Goal: Task Accomplishment & Management: Manage account settings

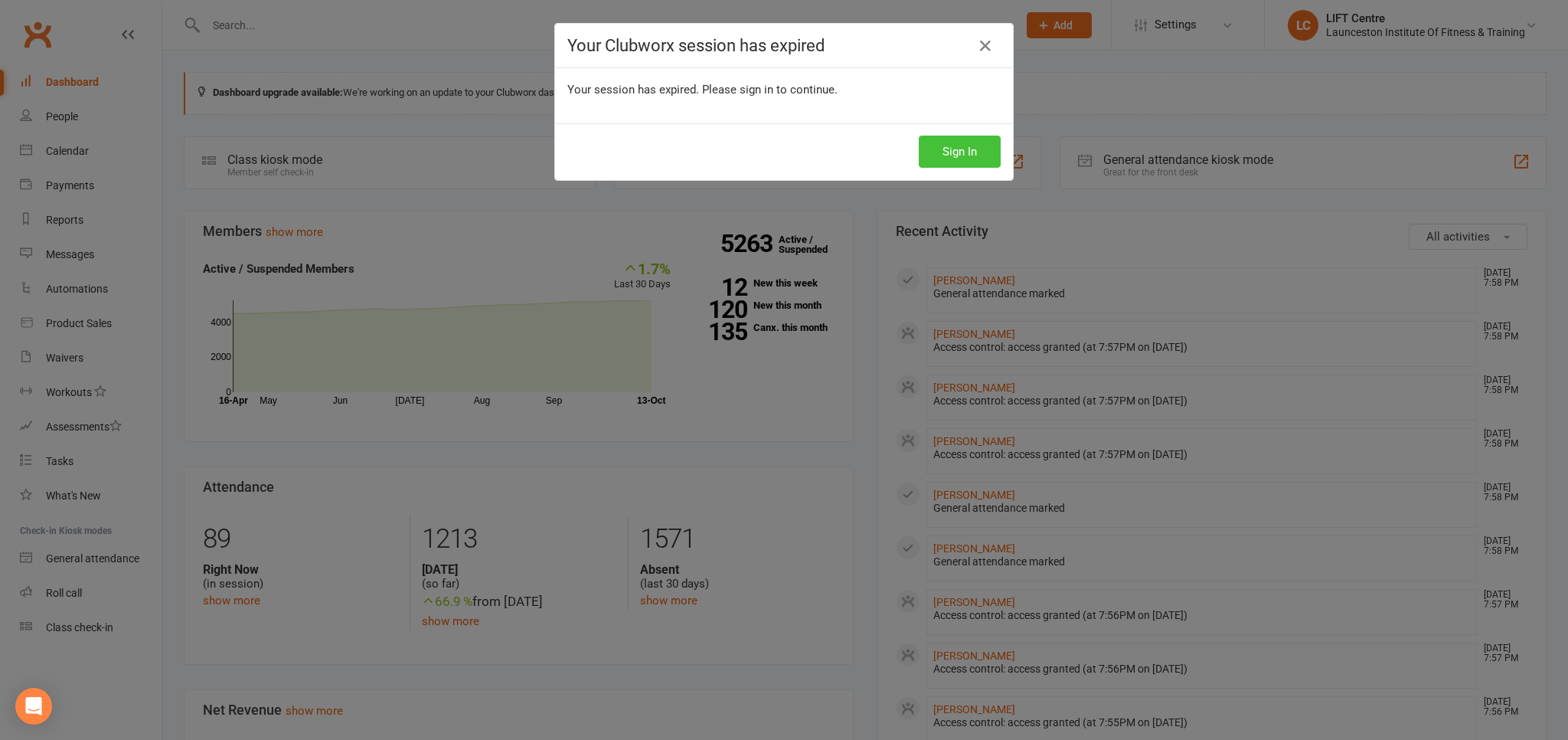
click at [963, 155] on button "Sign In" at bounding box center [960, 152] width 82 height 32
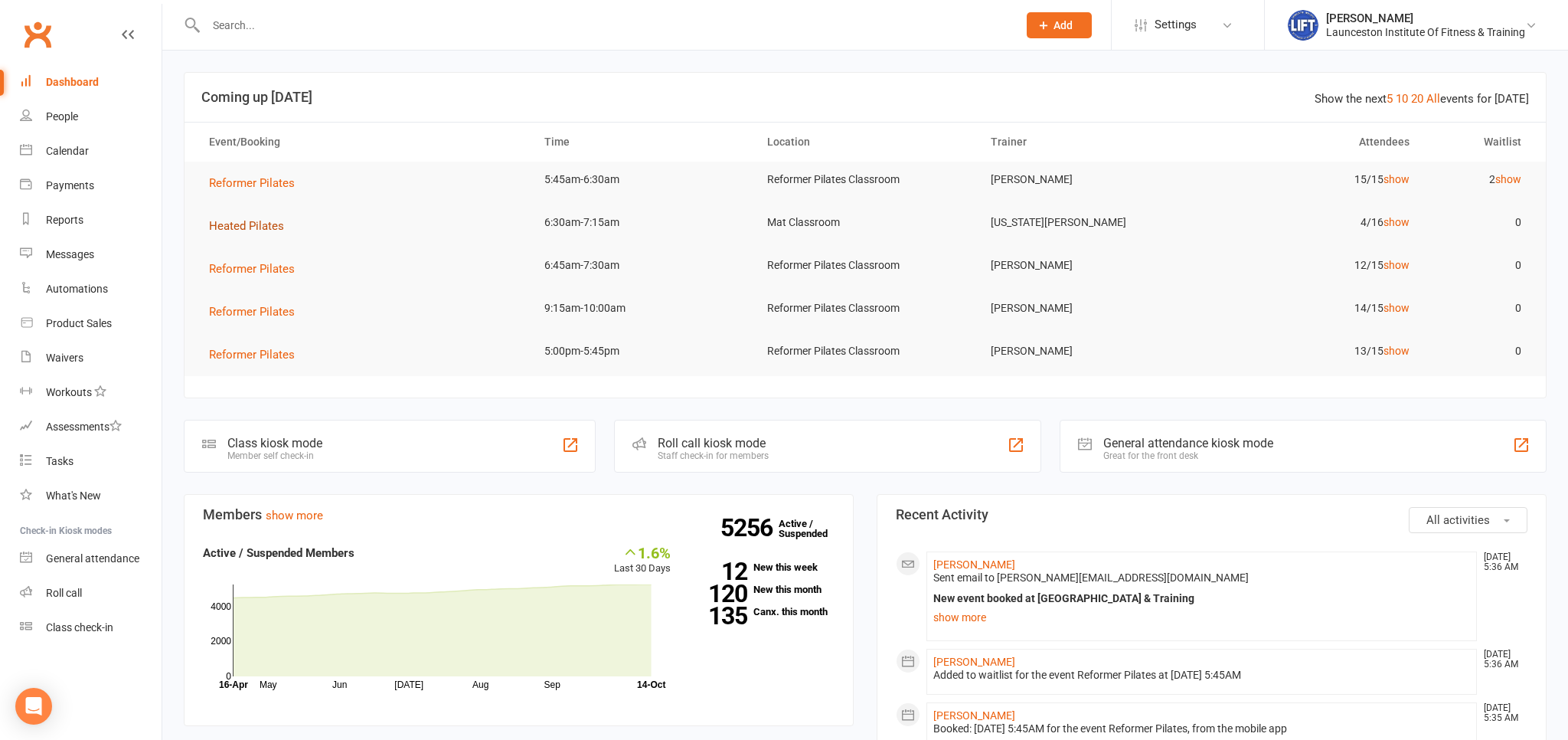
click at [254, 223] on span "Heated Pilates" at bounding box center [246, 226] width 75 height 14
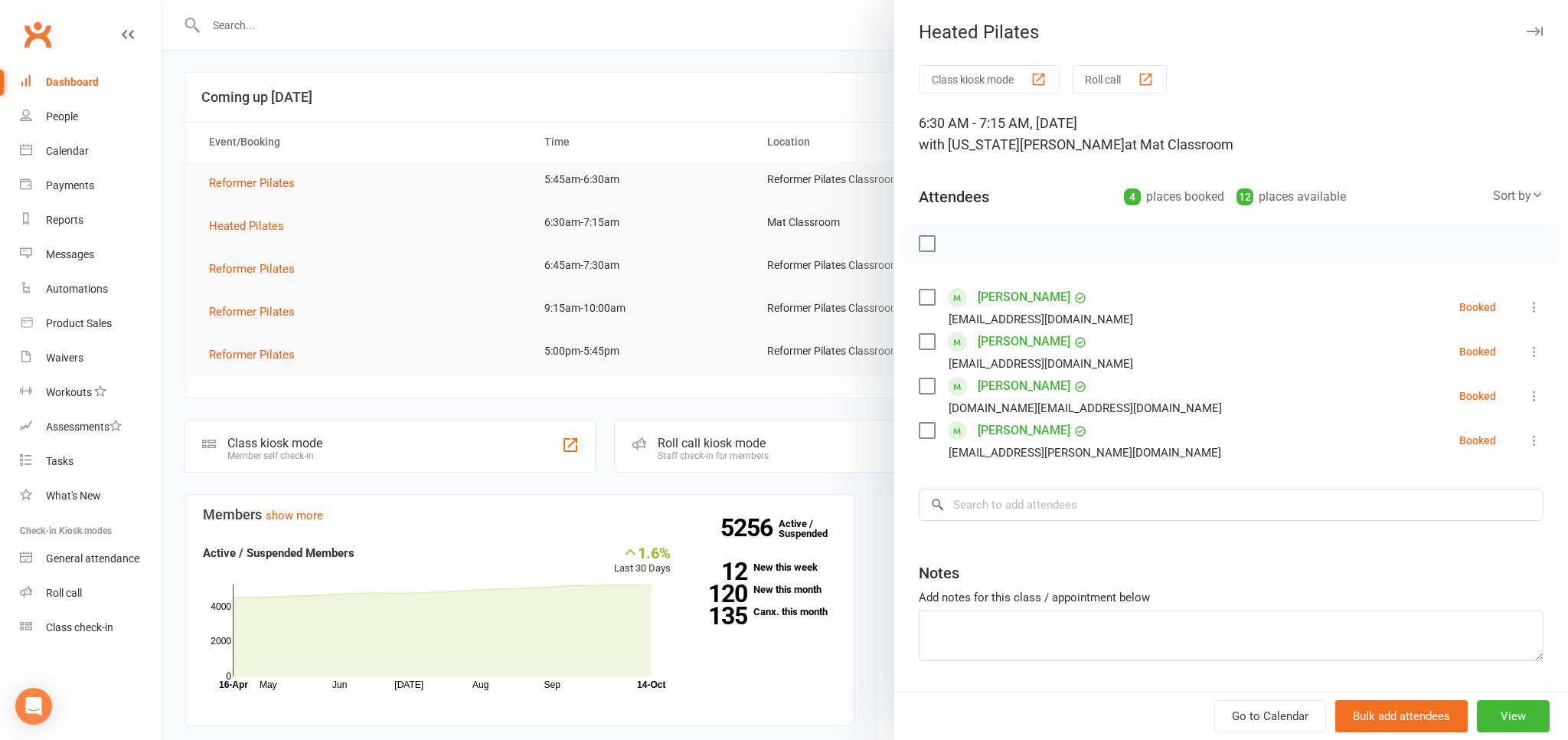
click at [617, 72] on div at bounding box center [865, 370] width 1406 height 740
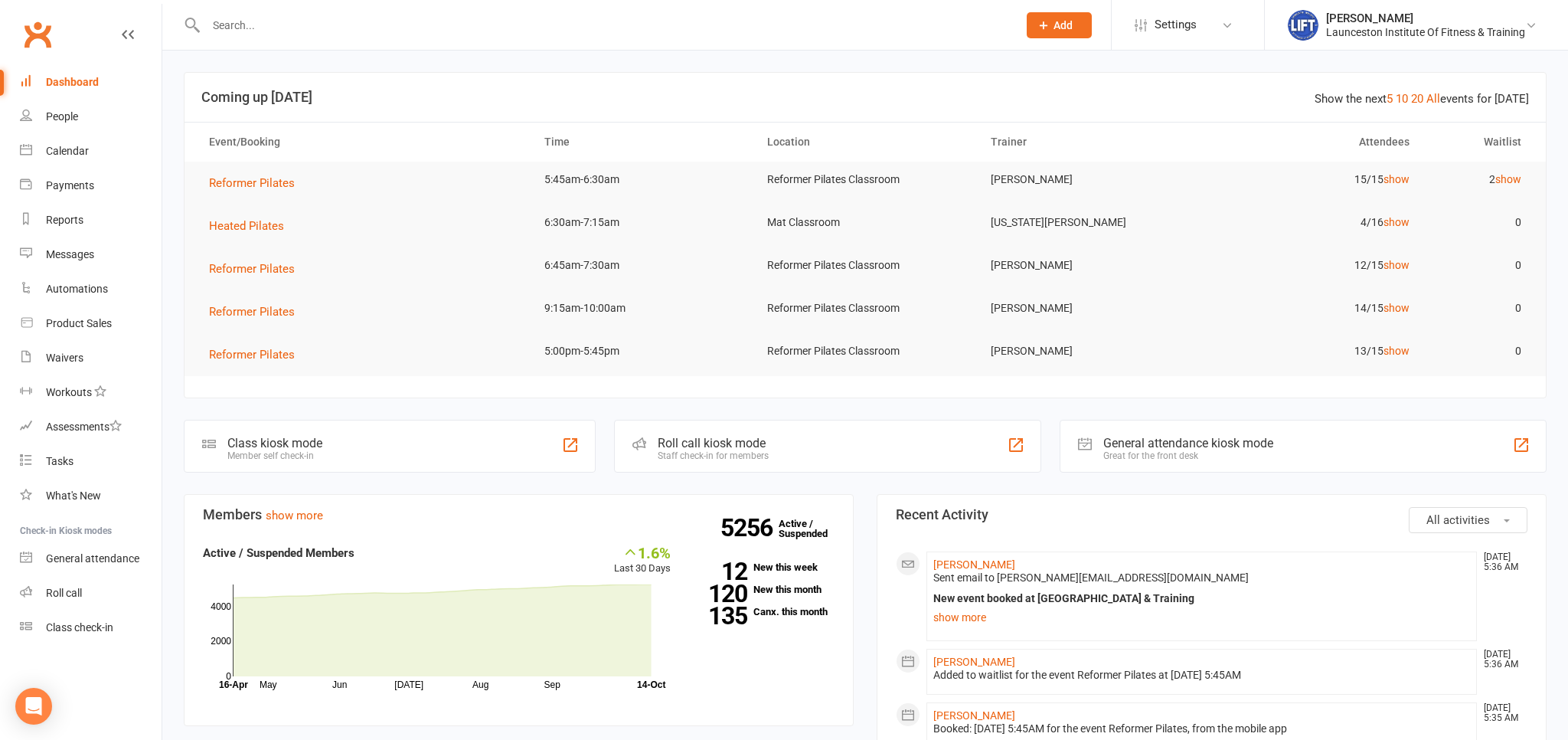
click at [81, 83] on div "Dashboard" at bounding box center [72, 81] width 53 height 12
click at [76, 145] on div "Calendar" at bounding box center [67, 150] width 43 height 12
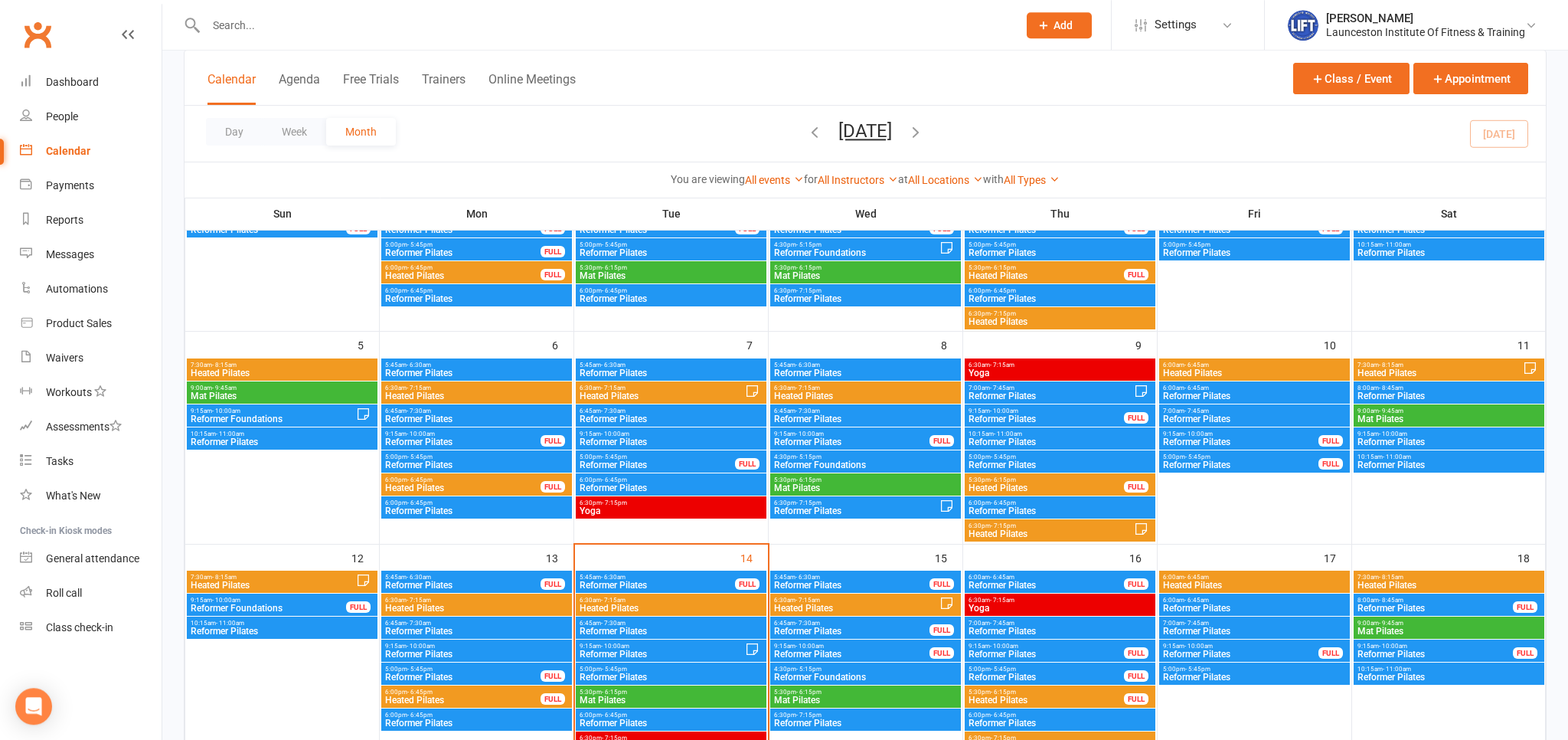
scroll to position [323, 0]
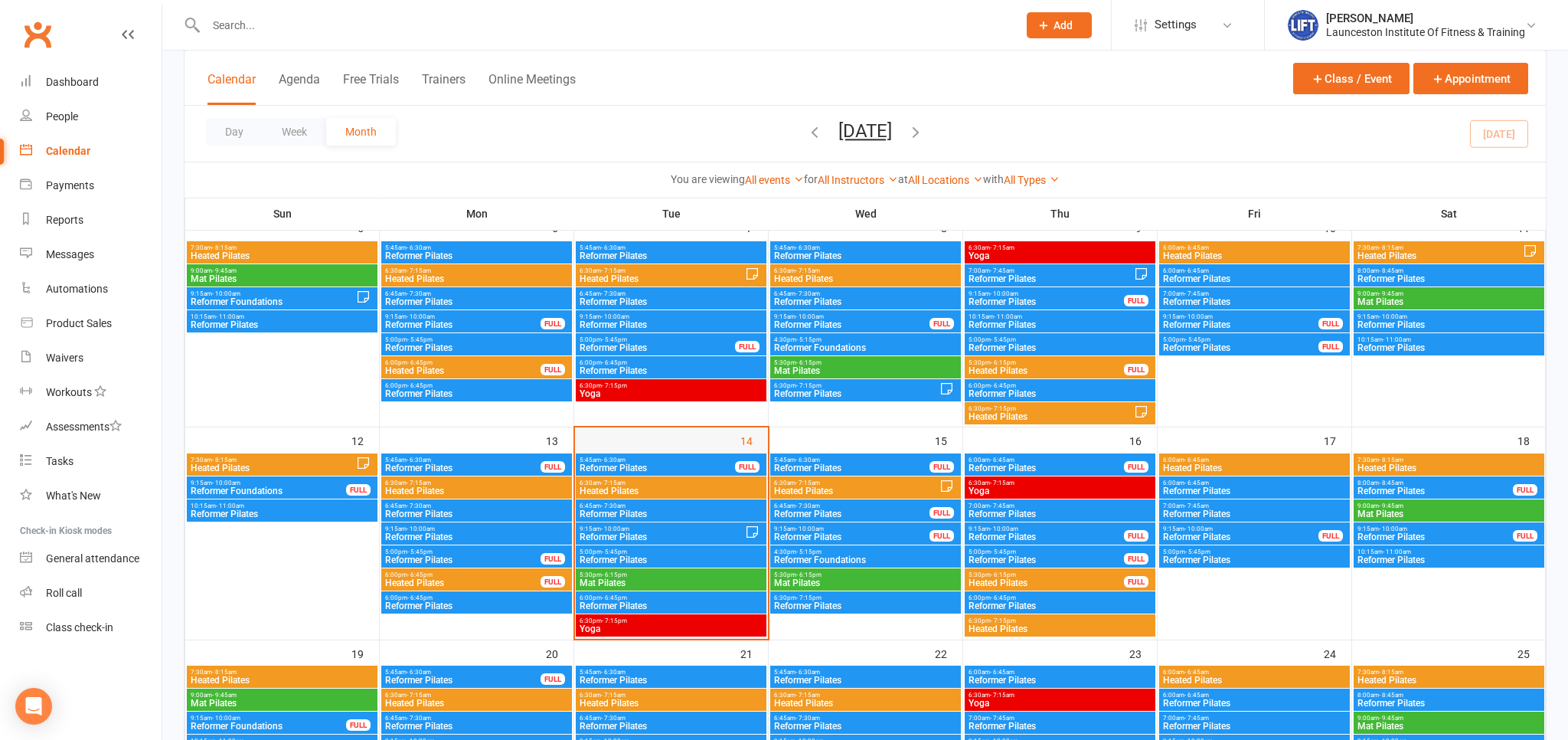
click at [675, 498] on div at bounding box center [672, 546] width 190 height 184
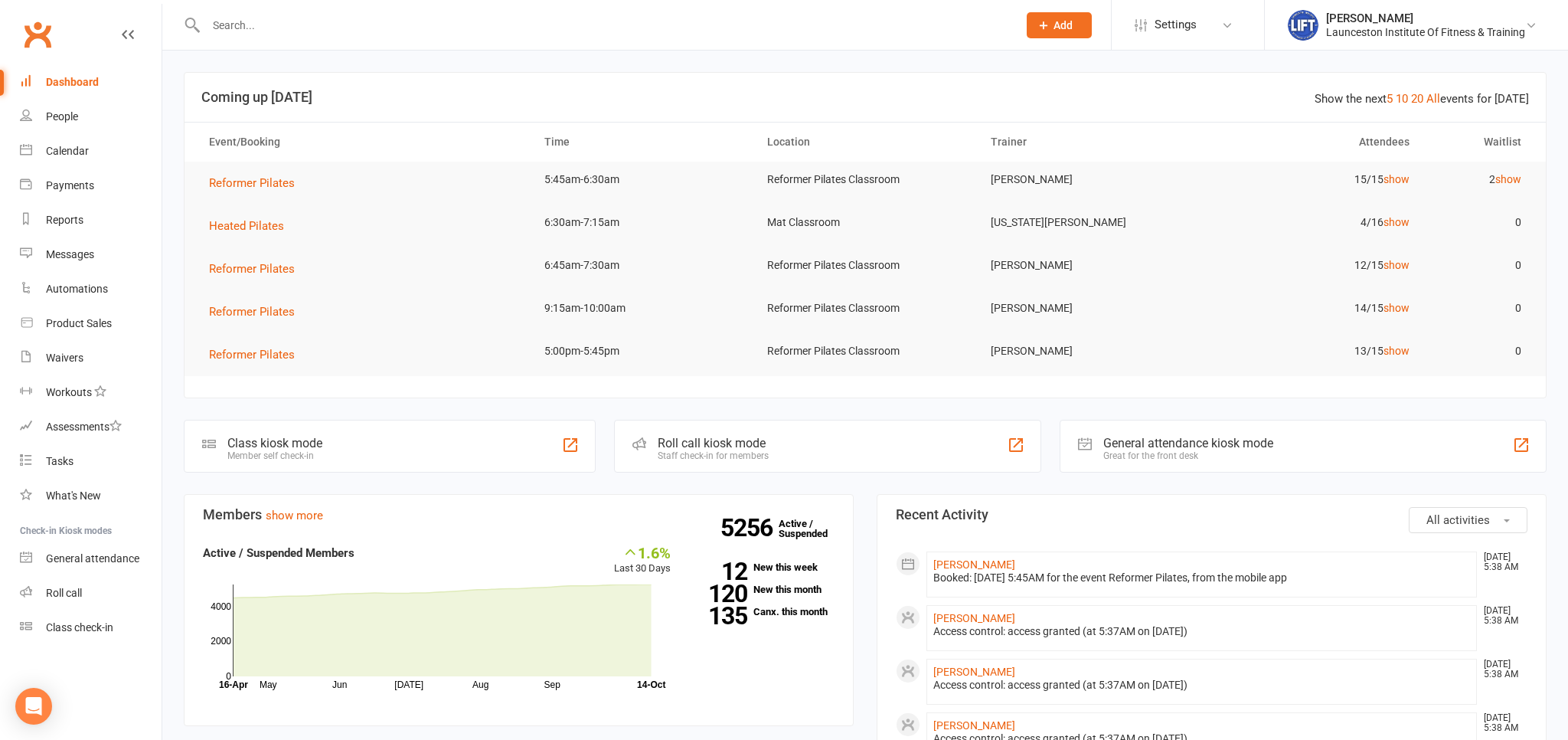
click at [244, 37] on div at bounding box center [595, 25] width 823 height 50
click at [249, 23] on input "text" at bounding box center [604, 25] width 806 height 22
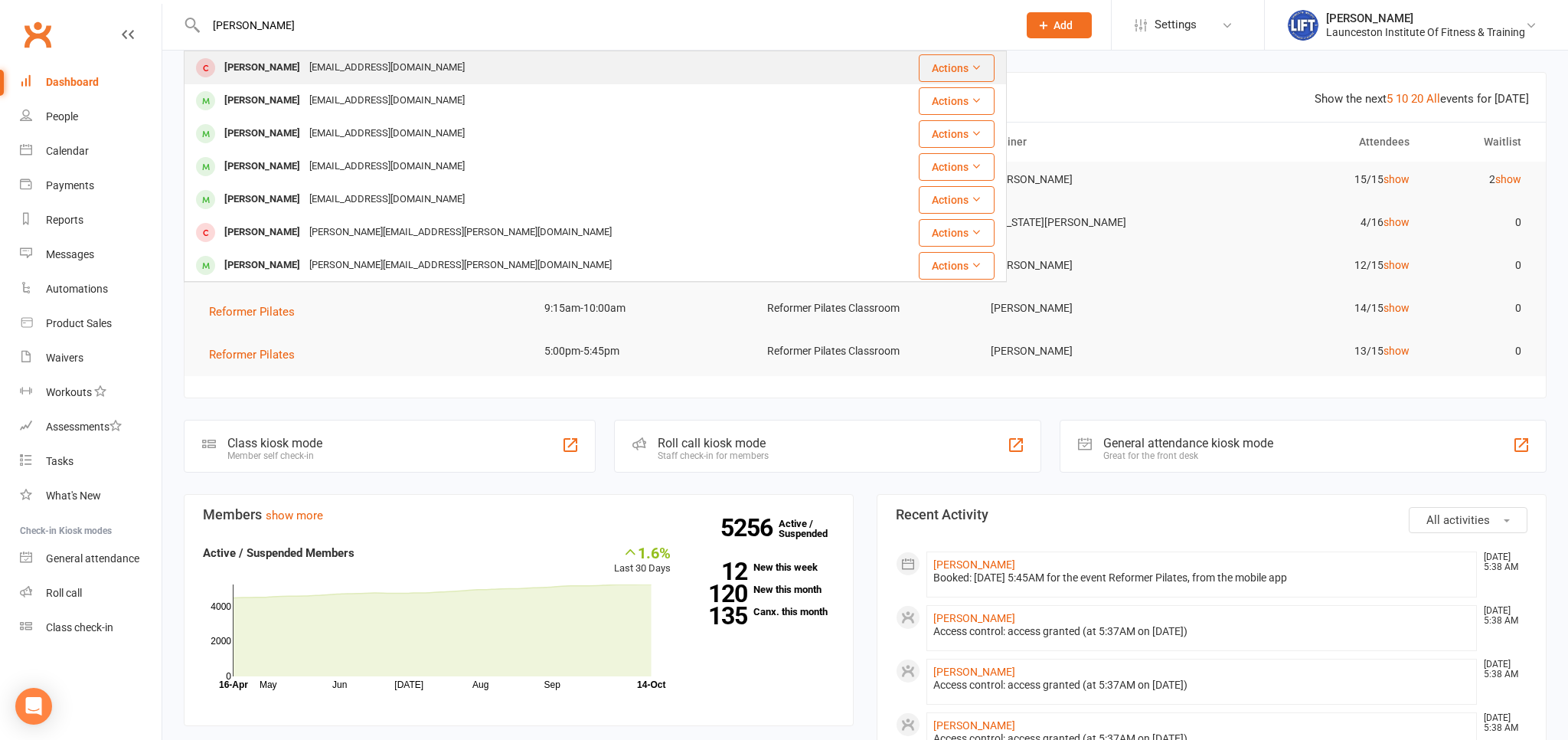
type input "alex burgess"
click at [408, 75] on div "alexburgess4@icloud.com" at bounding box center [386, 68] width 165 height 22
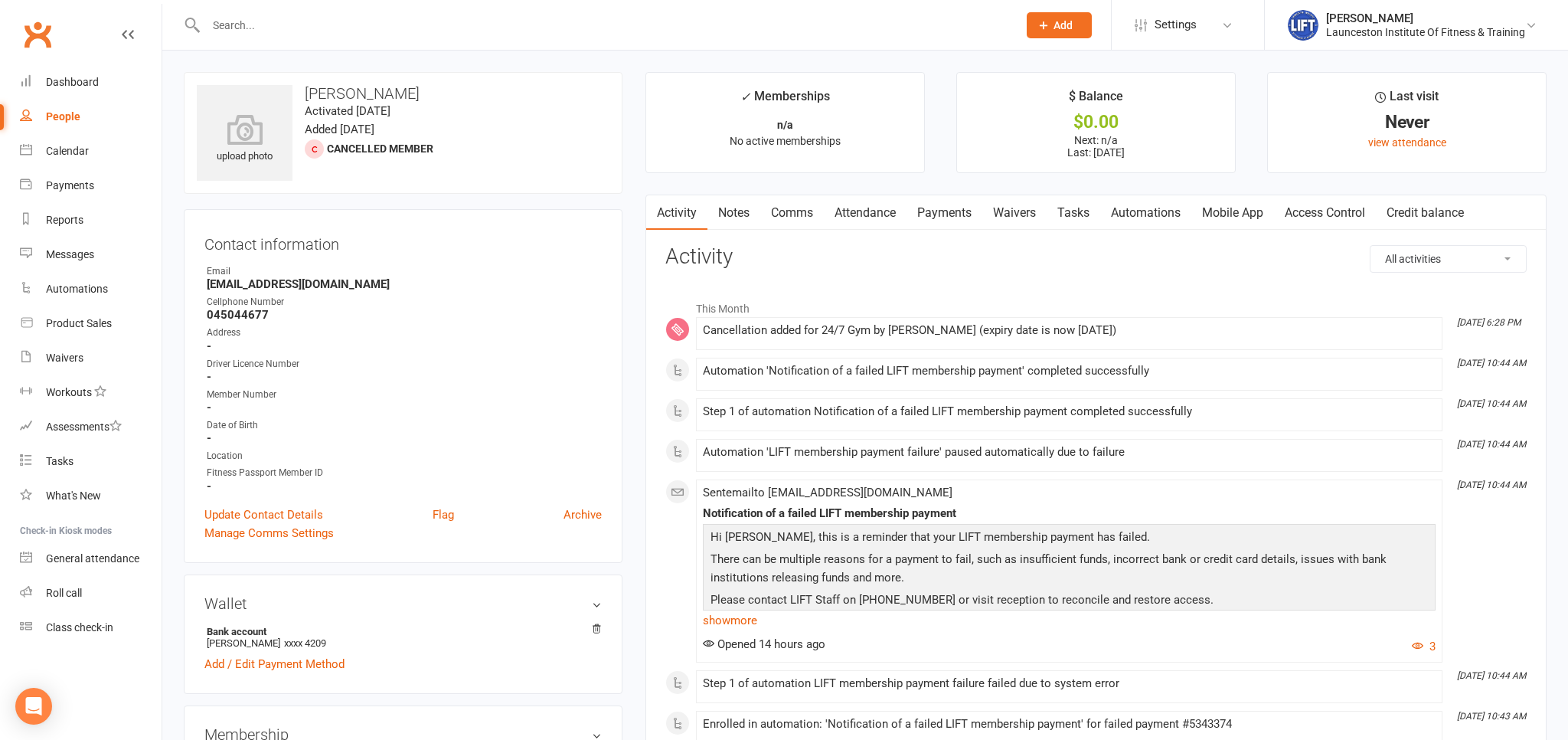
click at [941, 207] on link "Payments" at bounding box center [944, 213] width 76 height 35
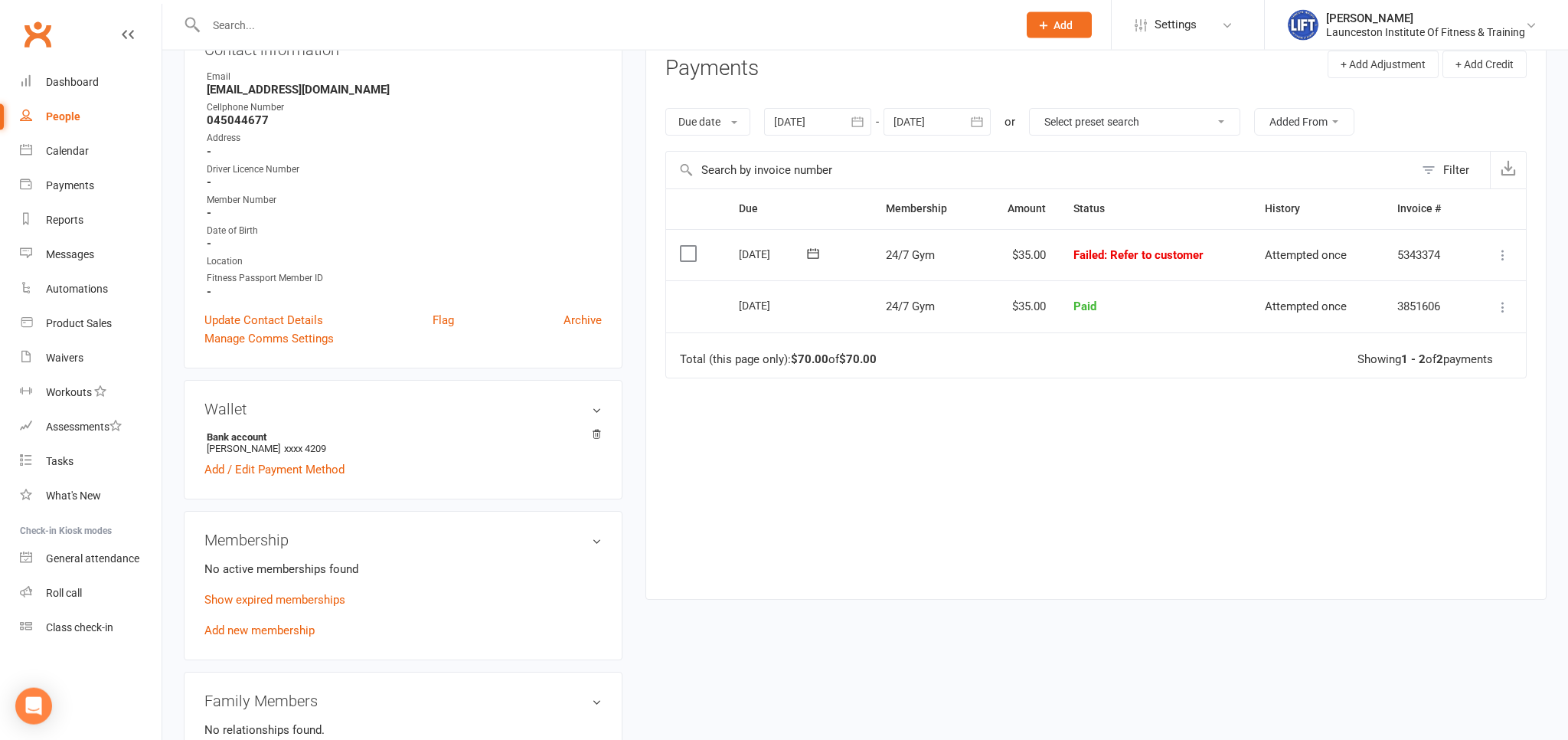
scroll to position [80, 0]
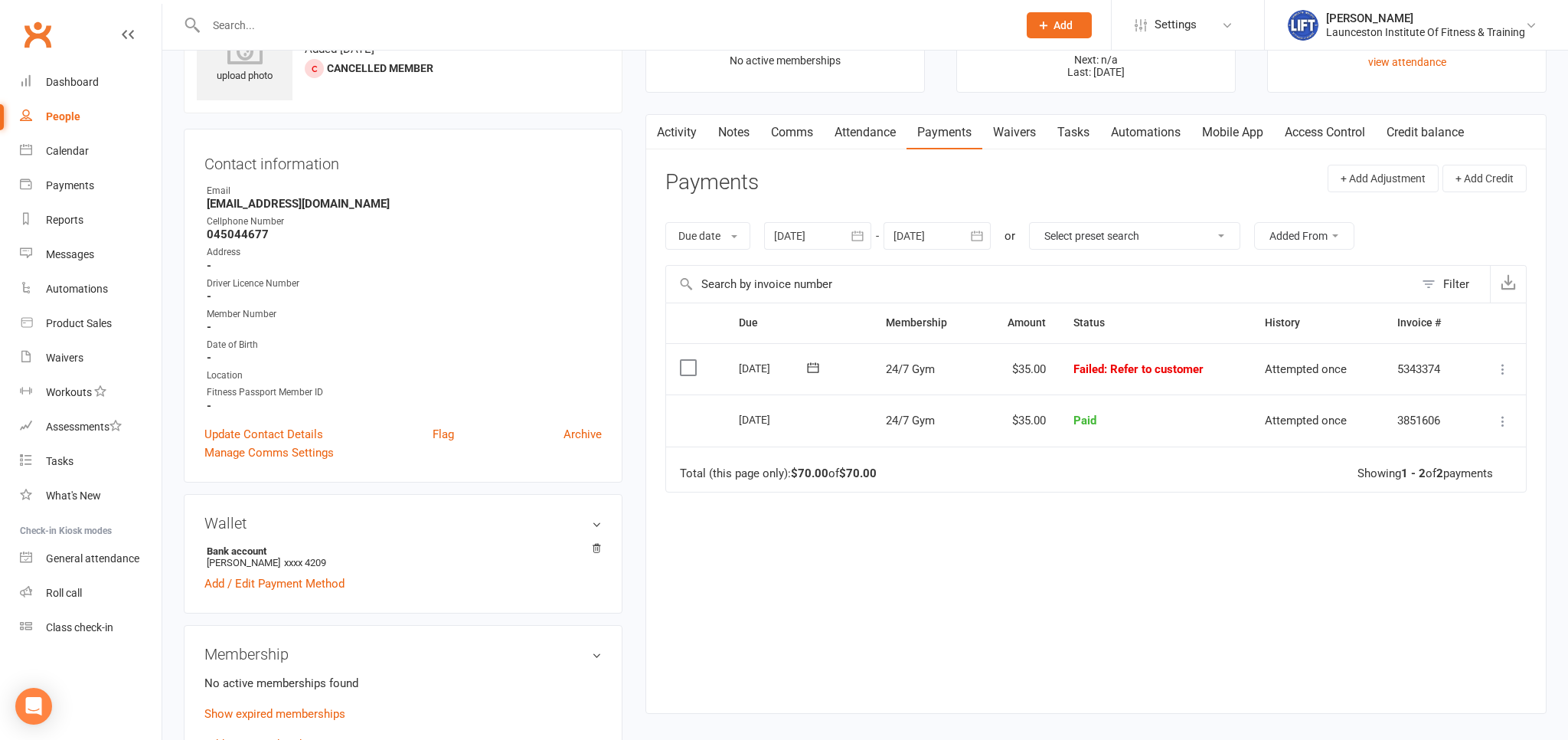
click at [860, 232] on icon "button" at bounding box center [857, 235] width 15 height 15
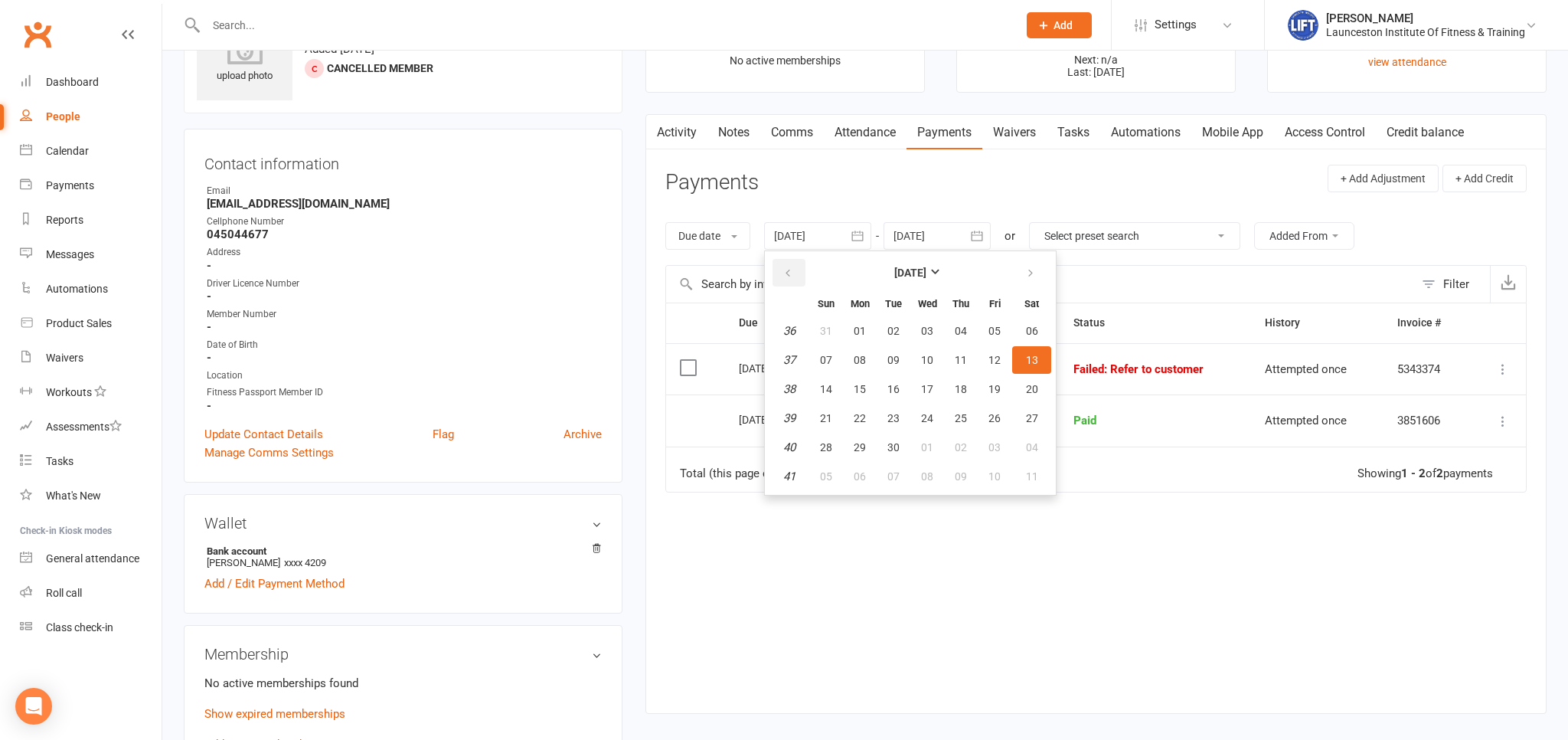
click at [793, 277] on icon "button" at bounding box center [787, 273] width 10 height 12
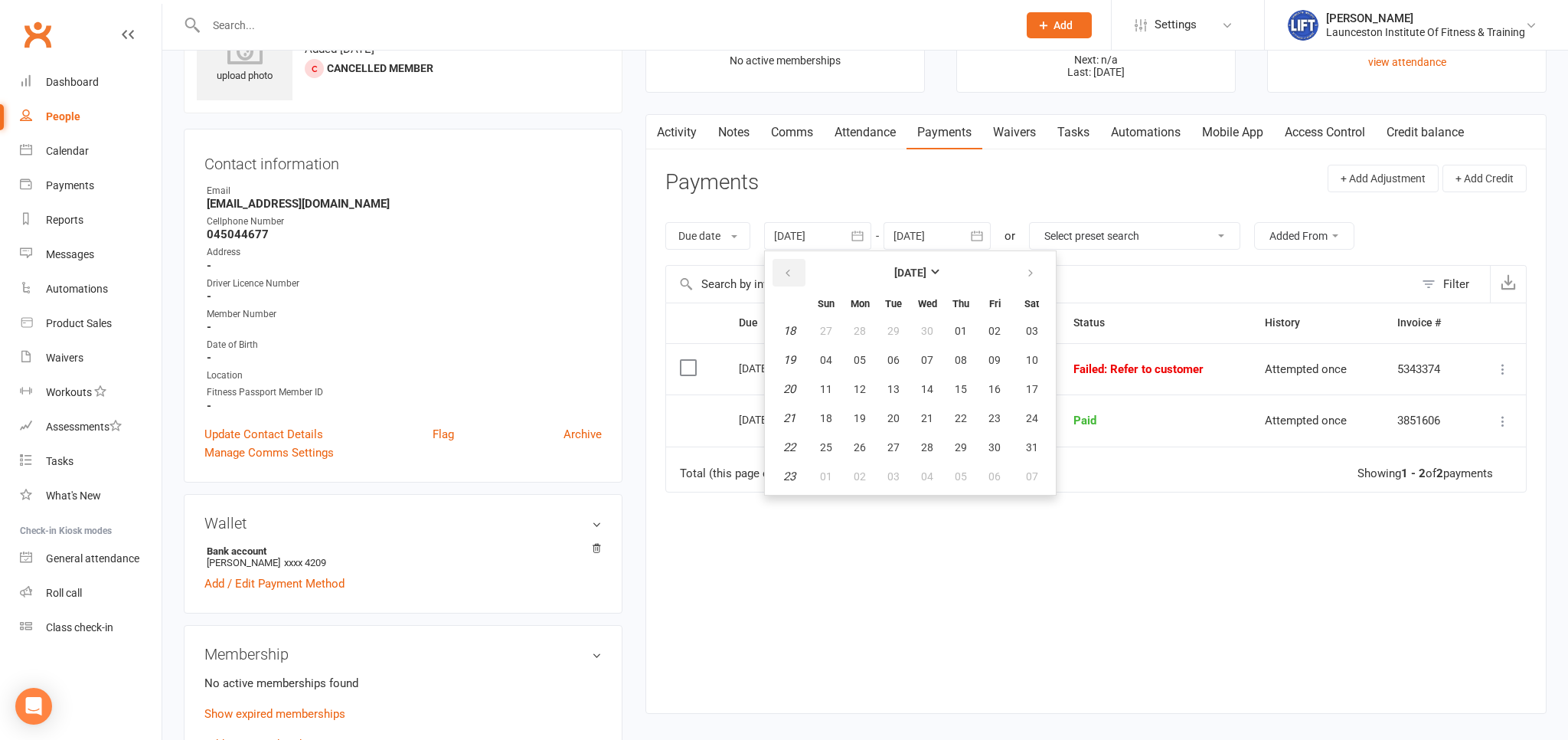
click at [793, 277] on icon "button" at bounding box center [787, 273] width 10 height 12
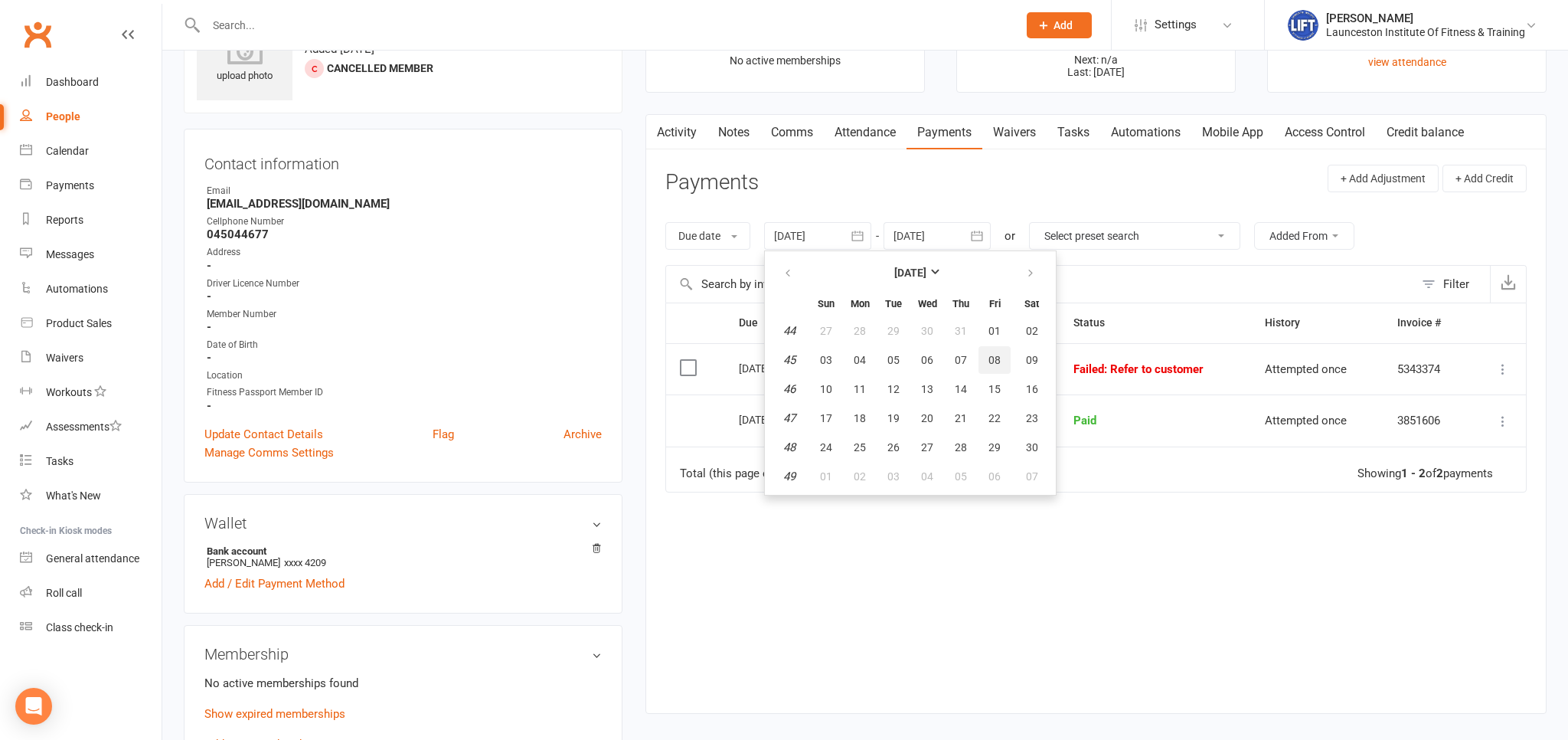
click at [984, 369] on button "08" at bounding box center [994, 360] width 32 height 27
type input "08 Nov 2024"
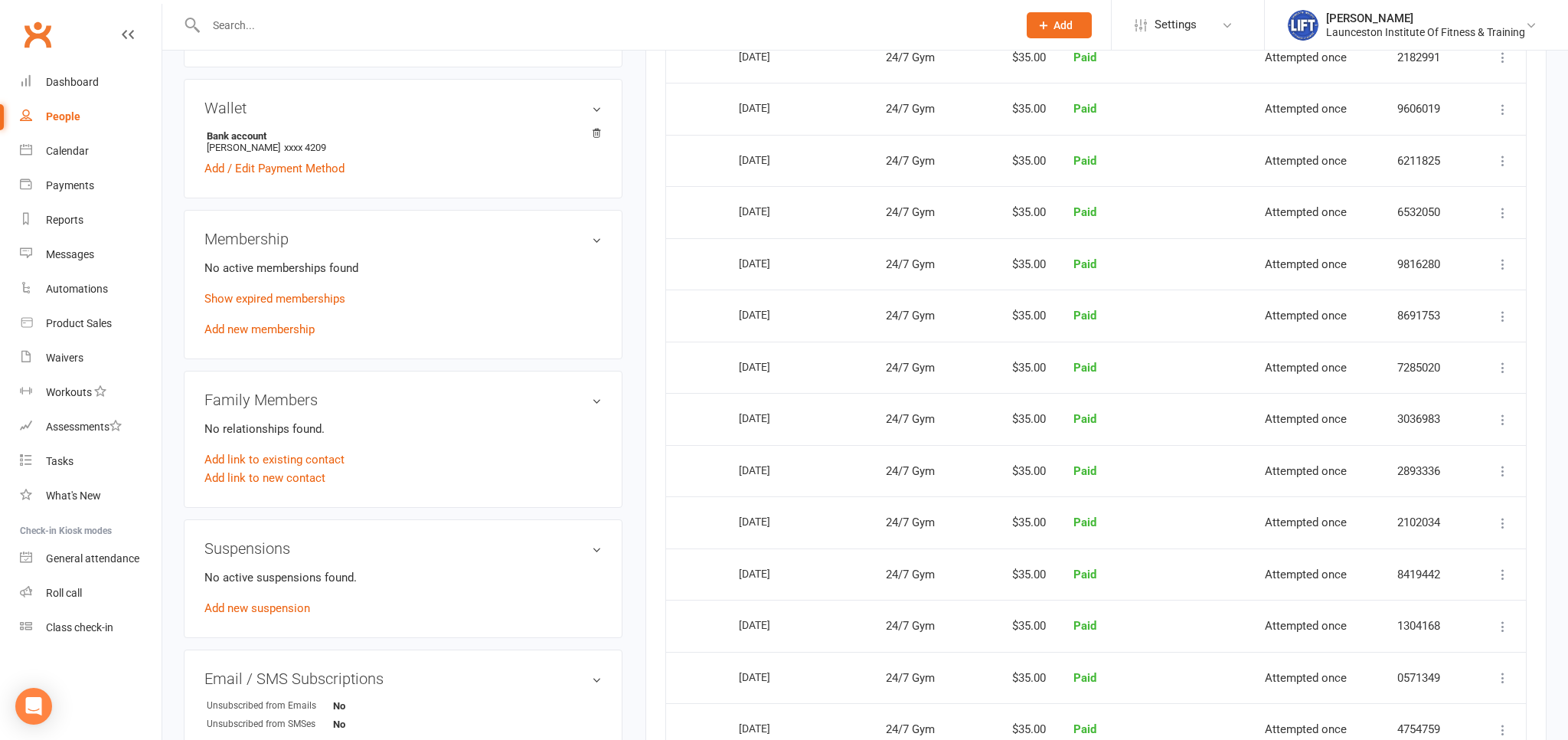
scroll to position [0, 0]
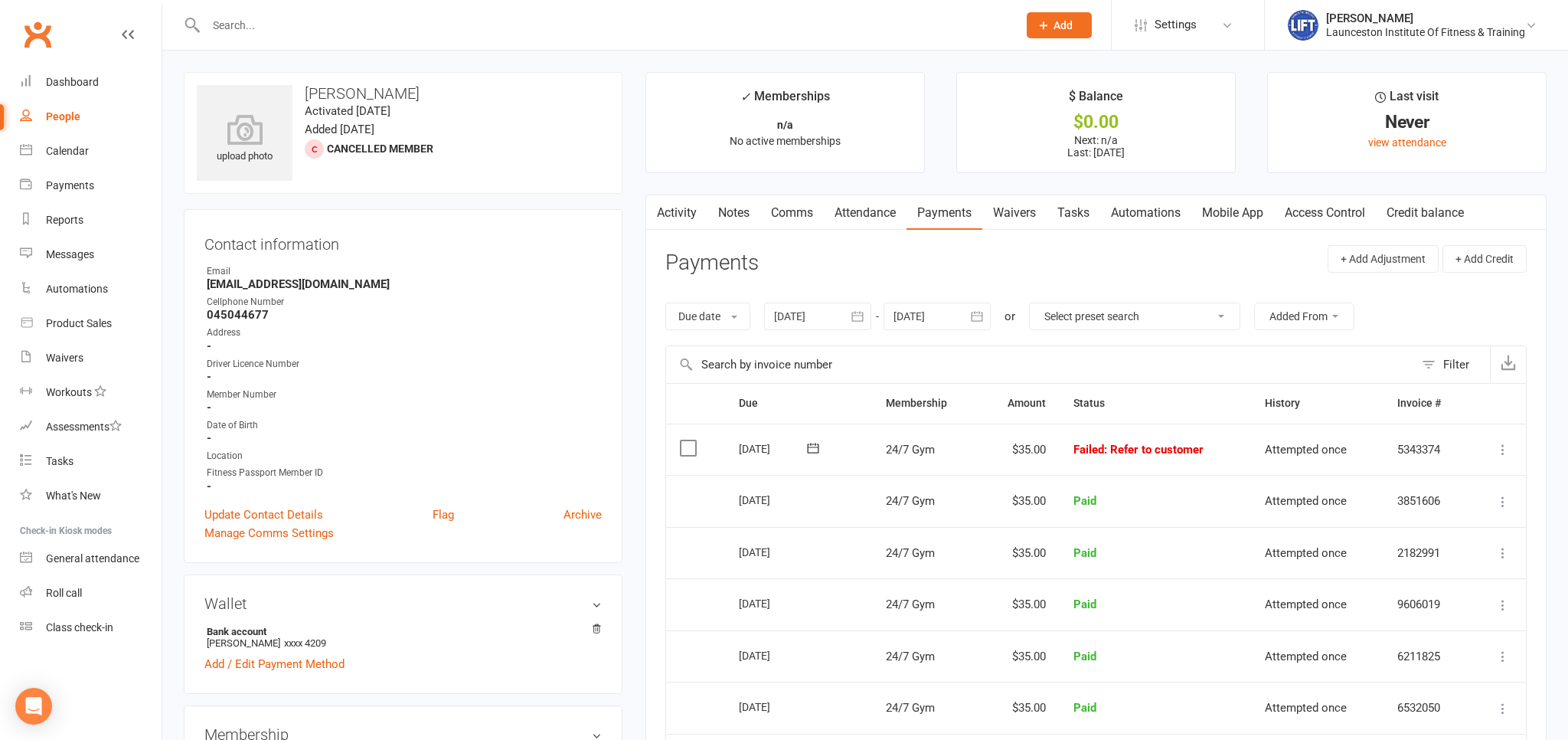
click at [698, 216] on link "Activity" at bounding box center [676, 213] width 61 height 35
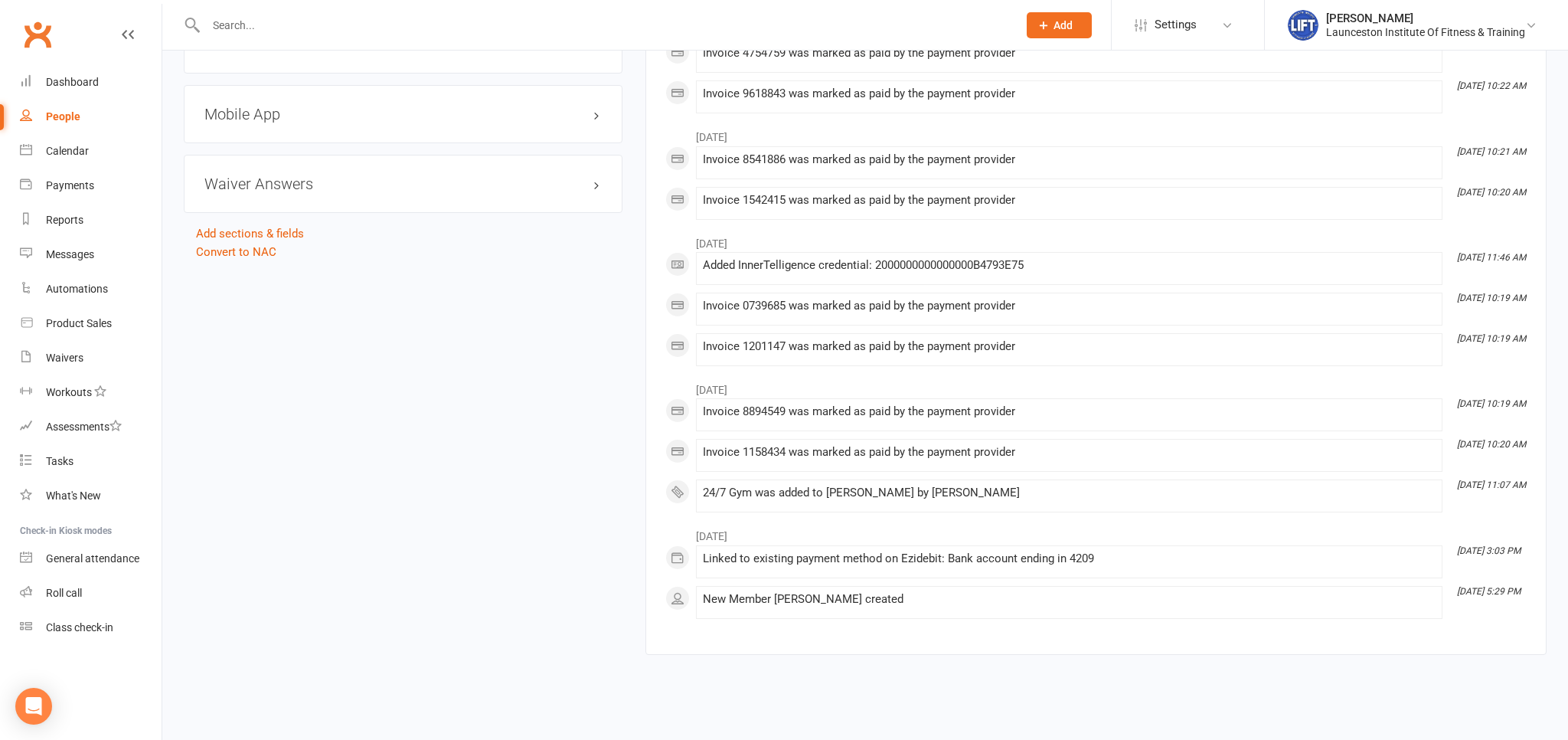
scroll to position [1130, 0]
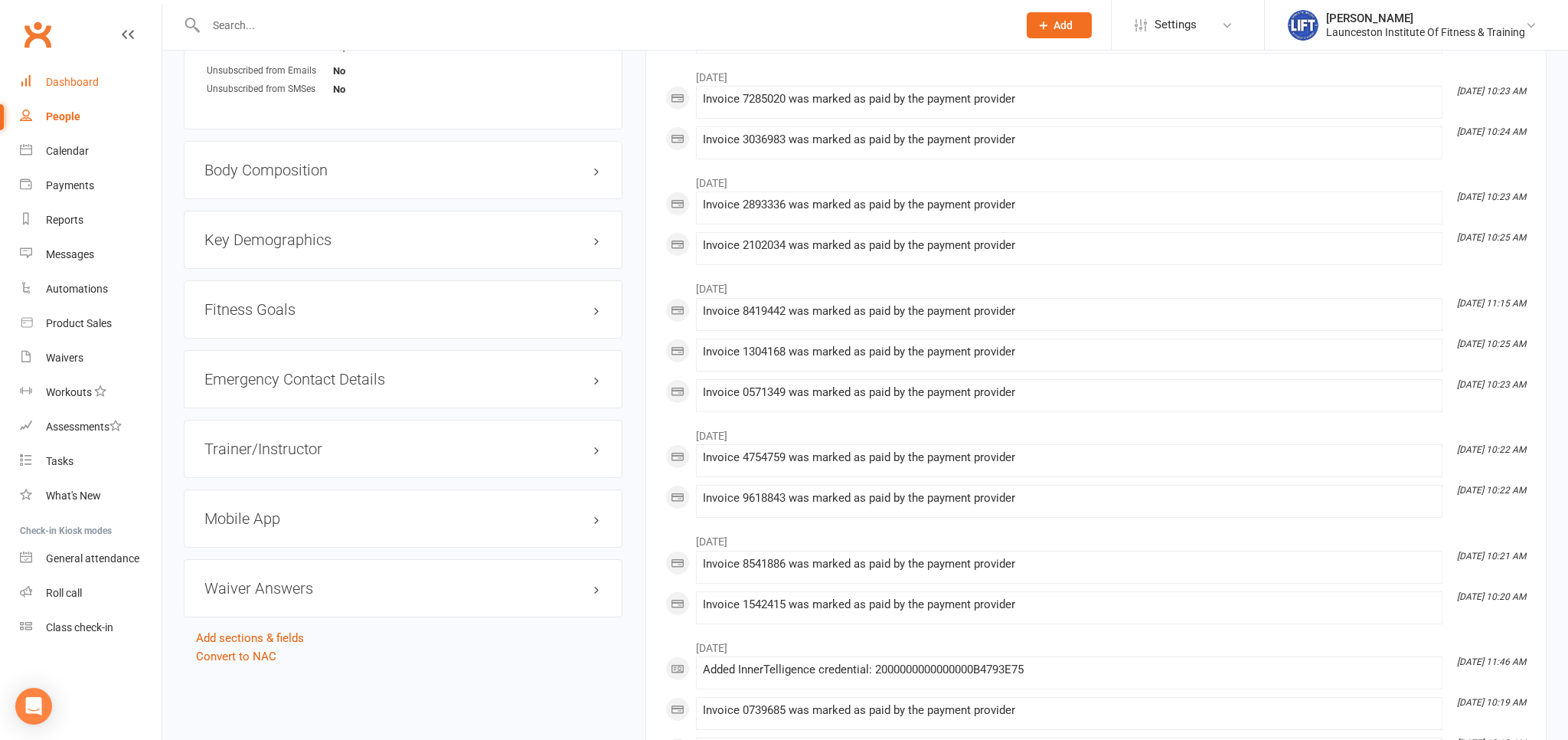
click at [78, 81] on div "Dashboard" at bounding box center [72, 81] width 53 height 12
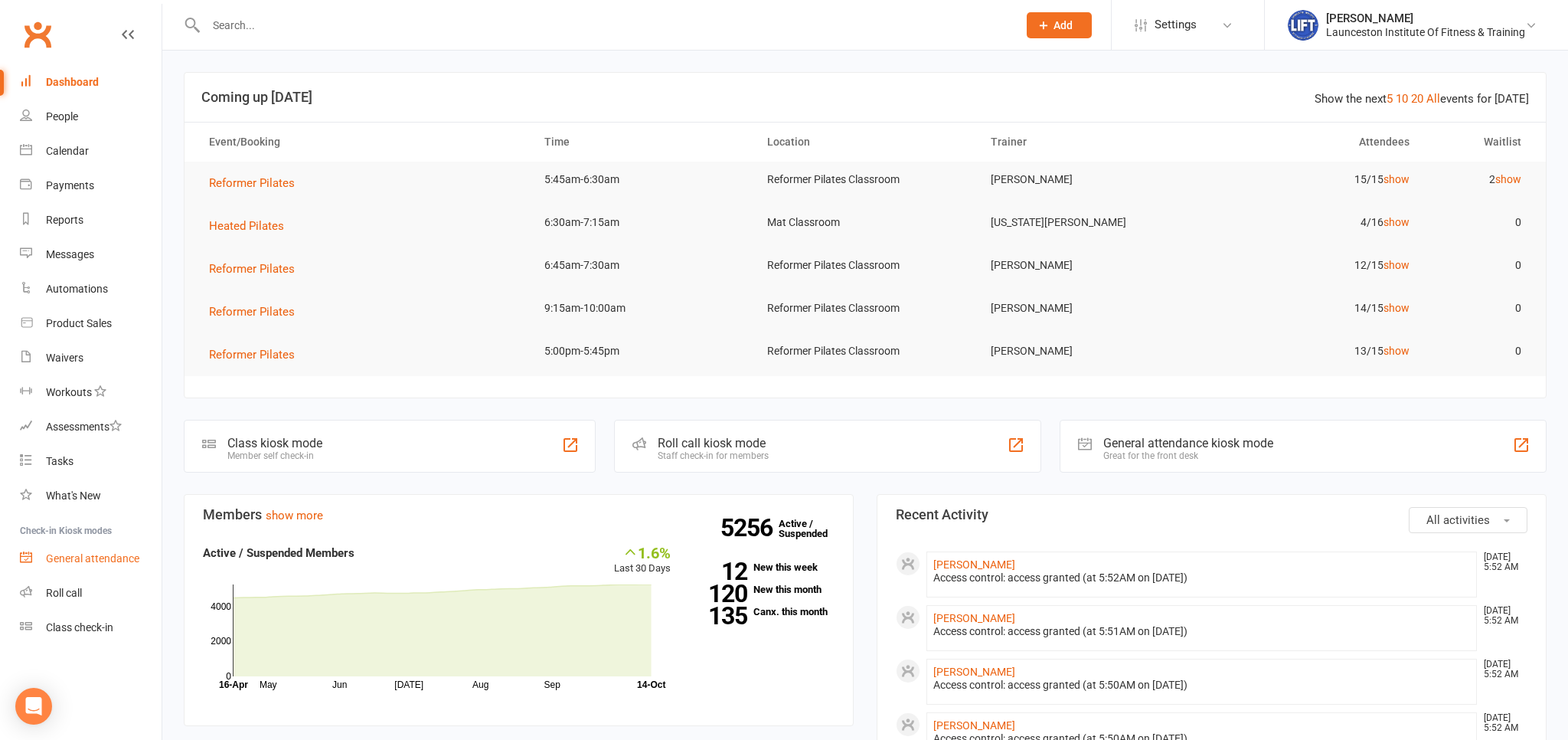
click at [96, 550] on link "General attendance" at bounding box center [91, 558] width 141 height 35
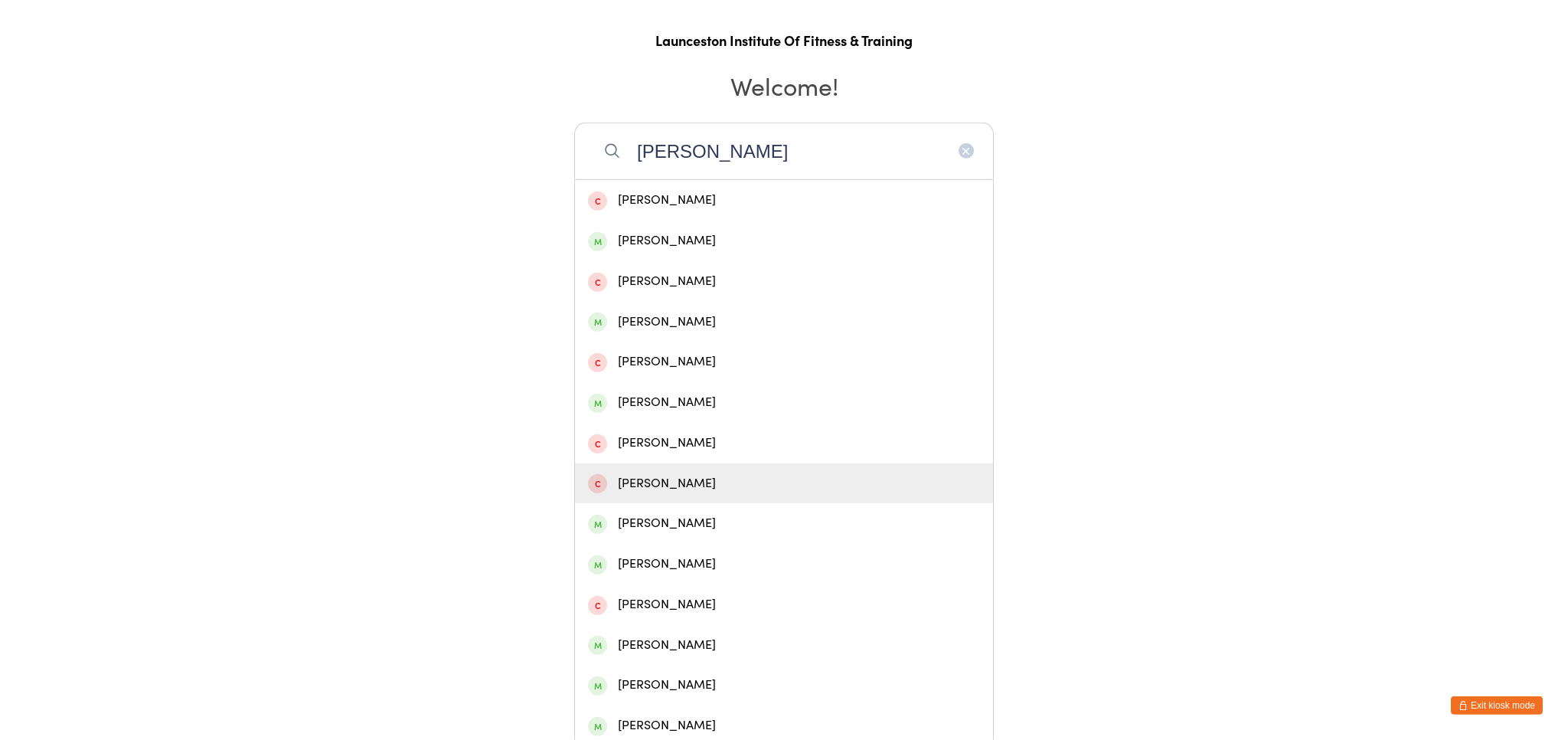
scroll to position [167, 0]
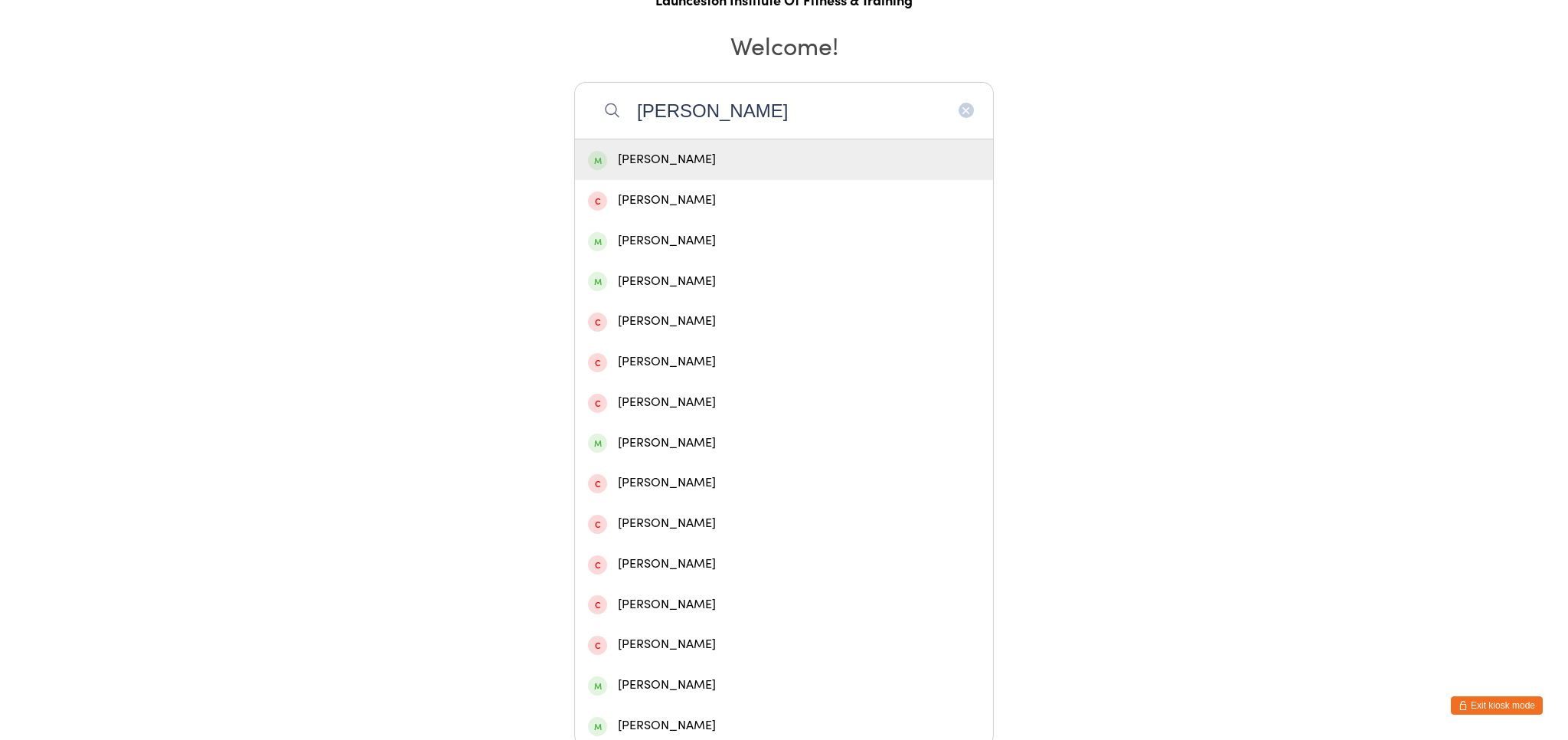
type input "macie gillam"
click at [750, 155] on div "Macy Gillam" at bounding box center [784, 160] width 392 height 21
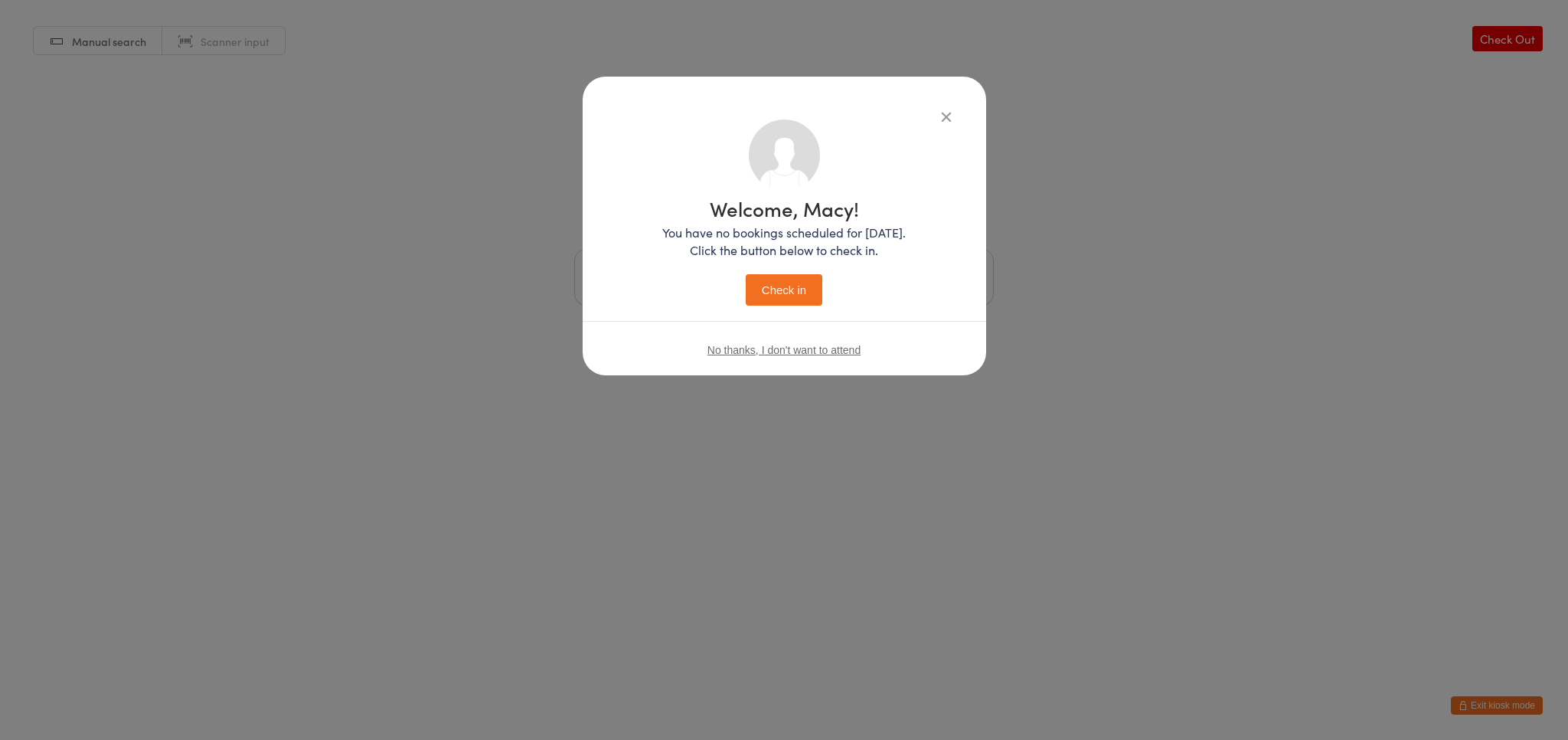
click at [792, 286] on button "Check in" at bounding box center [783, 289] width 76 height 31
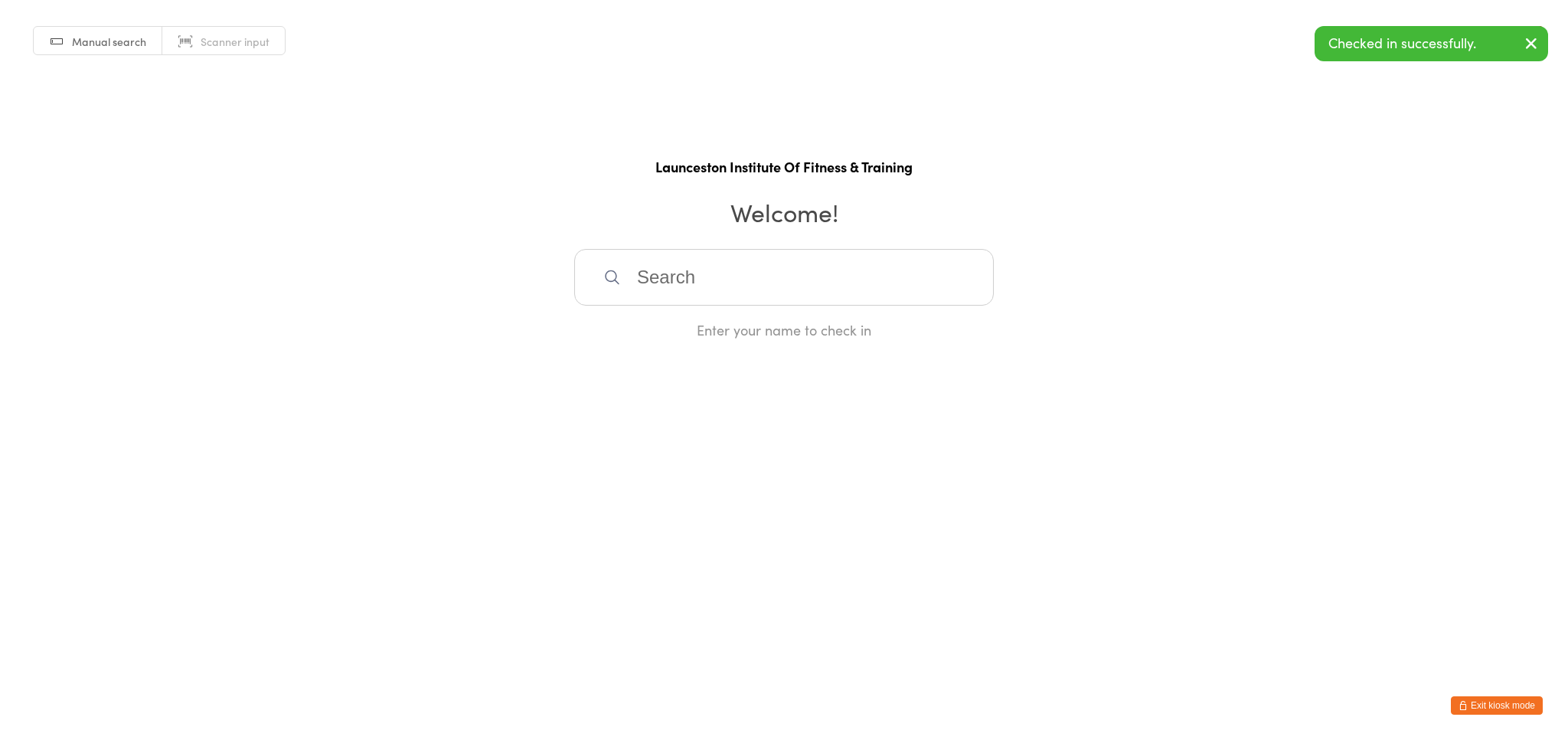
click at [1493, 718] on html "You have now entered Kiosk Mode. Members will be able to check themselves in us…" at bounding box center [784, 370] width 1568 height 740
click at [1504, 701] on button "Exit kiosk mode" at bounding box center [1497, 705] width 92 height 18
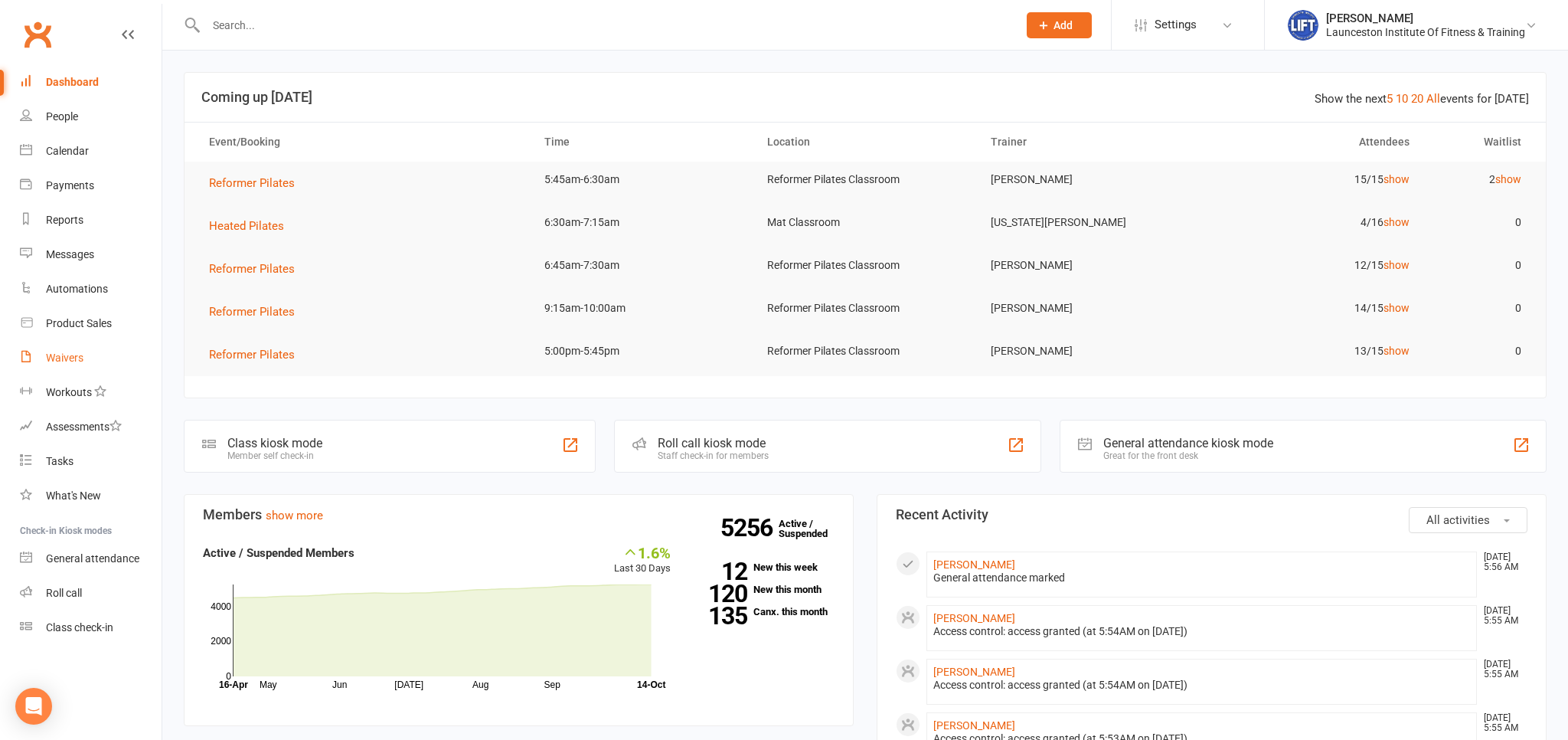
click at [67, 357] on div "Waivers" at bounding box center [64, 357] width 38 height 12
select select "100"
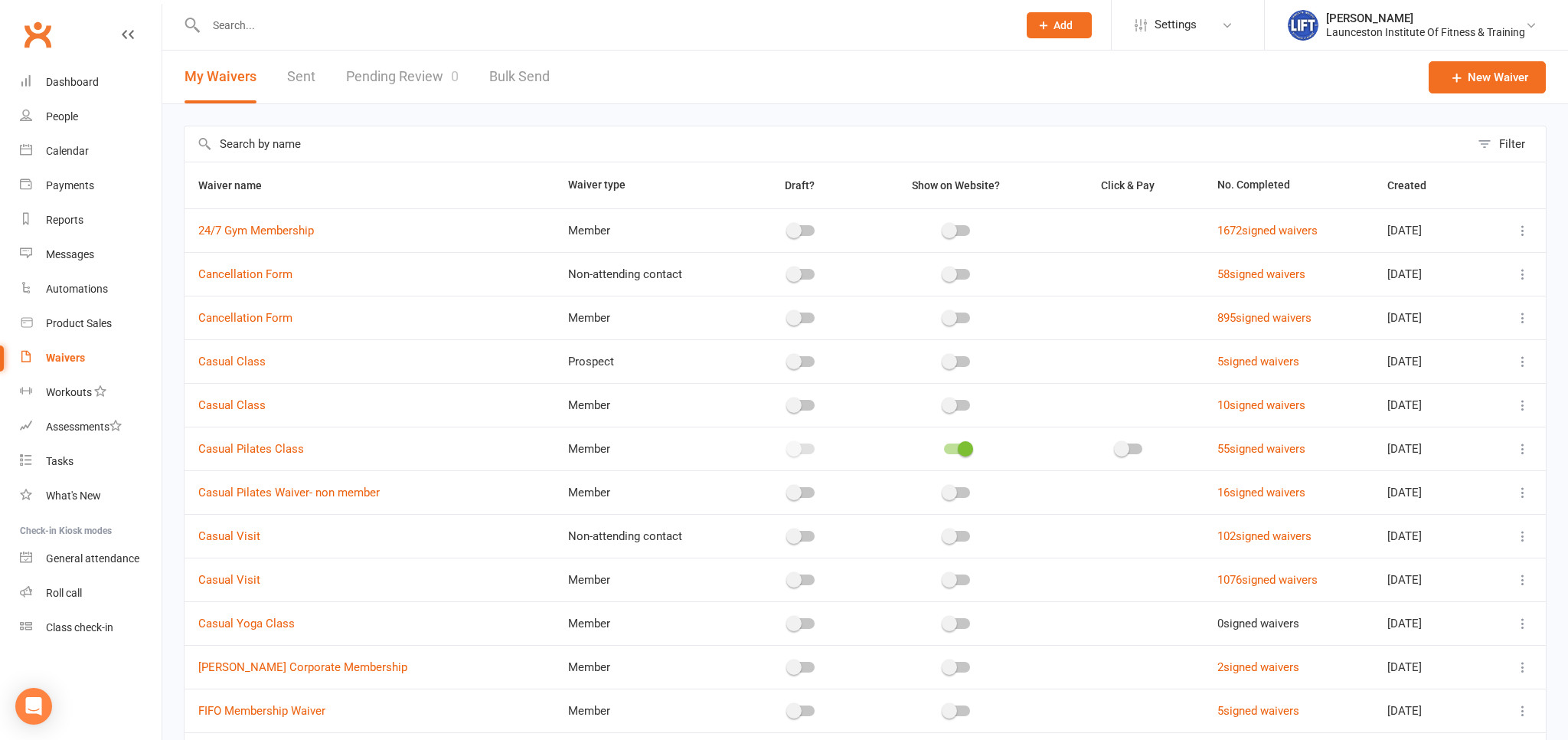
click at [244, 23] on input "text" at bounding box center [604, 25] width 806 height 22
click at [100, 548] on link "General attendance" at bounding box center [91, 558] width 141 height 35
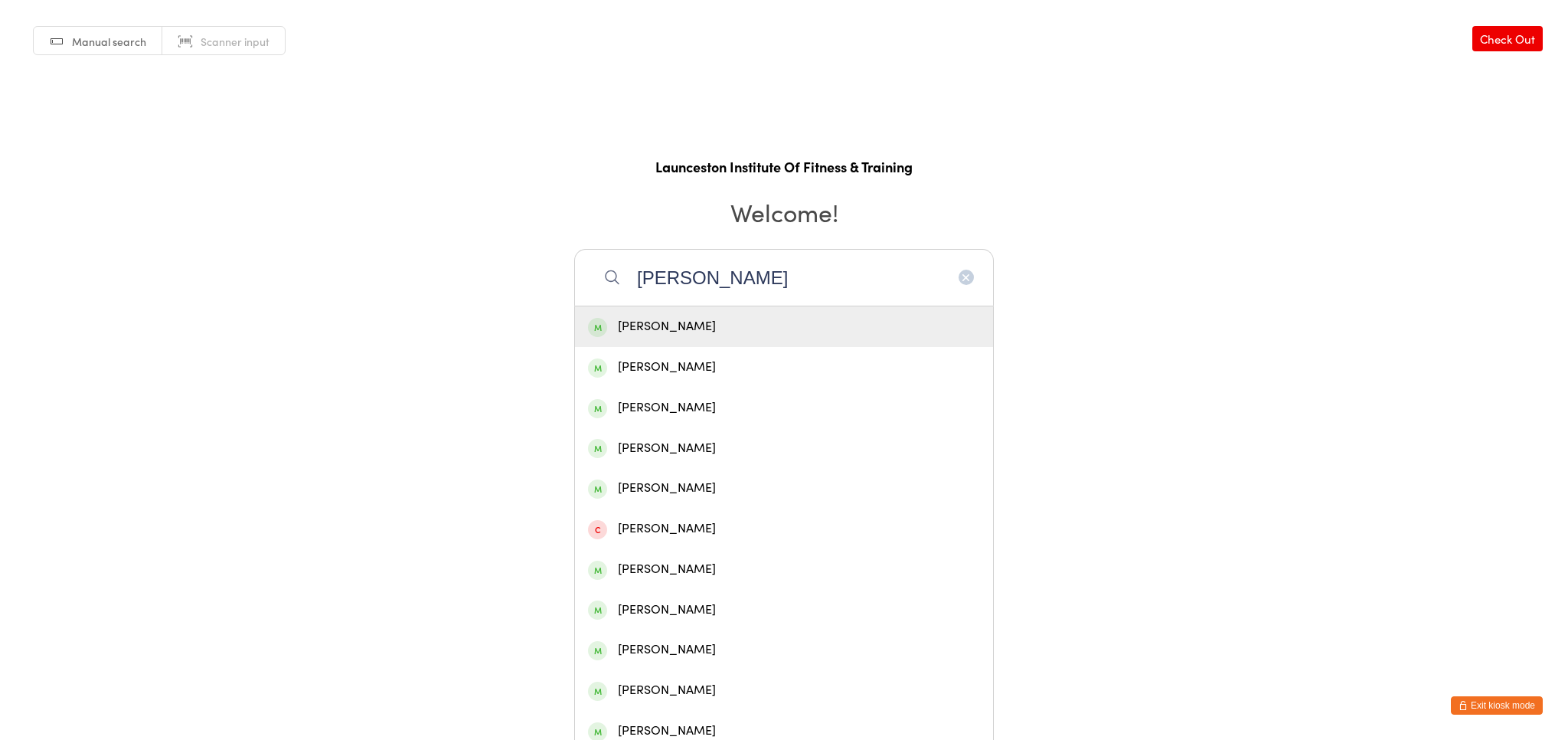
type input "gemma luke"
click at [648, 323] on div "[PERSON_NAME]" at bounding box center [784, 327] width 392 height 21
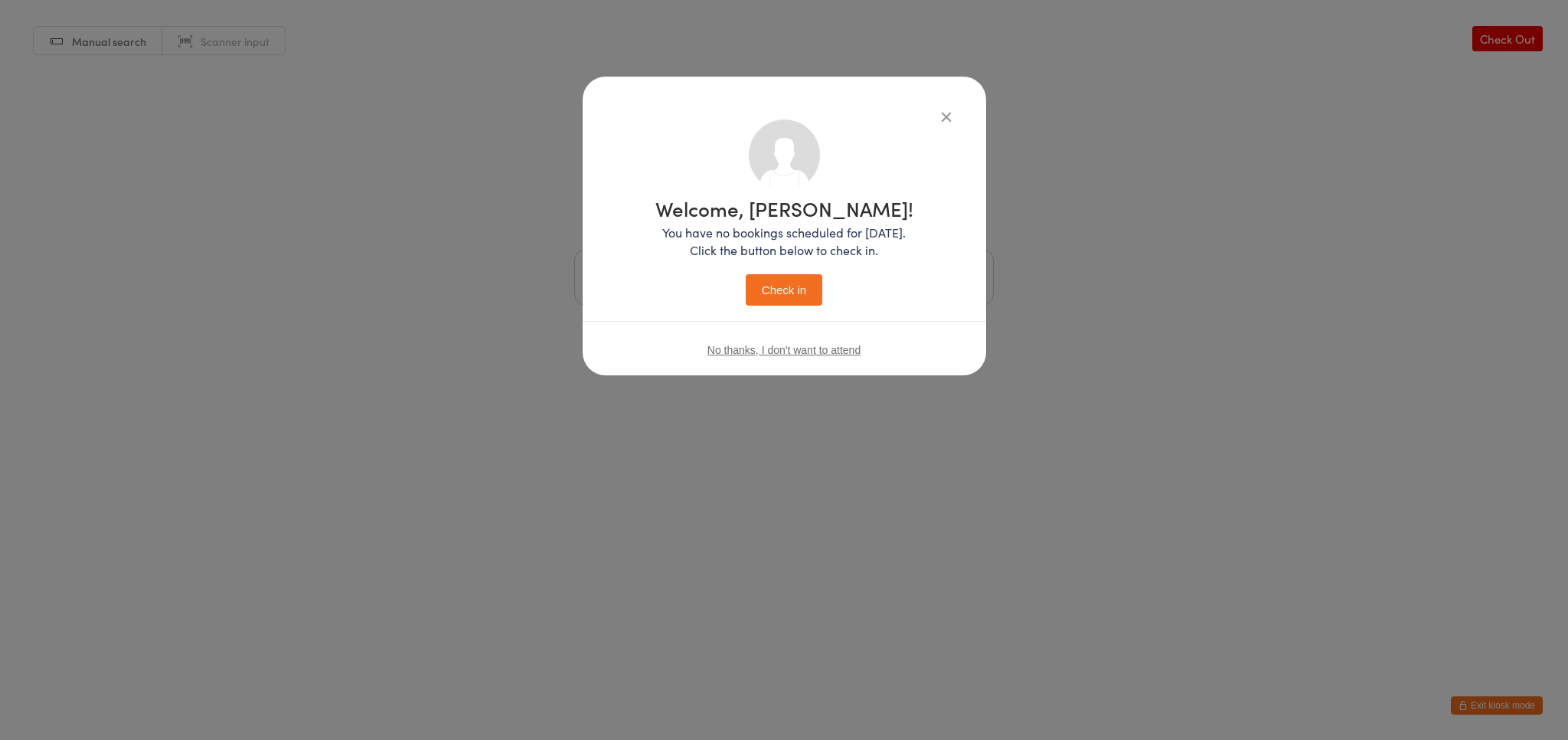
click at [782, 288] on button "Check in" at bounding box center [783, 289] width 76 height 31
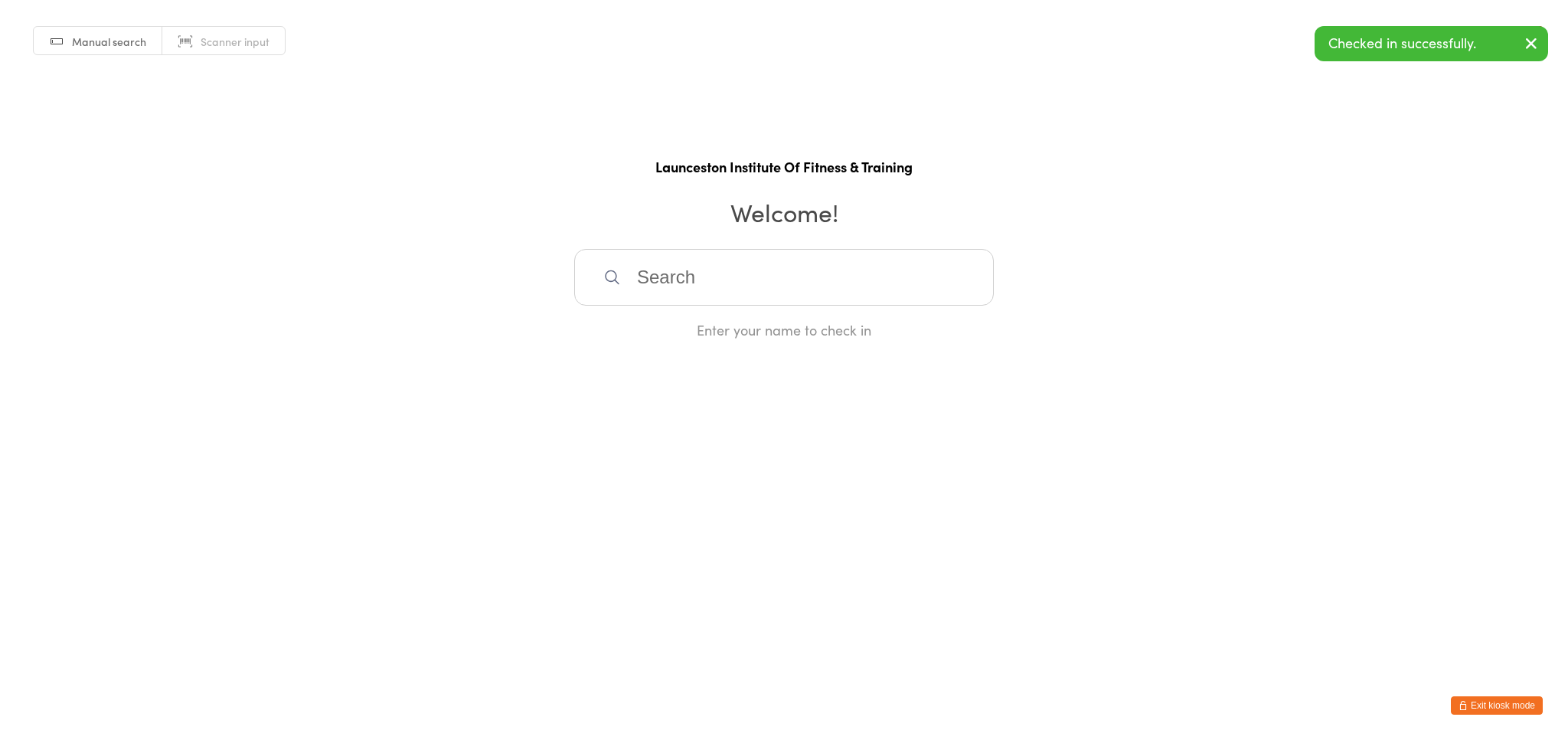
click at [1493, 709] on button "Exit kiosk mode" at bounding box center [1497, 705] width 92 height 18
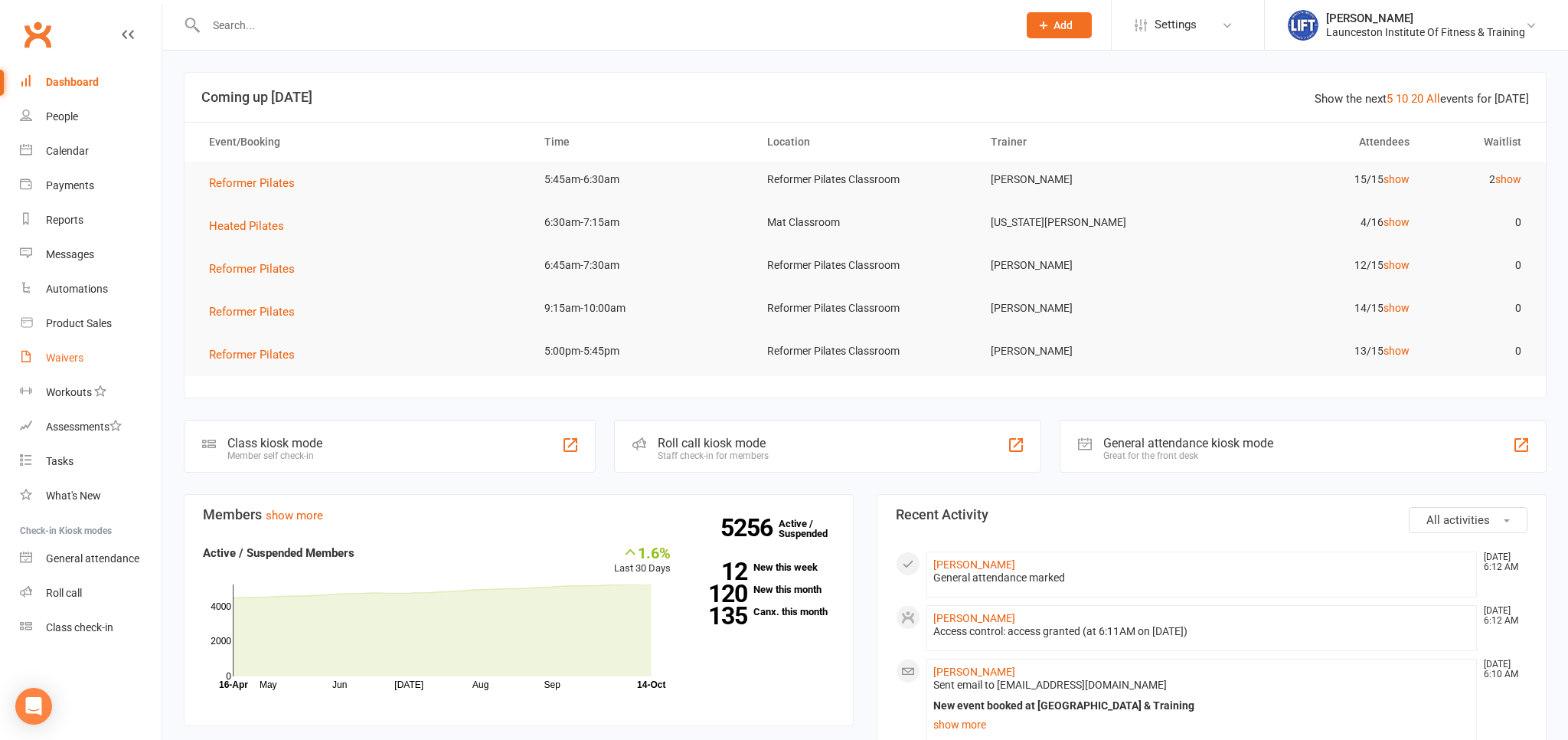
click at [59, 356] on div "Waivers" at bounding box center [64, 357] width 38 height 12
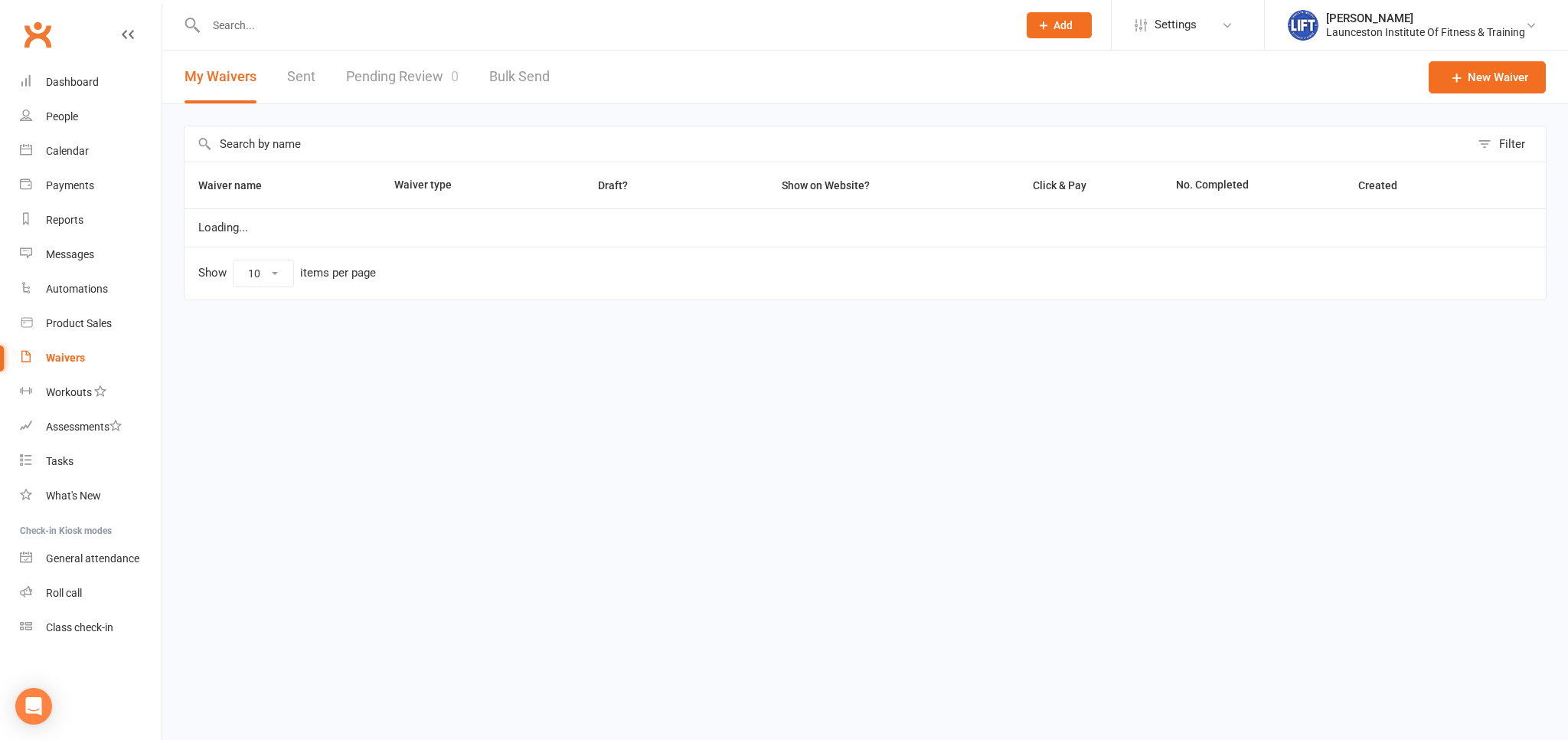
select select "100"
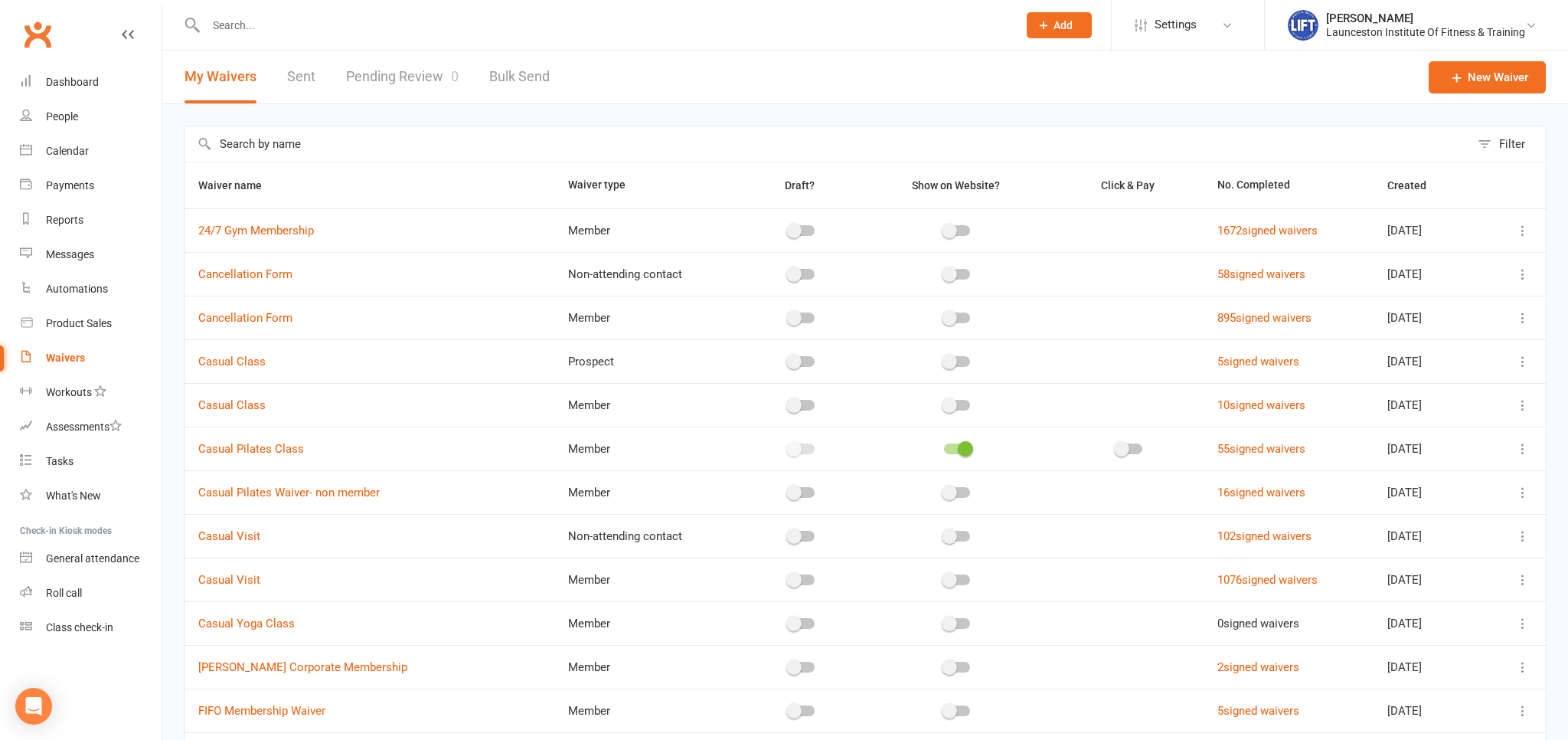
click at [416, 74] on link "Pending Review 0" at bounding box center [402, 77] width 112 height 53
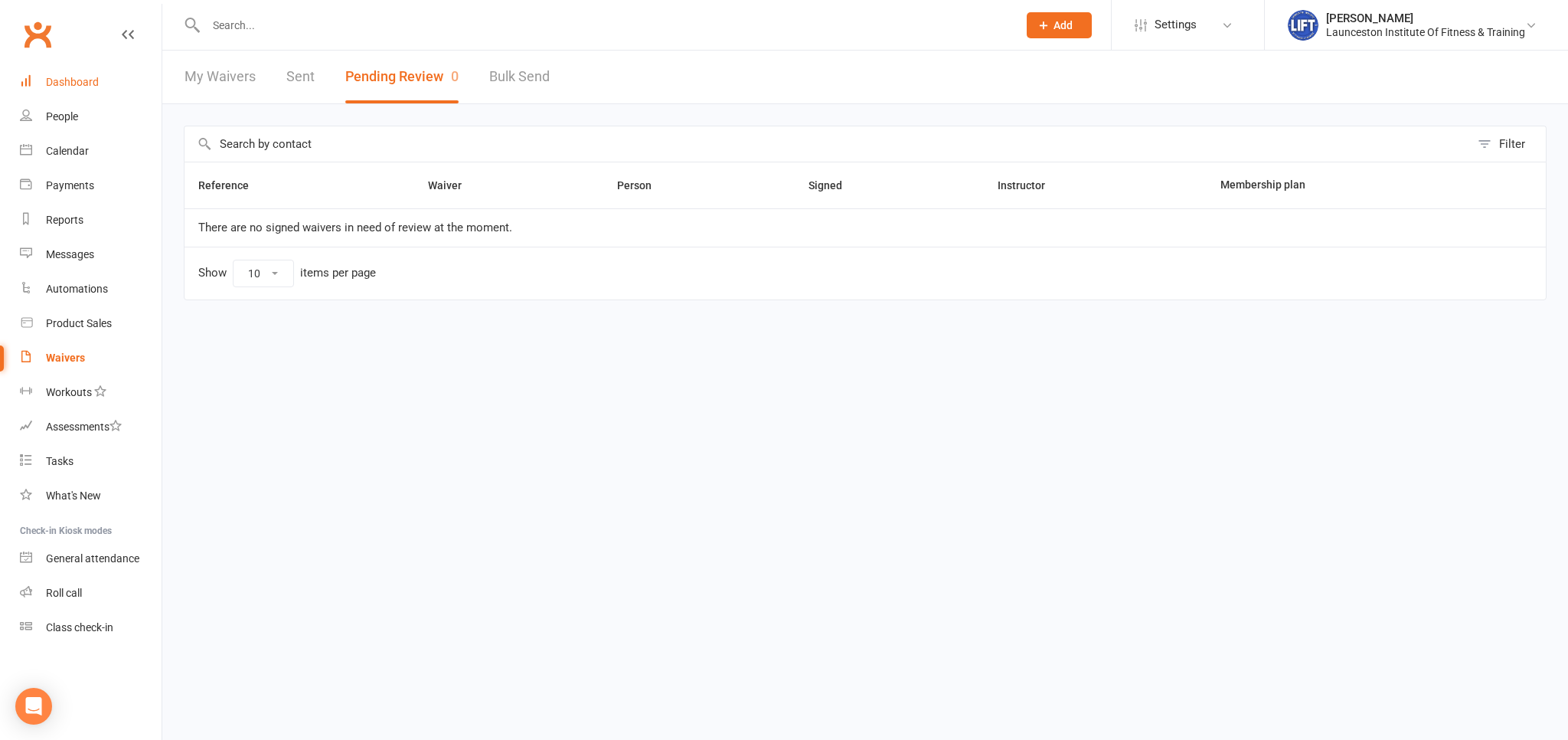
click at [77, 86] on div "Dashboard" at bounding box center [72, 81] width 53 height 12
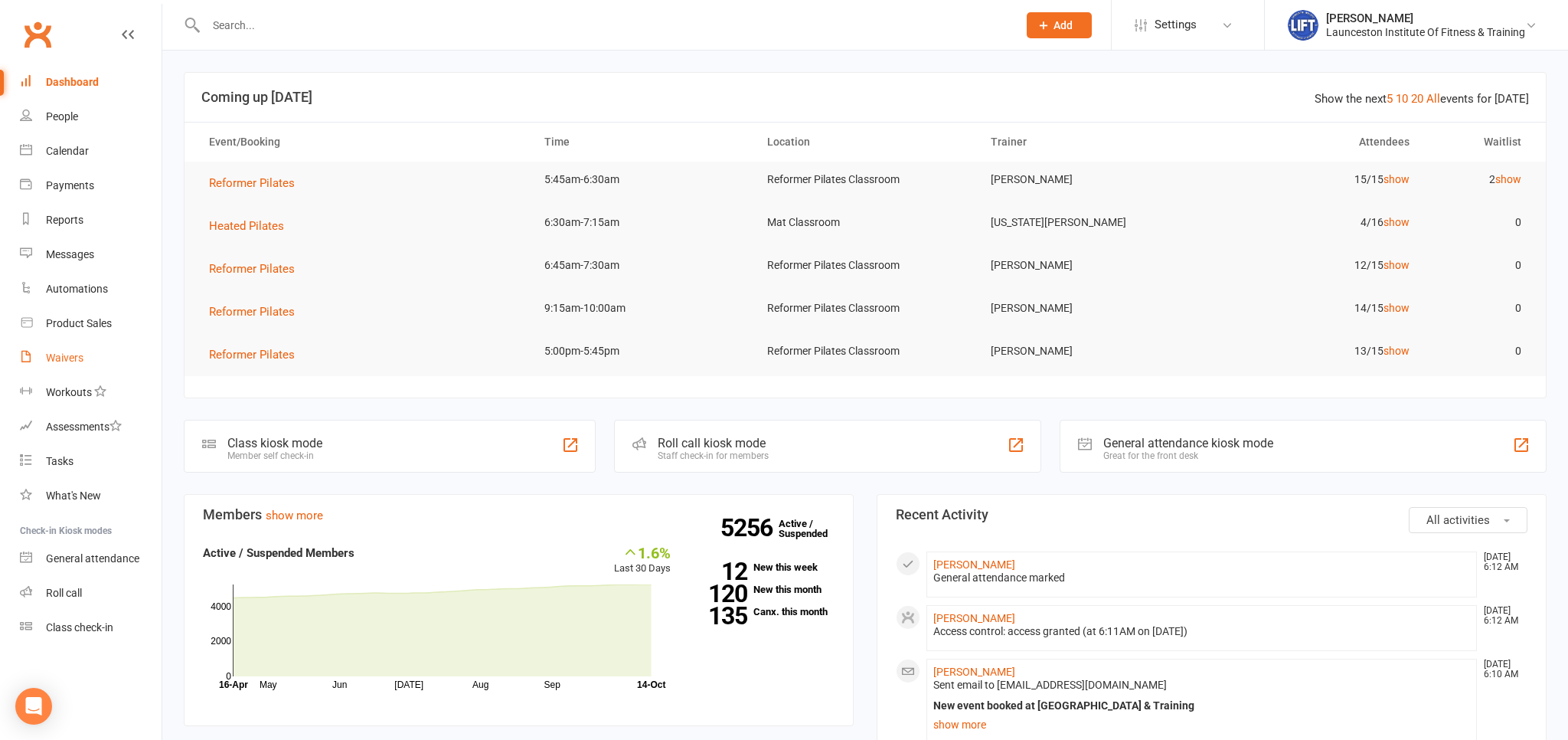
click at [64, 357] on div "Waivers" at bounding box center [64, 357] width 38 height 12
select select "100"
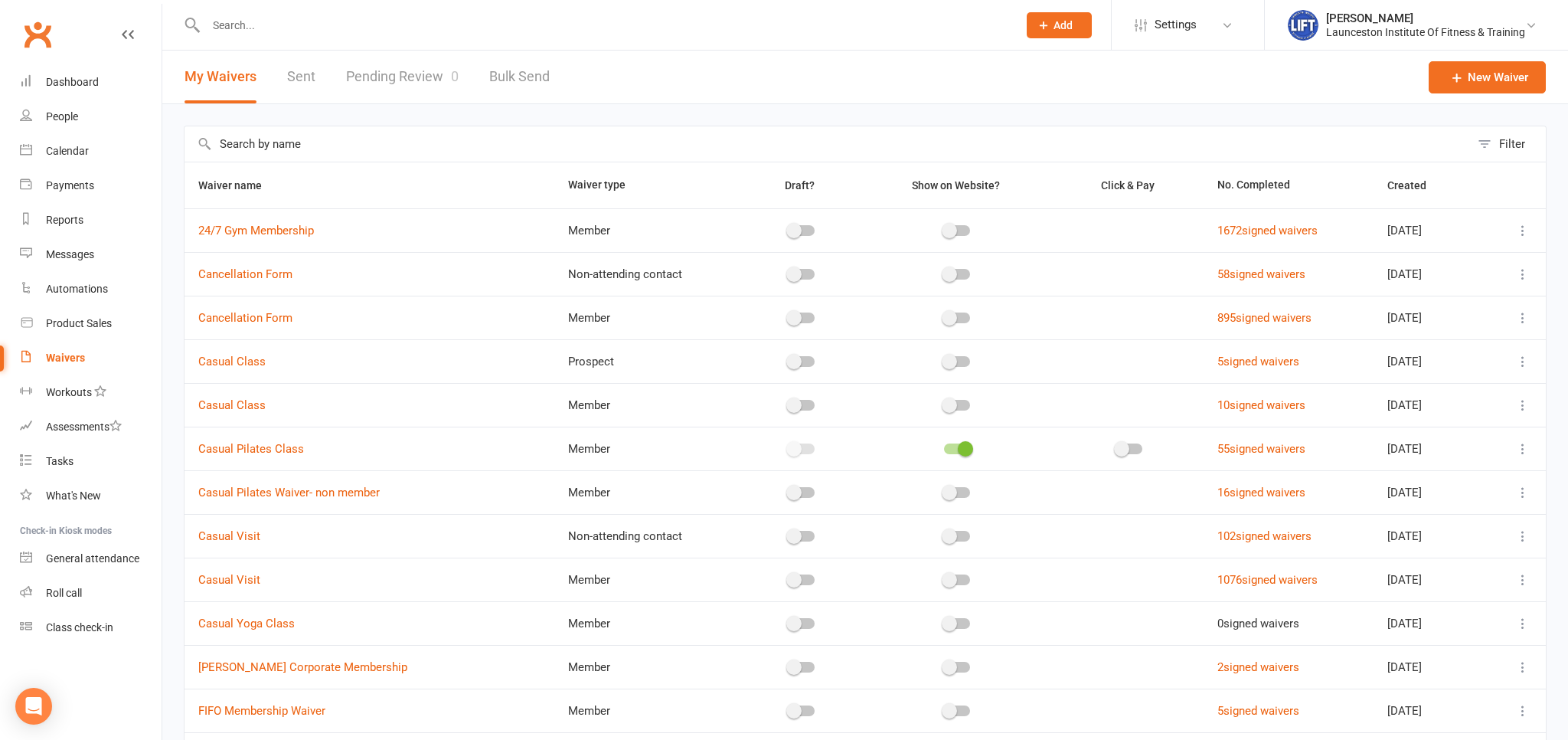
click at [416, 73] on link "Pending Review 0" at bounding box center [402, 77] width 112 height 53
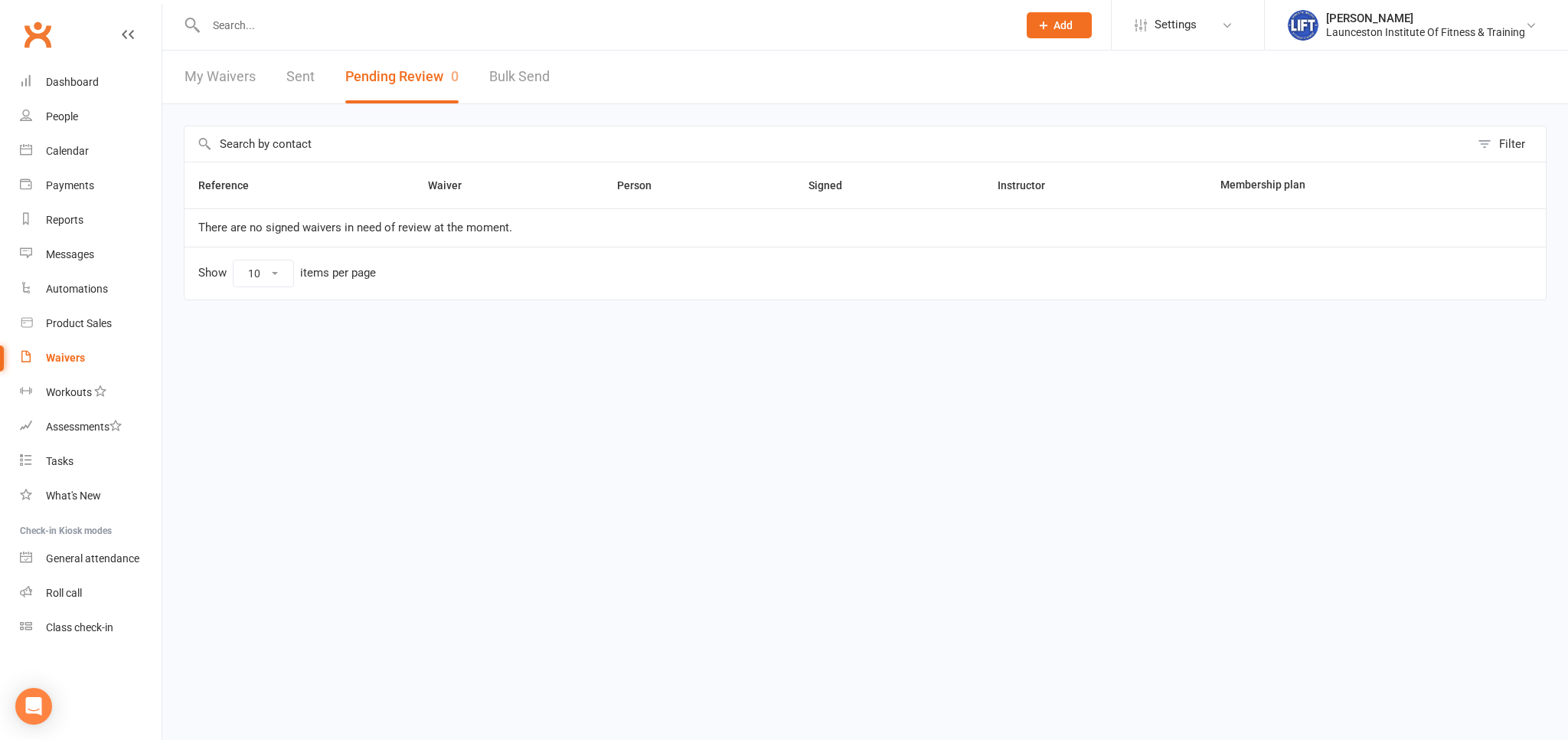
click at [245, 27] on input "text" at bounding box center [604, 25] width 806 height 22
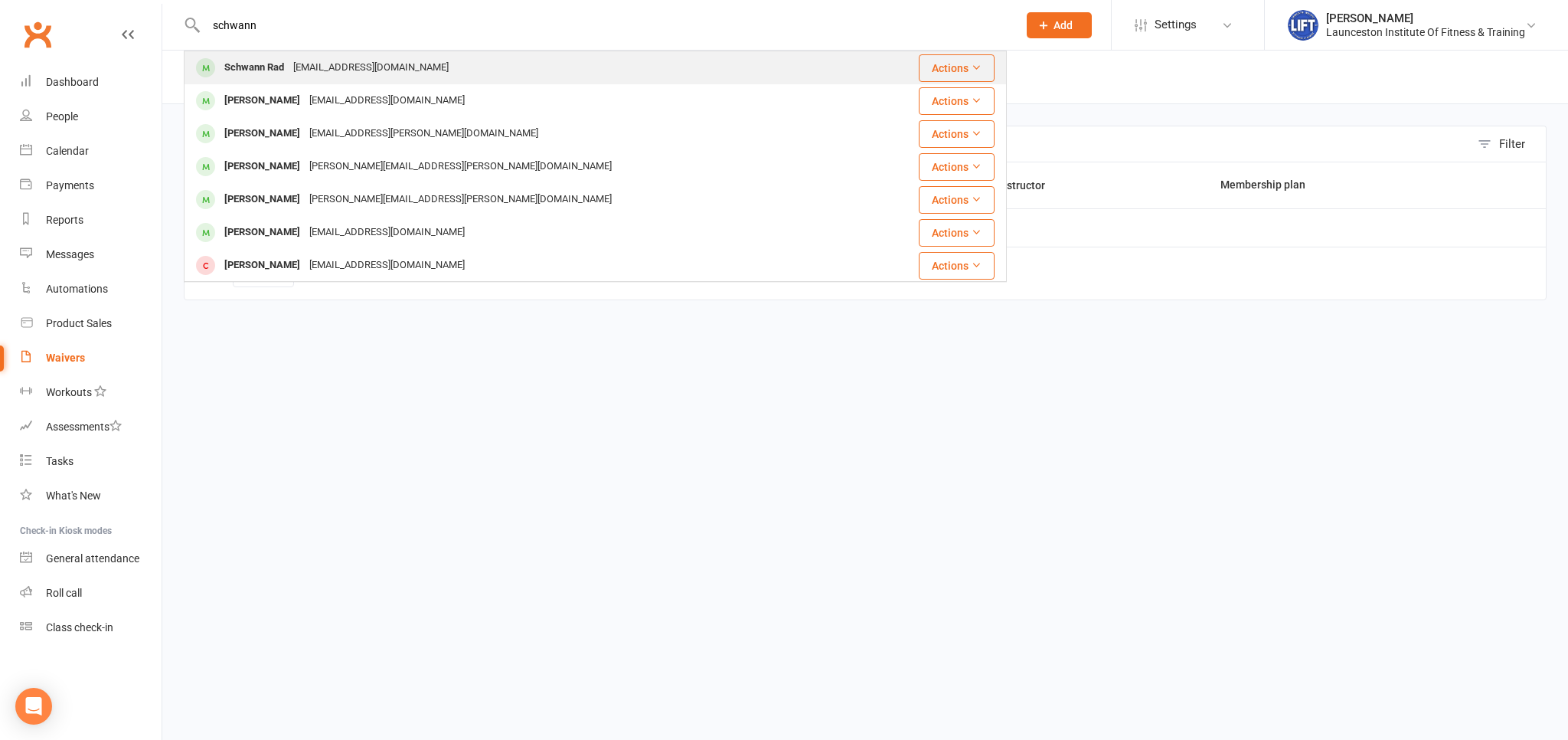
type input "schwann"
click at [243, 59] on div "Schwann Rad" at bounding box center [255, 68] width 69 height 22
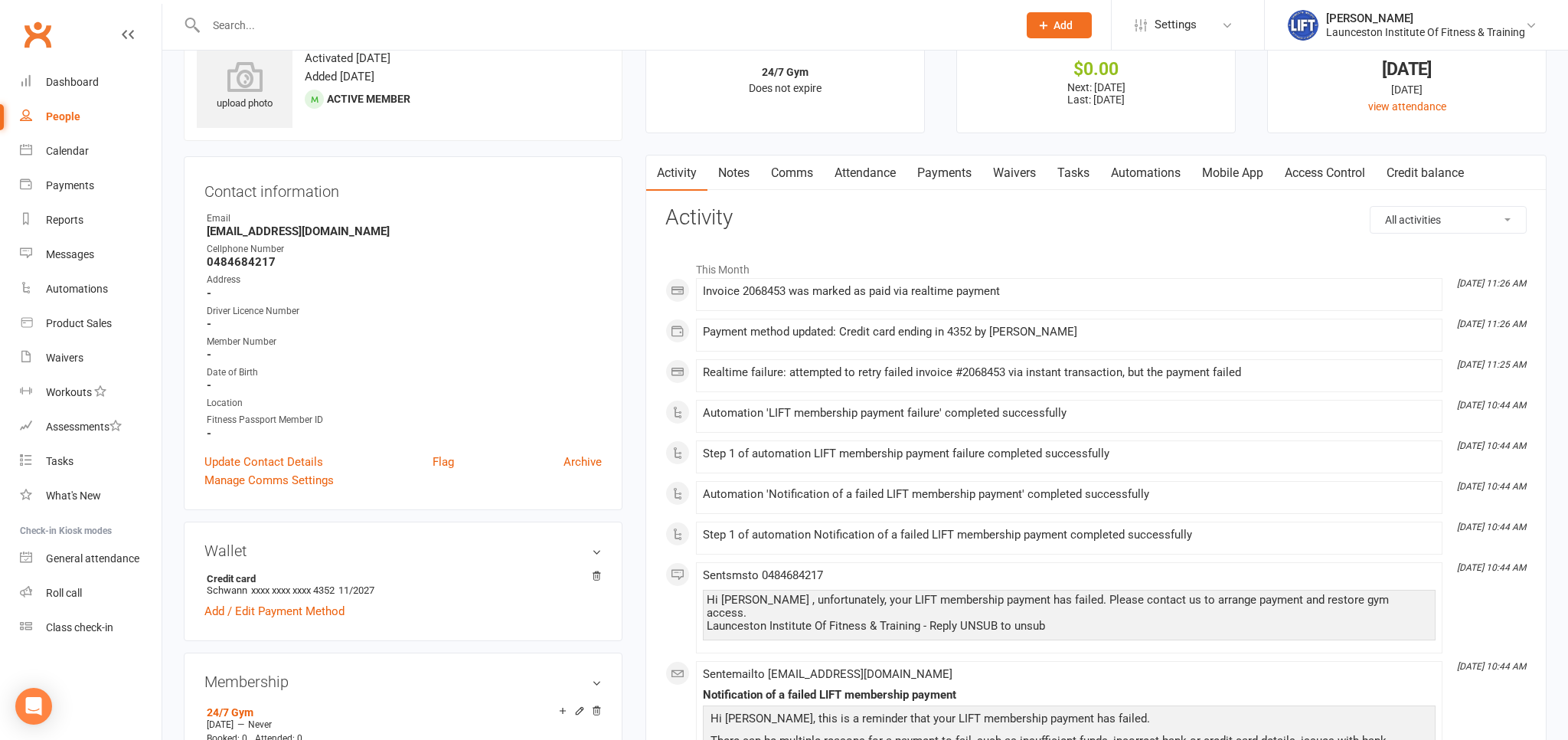
scroll to position [80, 0]
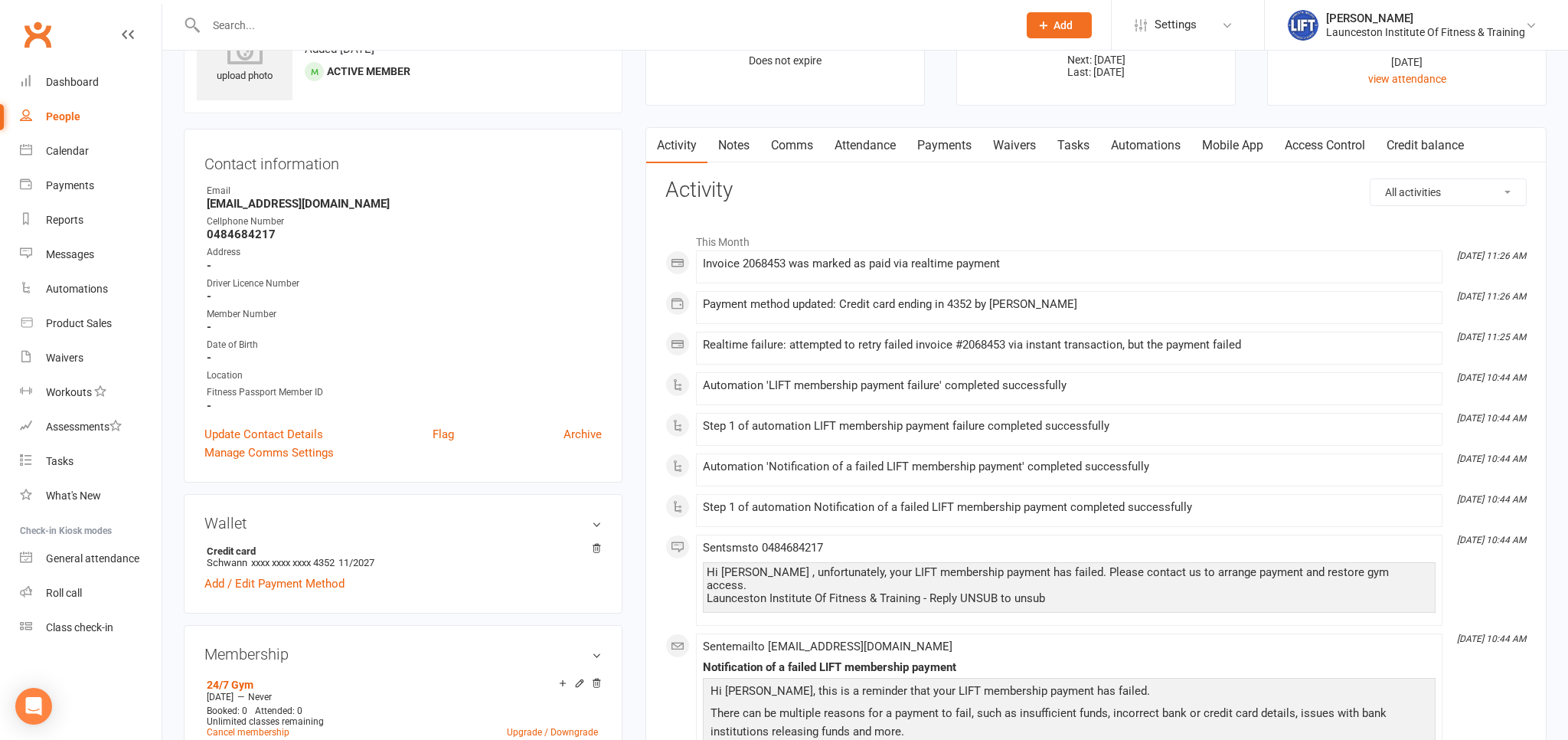
click at [962, 147] on link "Payments" at bounding box center [944, 145] width 76 height 35
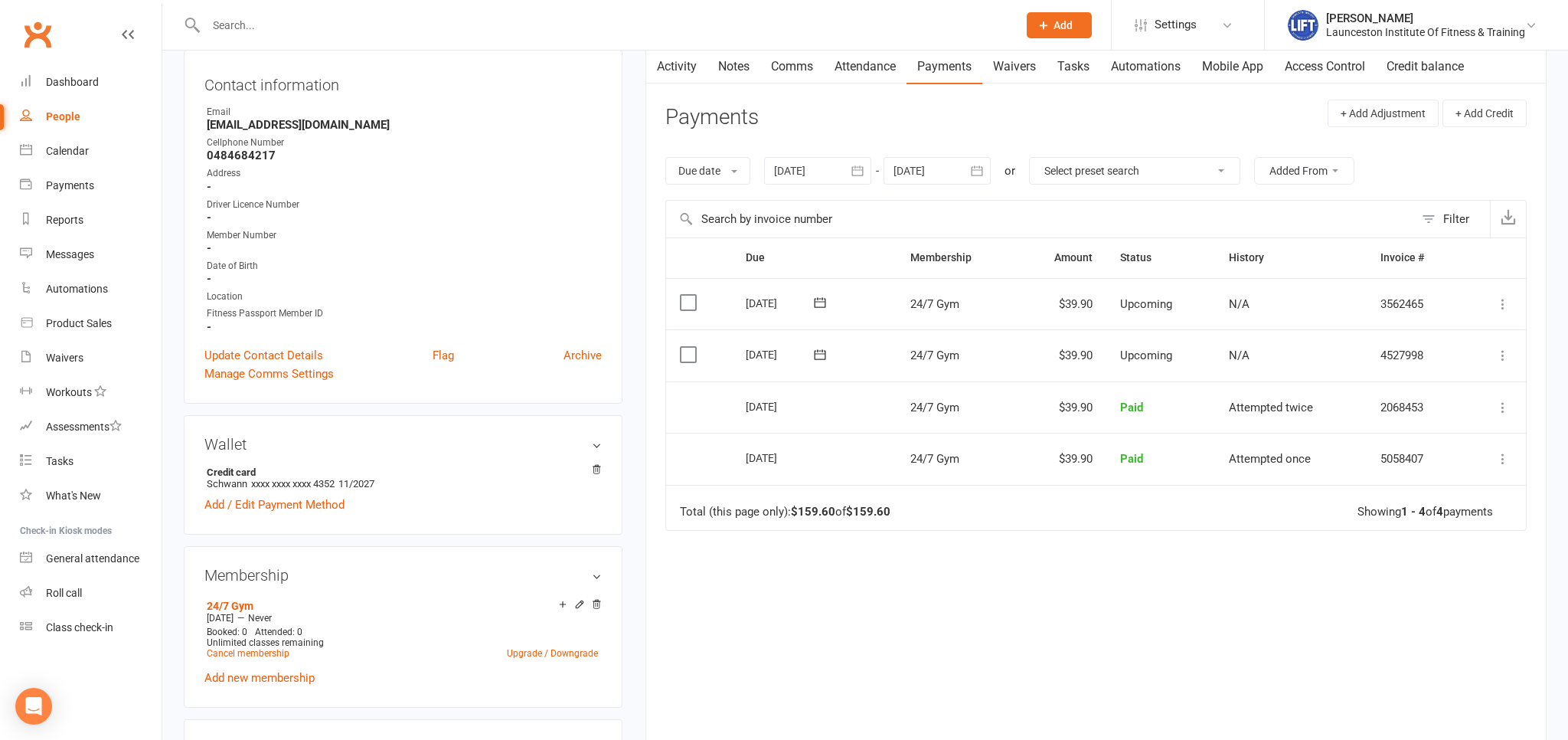
scroll to position [161, 0]
click at [857, 164] on icon "button" at bounding box center [857, 168] width 11 height 10
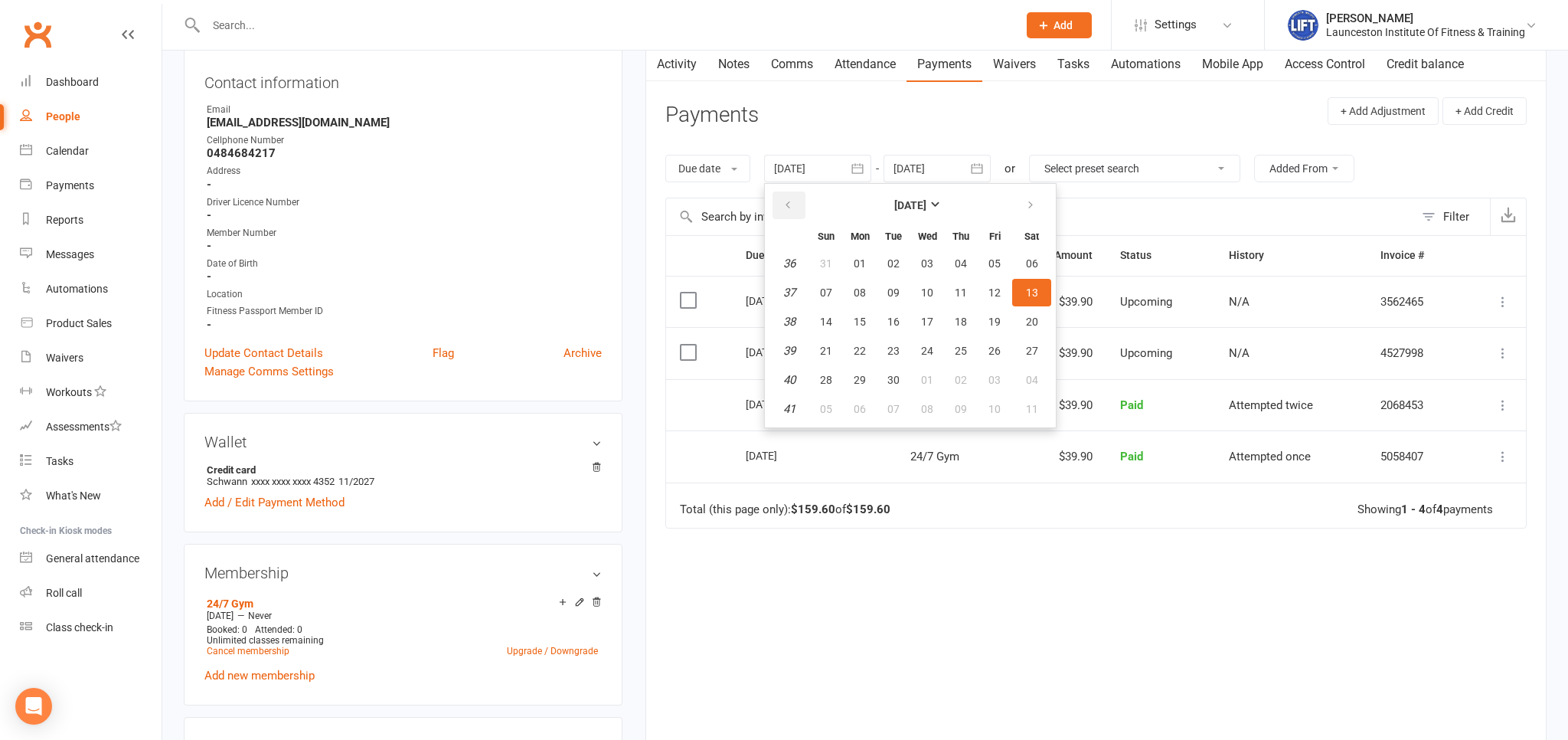
click at [787, 198] on button "button" at bounding box center [789, 205] width 33 height 27
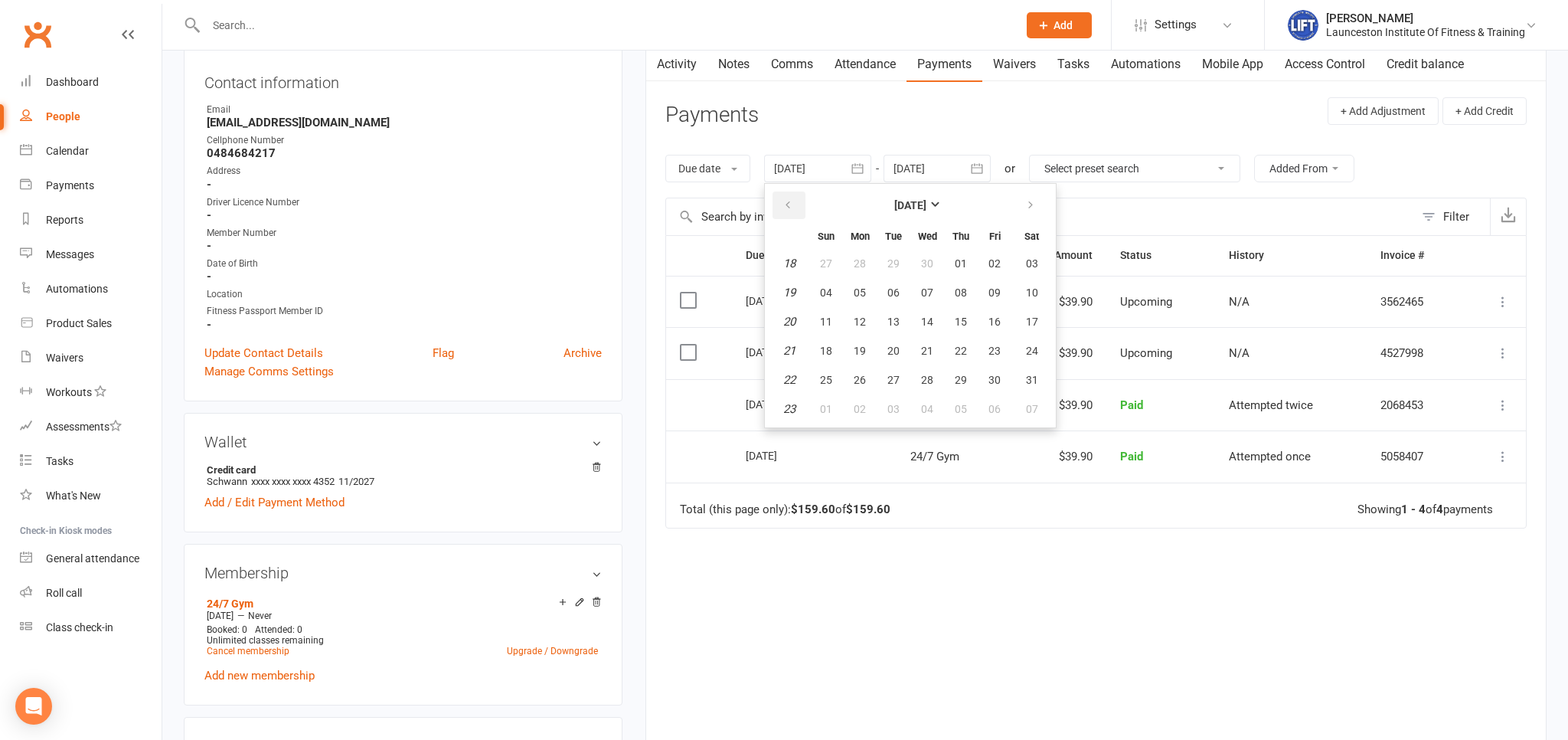
click at [787, 198] on button "button" at bounding box center [789, 205] width 33 height 27
click at [889, 348] on span "21" at bounding box center [893, 350] width 12 height 12
type input "21 Jan 2025"
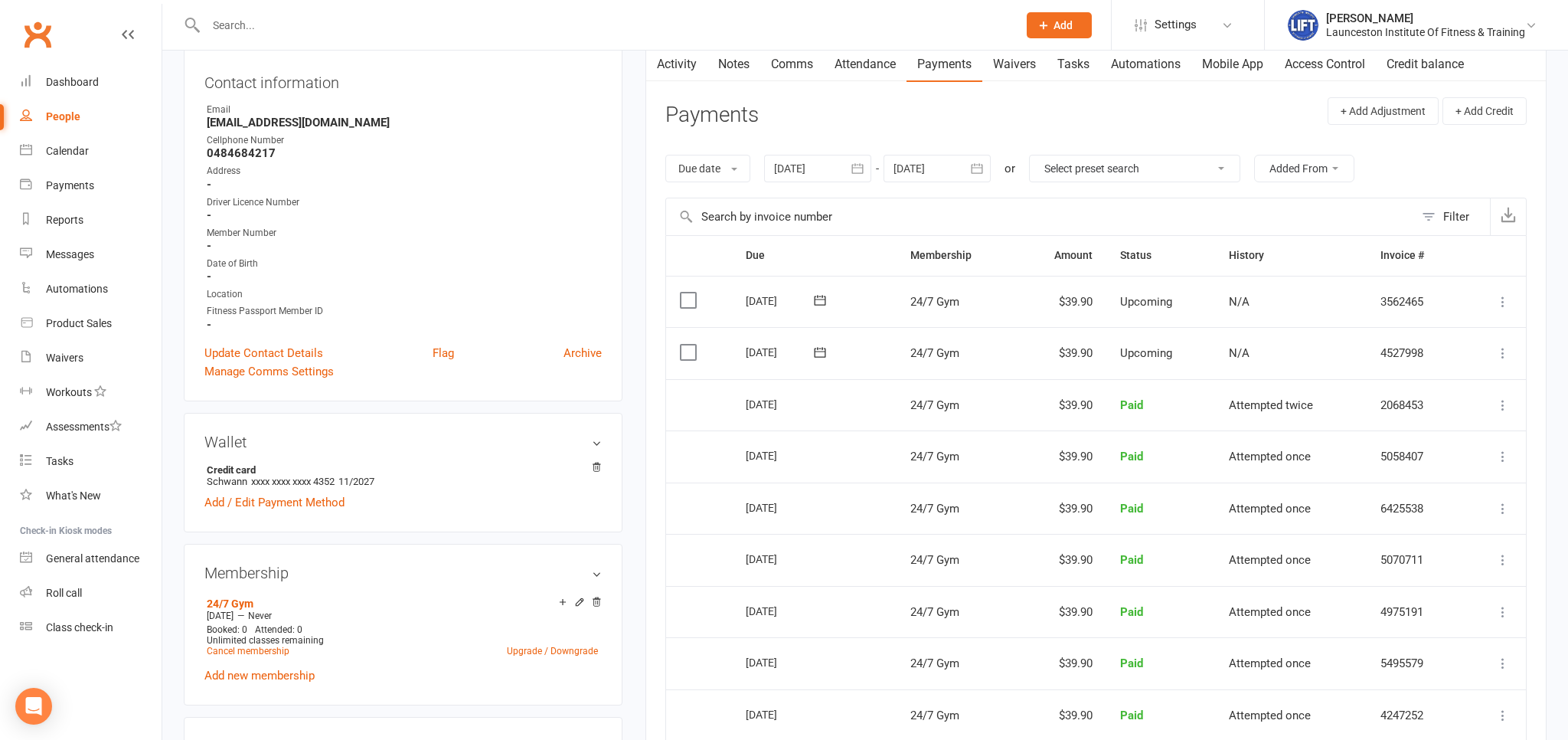
click at [677, 76] on link "Activity" at bounding box center [676, 64] width 61 height 35
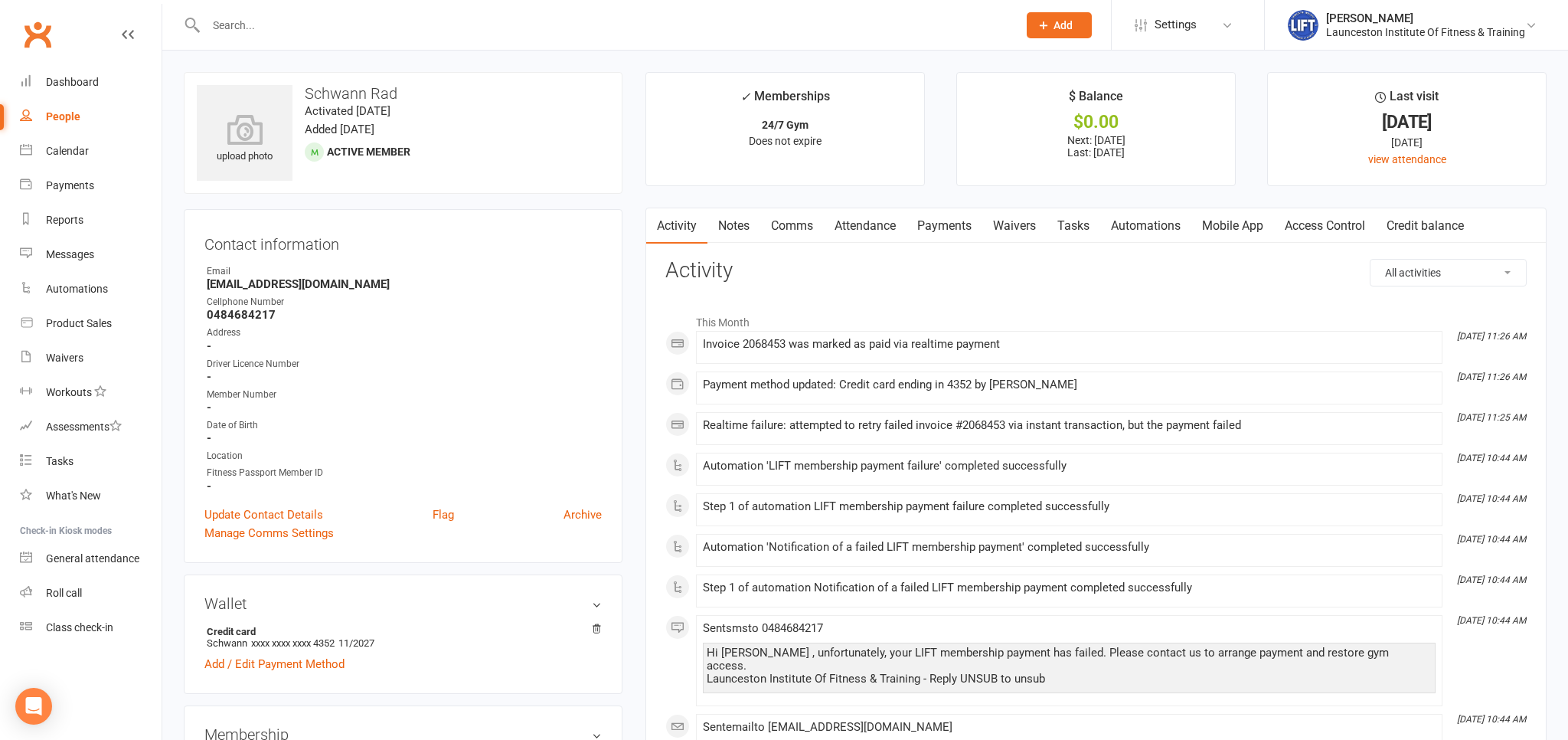
click at [957, 222] on link "Payments" at bounding box center [944, 226] width 76 height 35
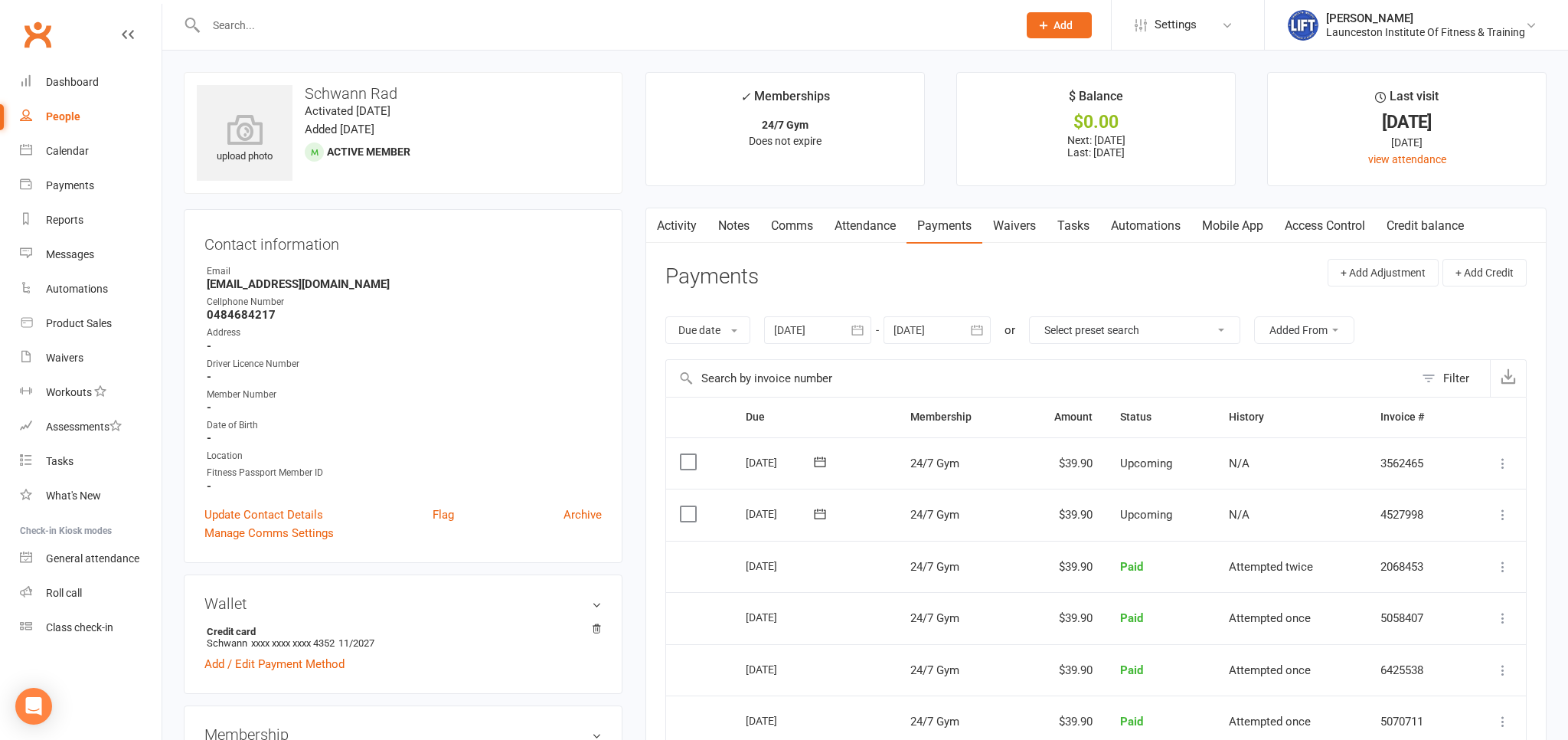
click at [1322, 223] on link "Access Control" at bounding box center [1325, 226] width 102 height 35
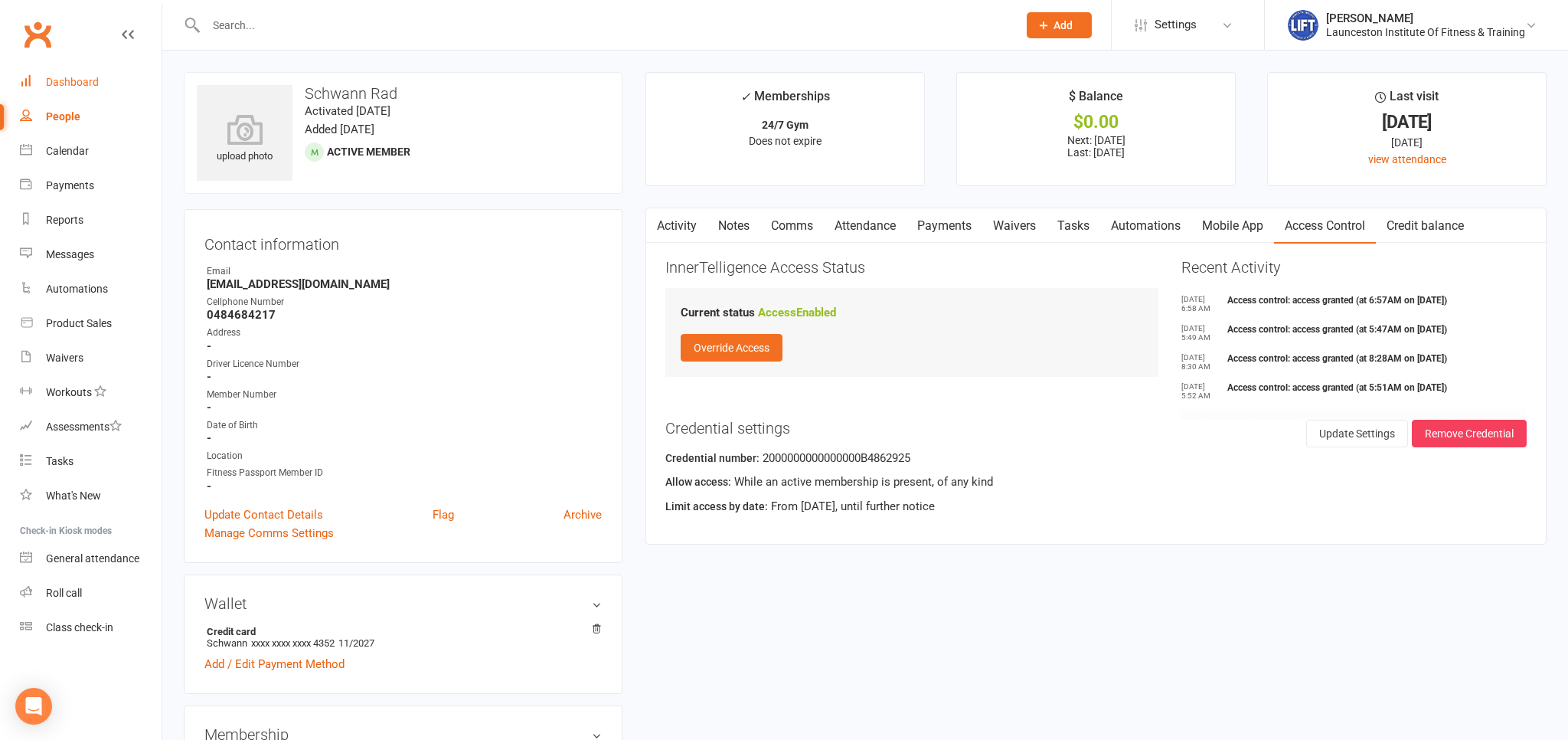
click at [76, 87] on div "Dashboard" at bounding box center [72, 81] width 53 height 12
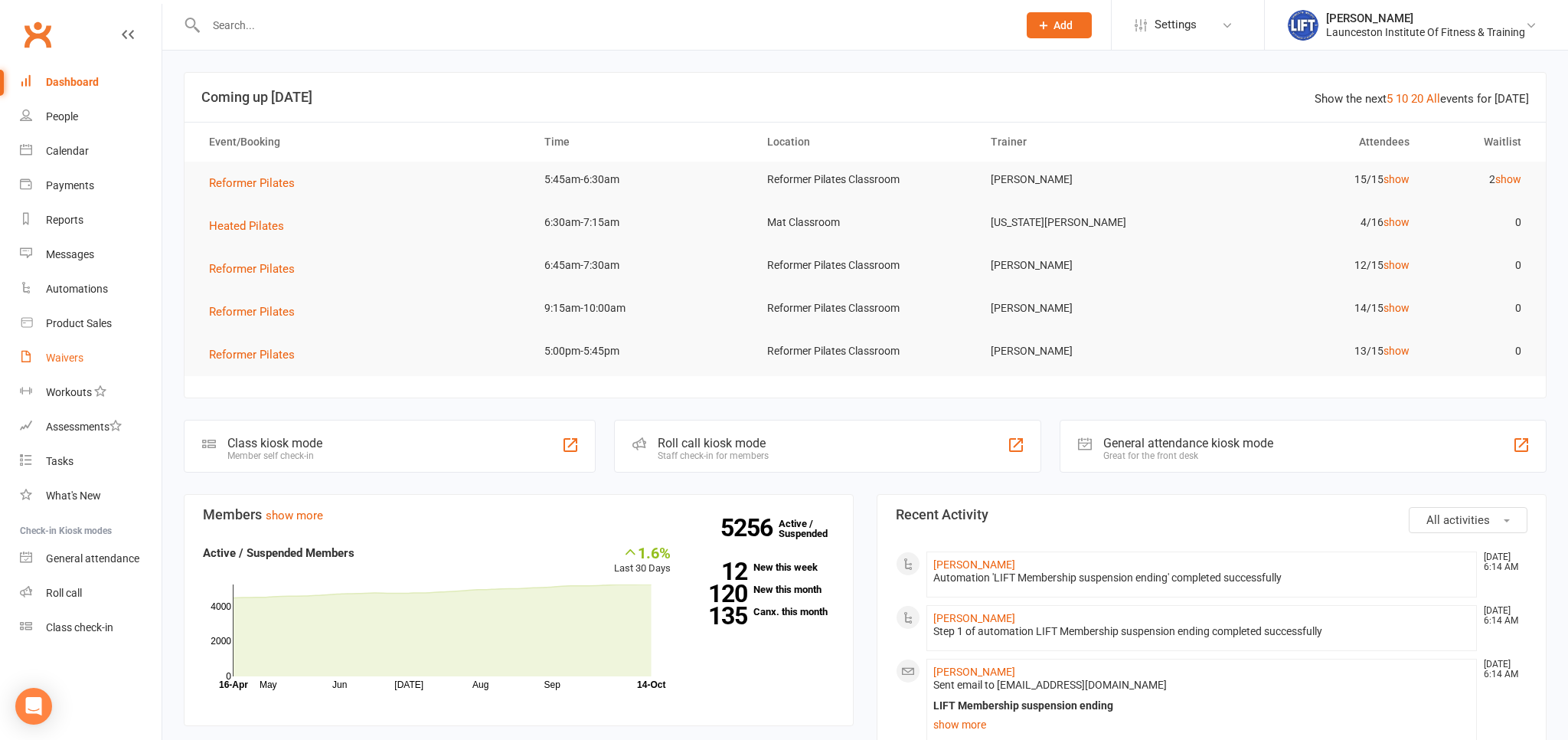
click at [65, 357] on div "Waivers" at bounding box center [64, 357] width 38 height 12
select select "100"
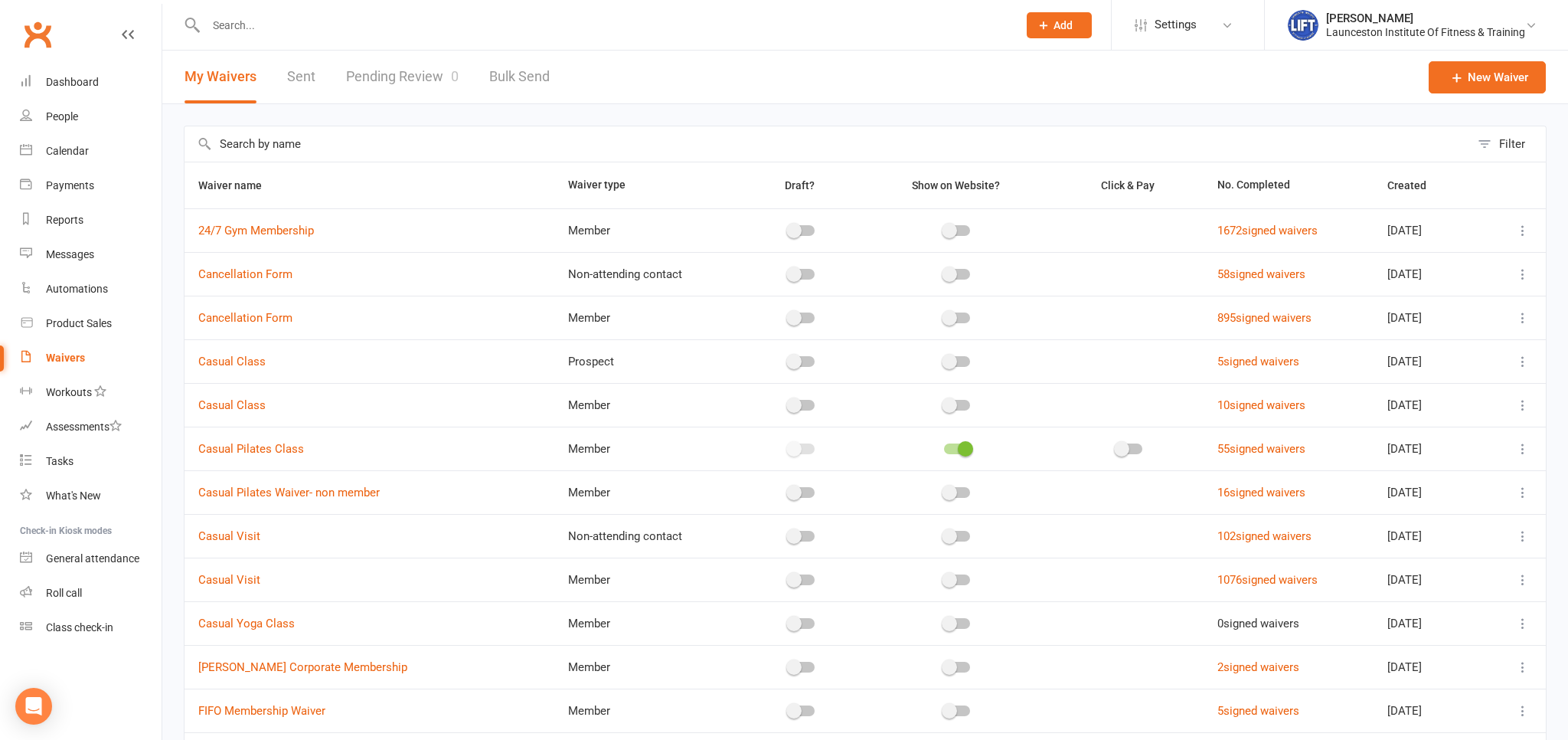
click at [402, 72] on link "Pending Review 0" at bounding box center [402, 77] width 112 height 53
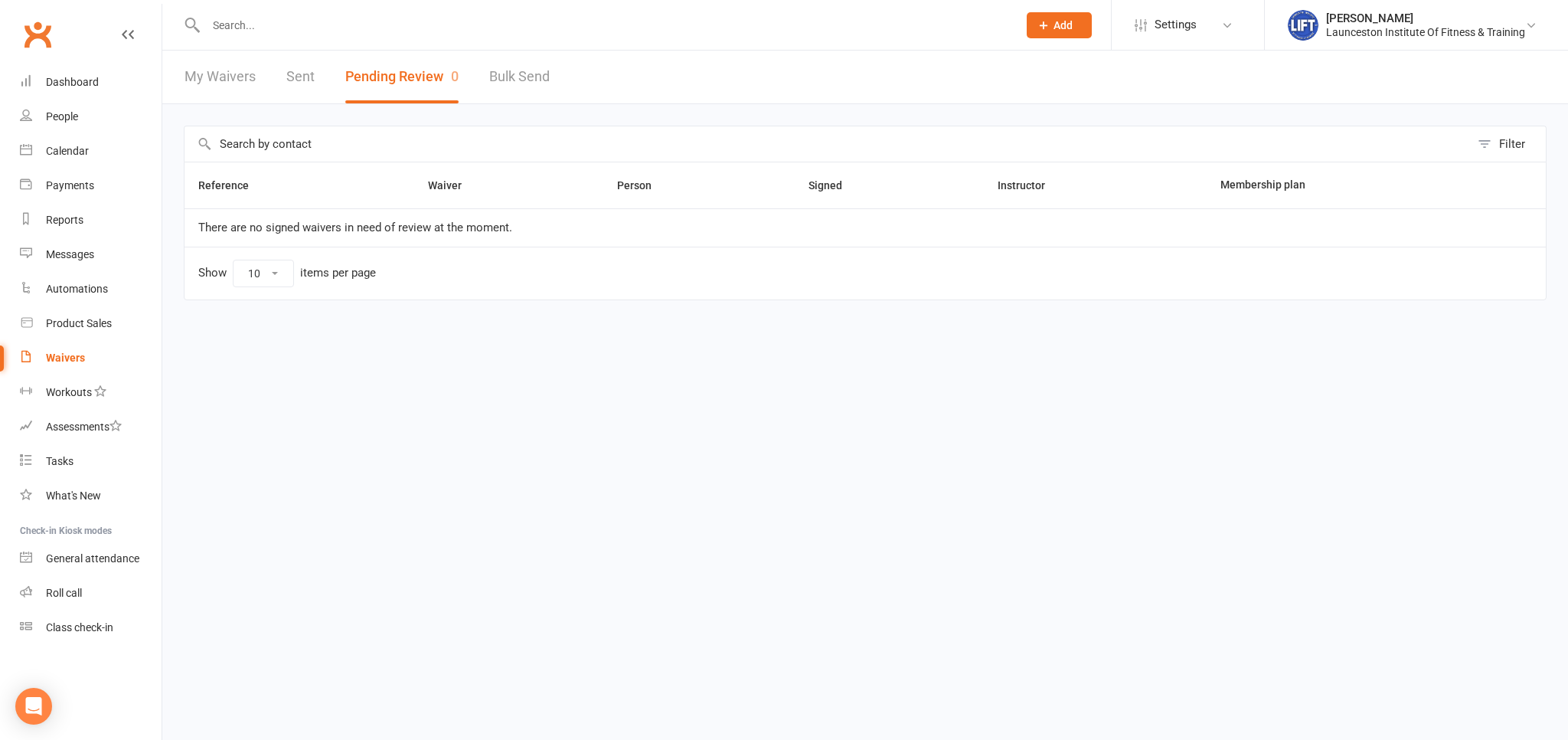
click at [232, 73] on link "My Waivers" at bounding box center [220, 77] width 71 height 53
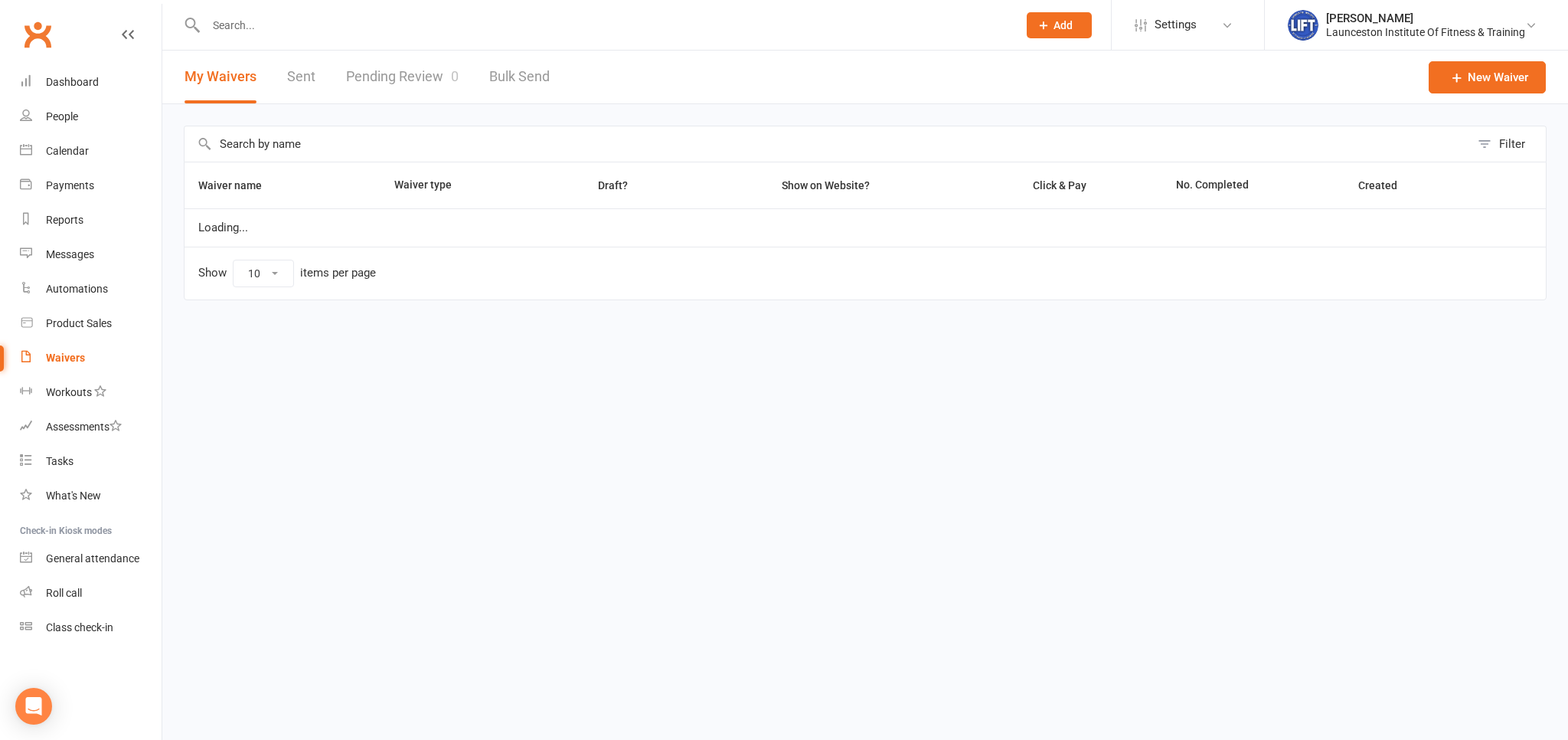
select select "100"
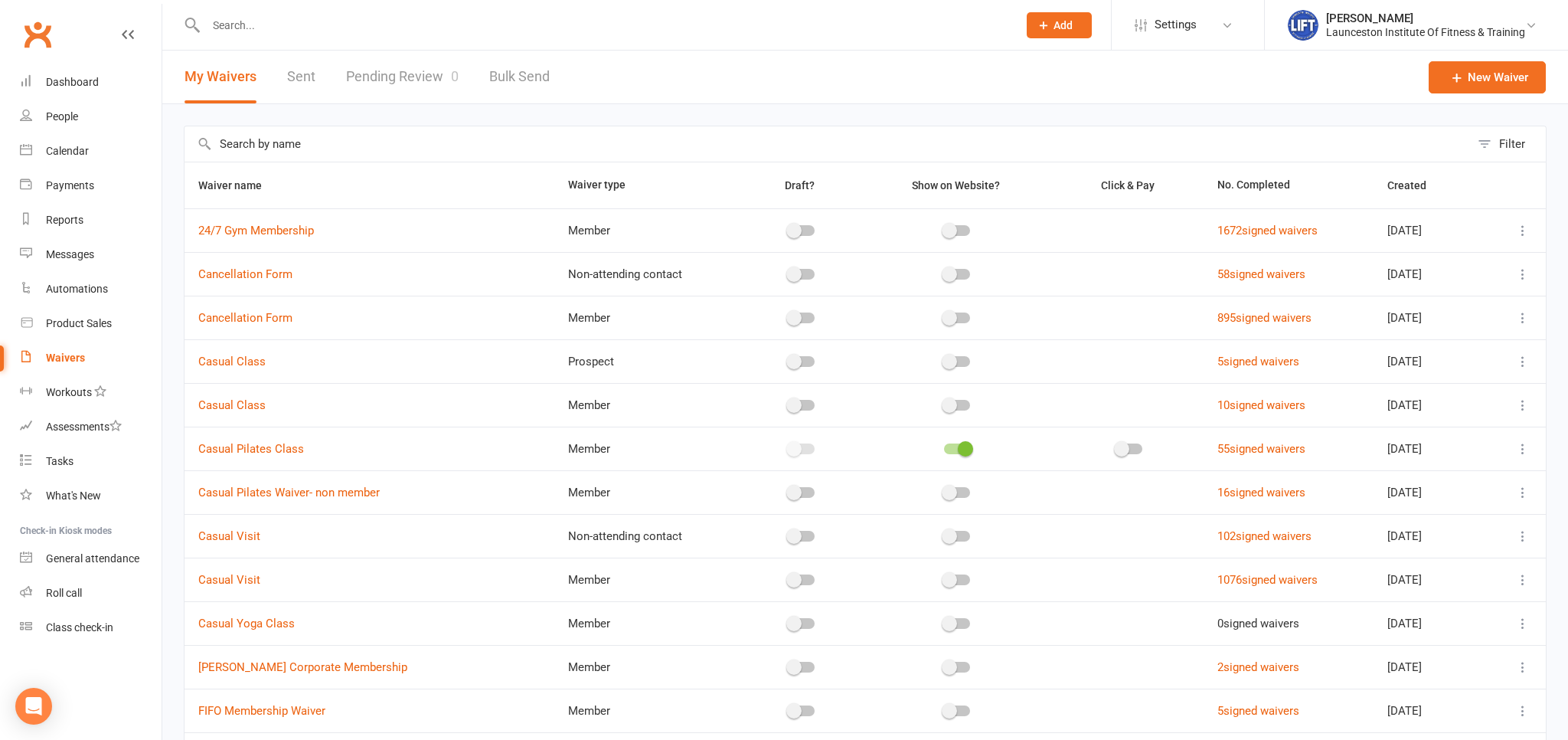
click at [387, 206] on th "Waiver name" at bounding box center [370, 185] width 370 height 46
click at [80, 84] on div "Dashboard" at bounding box center [72, 81] width 53 height 12
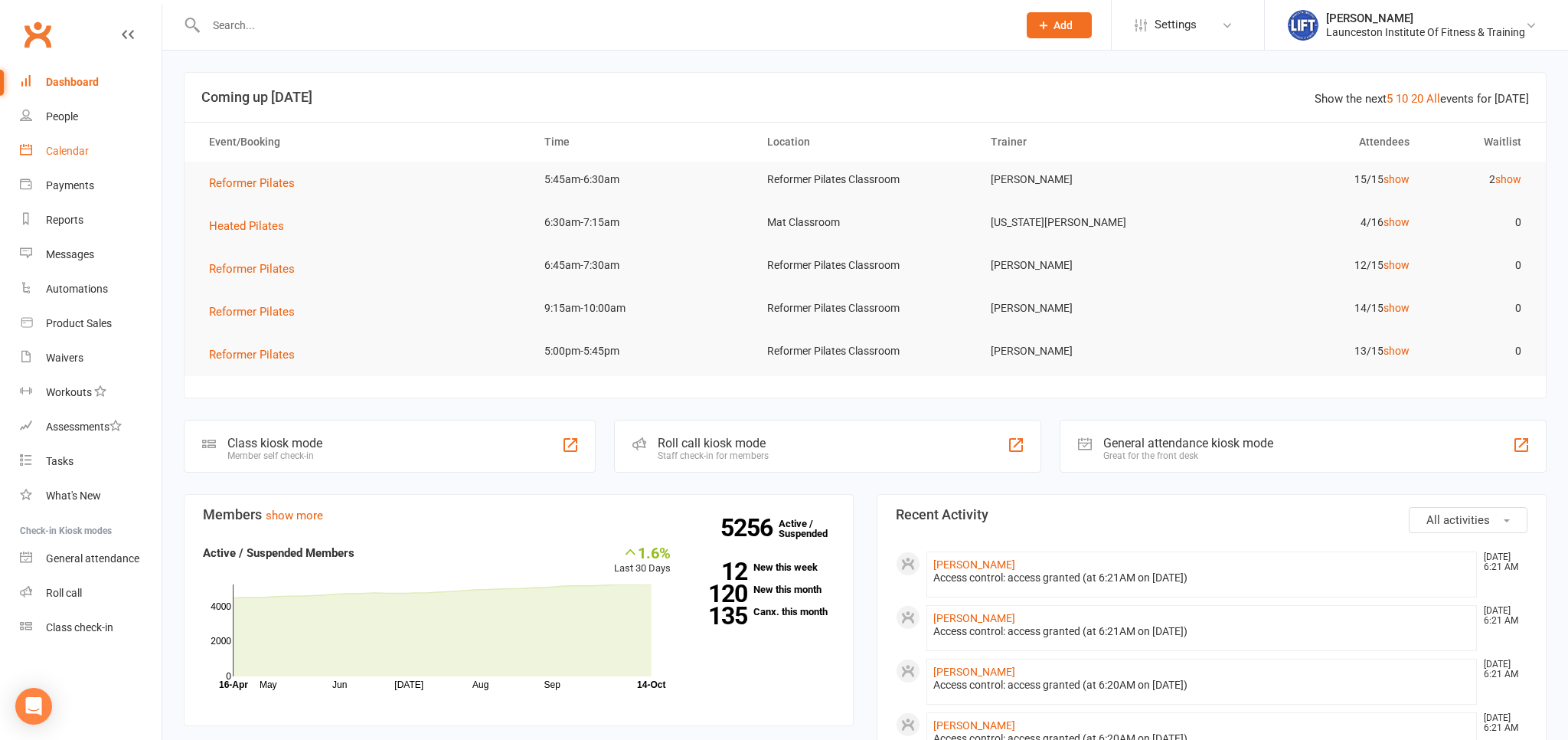
click at [69, 152] on div "Calendar" at bounding box center [67, 150] width 43 height 12
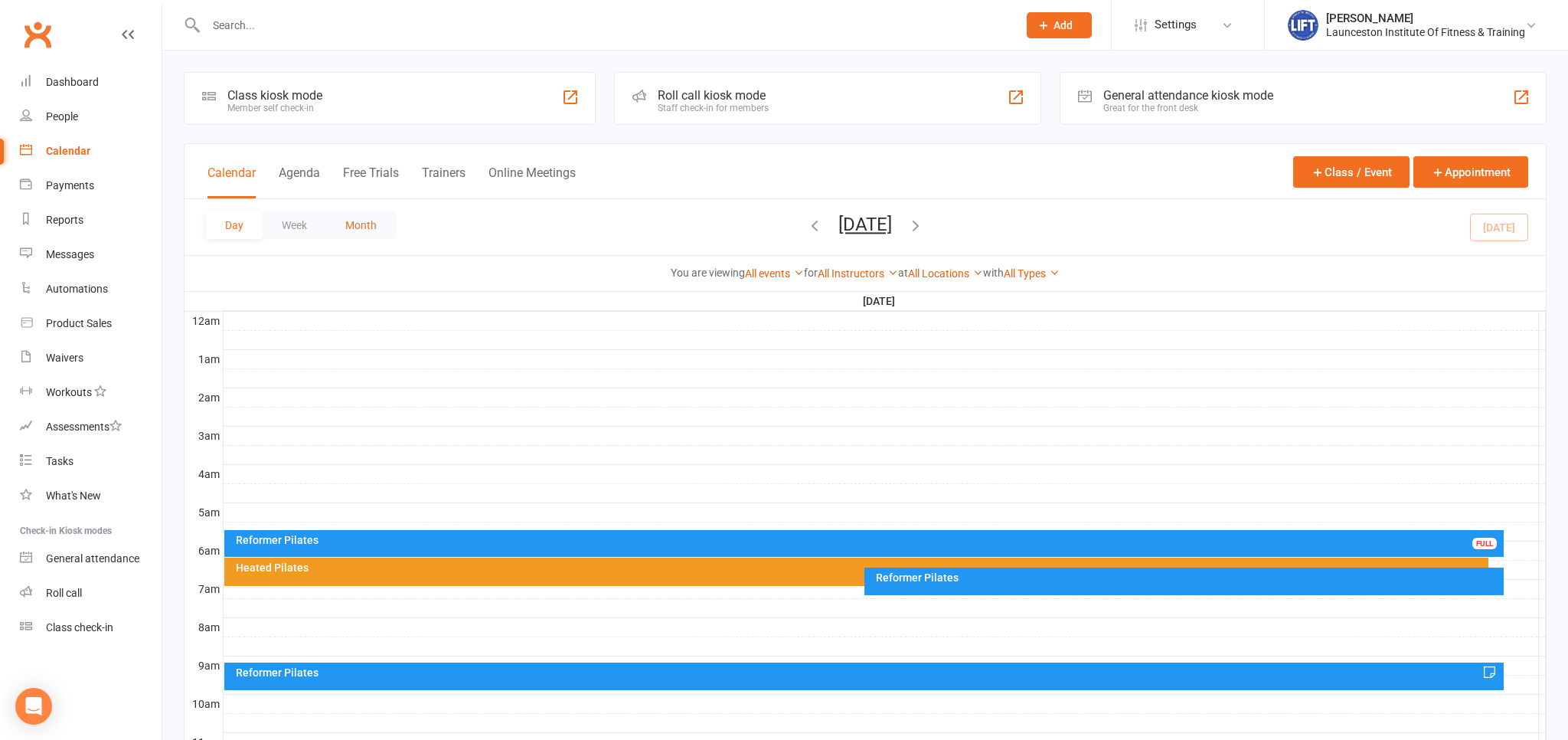
click at [363, 225] on button "Month" at bounding box center [361, 225] width 70 height 27
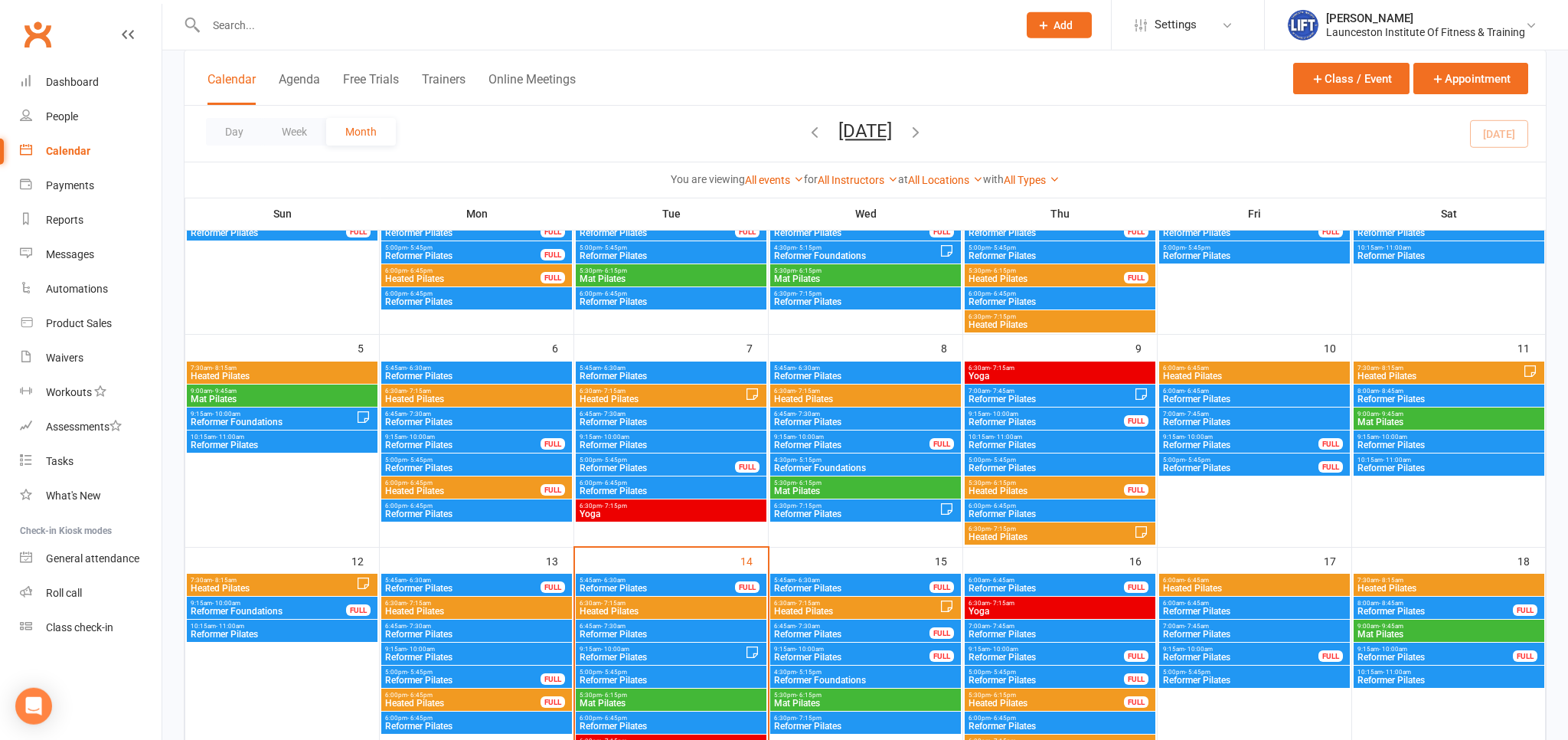
scroll to position [242, 0]
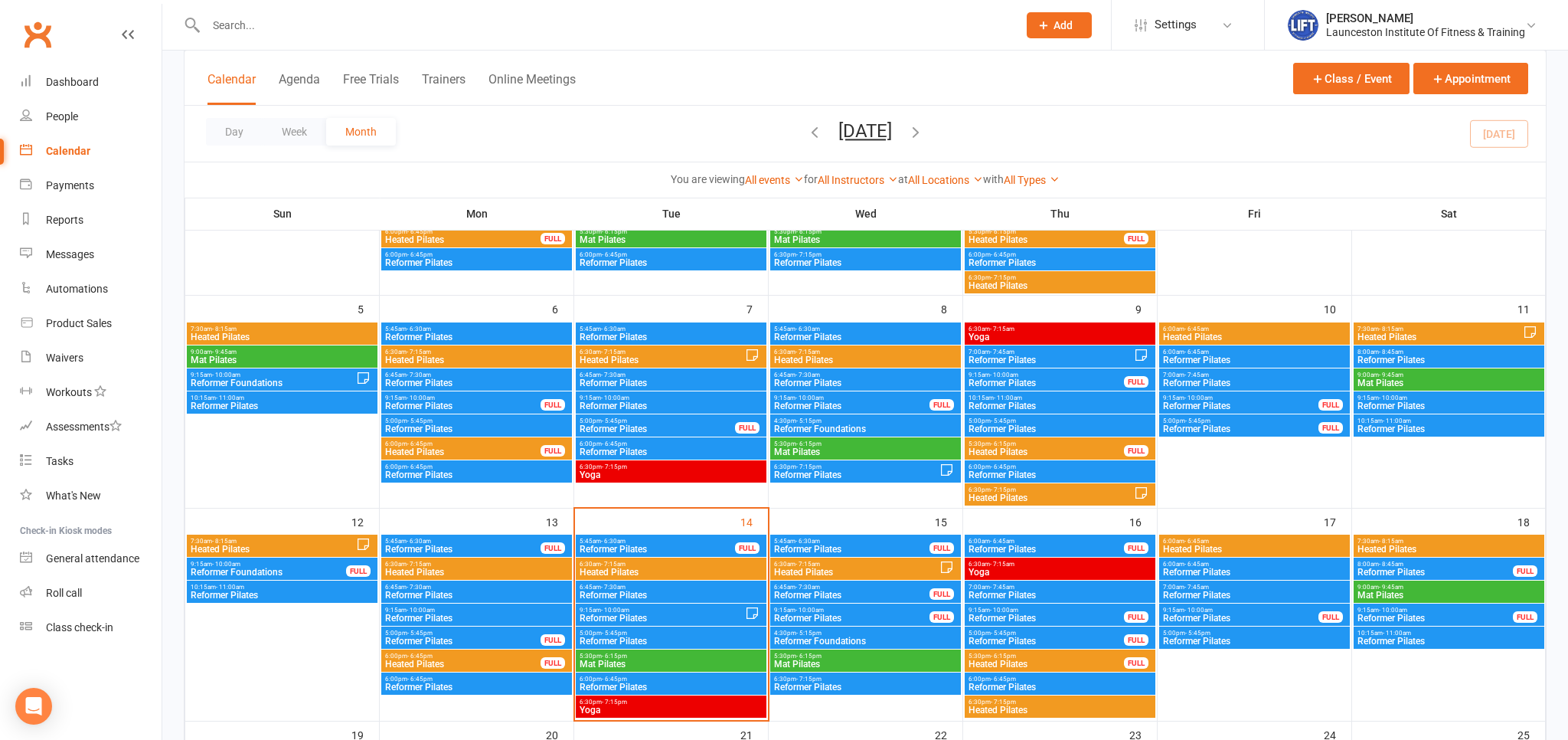
click at [667, 571] on span "Heated Pilates" at bounding box center [672, 571] width 185 height 9
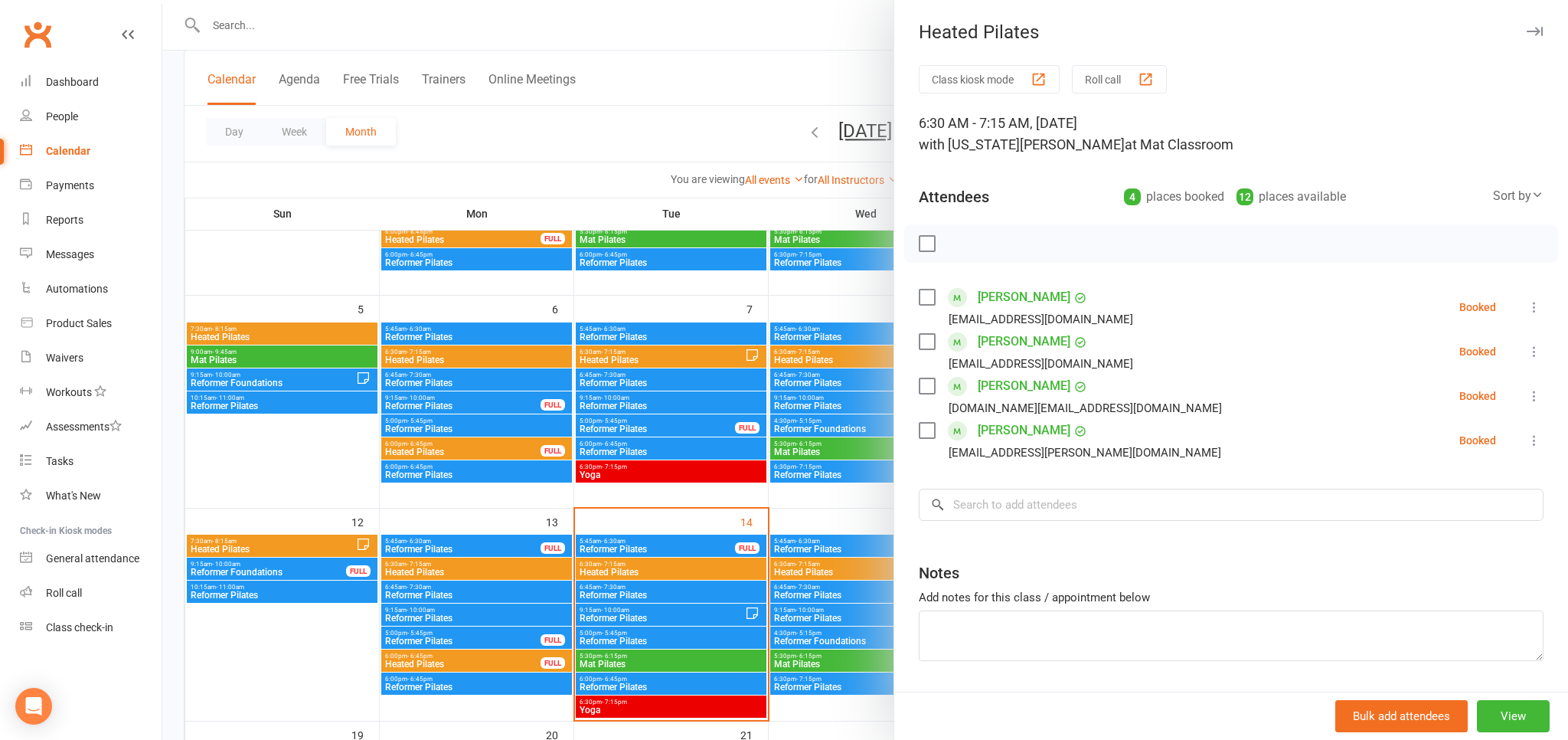
click at [636, 108] on div at bounding box center [865, 370] width 1406 height 740
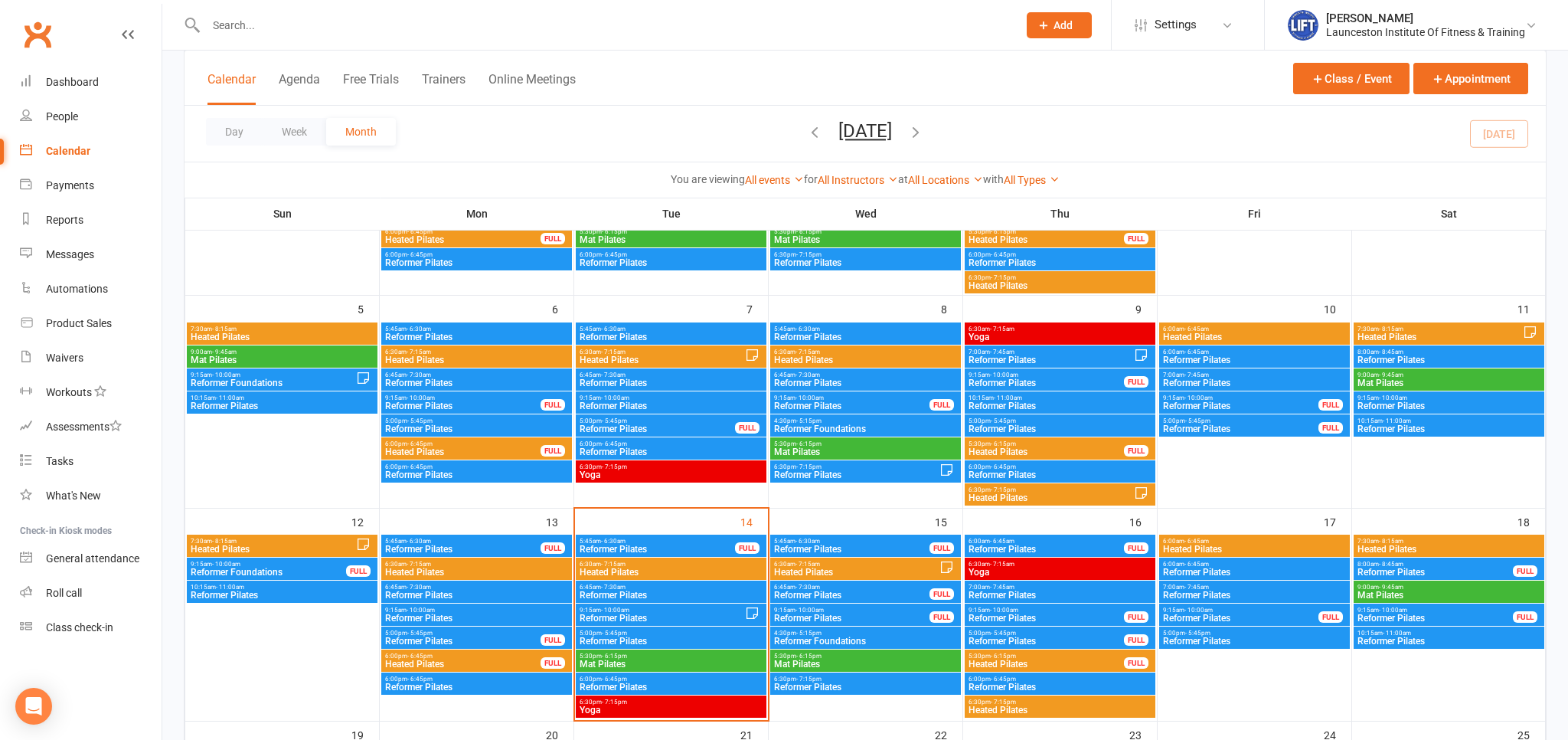
click at [836, 560] on div "6:30am - 7:15am Heated Pilates" at bounding box center [865, 569] width 190 height 22
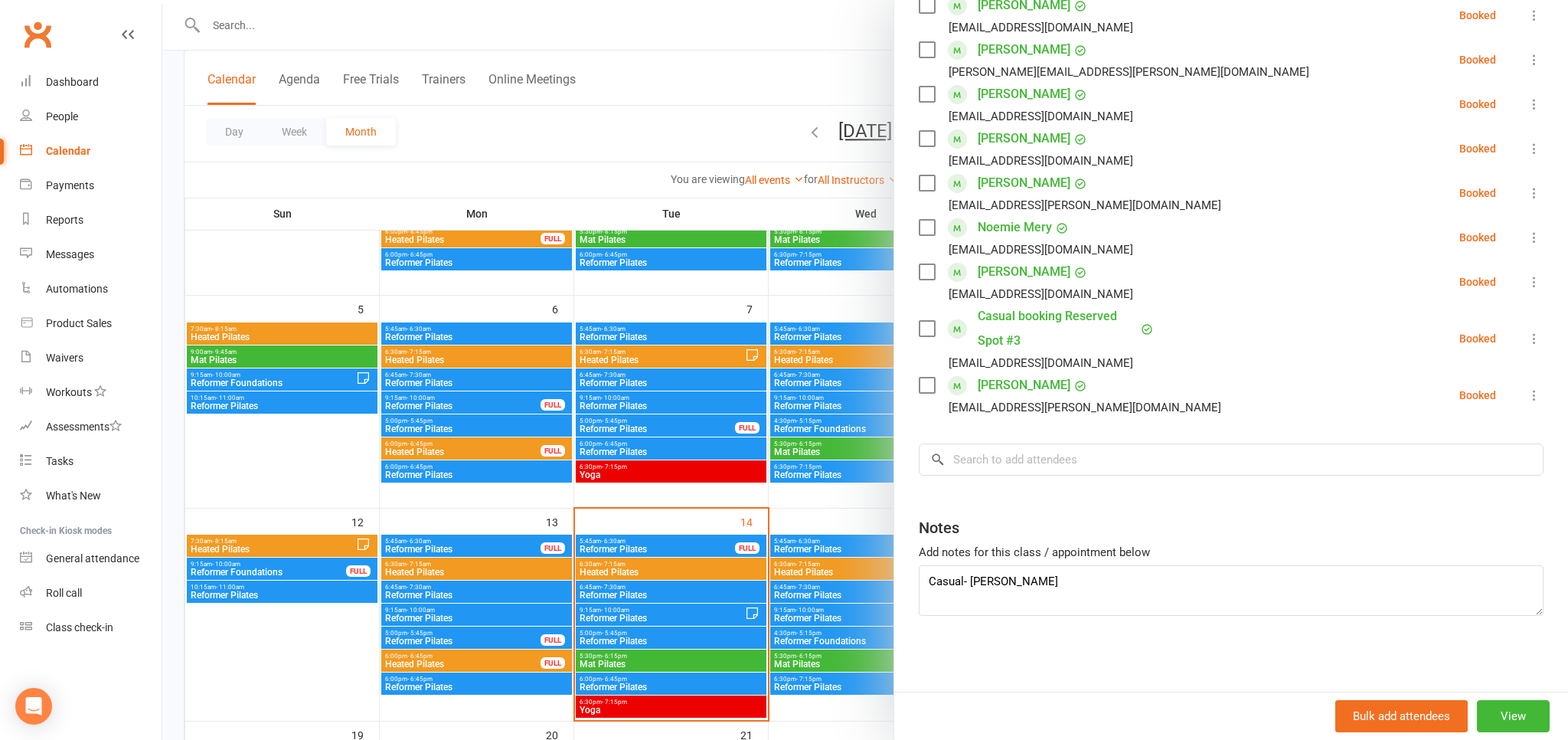
scroll to position [426, 0]
click at [676, 122] on div at bounding box center [865, 370] width 1406 height 740
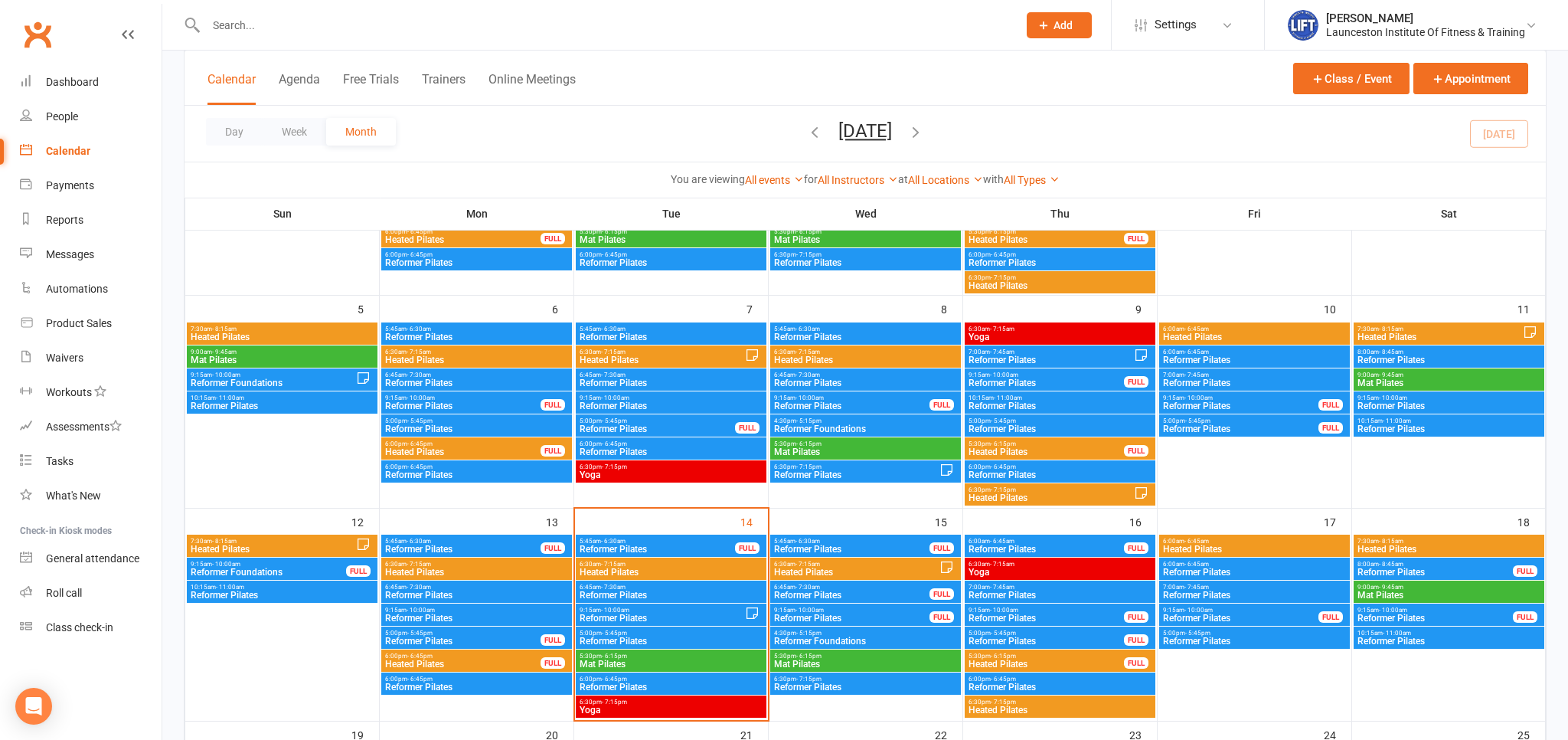
click at [1061, 656] on span "5:30pm - 6:15pm" at bounding box center [1046, 656] width 157 height 7
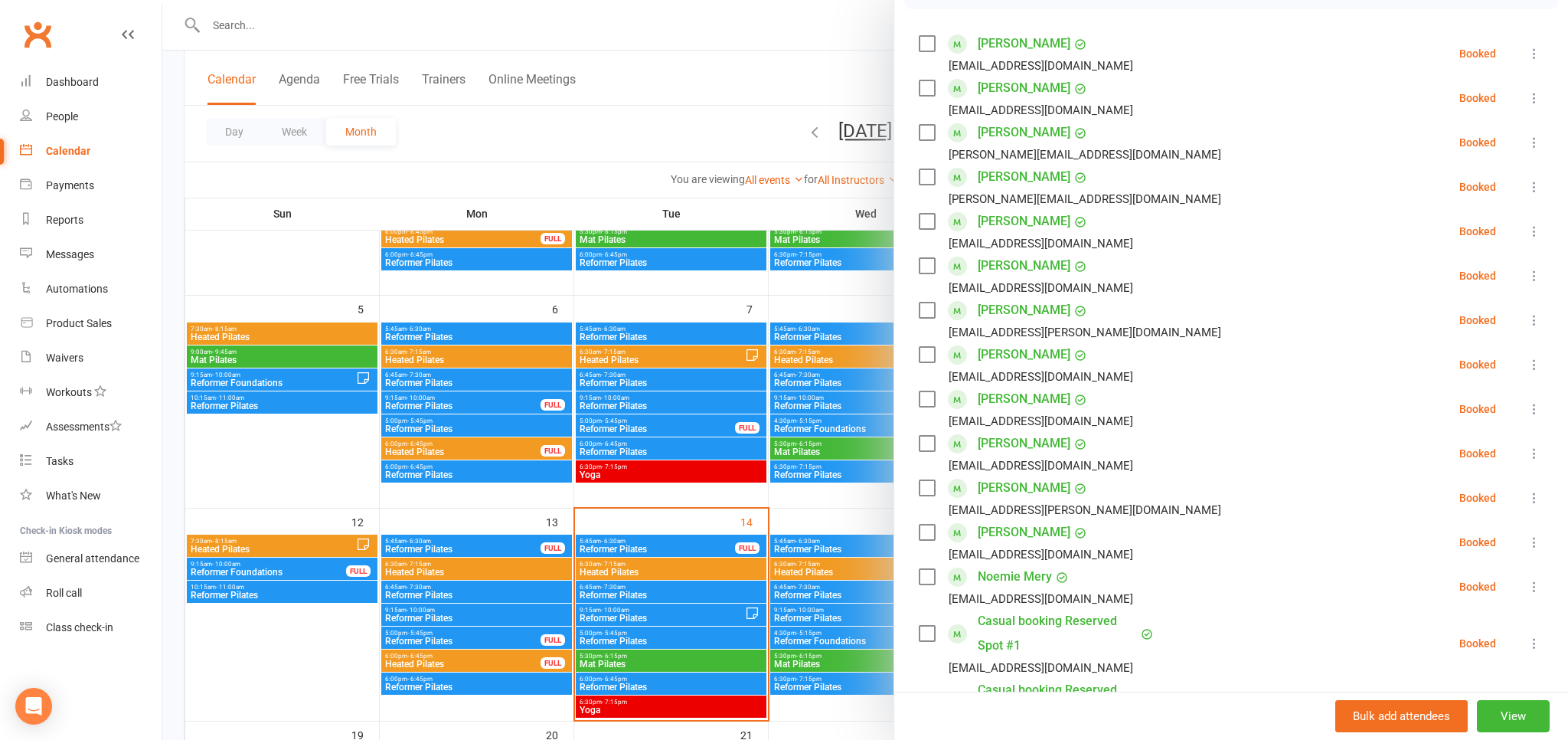
scroll to position [169, 0]
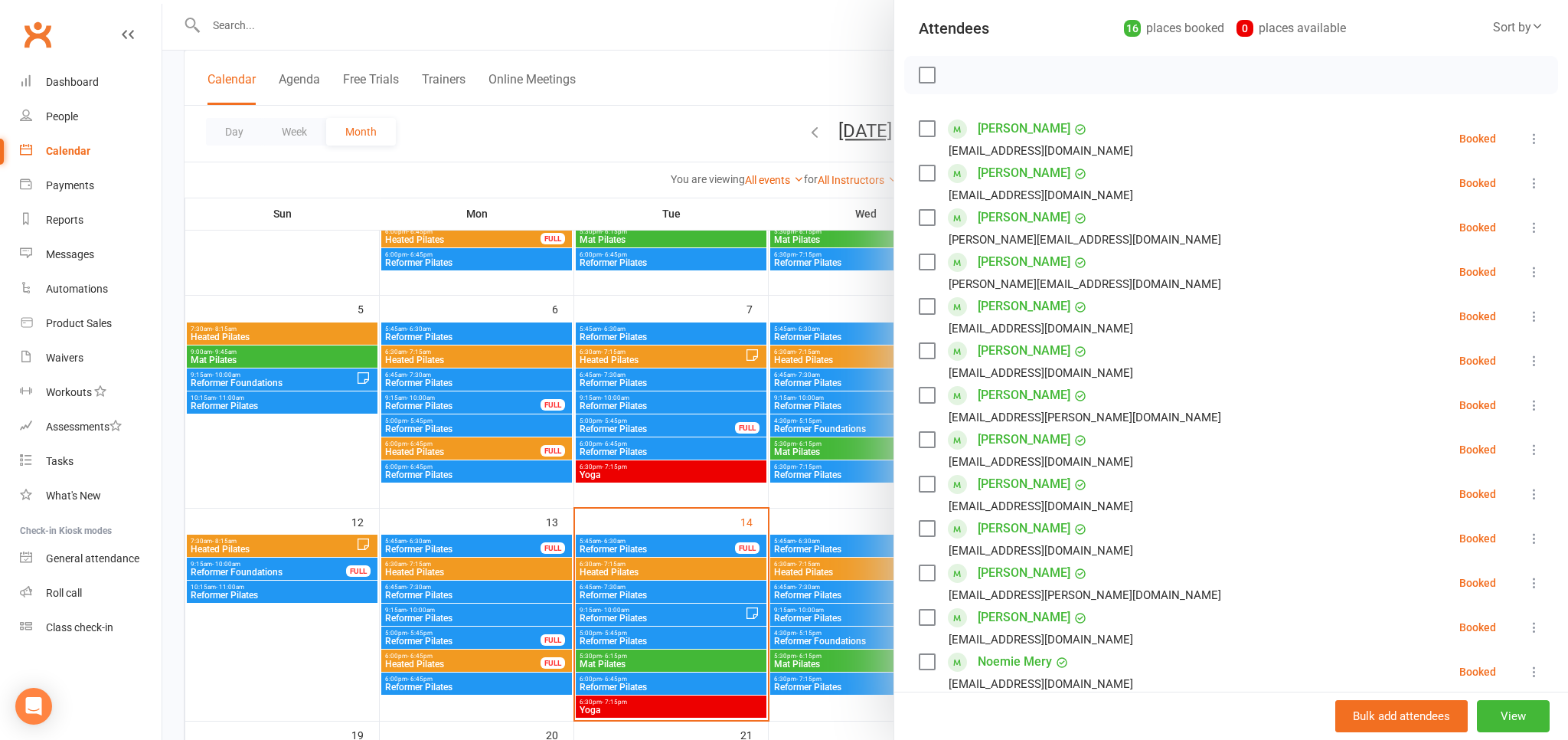
click at [746, 113] on div at bounding box center [865, 370] width 1406 height 740
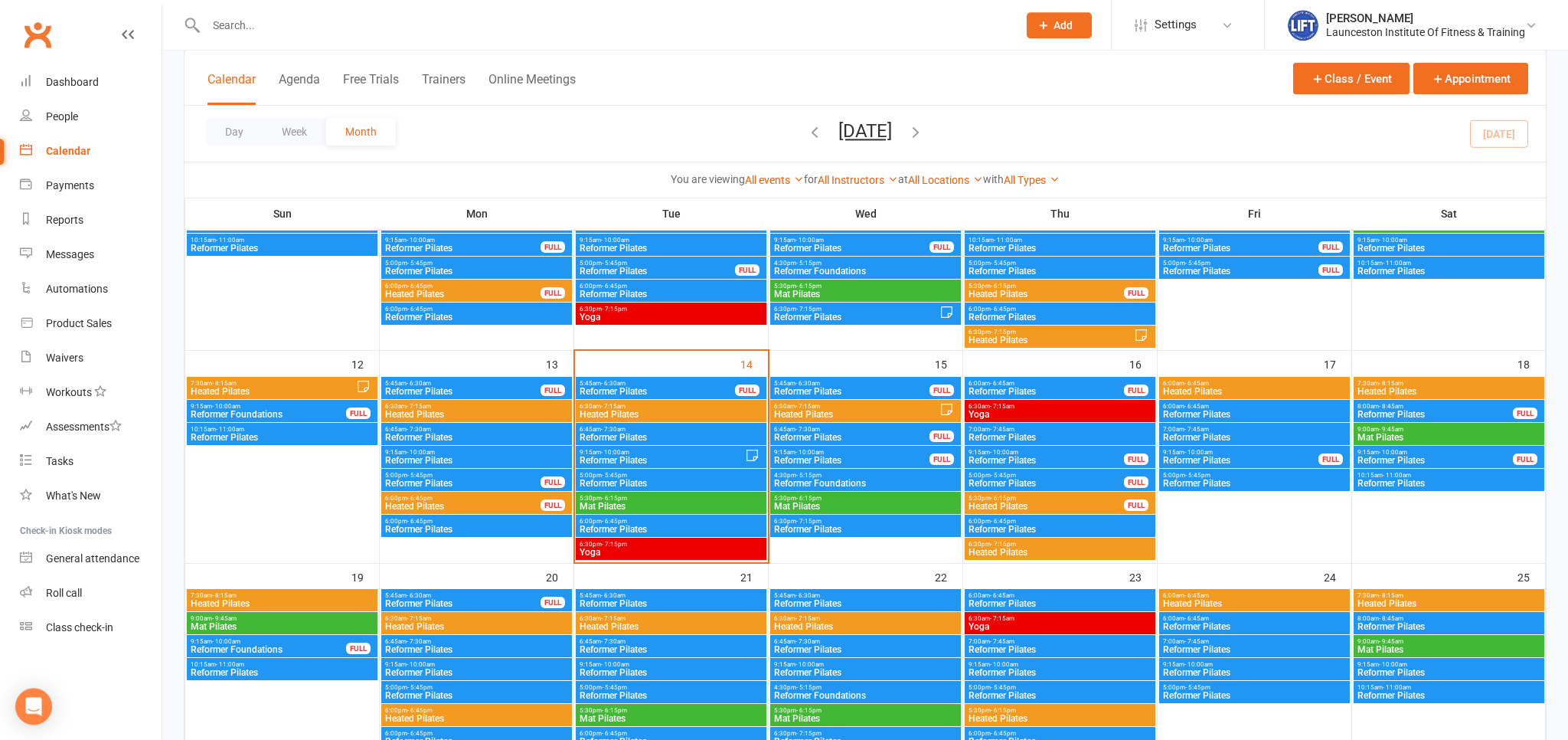
scroll to position [404, 0]
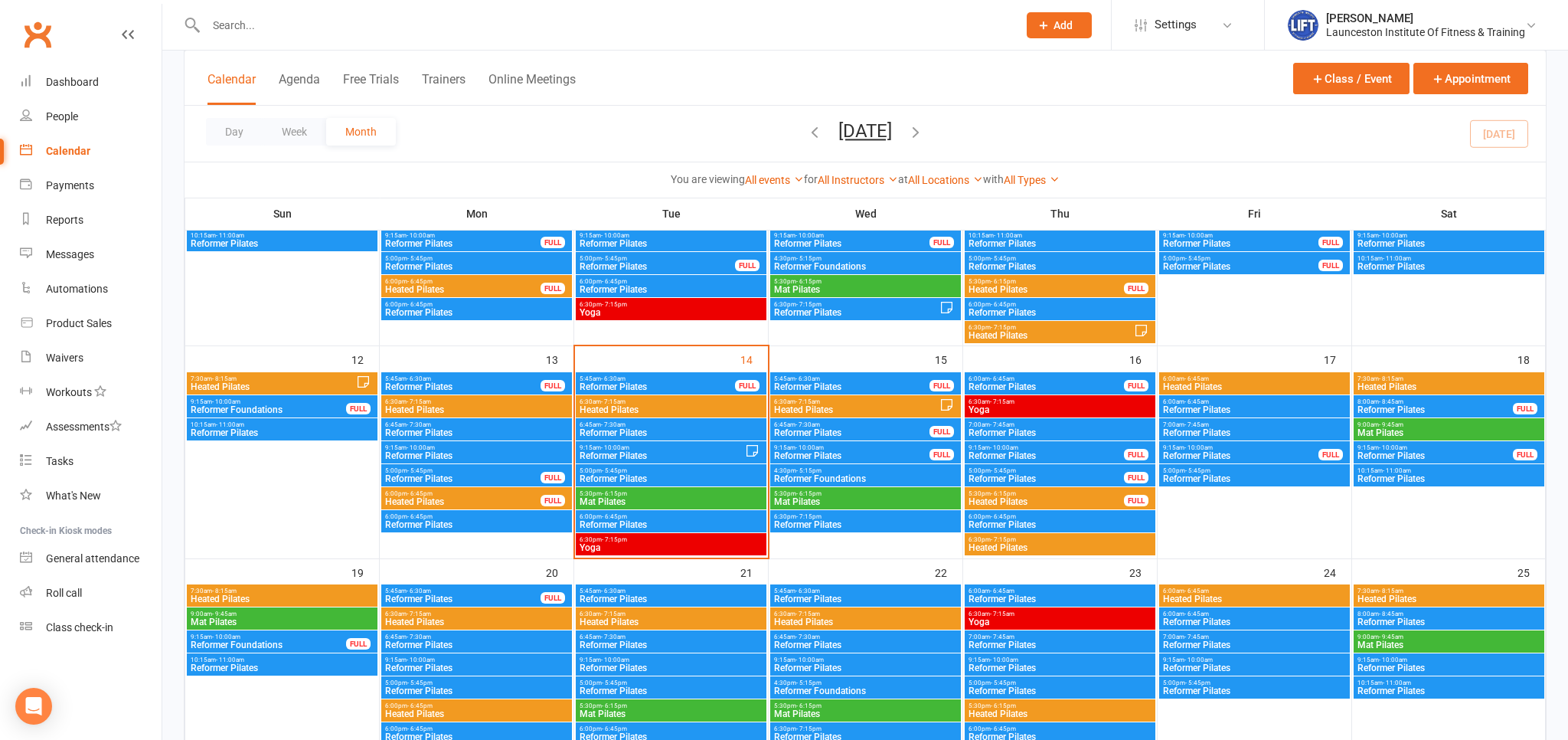
click at [1080, 554] on div "6:30pm - 7:15pm Heated Pilates" at bounding box center [1060, 544] width 190 height 22
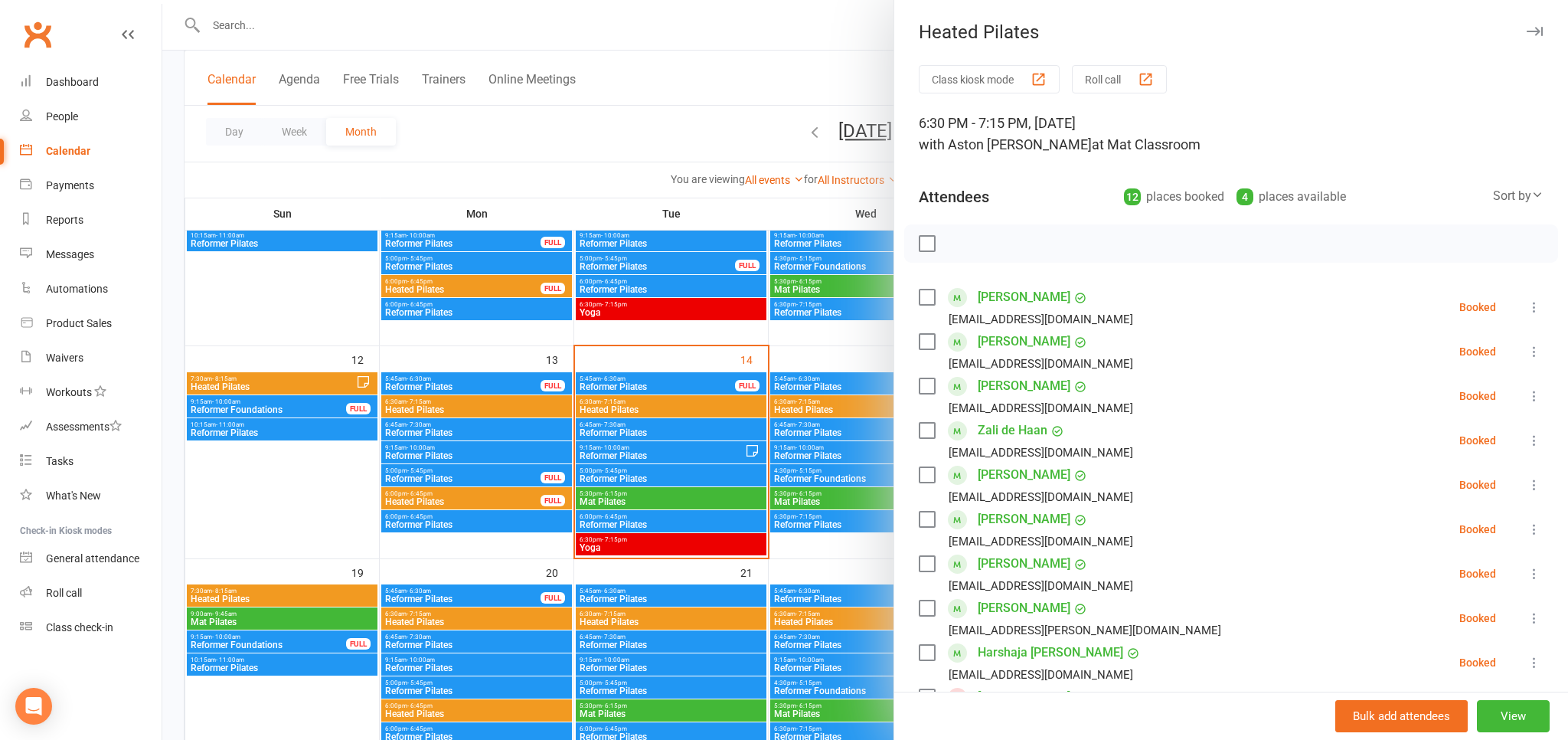
scroll to position [84, 0]
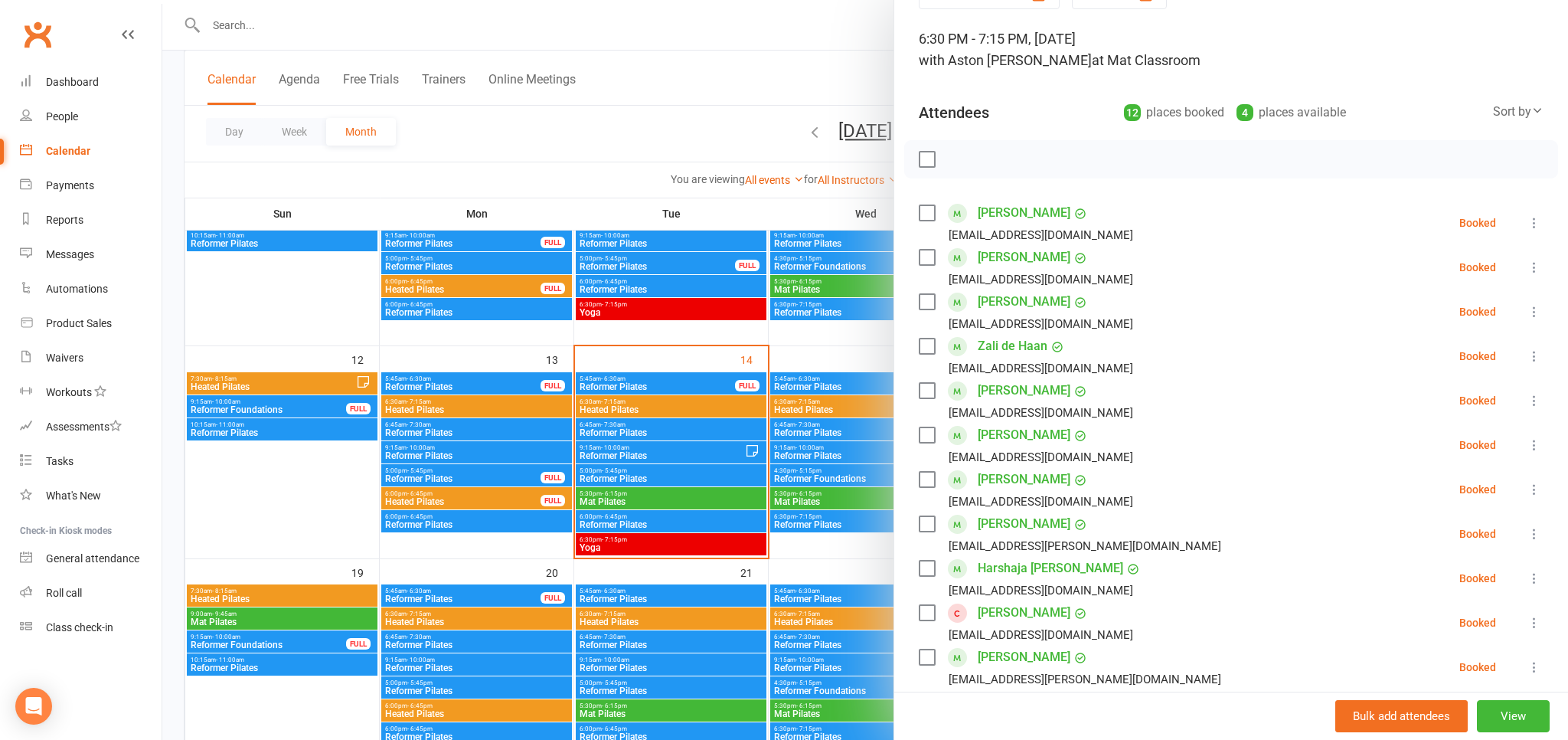
click at [777, 75] on div at bounding box center [865, 370] width 1406 height 740
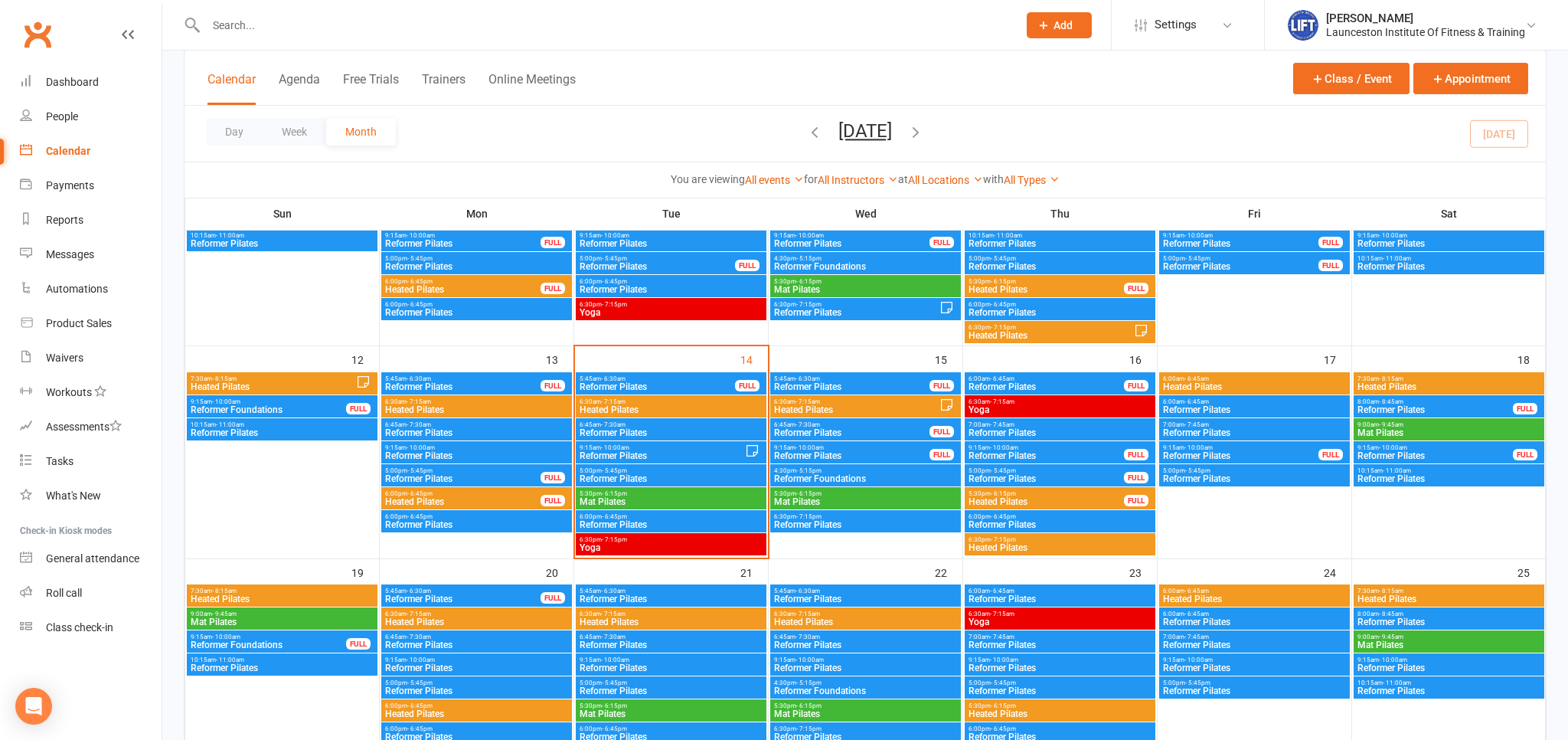
click at [1232, 382] on span "Heated Pilates" at bounding box center [1255, 386] width 185 height 9
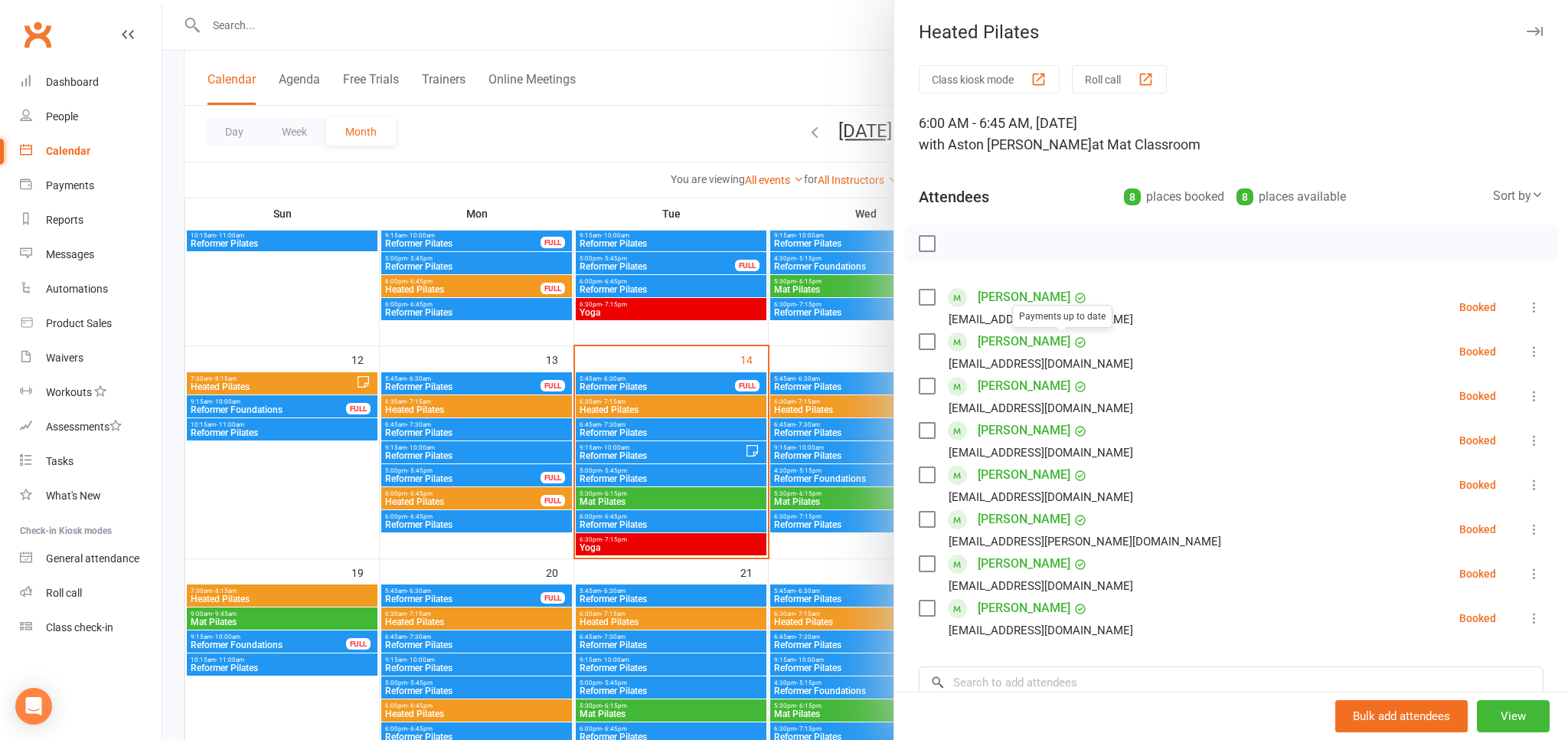
scroll to position [169, 0]
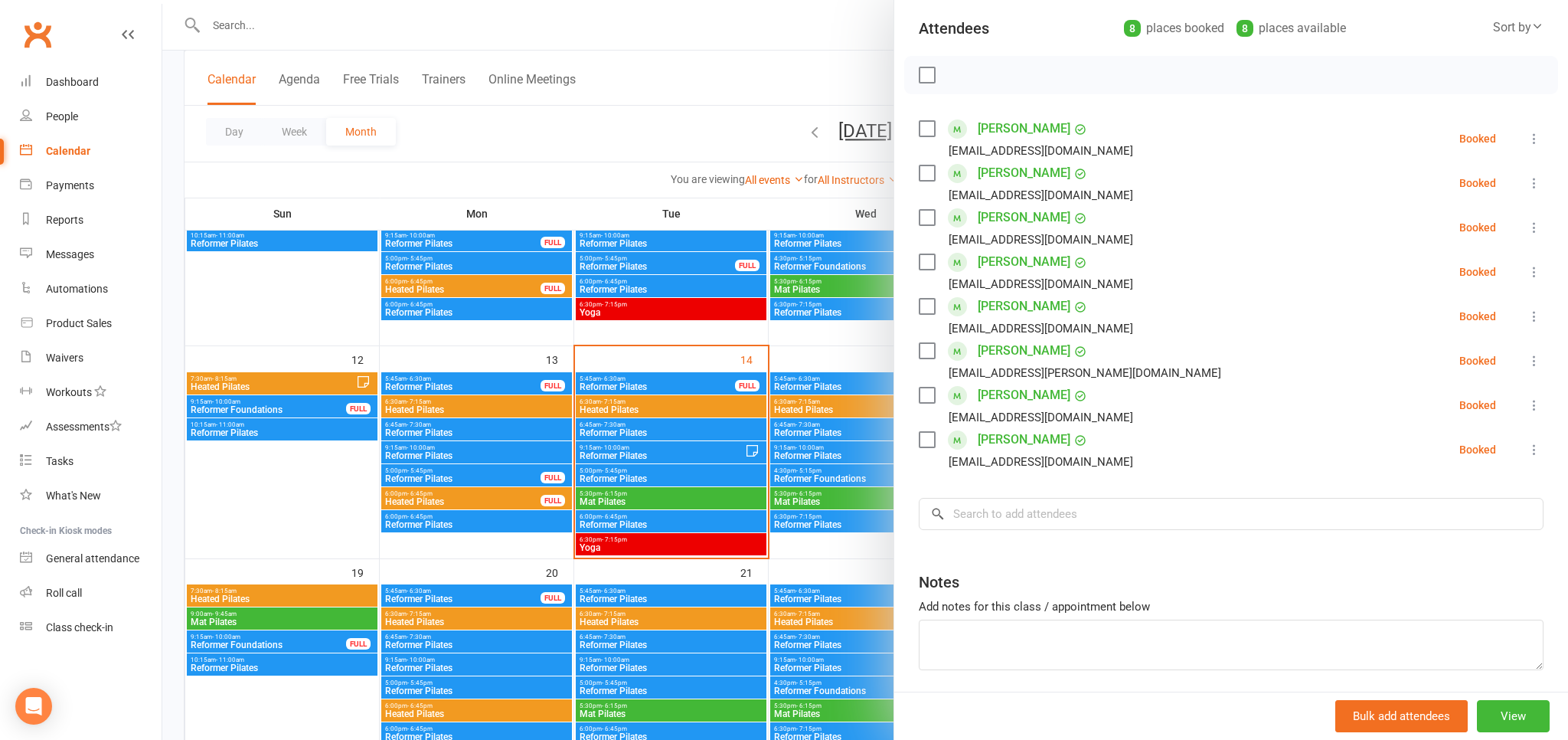
click at [724, 108] on div at bounding box center [865, 370] width 1406 height 740
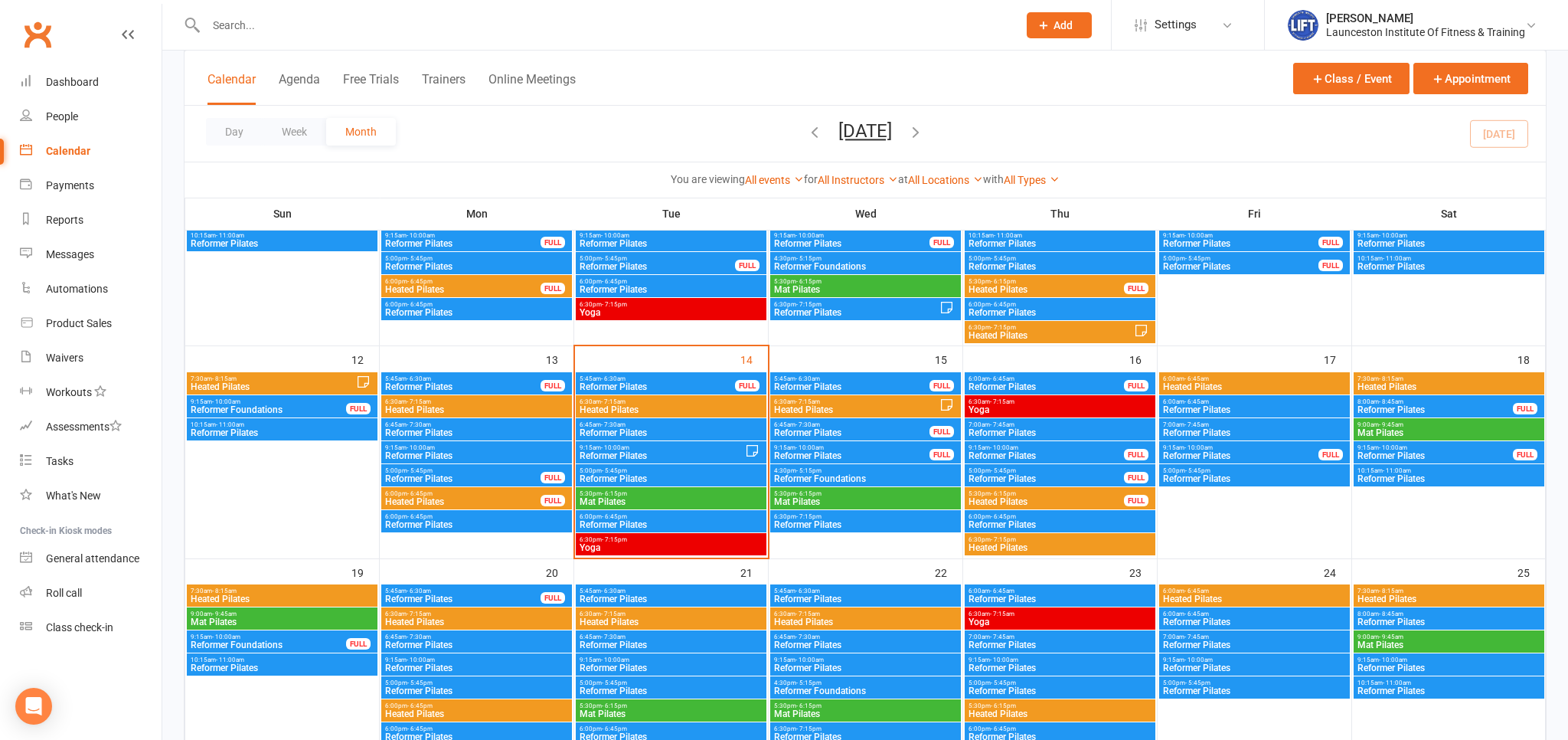
click at [500, 411] on span "Heated Pilates" at bounding box center [476, 409] width 185 height 9
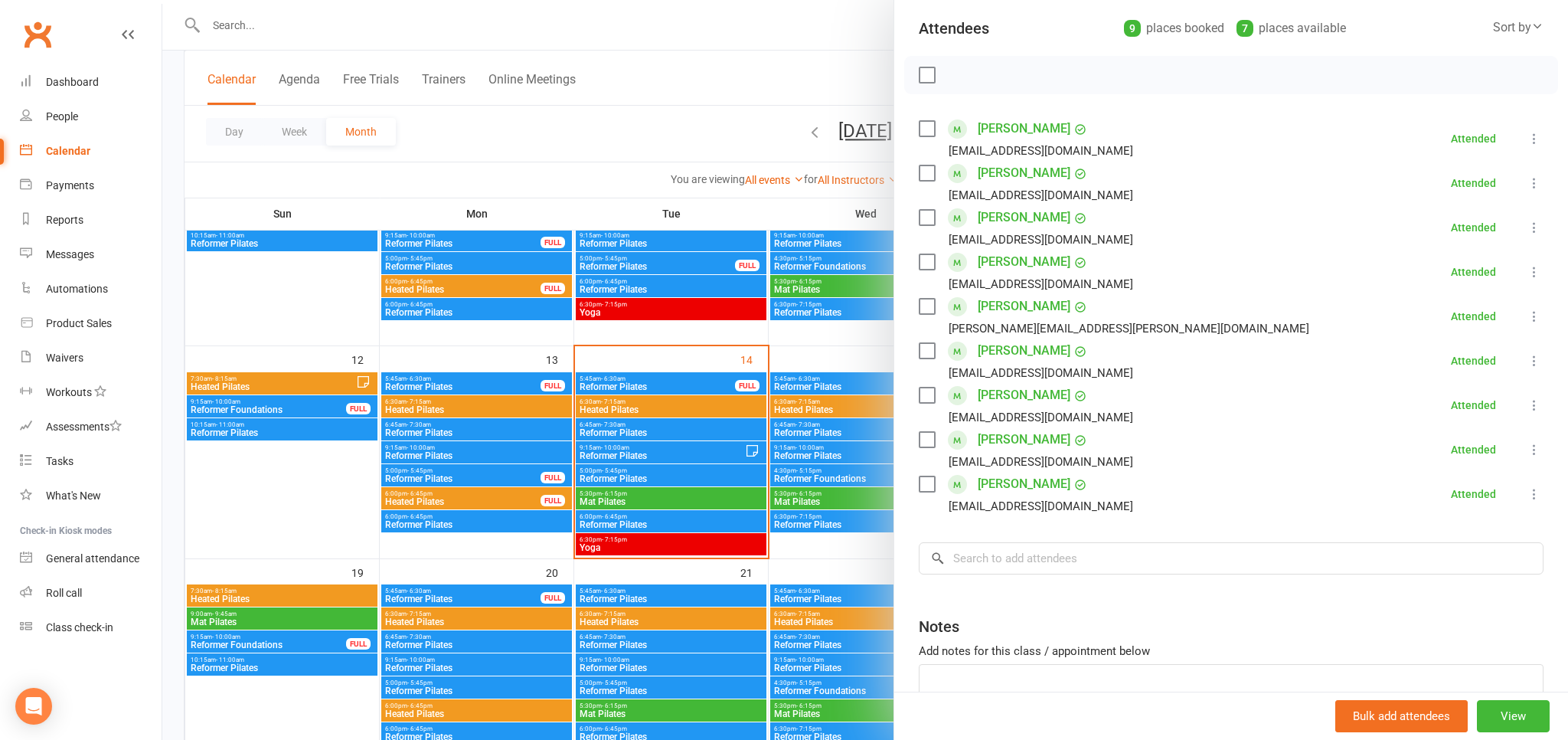
click at [466, 493] on div at bounding box center [865, 370] width 1406 height 740
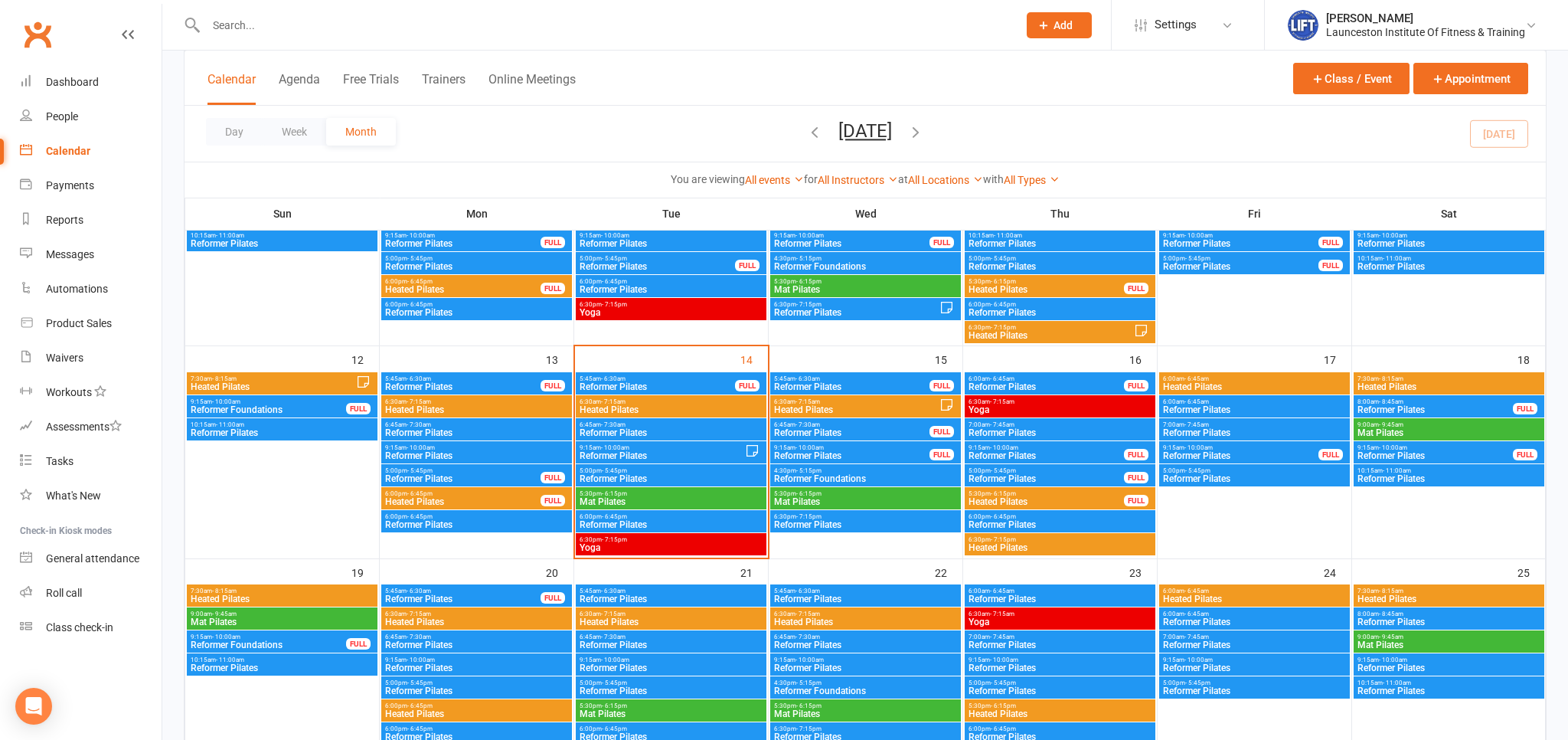
click at [466, 493] on span "6:00pm - 6:45pm" at bounding box center [462, 493] width 157 height 7
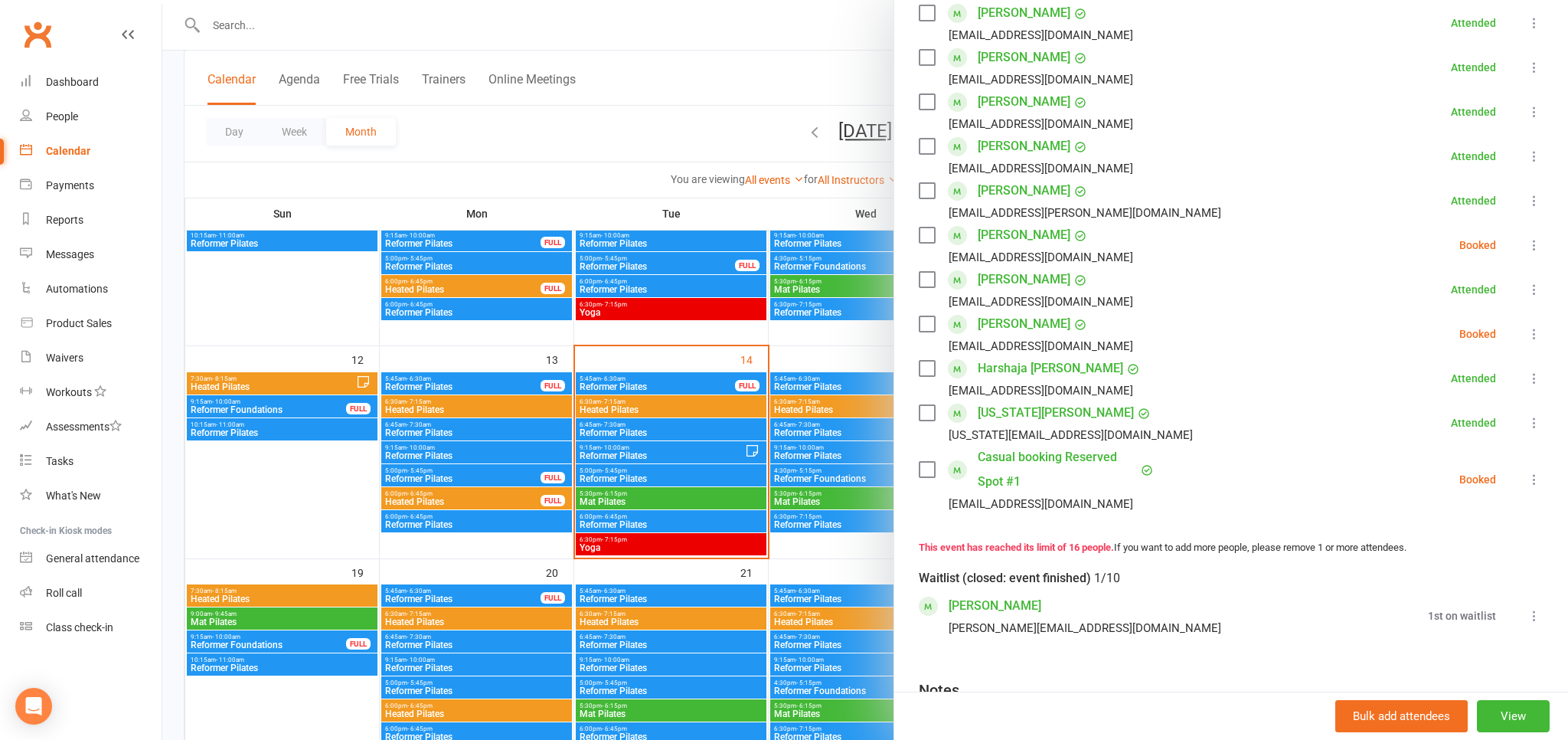
scroll to position [507, 0]
click at [690, 103] on div at bounding box center [865, 370] width 1406 height 740
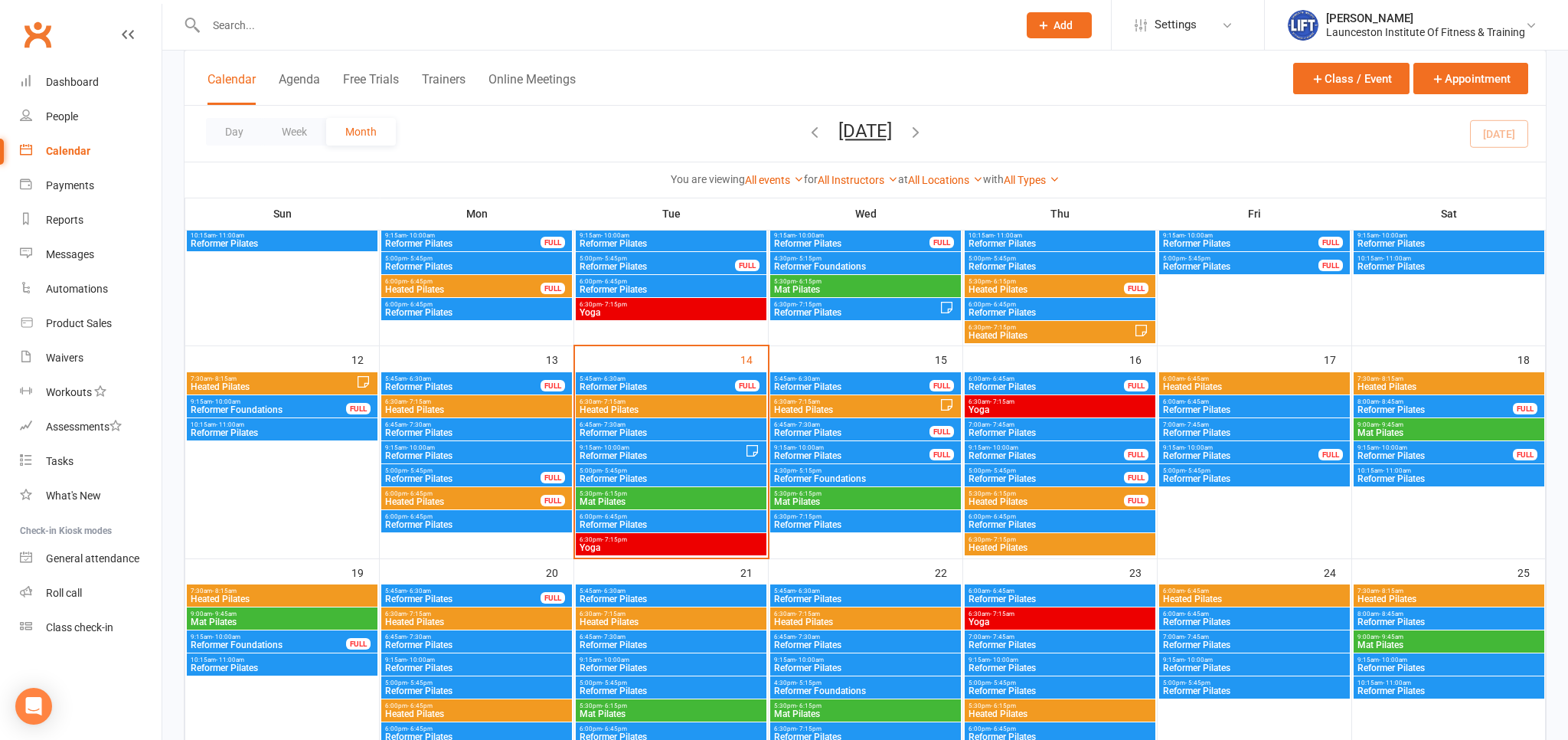
click at [276, 381] on span "7:30am - 8:15am" at bounding box center [272, 378] width 166 height 7
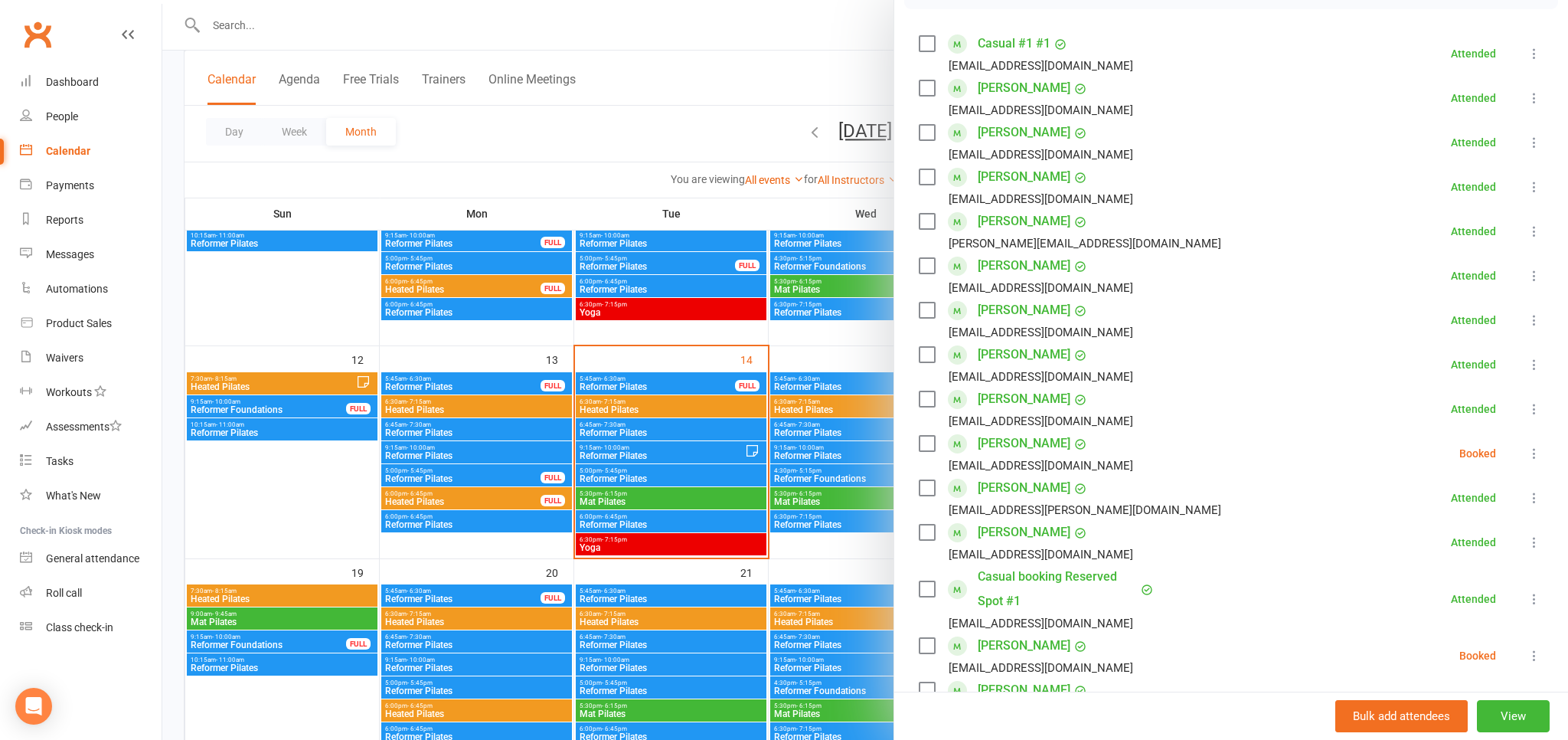
scroll to position [337, 0]
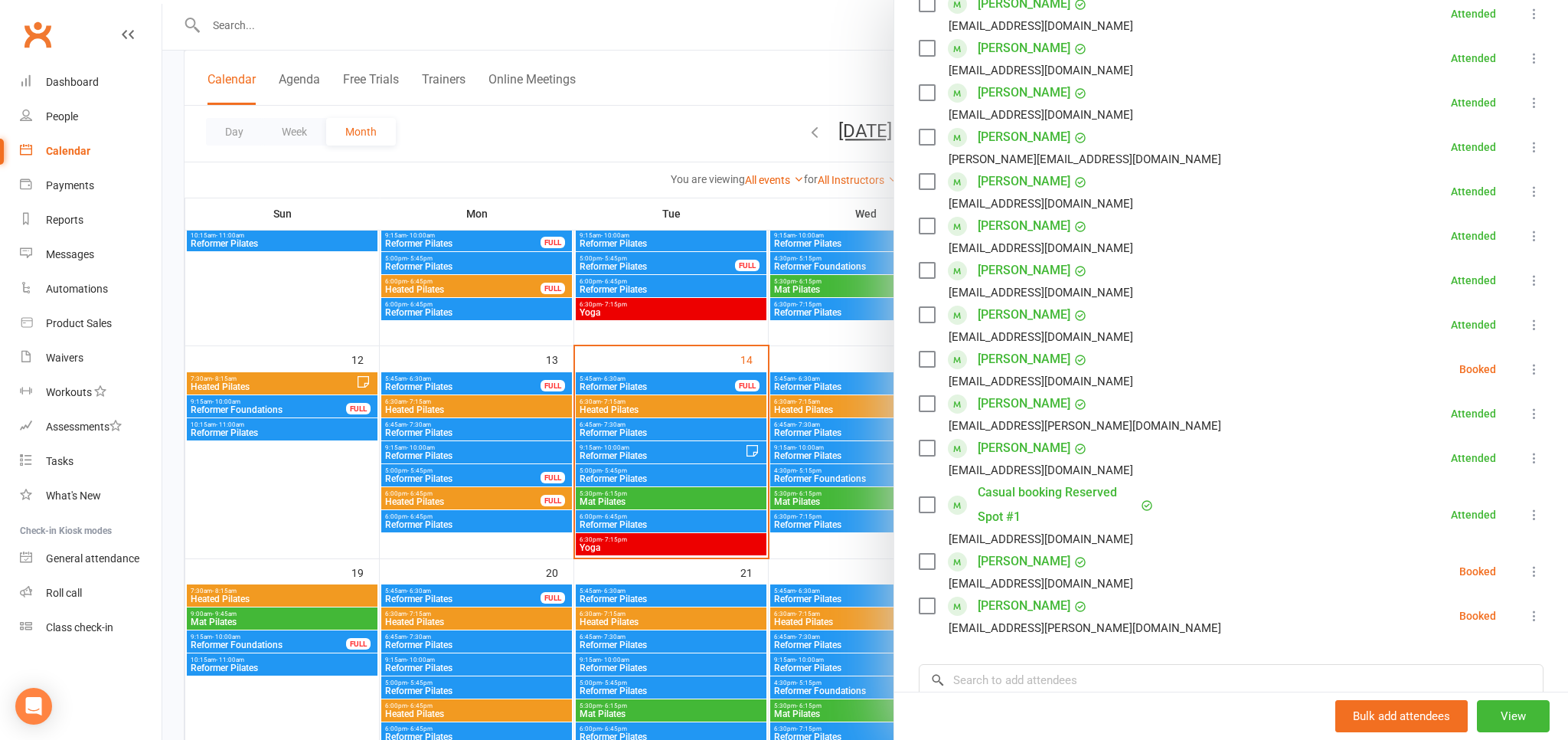
click at [878, 79] on div at bounding box center [865, 370] width 1406 height 740
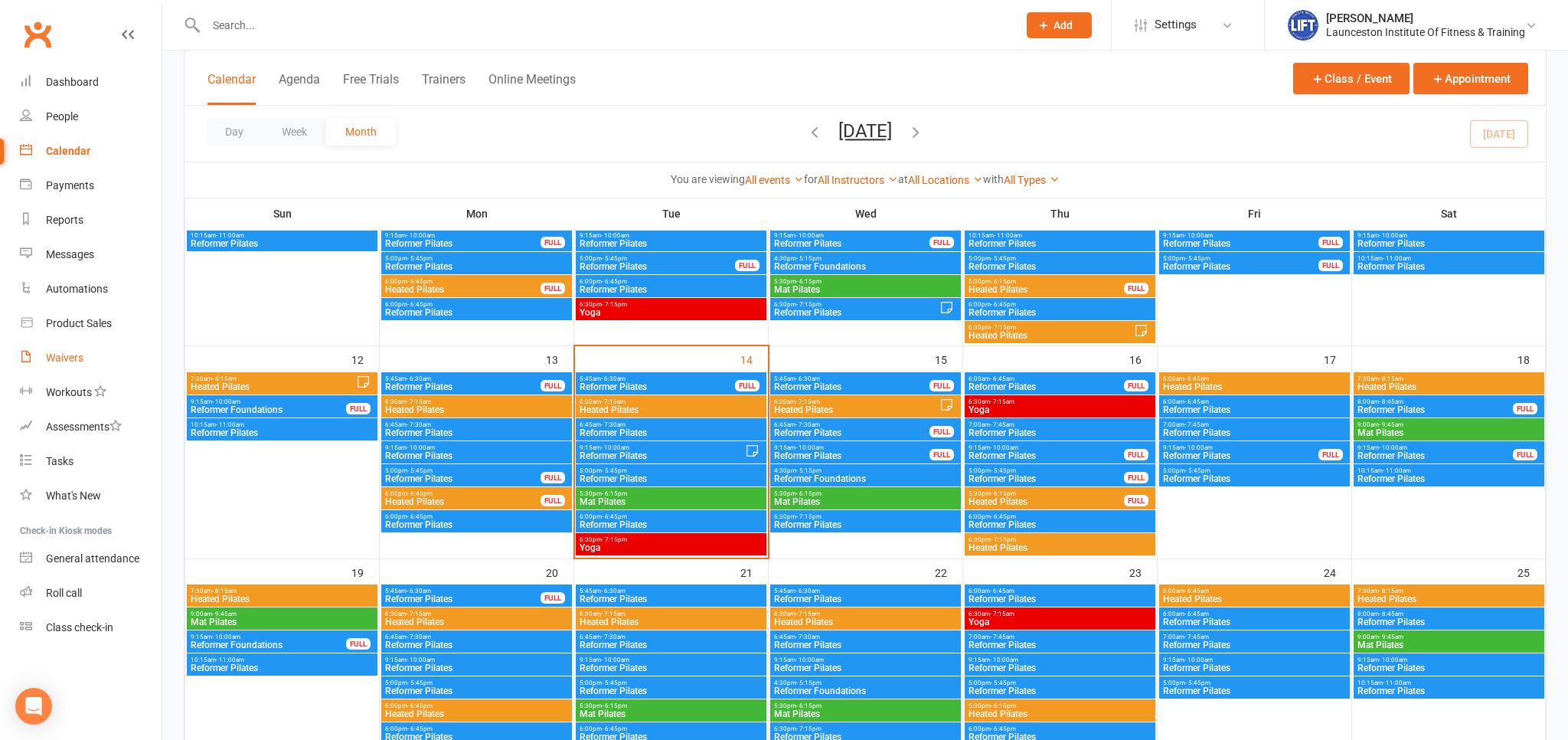
click at [81, 361] on div "Waivers" at bounding box center [64, 357] width 38 height 12
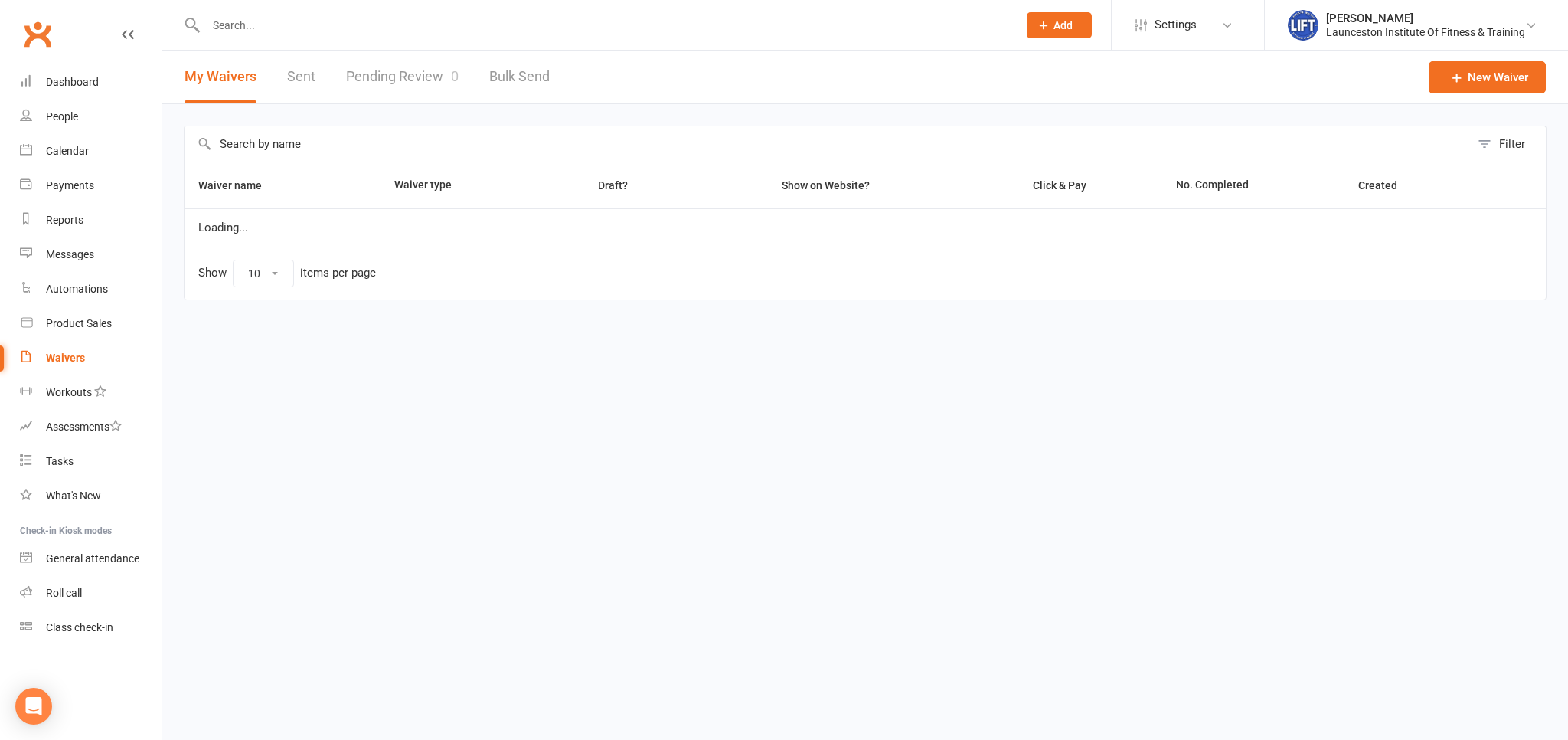
select select "100"
click at [414, 75] on link "Pending Review 0" at bounding box center [402, 77] width 112 height 53
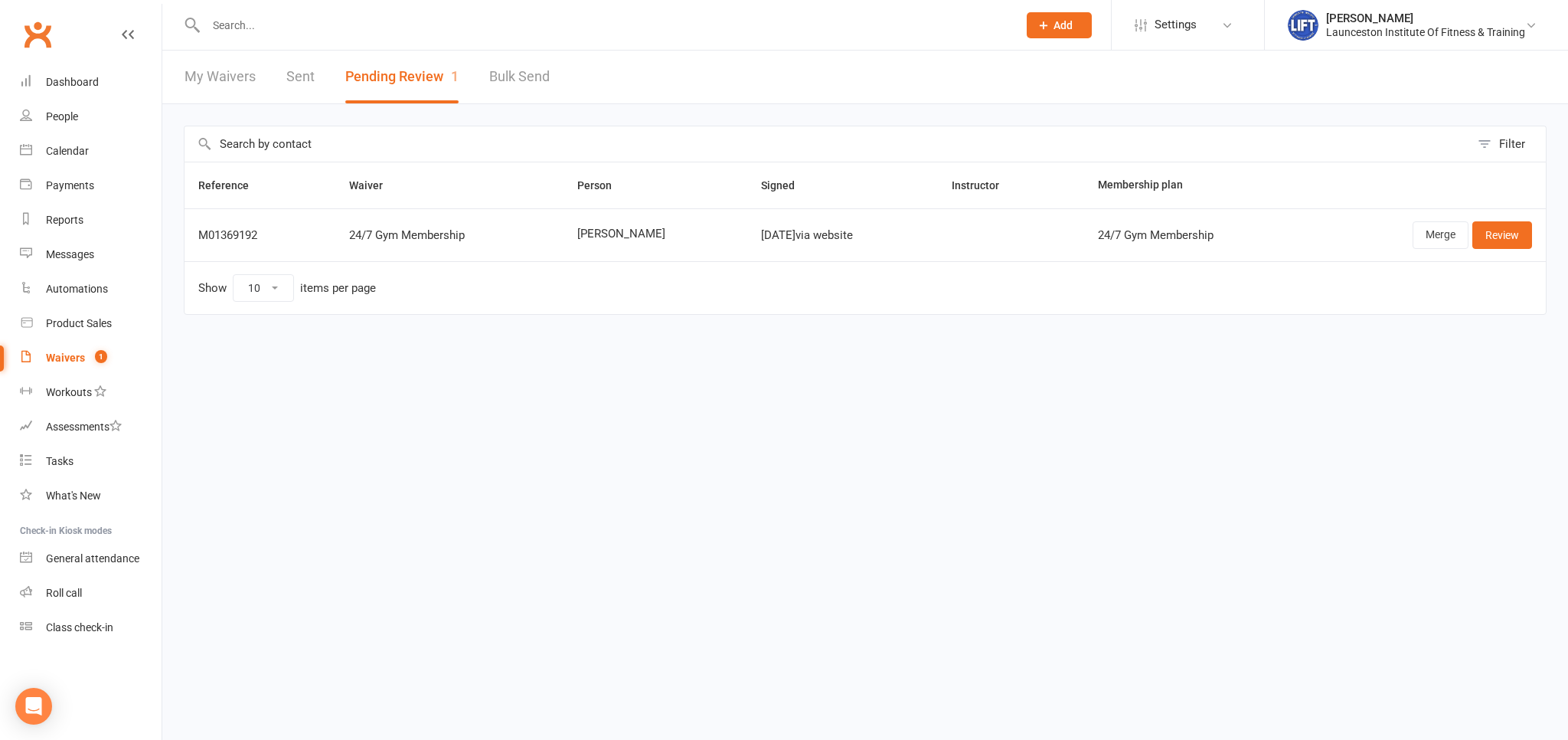
click at [1504, 253] on td "Merge Review" at bounding box center [1429, 235] width 235 height 53
click at [1503, 242] on link "Review" at bounding box center [1502, 235] width 59 height 27
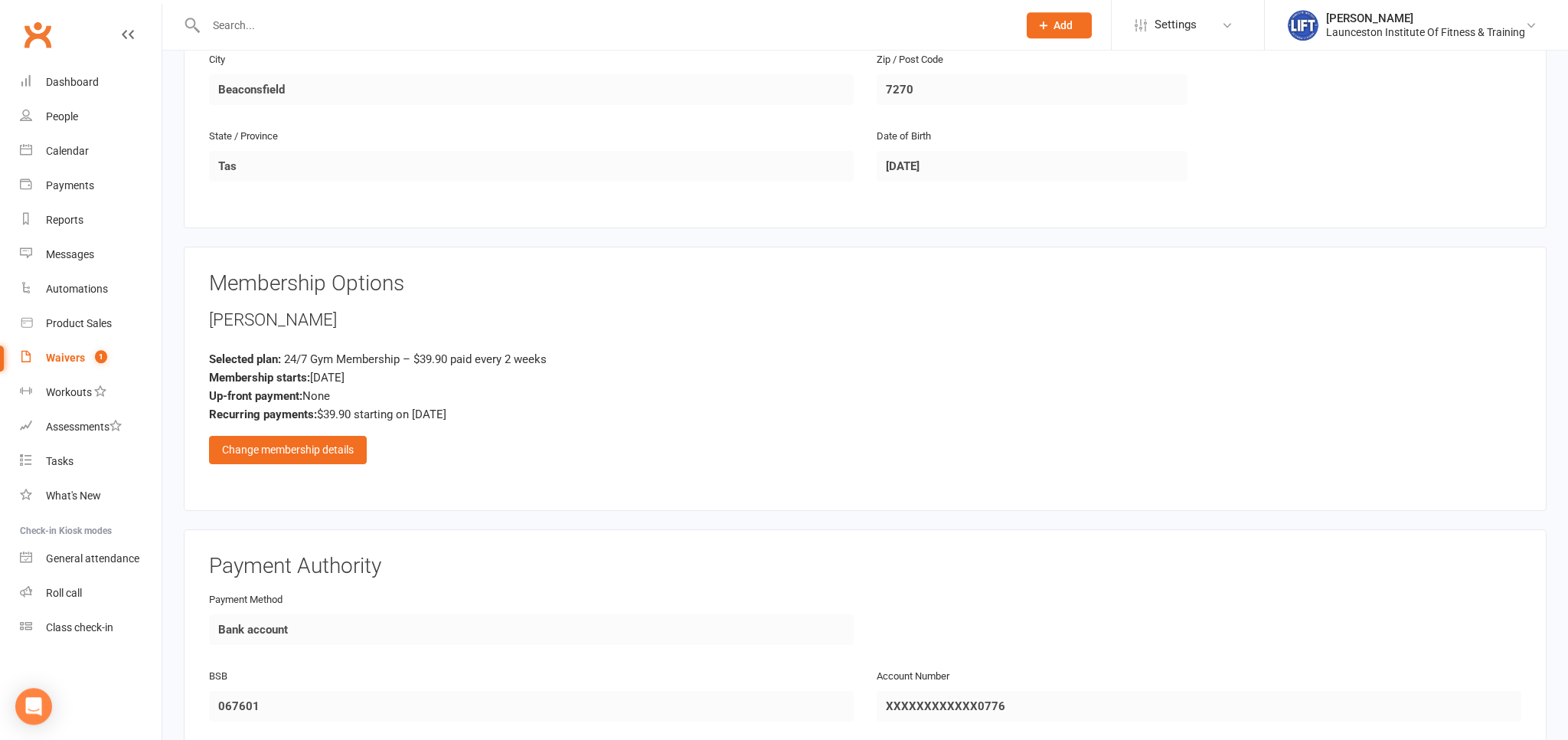
scroll to position [727, 0]
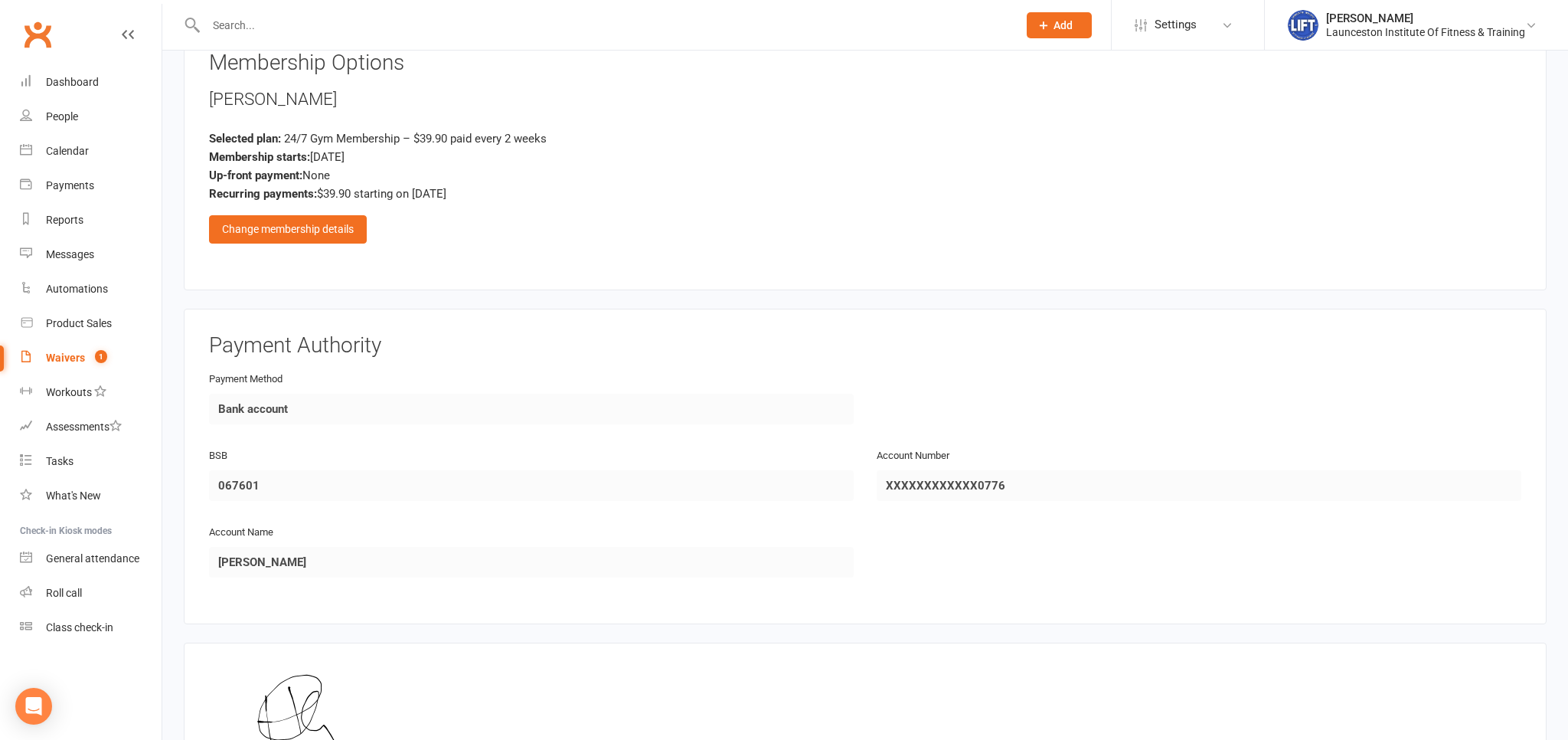
click at [300, 239] on div "Membership Options Holly Glover Selected plan: 24/7 Gym Membership – $39.90 pai…" at bounding box center [865, 158] width 1313 height 214
click at [300, 227] on div "Change membership details" at bounding box center [288, 229] width 157 height 27
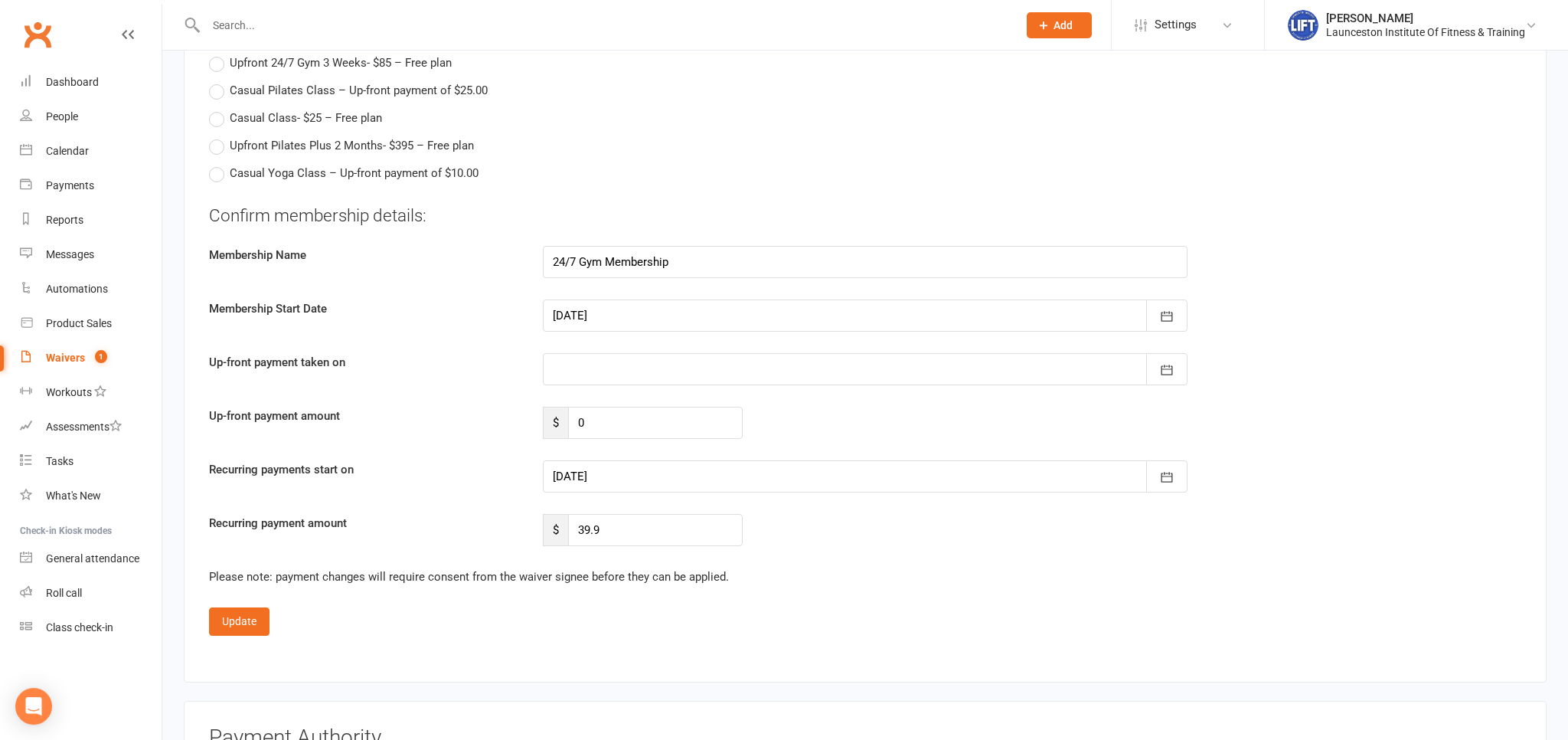
scroll to position [2022, 0]
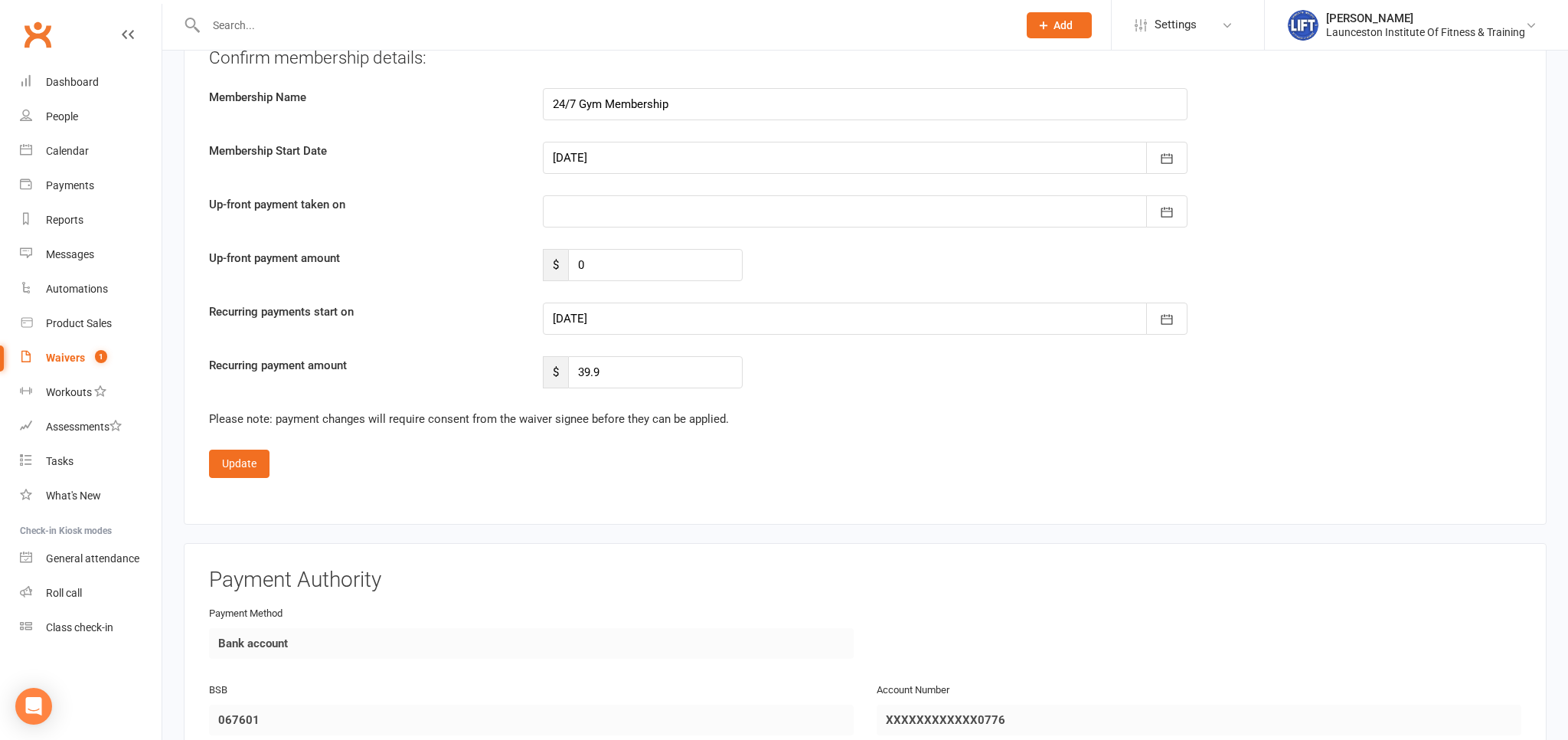
click at [725, 320] on div at bounding box center [865, 318] width 645 height 32
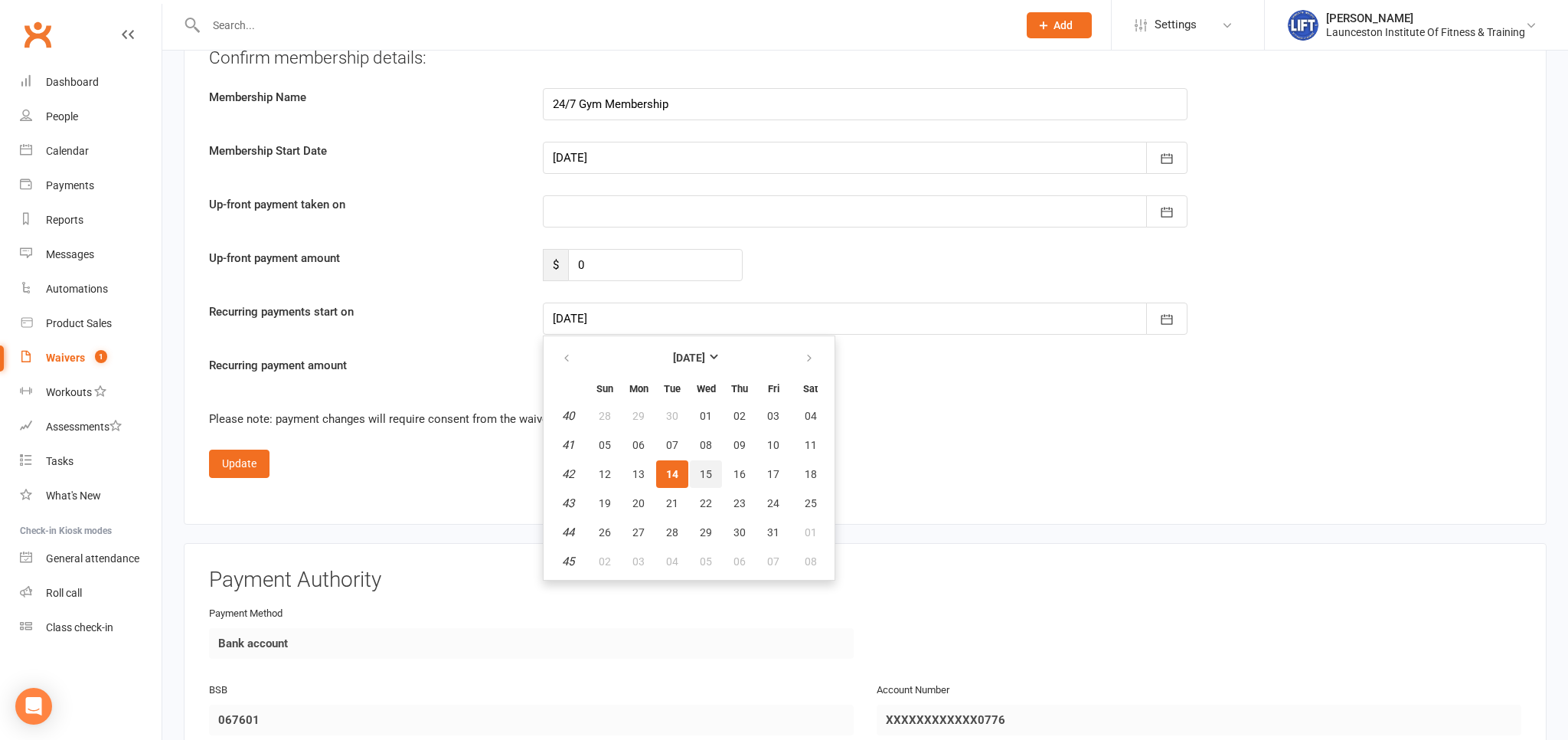
click at [699, 464] on button "15" at bounding box center [706, 474] width 32 height 27
type input "15 Oct 2025"
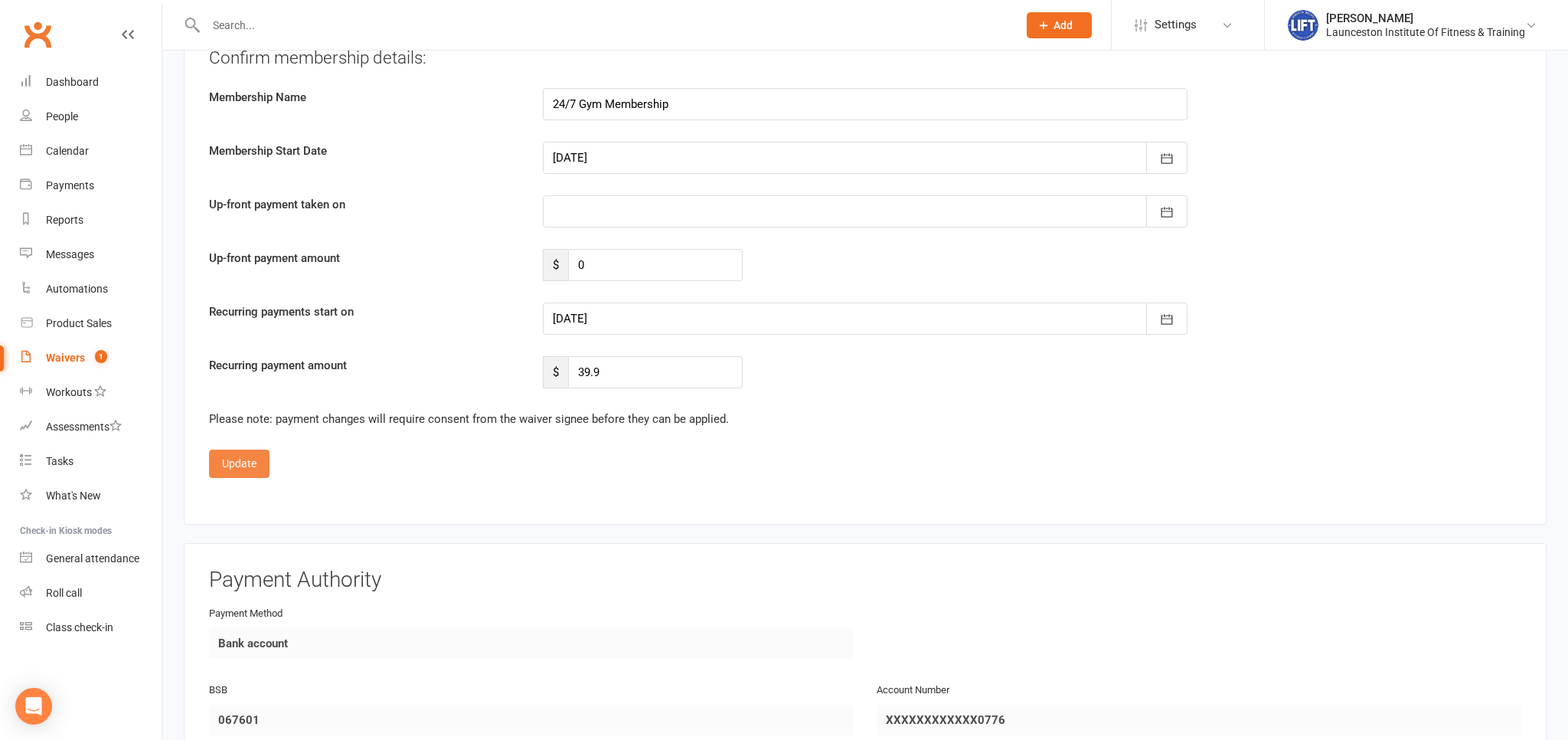
click at [253, 452] on button "Update" at bounding box center [239, 463] width 60 height 27
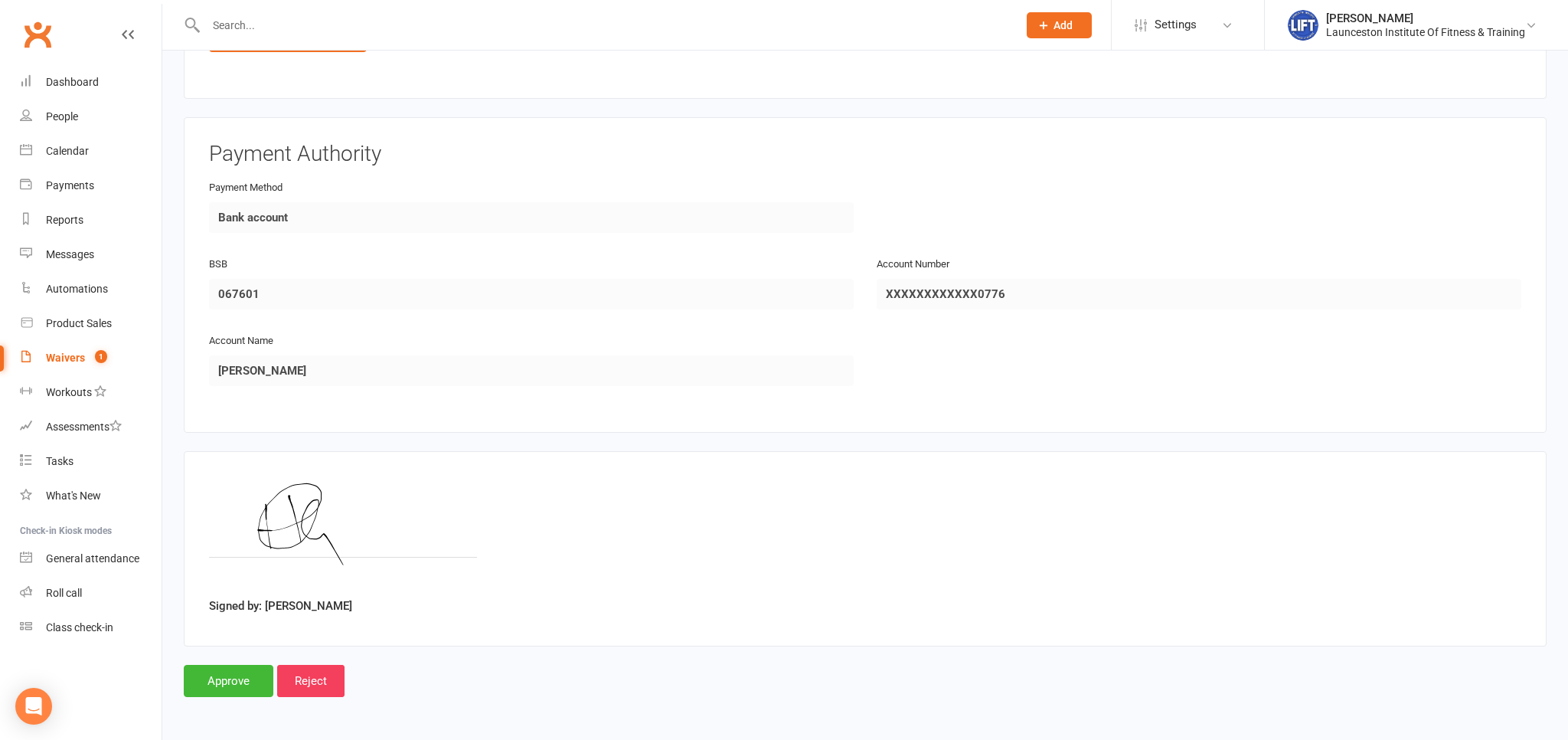
scroll to position [913, 0]
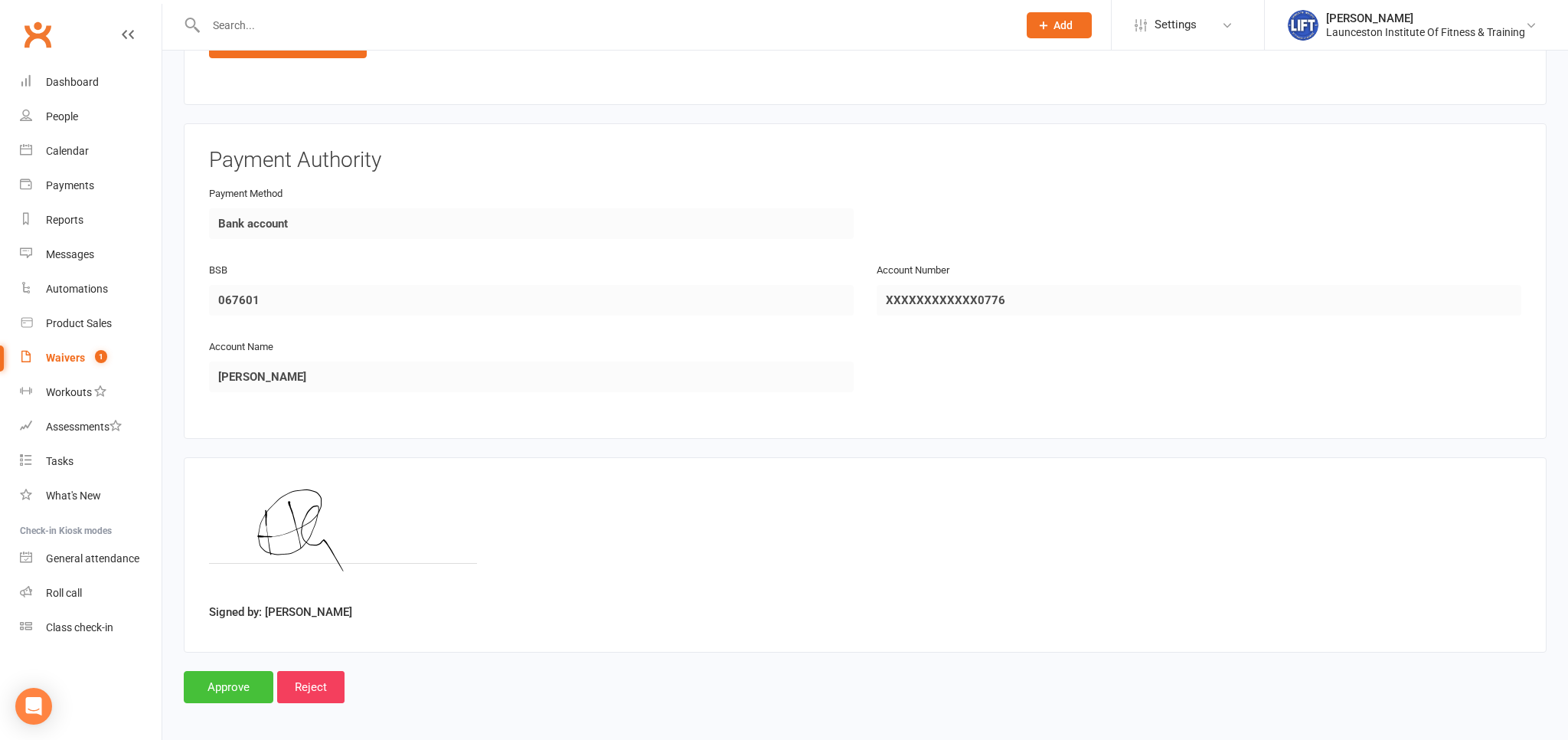
click at [219, 677] on input "Approve" at bounding box center [229, 687] width 90 height 32
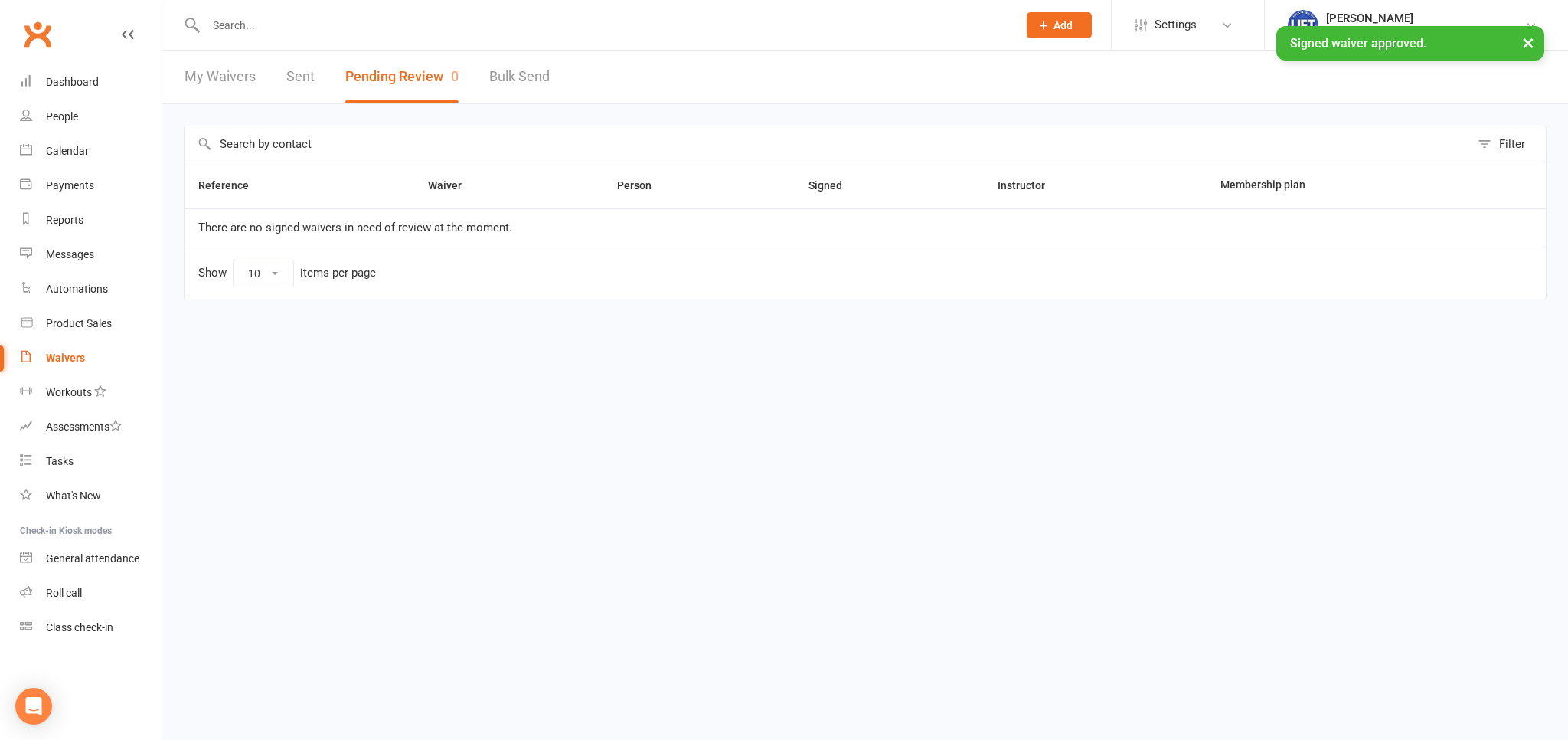
click at [403, 18] on input "text" at bounding box center [604, 25] width 806 height 22
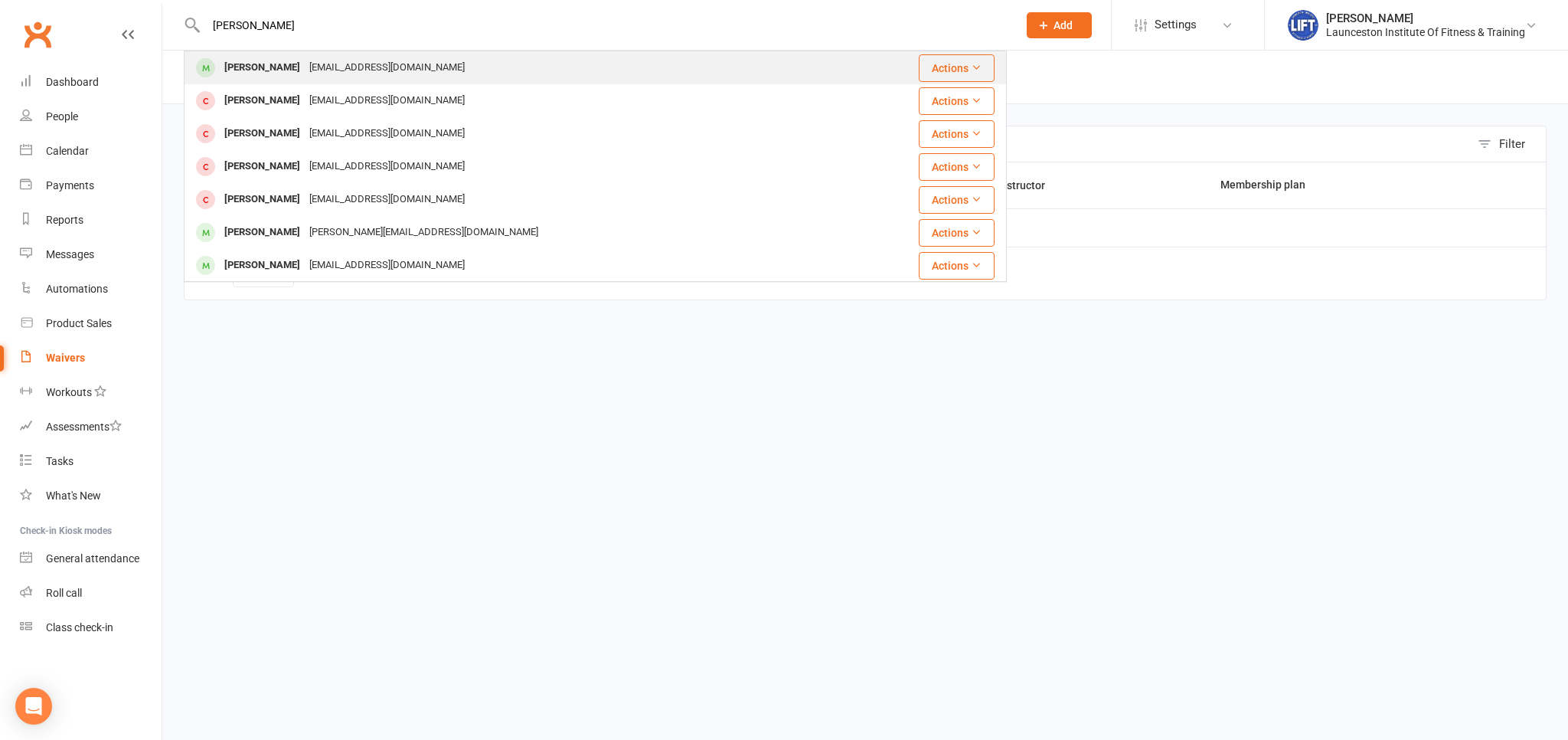
type input "holly glover"
click at [377, 72] on div "Hollyglover09@gmail.com" at bounding box center [386, 68] width 165 height 22
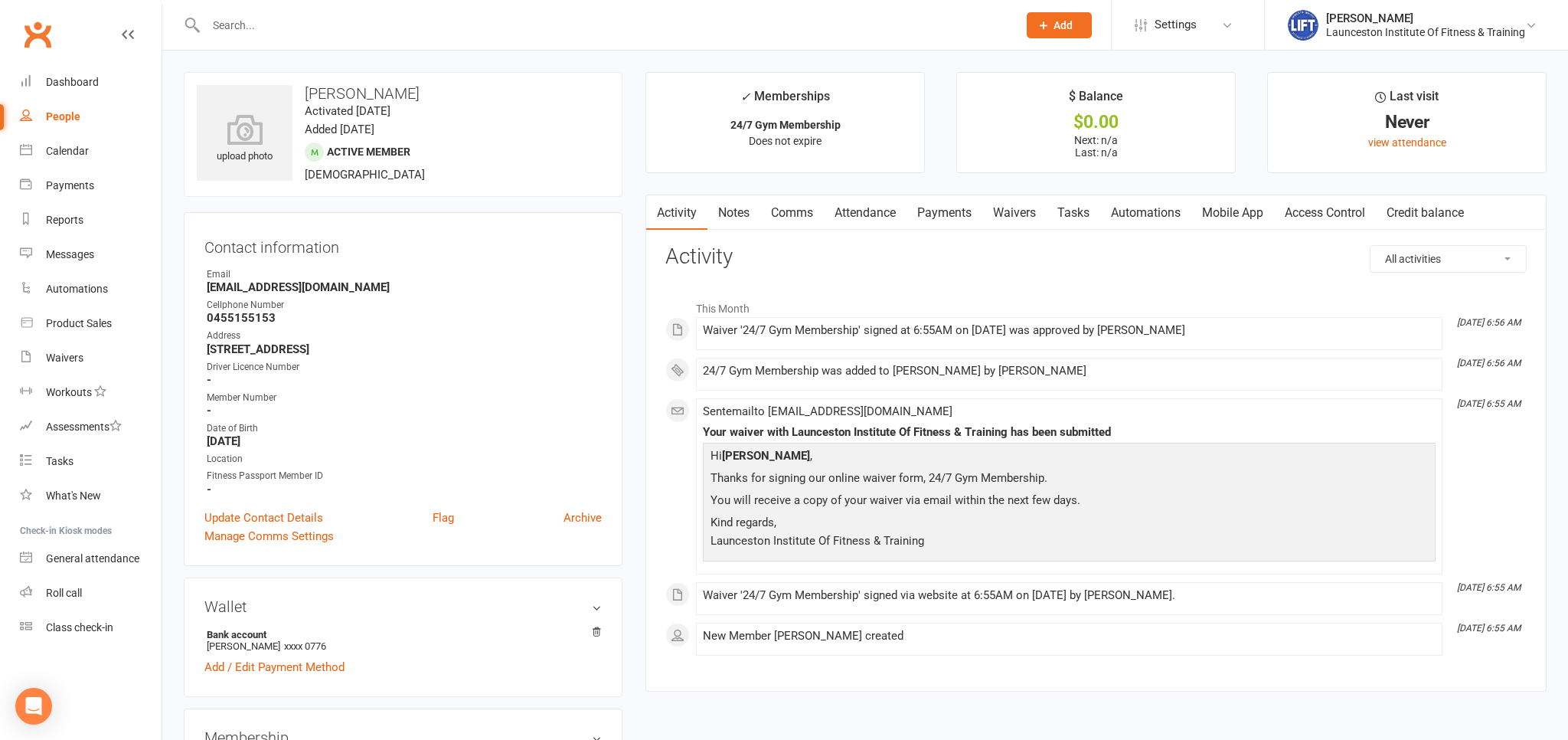
click at [1339, 210] on link "Access Control" at bounding box center [1325, 213] width 102 height 35
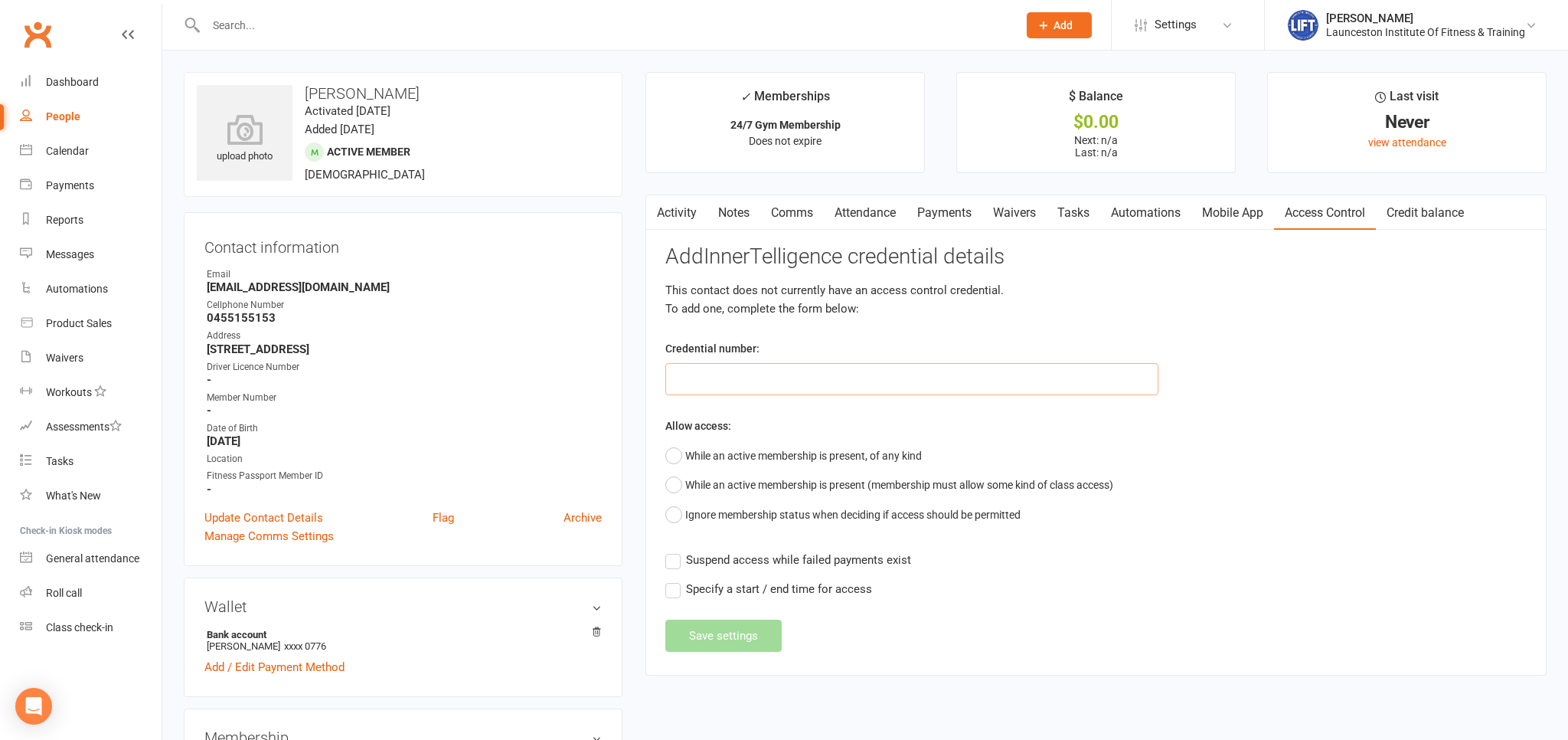
paste input "2000000000000000495BCB6E"
type input "2000000000000000495BCB6E"
click at [789, 450] on button "While an active membership is present, of any kind" at bounding box center [793, 456] width 256 height 29
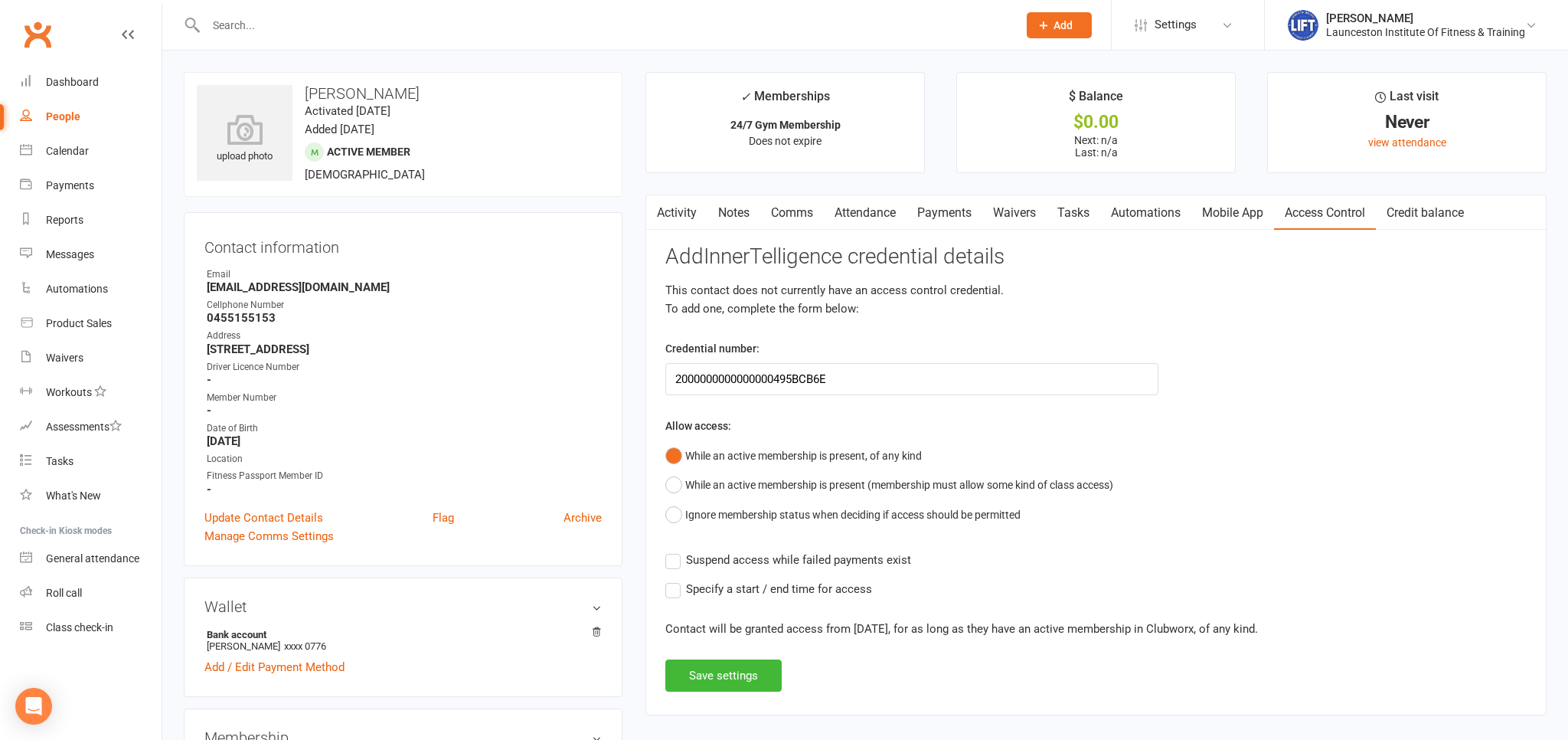
click at [766, 557] on span "Suspend access while failed payments exist" at bounding box center [798, 558] width 225 height 16
click at [766, 550] on input "Suspend access while failed payments exist" at bounding box center [788, 550] width 246 height 0
click at [742, 676] on button "Save settings" at bounding box center [723, 676] width 116 height 32
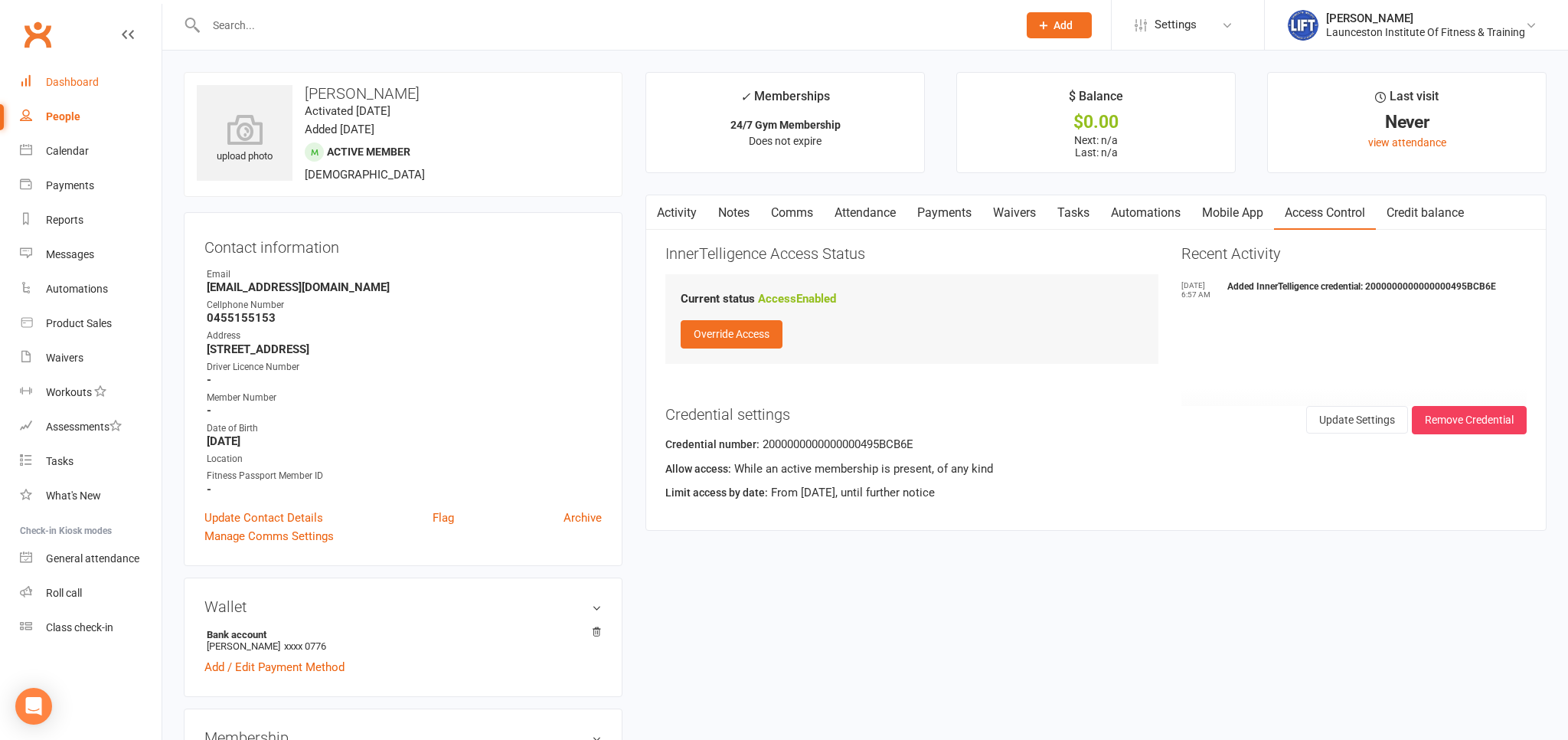
click at [81, 84] on div "Dashboard" at bounding box center [72, 81] width 53 height 12
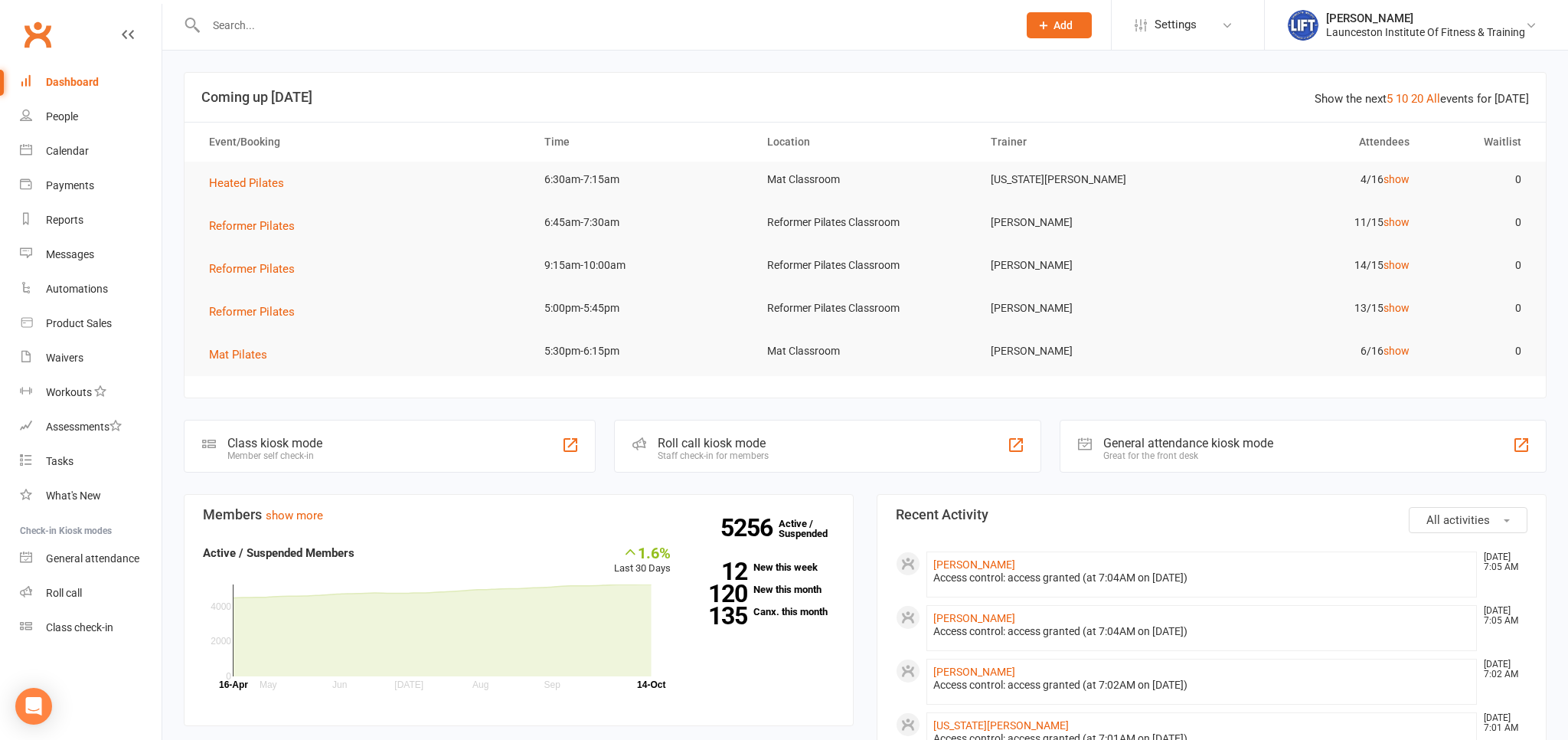
click at [300, 29] on input "text" at bounding box center [604, 25] width 806 height 22
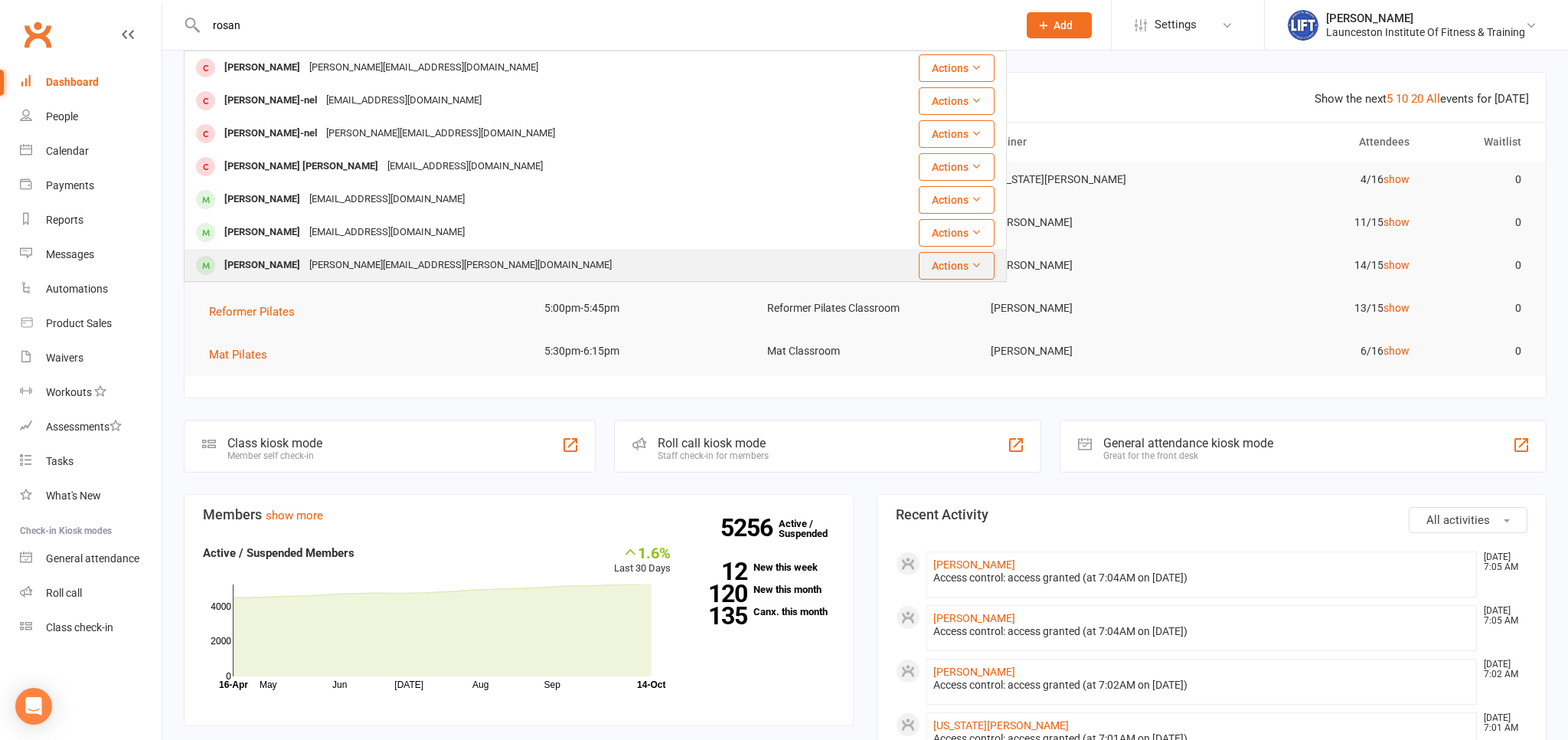
type input "rosan"
click at [384, 267] on div "[PERSON_NAME][EMAIL_ADDRESS][PERSON_NAME][DOMAIN_NAME]" at bounding box center [460, 265] width 312 height 22
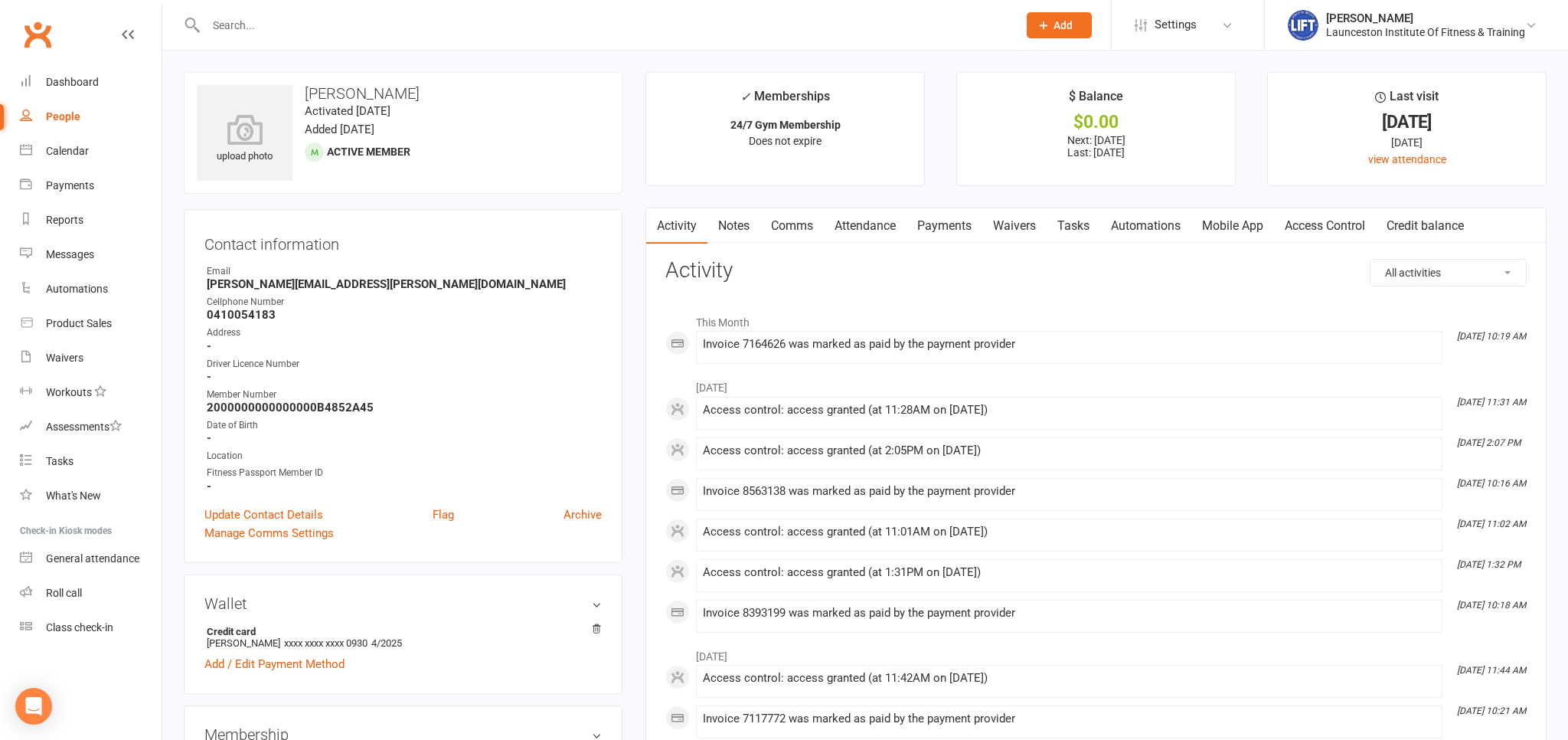
click at [961, 241] on link "Payments" at bounding box center [944, 226] width 76 height 35
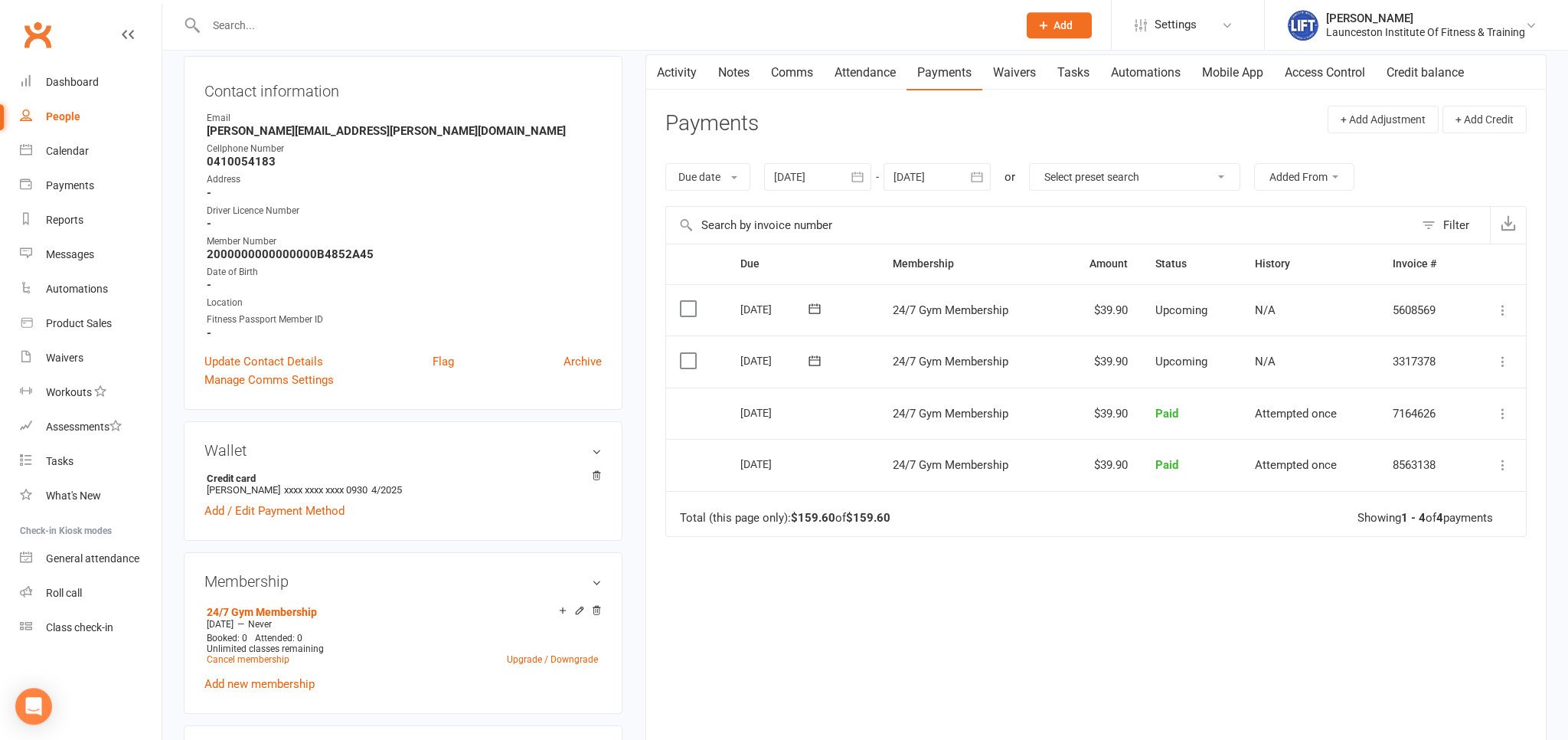
scroll to position [161, 0]
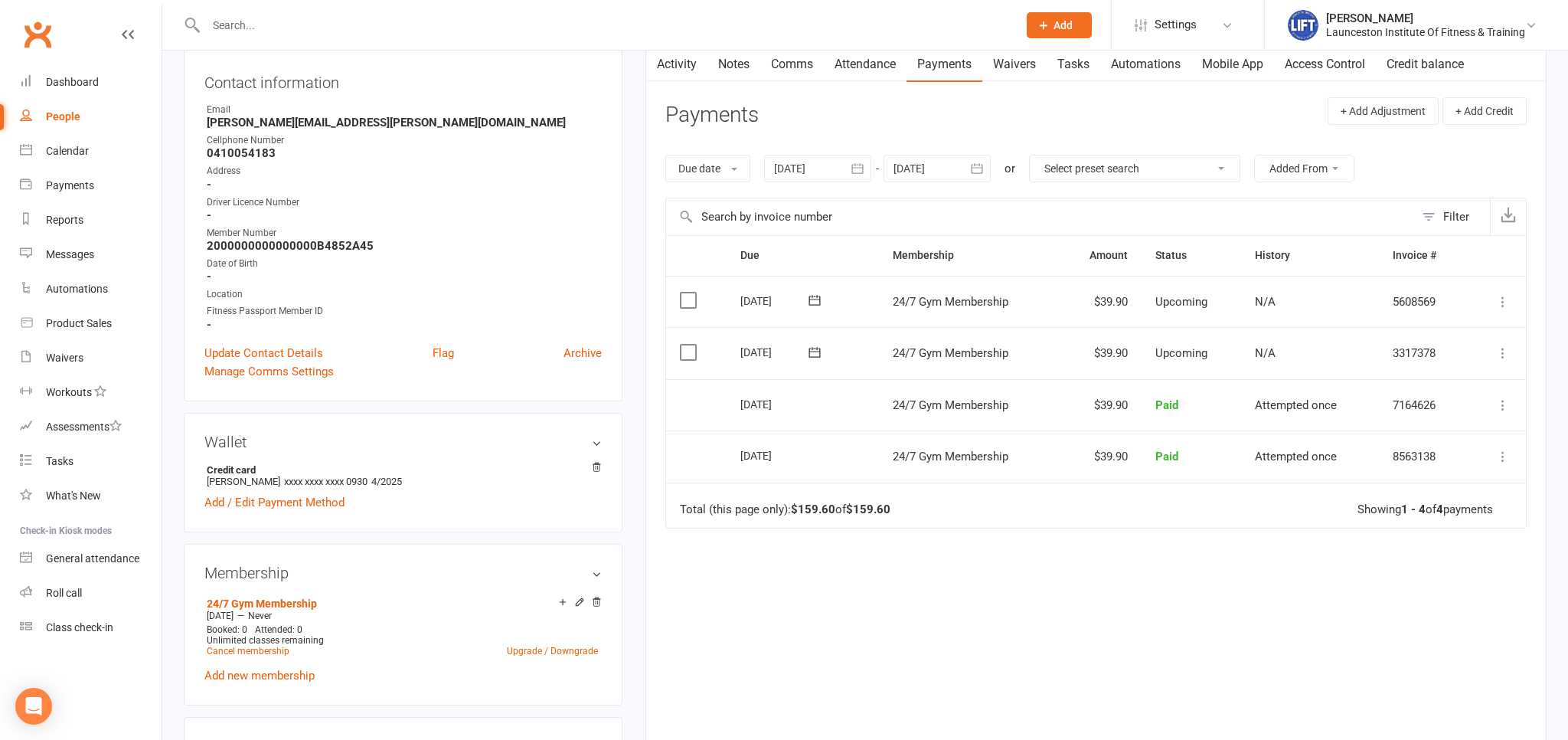
click at [978, 170] on icon "button" at bounding box center [977, 168] width 15 height 15
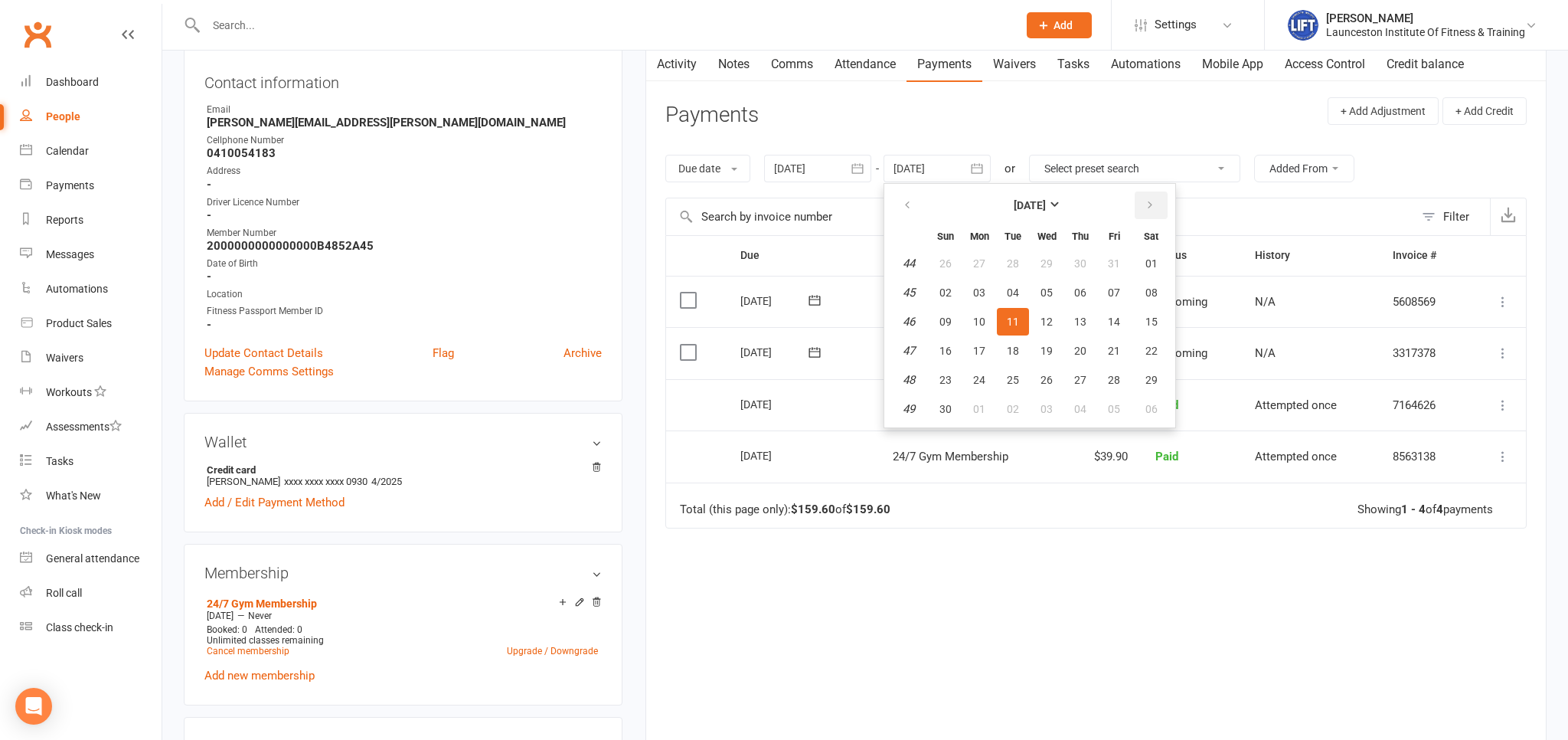
click at [1147, 206] on icon "button" at bounding box center [1149, 205] width 10 height 12
click at [1057, 276] on table "December 2025 Sun Mon Tue Wed Thu Fri Sat 49 30 01 02 03 04 05 06 50 07 08 09 1…" at bounding box center [1030, 305] width 285 height 237
click at [1058, 298] on button "10" at bounding box center [1047, 292] width 32 height 27
type input "10 Dec 2025"
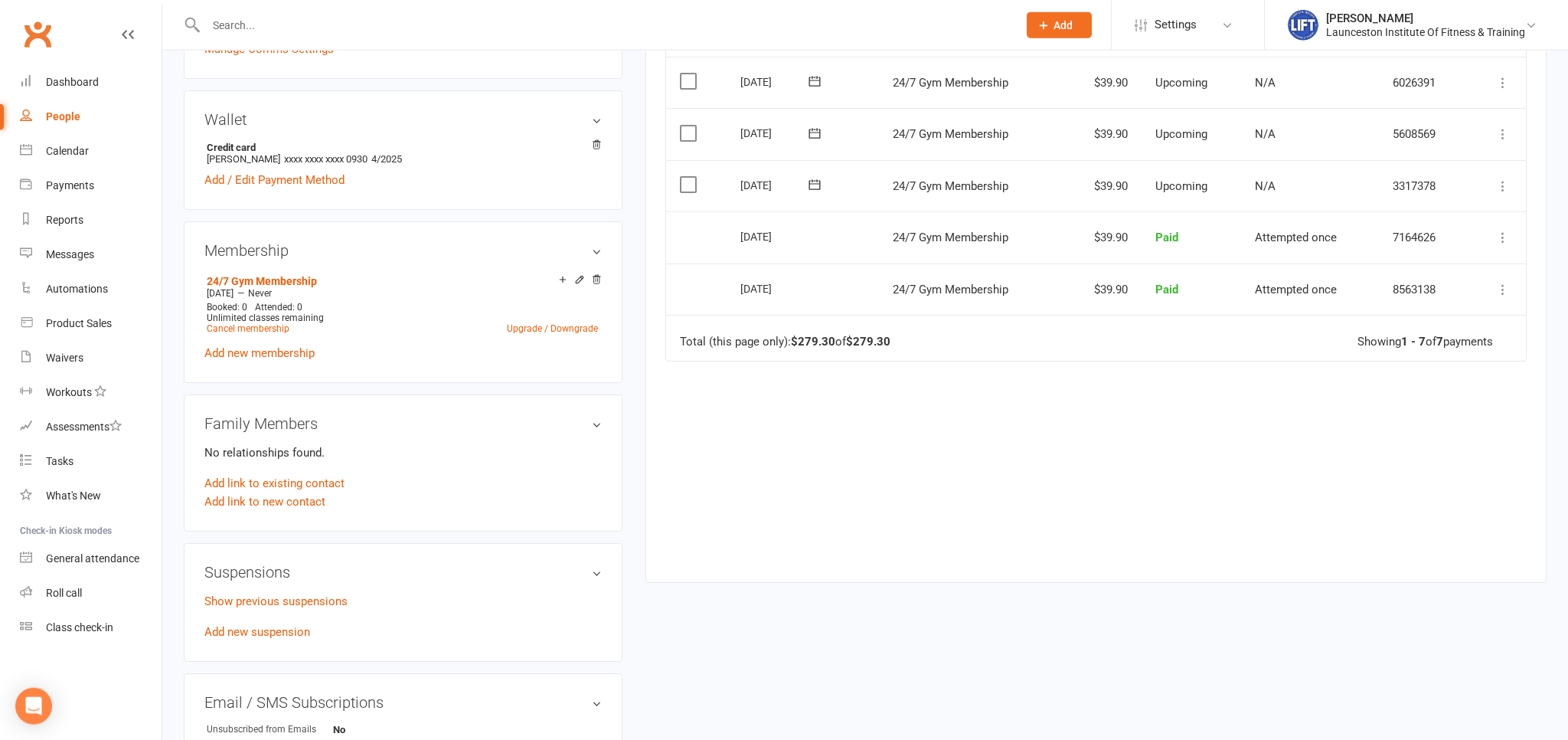
scroll to position [484, 0]
click at [270, 627] on link "Add new suspension" at bounding box center [257, 631] width 106 height 14
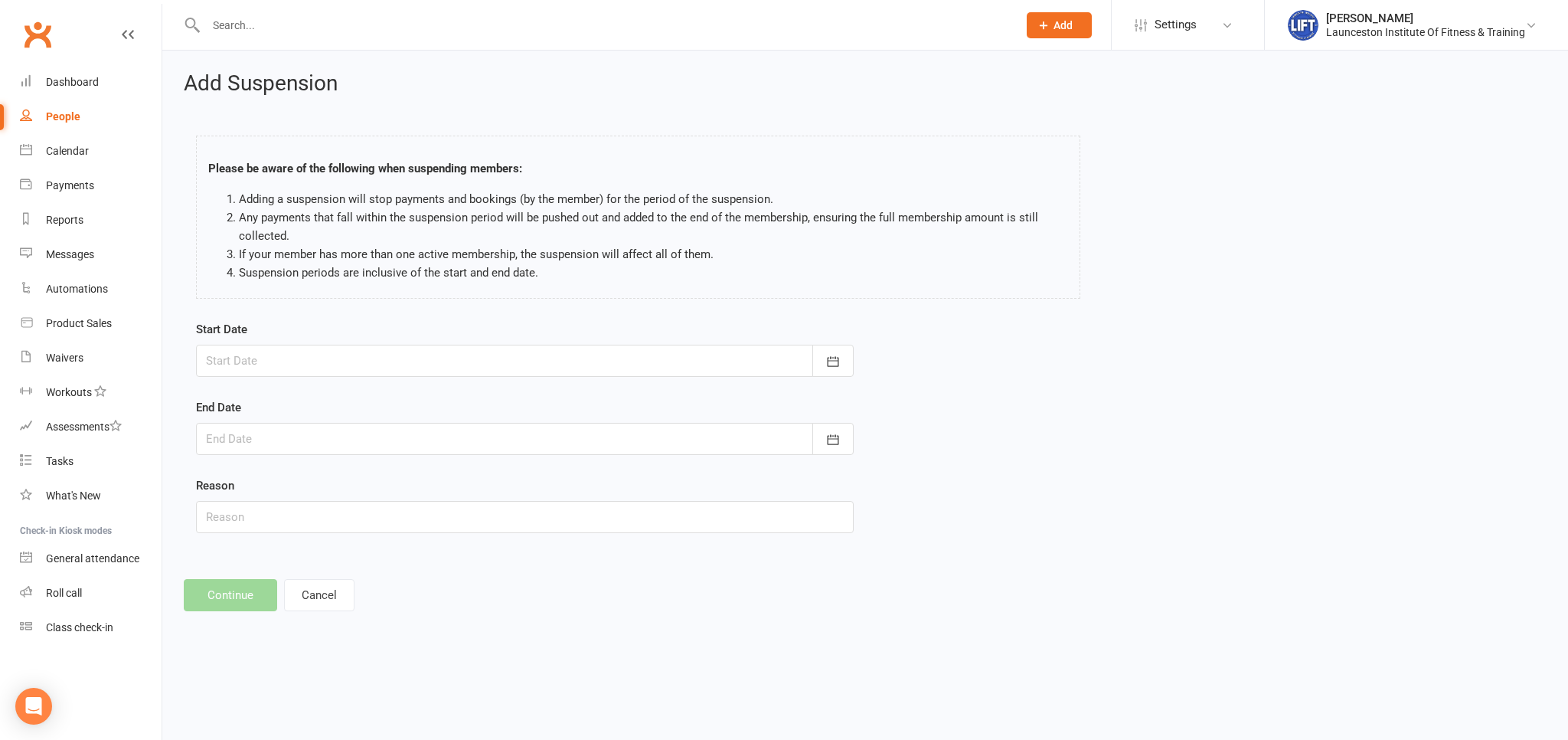
click at [393, 318] on div "Please be aware of the following when suspending members: Adding a suspension w…" at bounding box center [638, 220] width 907 height 200
click at [389, 360] on div at bounding box center [525, 361] width 658 height 32
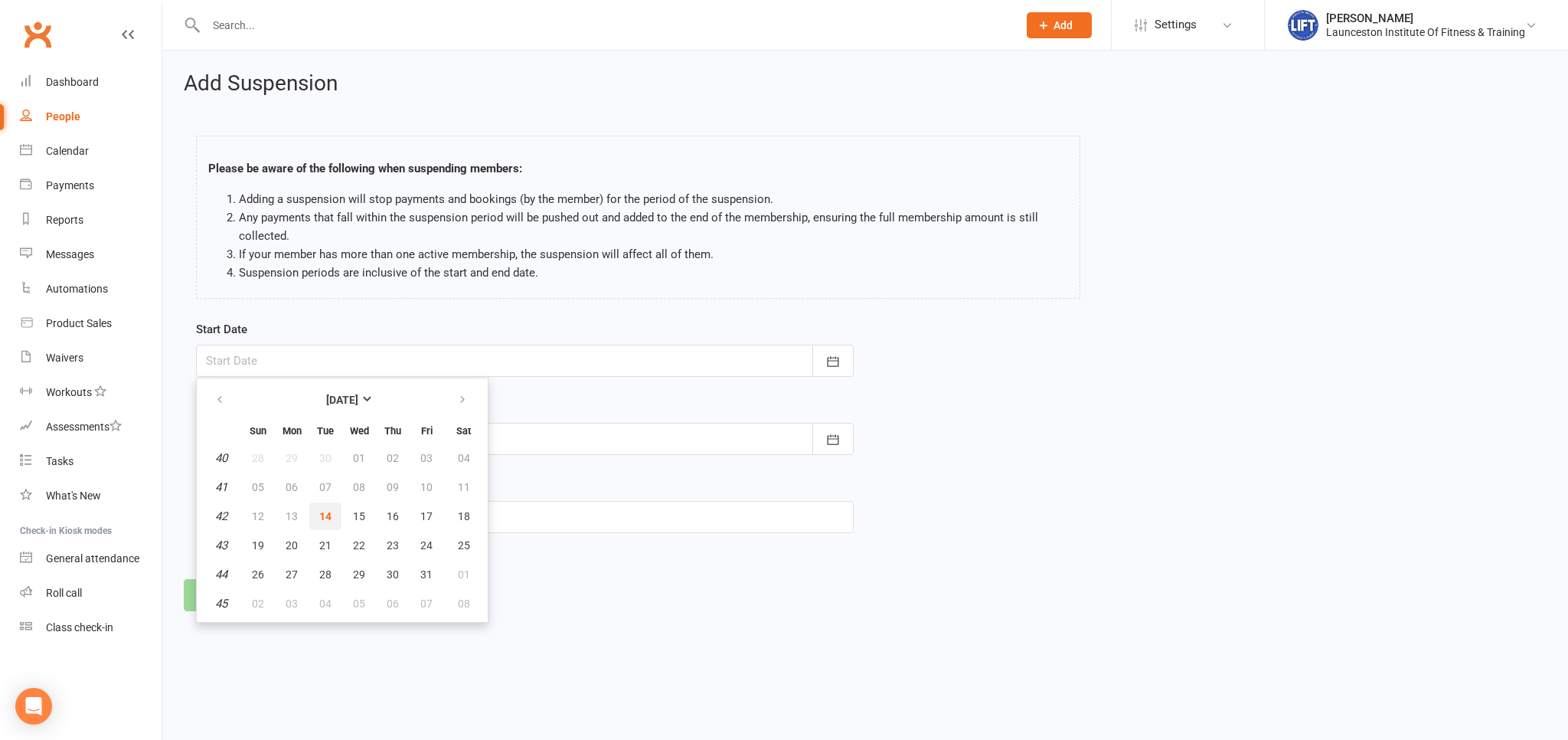
click at [333, 515] on button "14" at bounding box center [325, 516] width 32 height 27
type input "[DATE]"
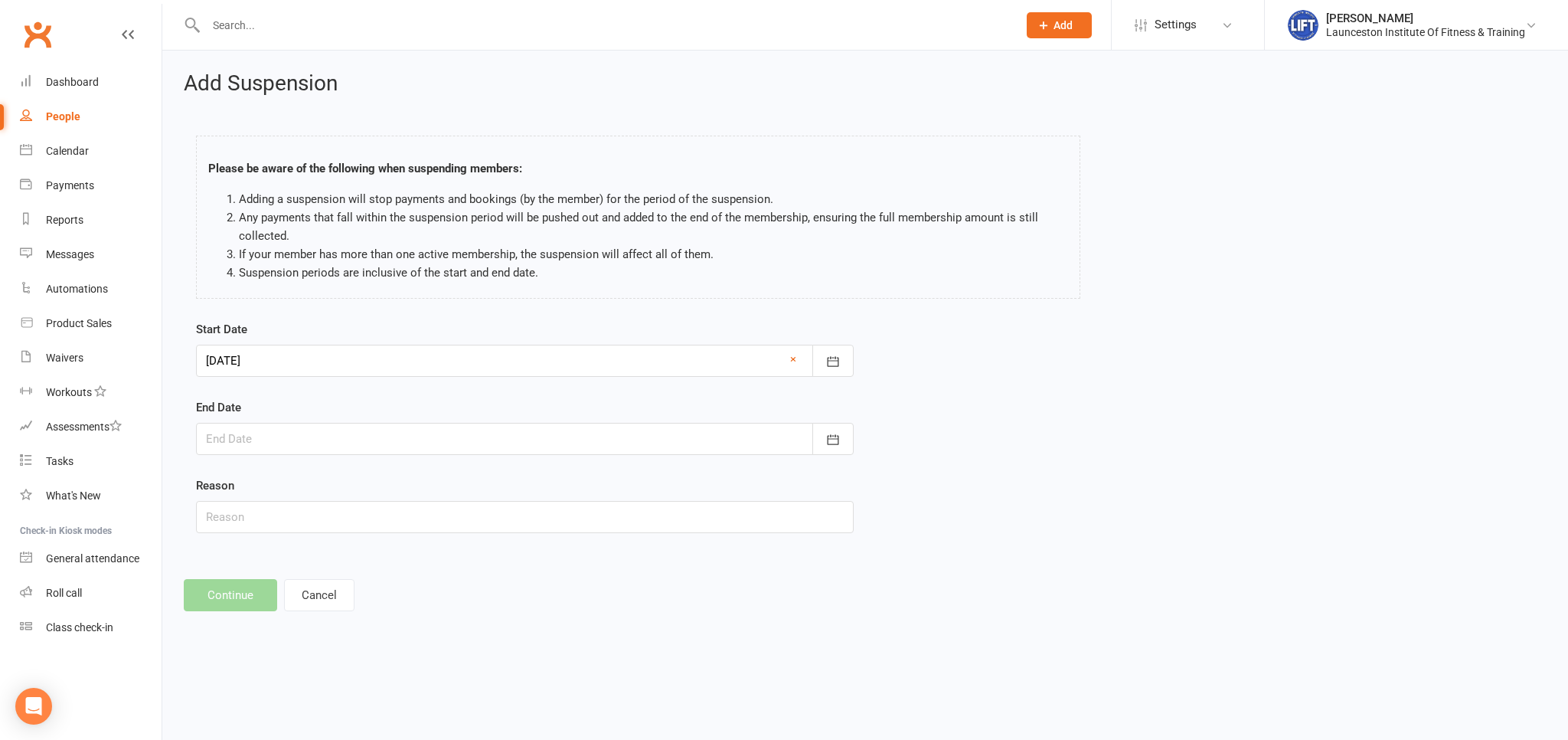
click at [372, 446] on div at bounding box center [525, 439] width 658 height 32
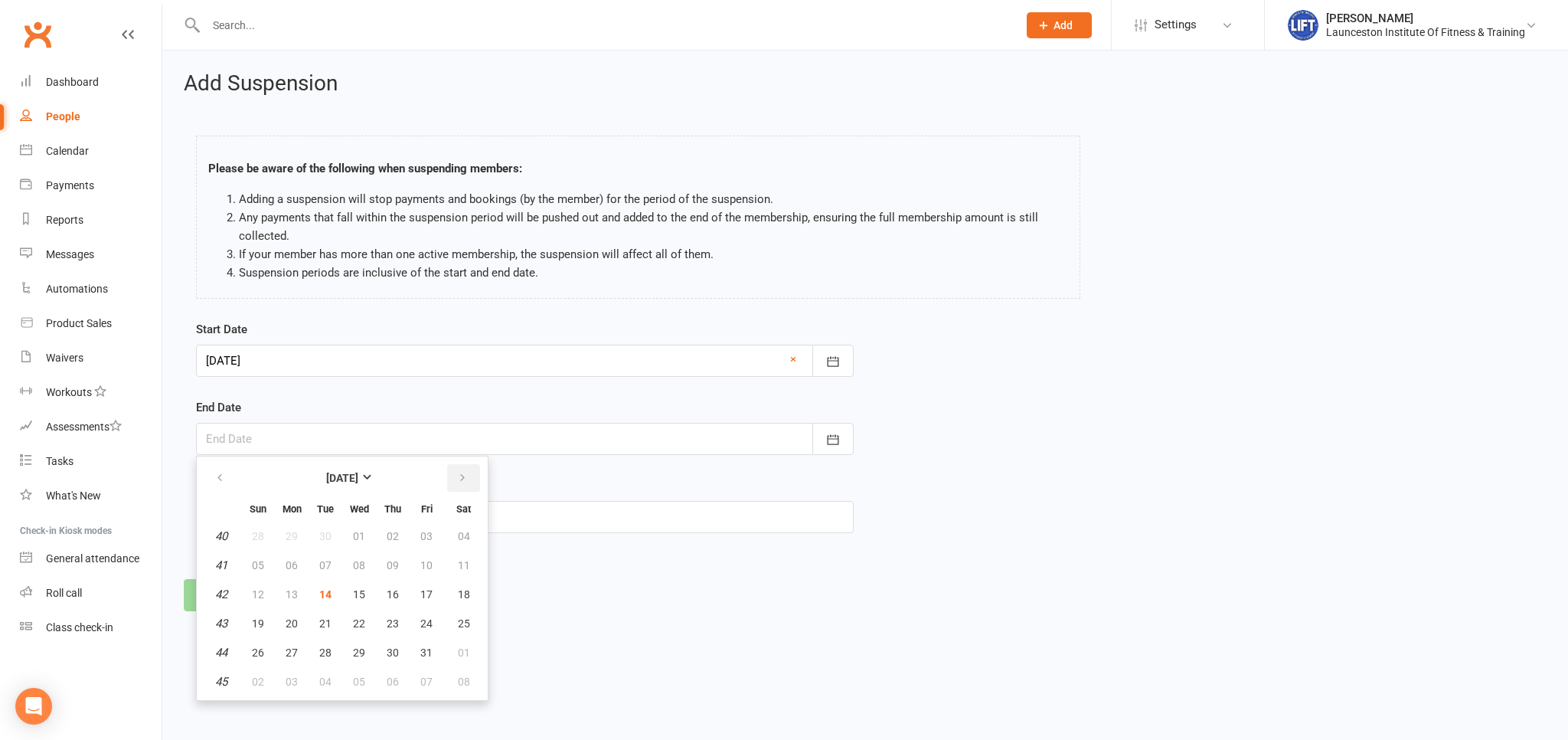
click at [475, 481] on button "button" at bounding box center [463, 478] width 33 height 27
click at [329, 591] on span "11" at bounding box center [325, 594] width 12 height 12
type input "[DATE]"
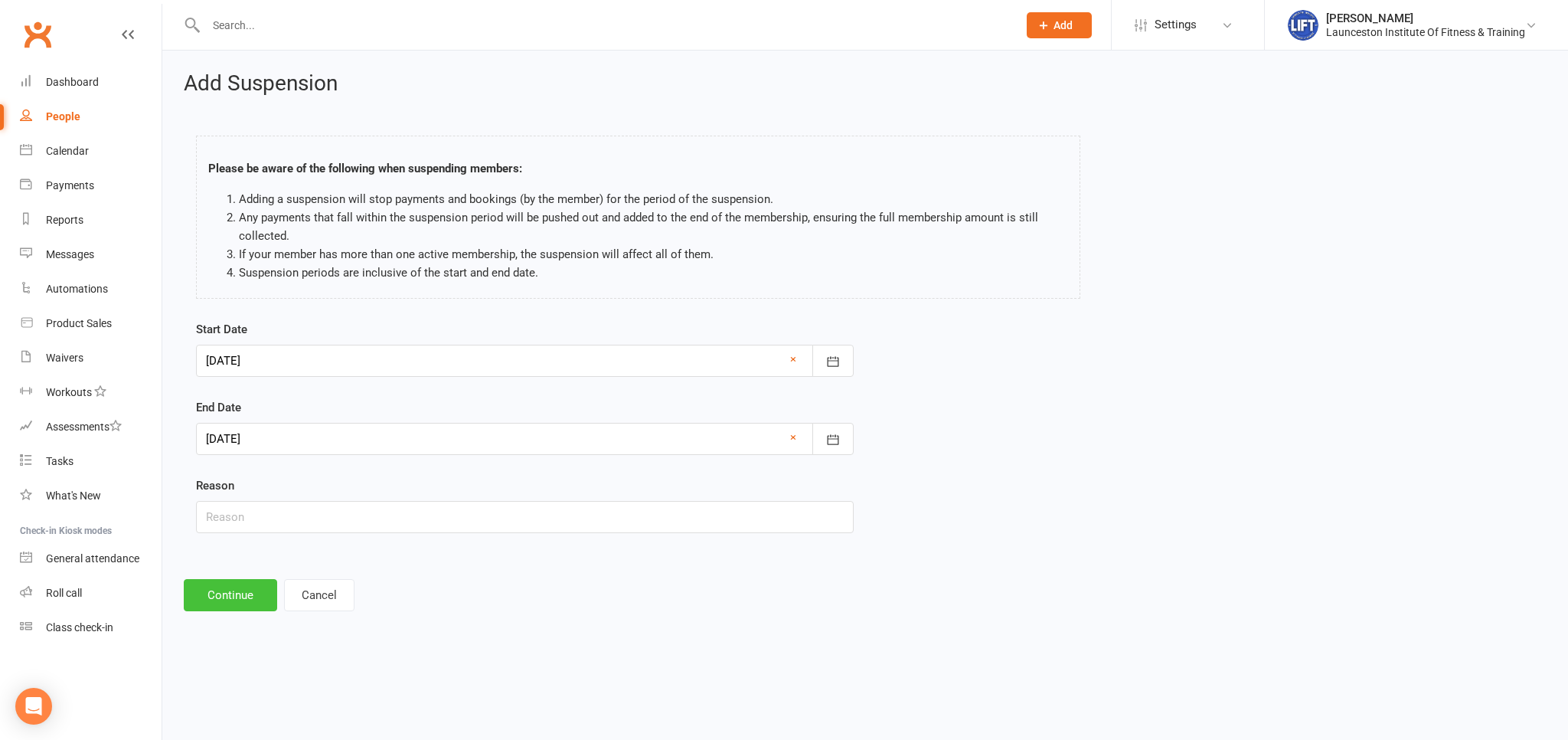
click at [205, 591] on button "Continue" at bounding box center [231, 595] width 93 height 32
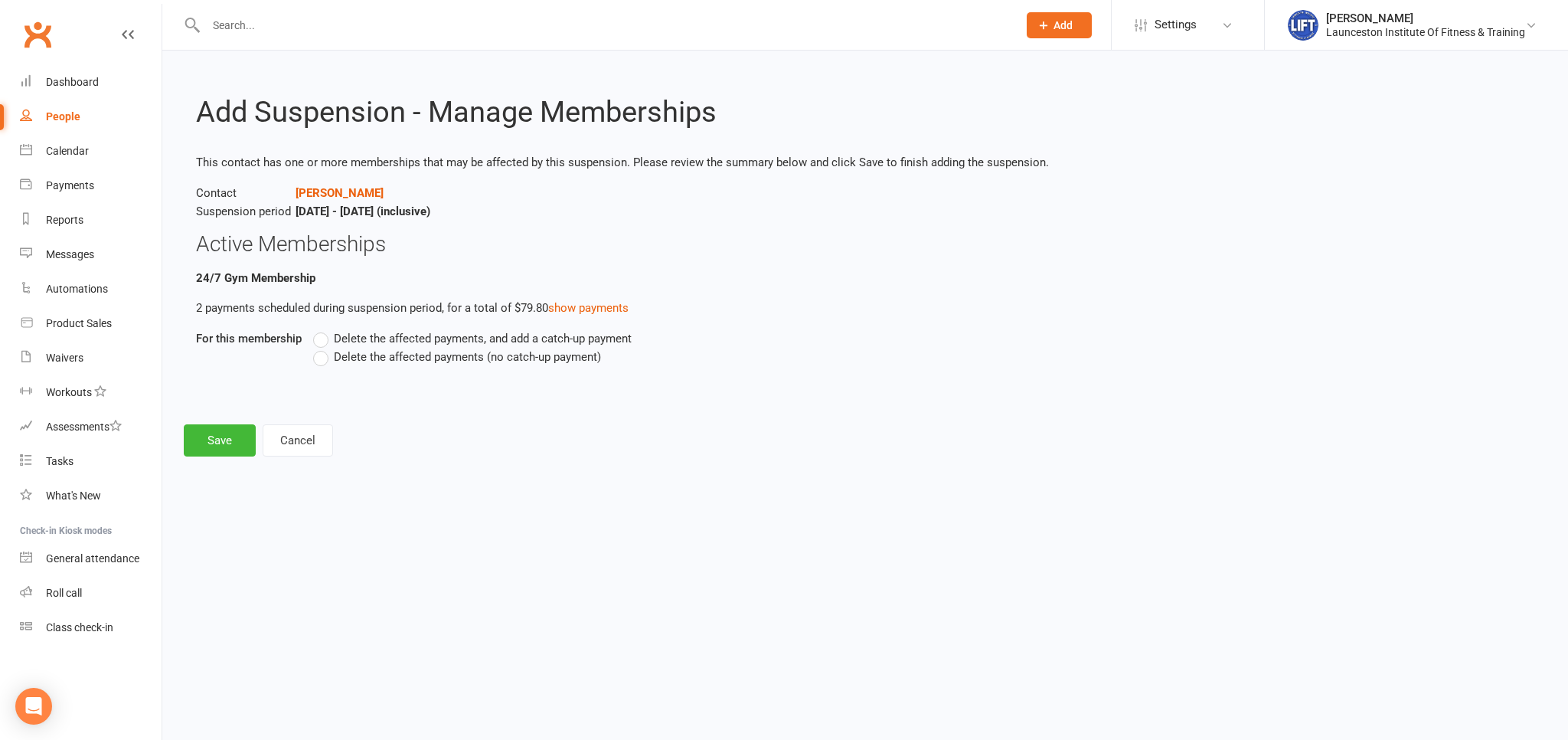
click at [317, 360] on label "Delete the affected payments (no catch-up payment)" at bounding box center [457, 357] width 288 height 18
click at [317, 348] on input "Delete the affected payments (no catch-up payment)" at bounding box center [318, 348] width 10 height 0
click at [221, 440] on button "Save" at bounding box center [220, 440] width 72 height 32
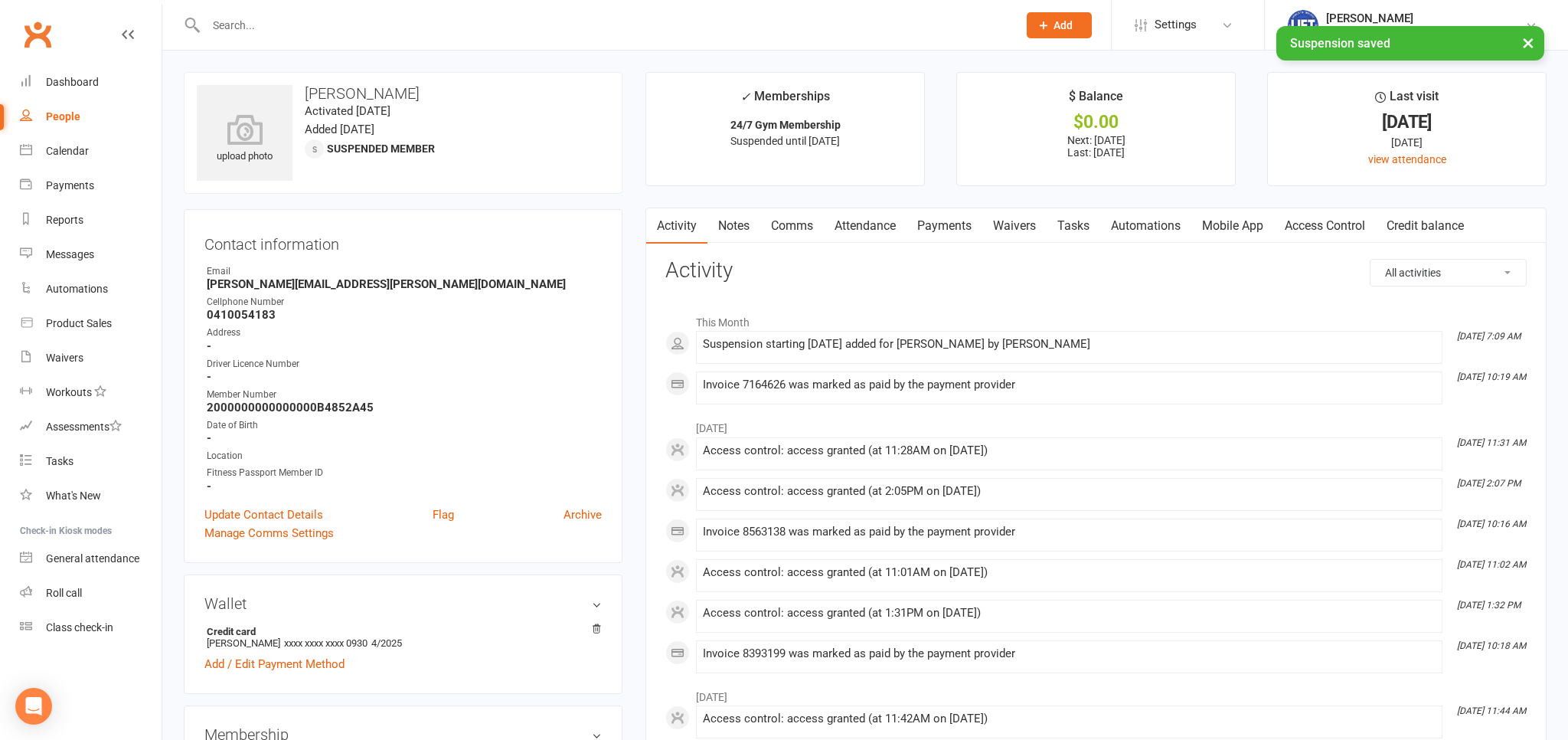
click at [1024, 228] on link "Waivers" at bounding box center [1015, 226] width 64 height 35
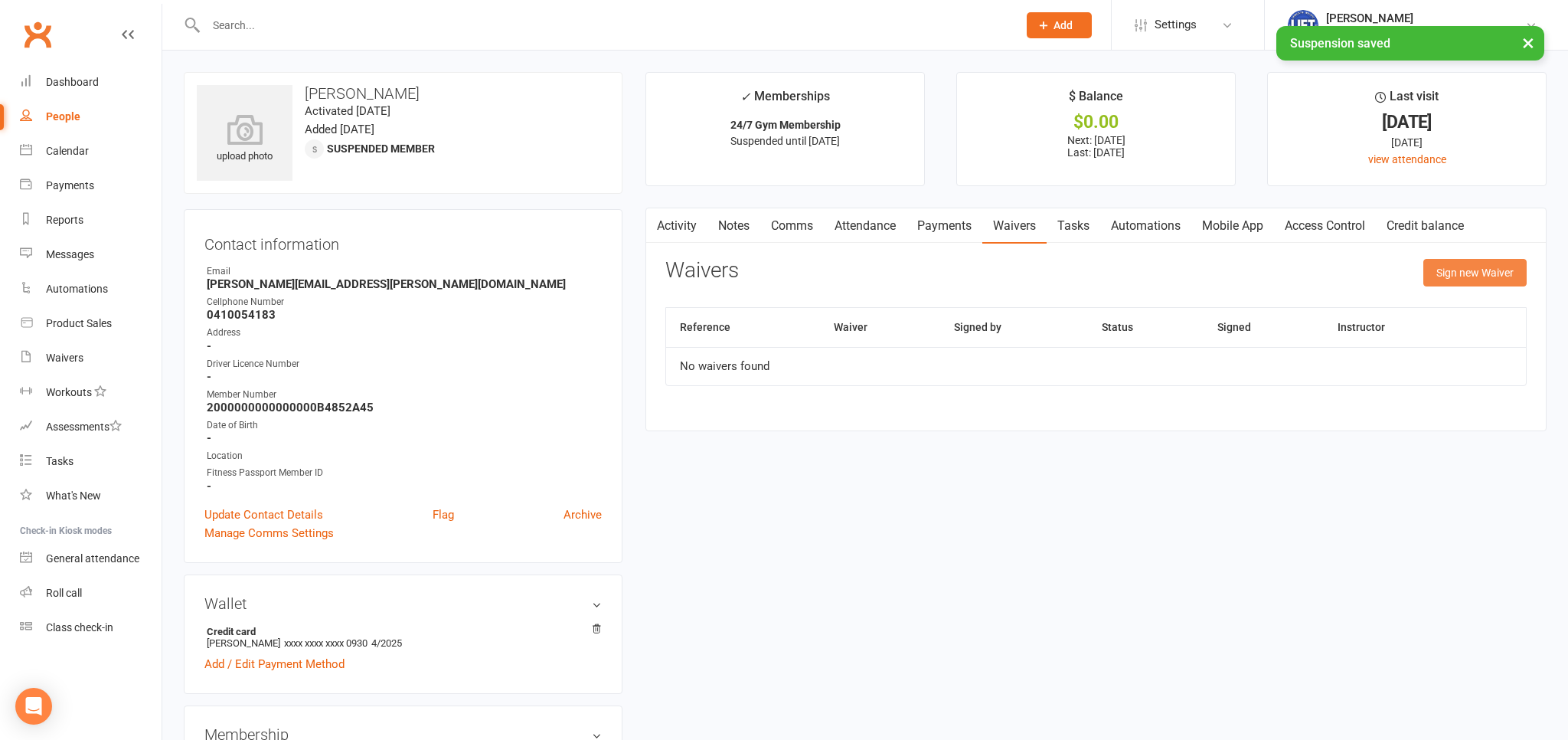
click at [1464, 277] on button "Sign new Waiver" at bounding box center [1475, 272] width 104 height 27
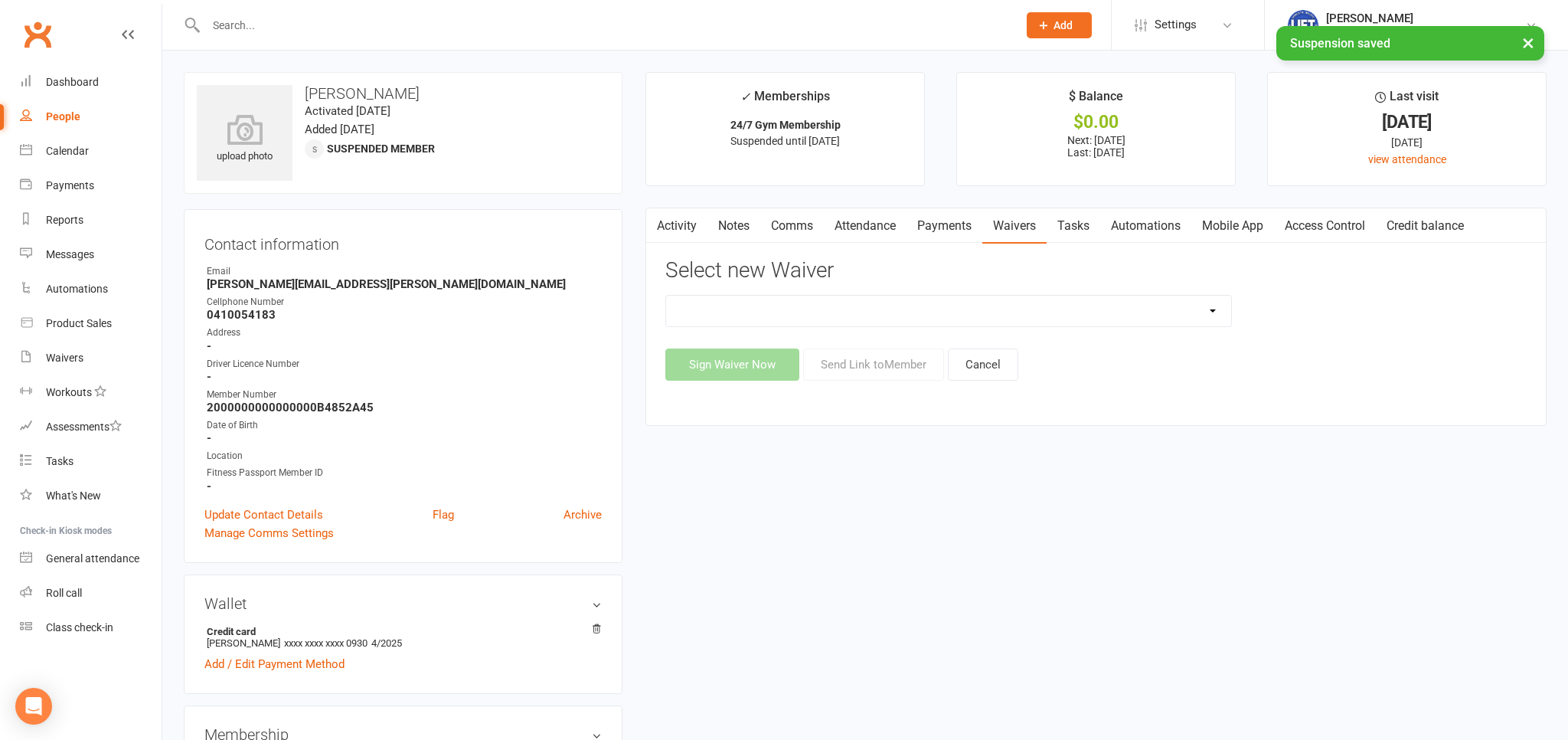
click at [872, 293] on div "Select new Waiver 24/7 Gym Membership Cancellation Form Casual Class Casual Cla…" at bounding box center [1096, 320] width 861 height 122
click at [666, 296] on select "24/7 Gym Membership Cancellation Form Casual Class Casual Class Casual Pilates …" at bounding box center [948, 311] width 565 height 31
select select "12887"
click option "Suspension Form" at bounding box center [0, 0] width 0 height 0
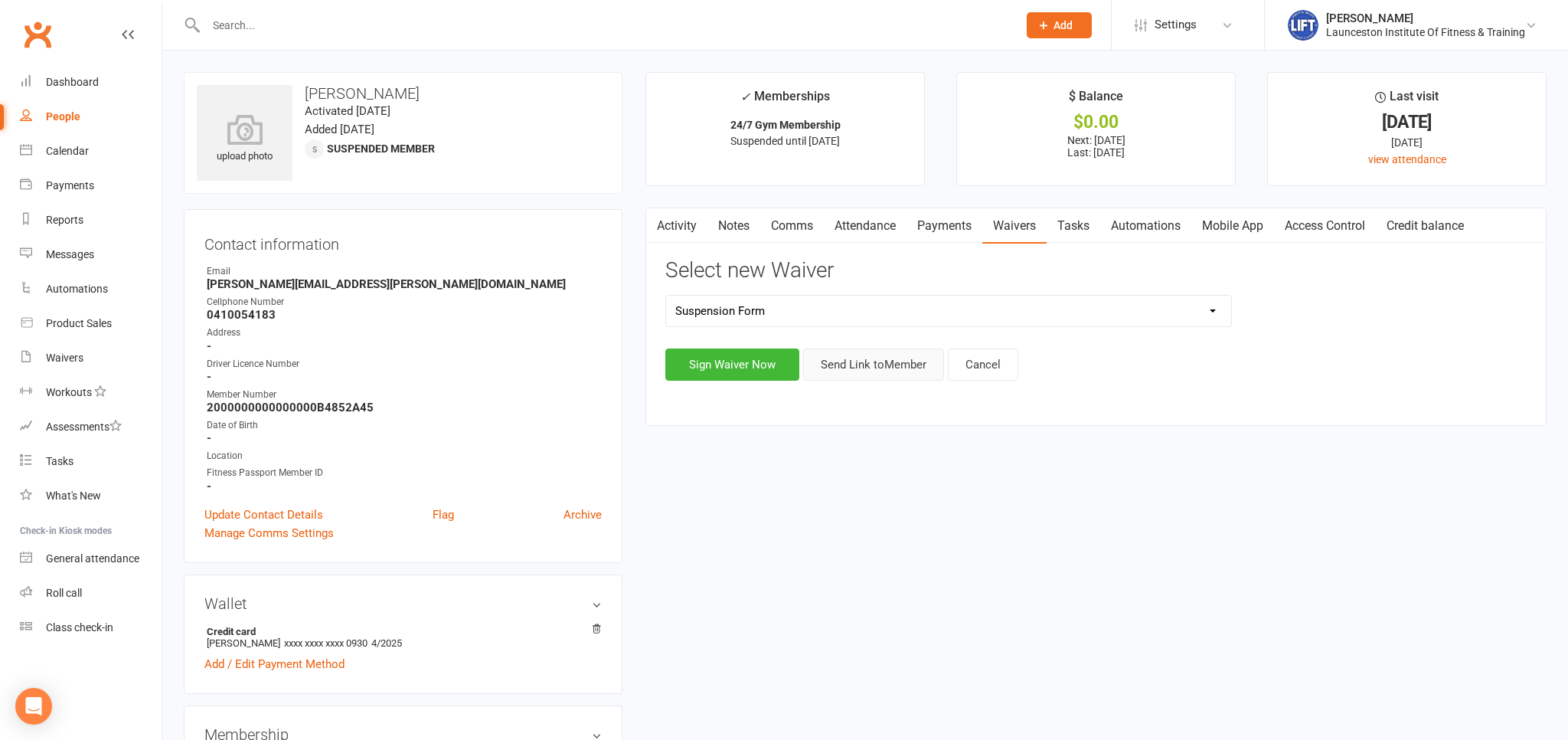
click at [880, 366] on button "Send Link to Member" at bounding box center [873, 365] width 141 height 32
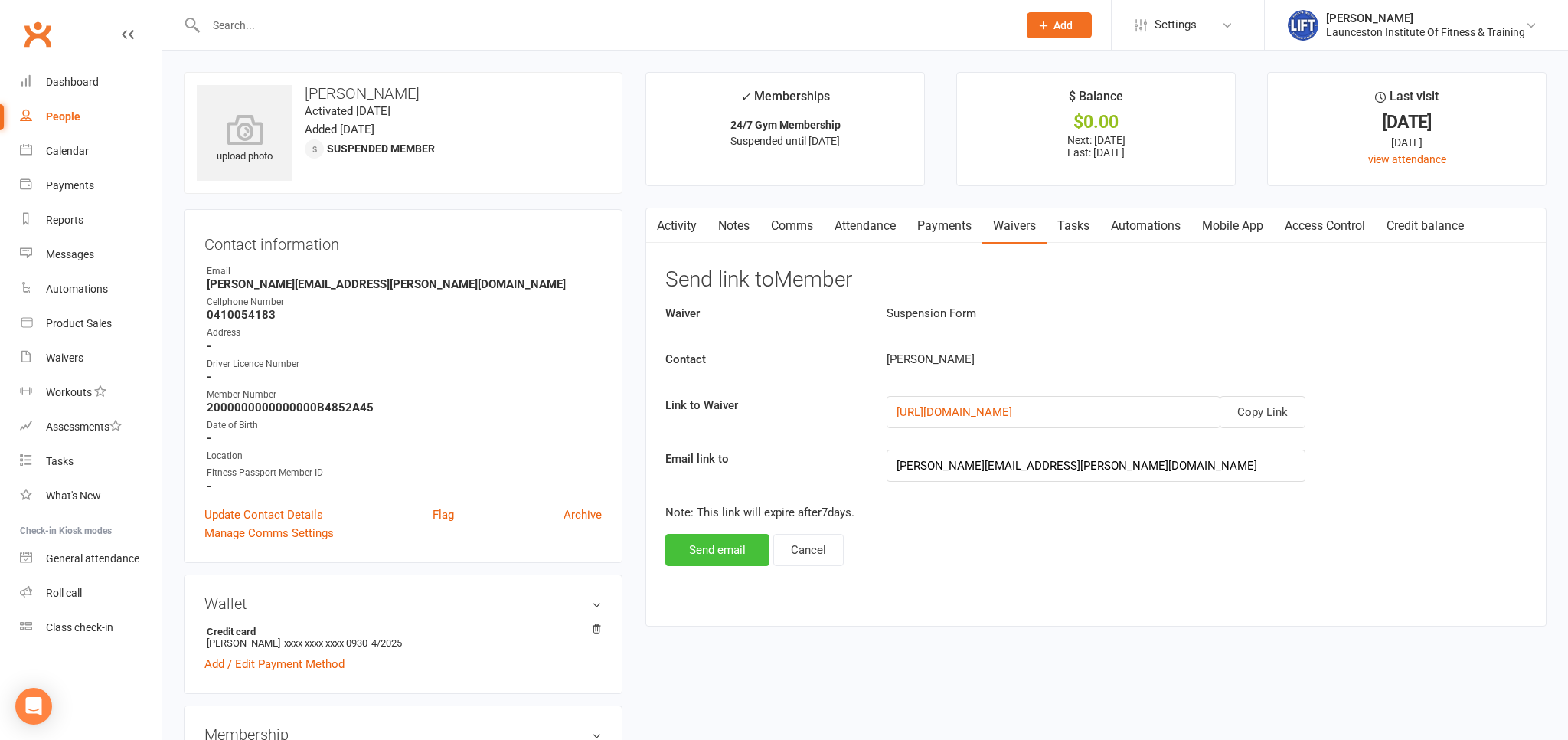
click at [734, 550] on button "Send email" at bounding box center [717, 550] width 104 height 32
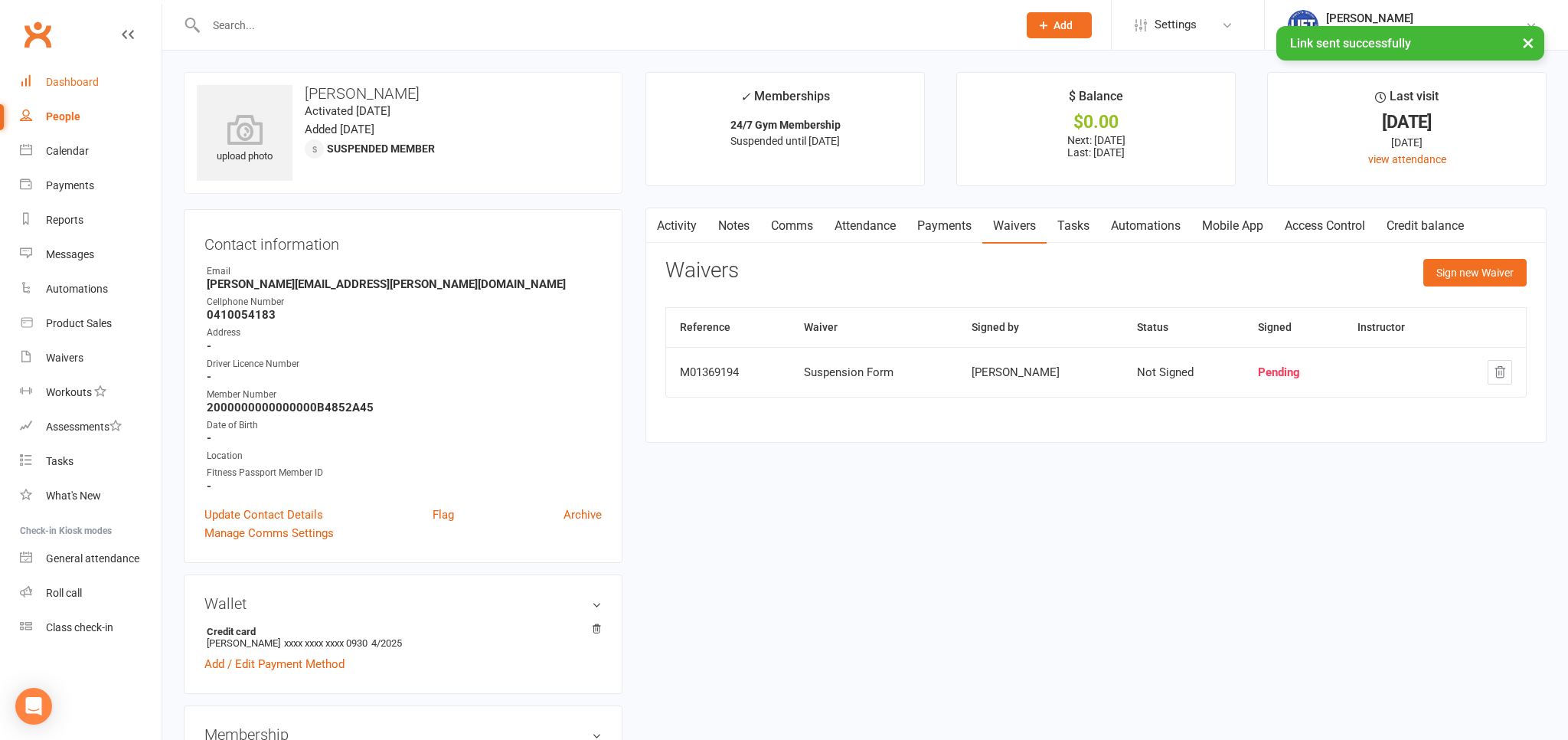
click at [78, 81] on div "Dashboard" at bounding box center [72, 81] width 53 height 12
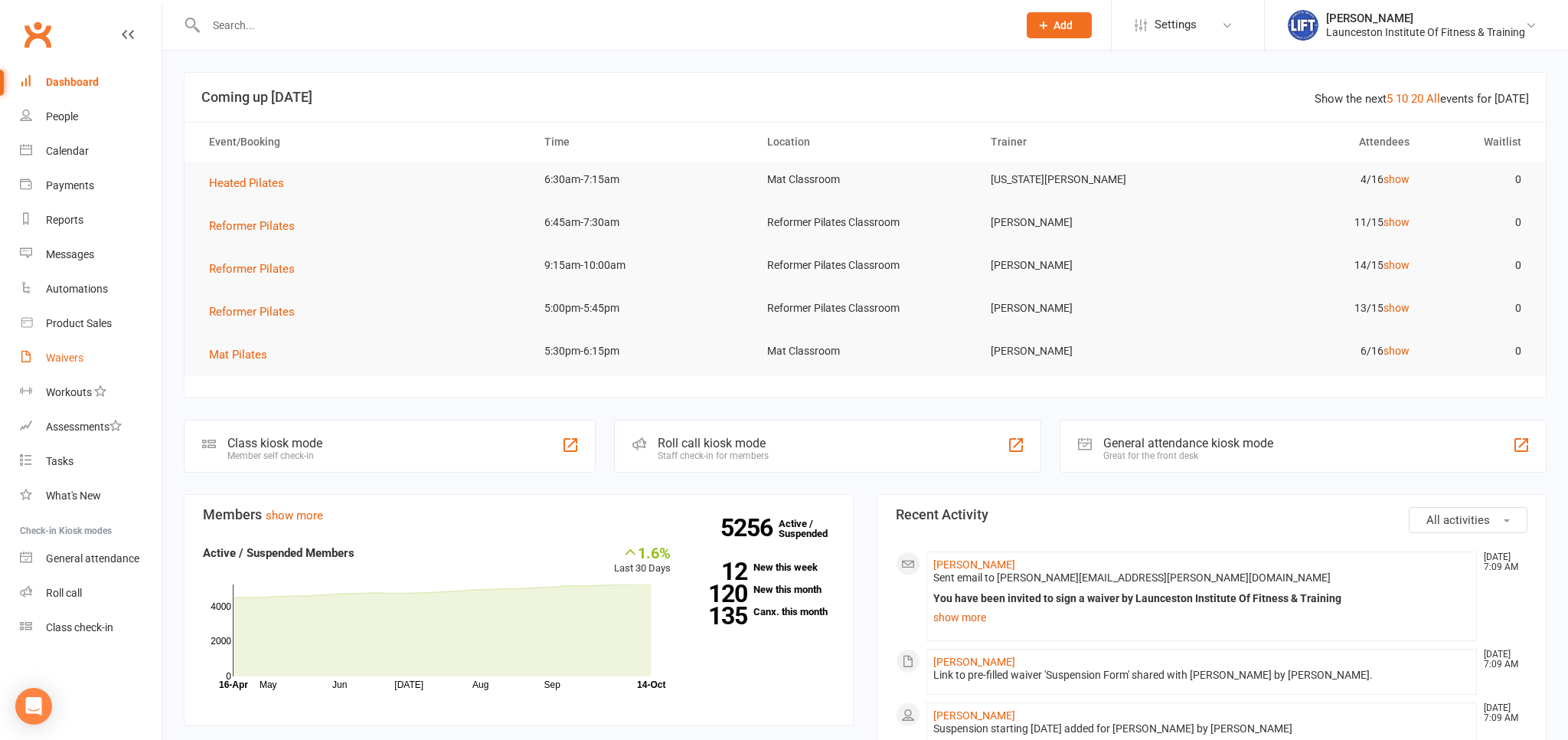
click at [66, 364] on div "Waivers" at bounding box center [64, 357] width 38 height 12
select select "100"
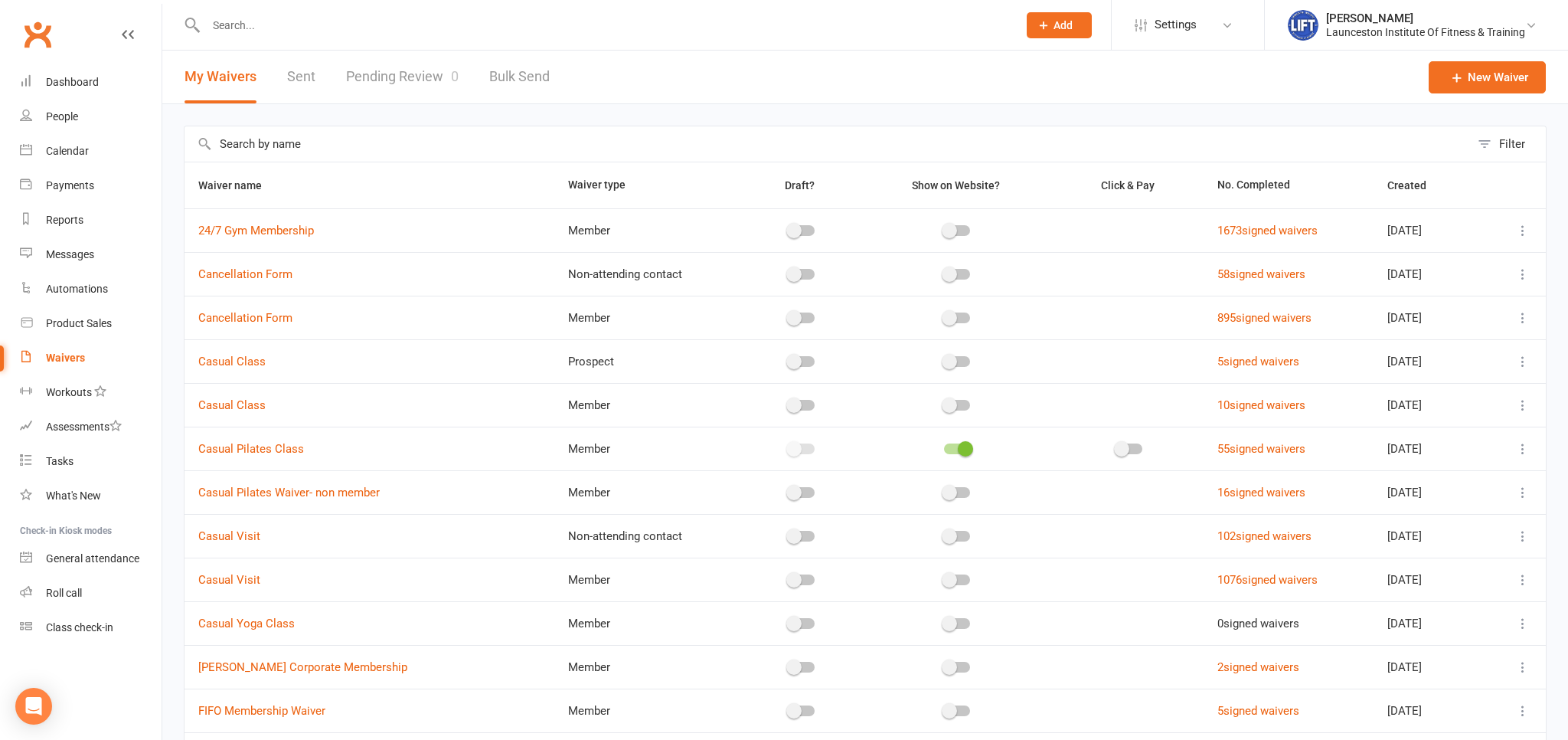
click at [429, 75] on link "Pending Review 0" at bounding box center [402, 77] width 112 height 53
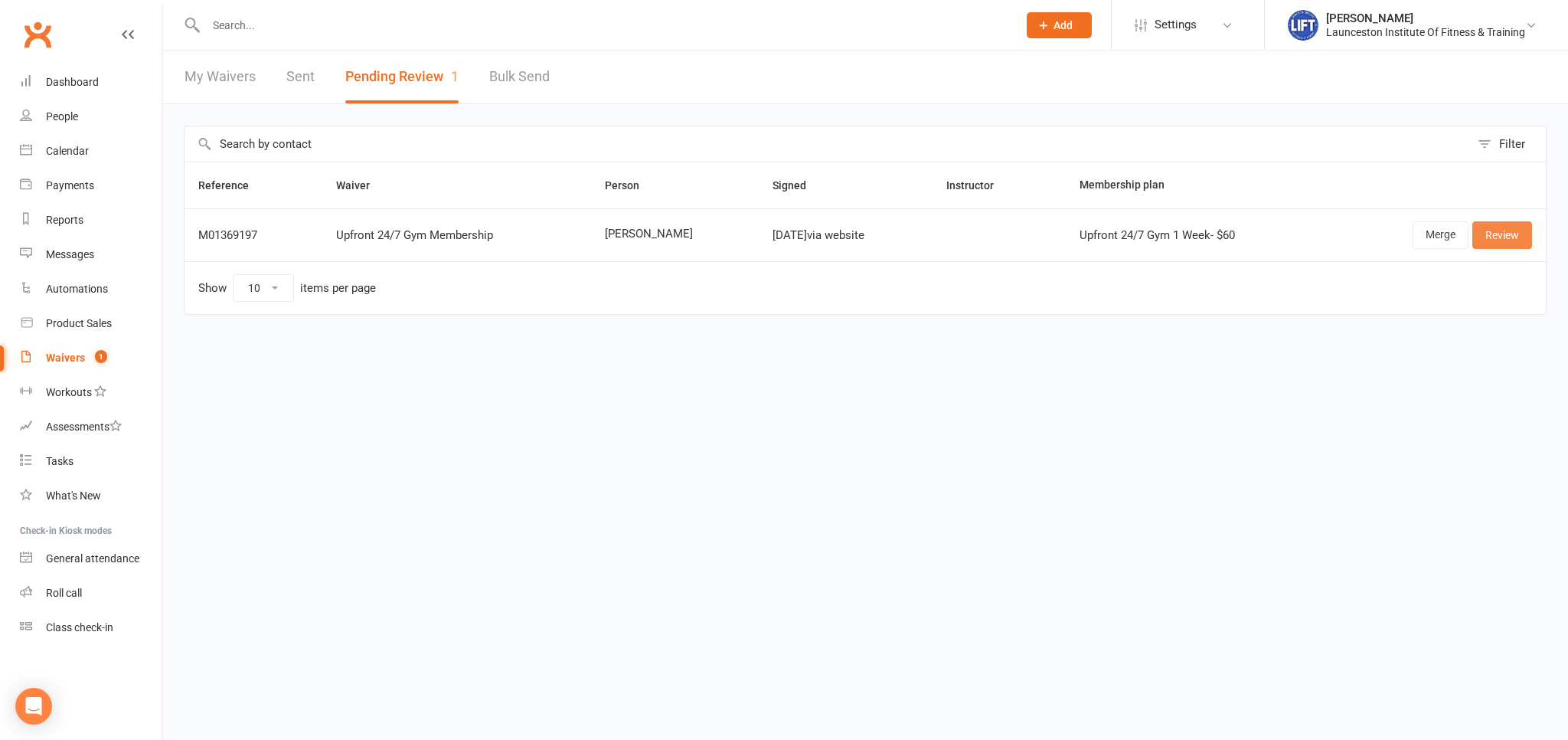
click at [1517, 234] on link "Review" at bounding box center [1502, 235] width 59 height 27
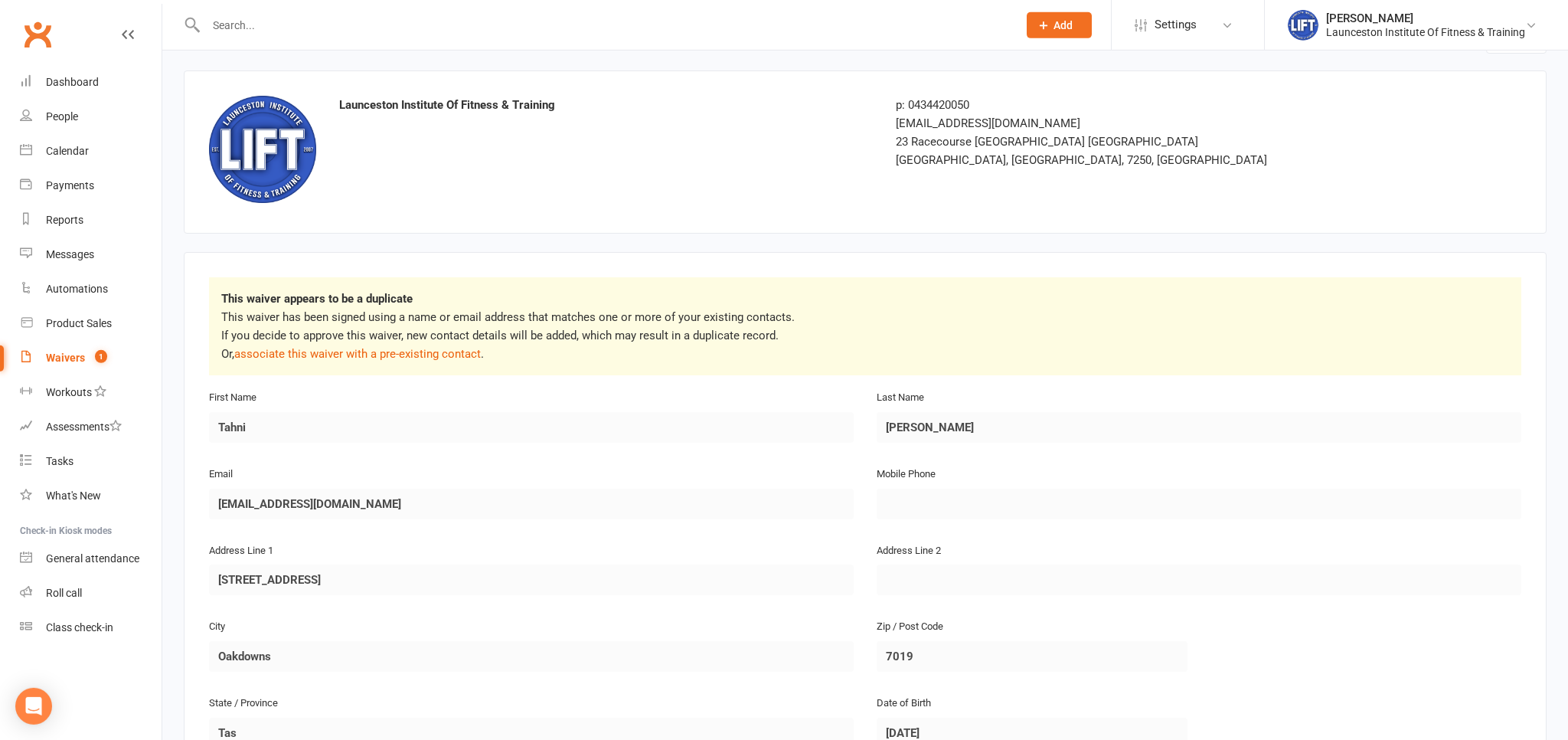
scroll to position [80, 0]
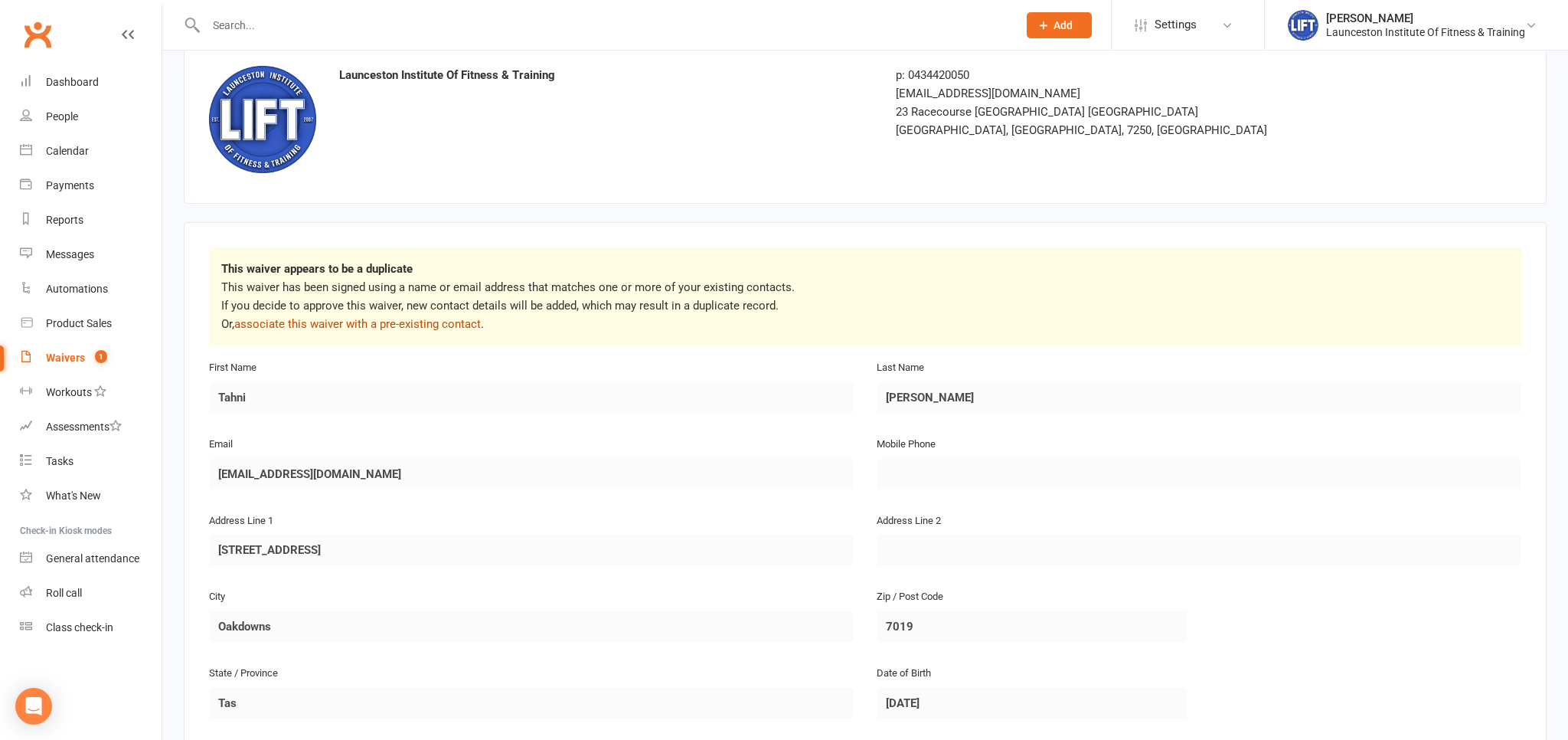
click at [374, 325] on link "associate this waiver with a pre-existing contact" at bounding box center [357, 324] width 247 height 14
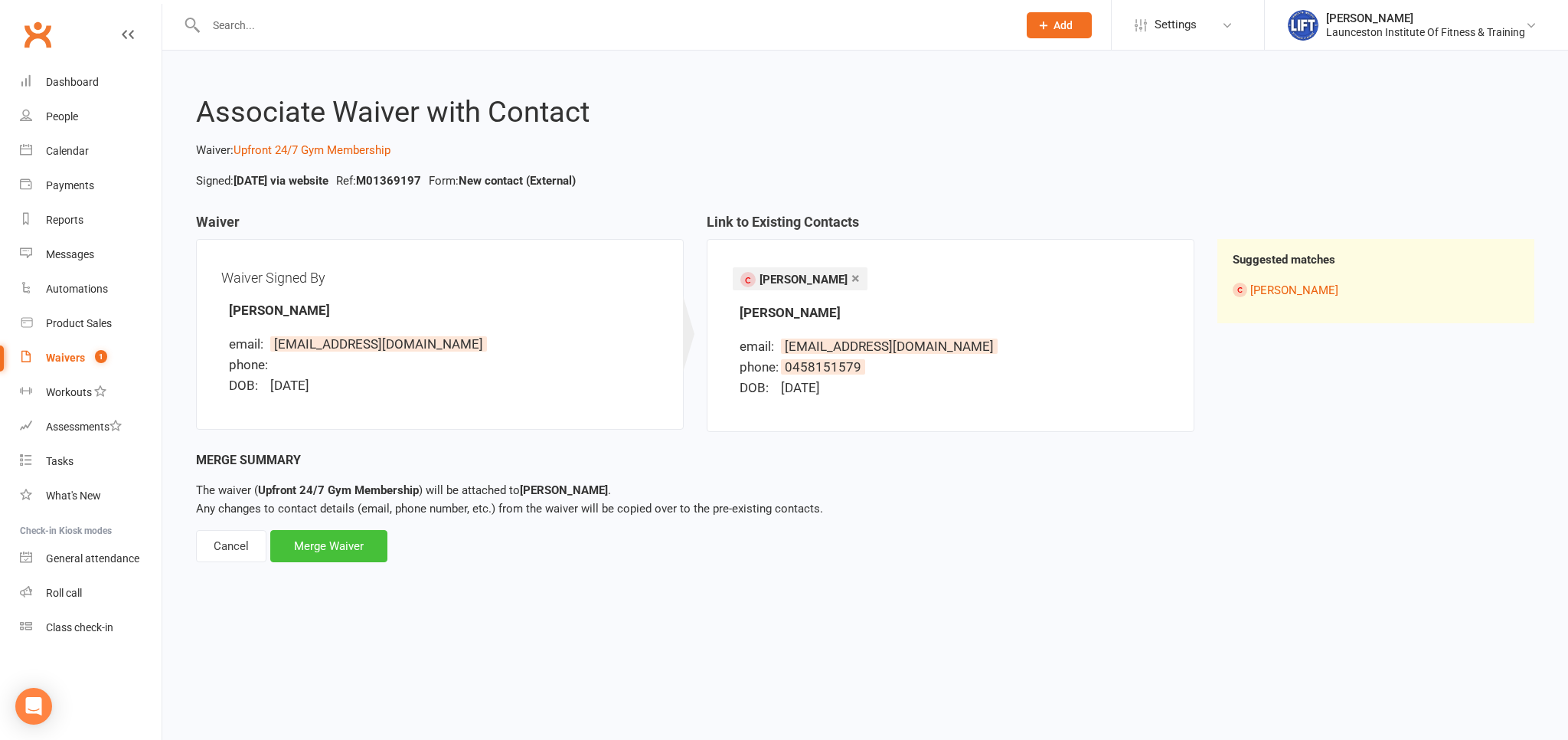
click at [365, 547] on div "Merge Waiver" at bounding box center [329, 546] width 117 height 32
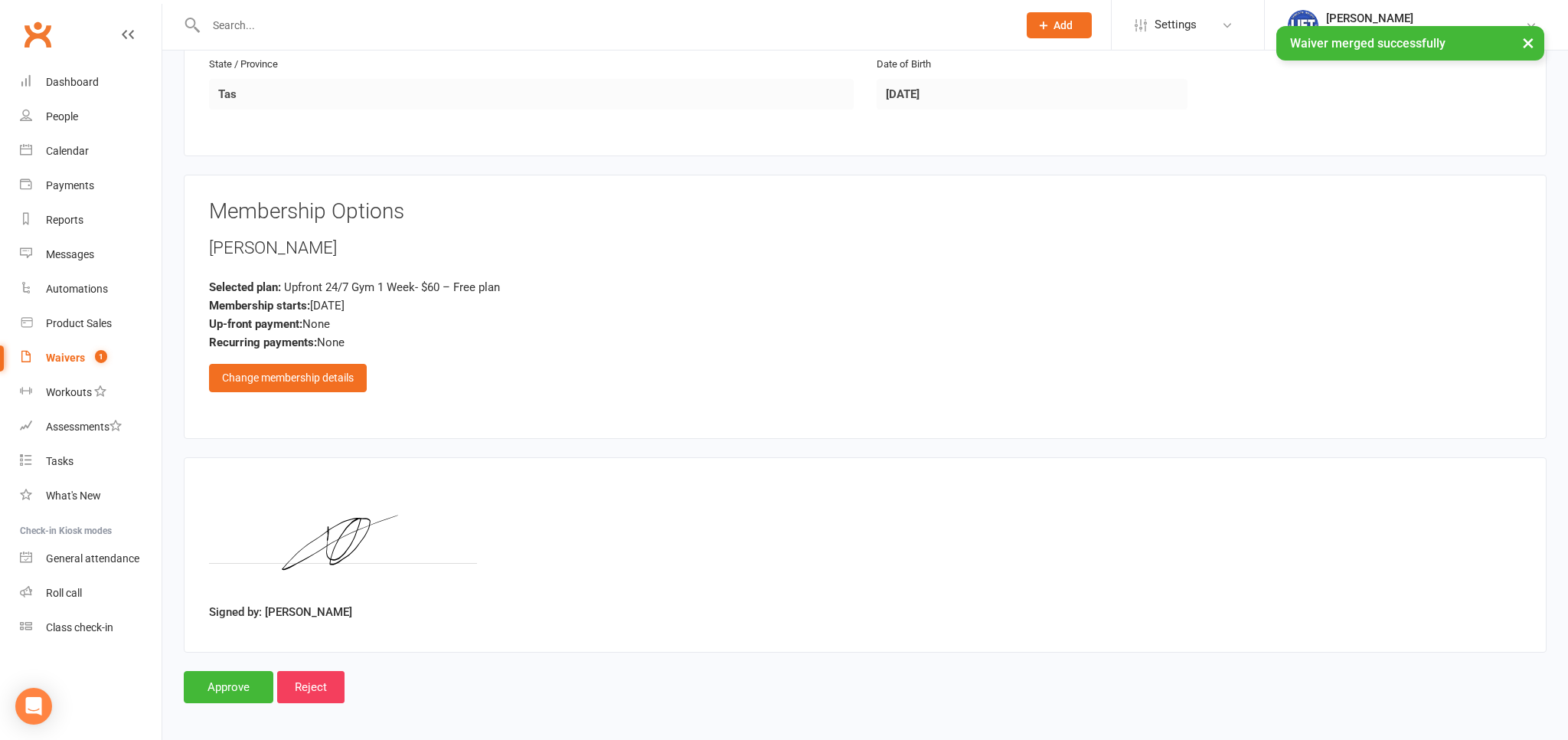
scroll to position [579, 0]
drag, startPoint x: 265, startPoint y: 602, endPoint x: 365, endPoint y: 611, distance: 100.4
click at [365, 611] on div "Signed by: Tahni Blenkhorn" at bounding box center [865, 554] width 1313 height 145
copy label "Tahni Blenkhorn"
click at [239, 683] on input "Approve" at bounding box center [229, 686] width 90 height 32
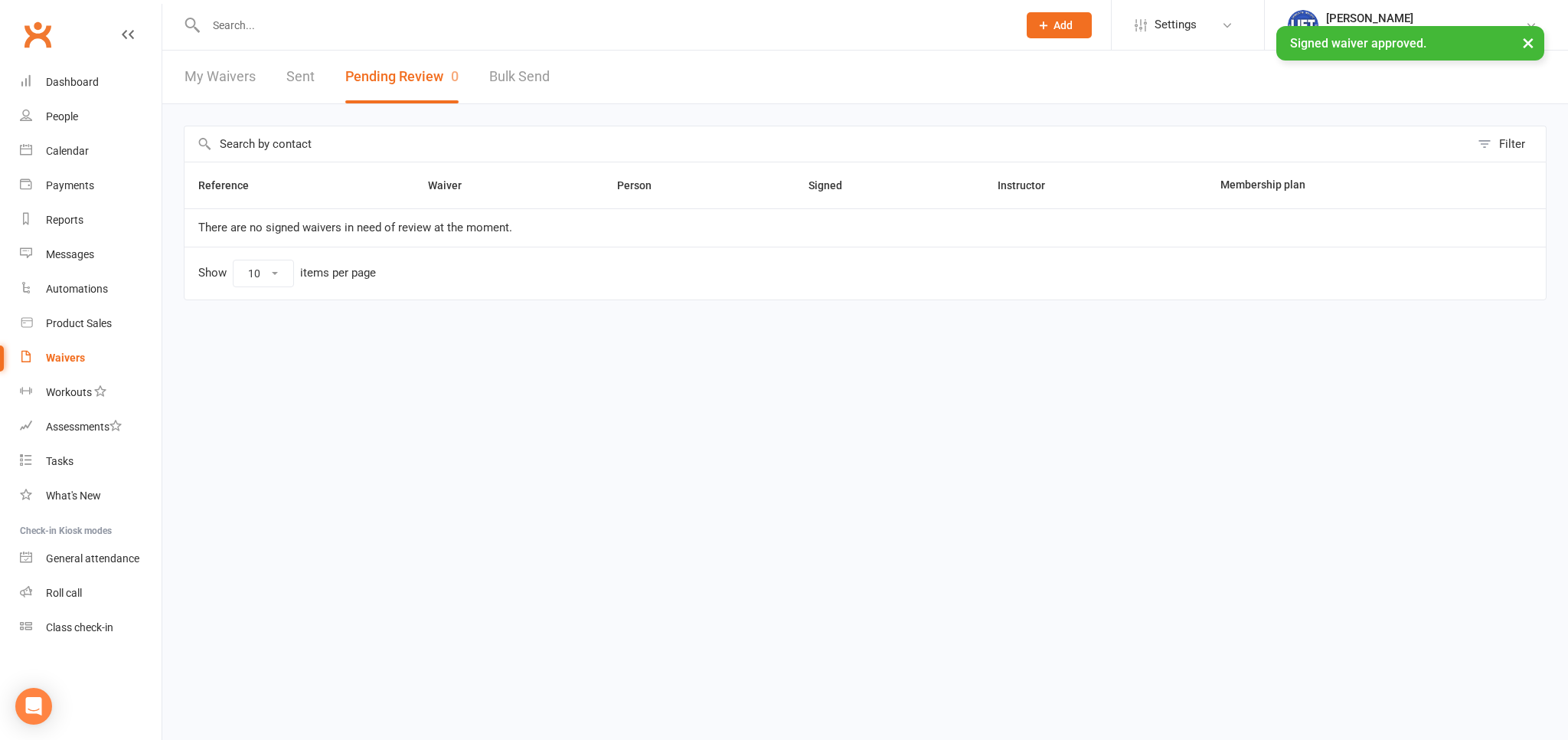
paste input "Tahni Blenkhorn"
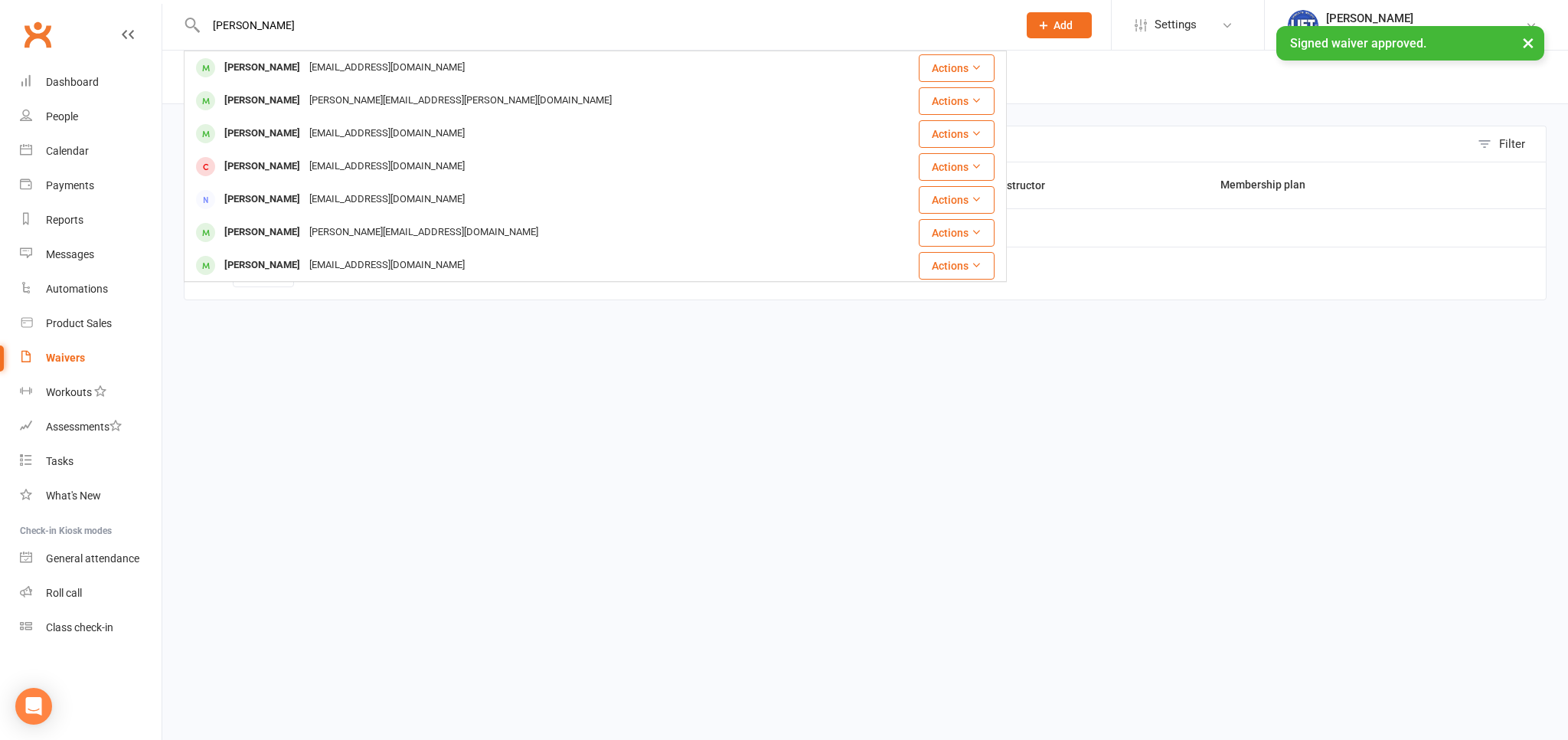
type input "Tahni Blenkhorn"
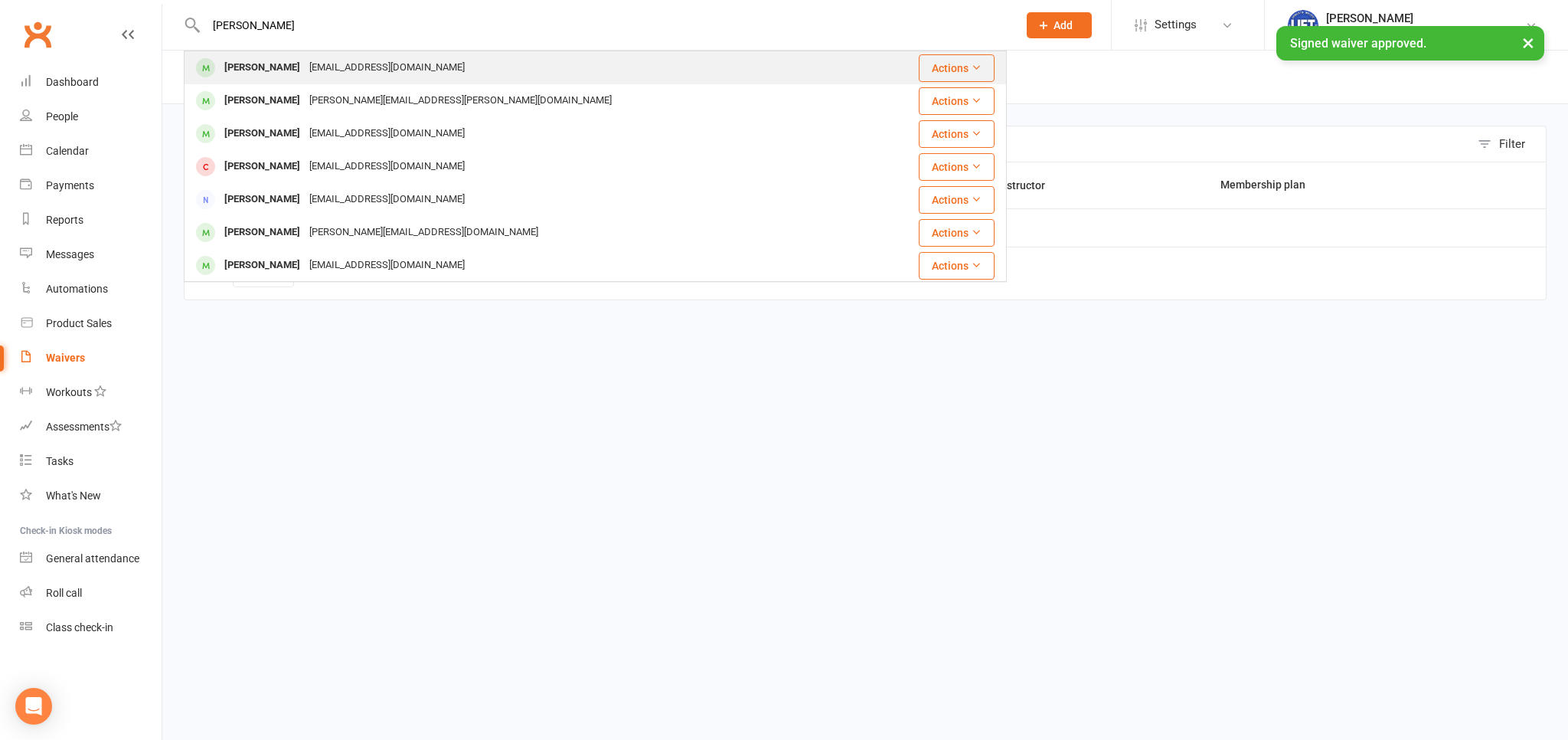
click at [263, 82] on div "Tahni Blenkhorn Tahnivd@outlook.com" at bounding box center [527, 67] width 683 height 31
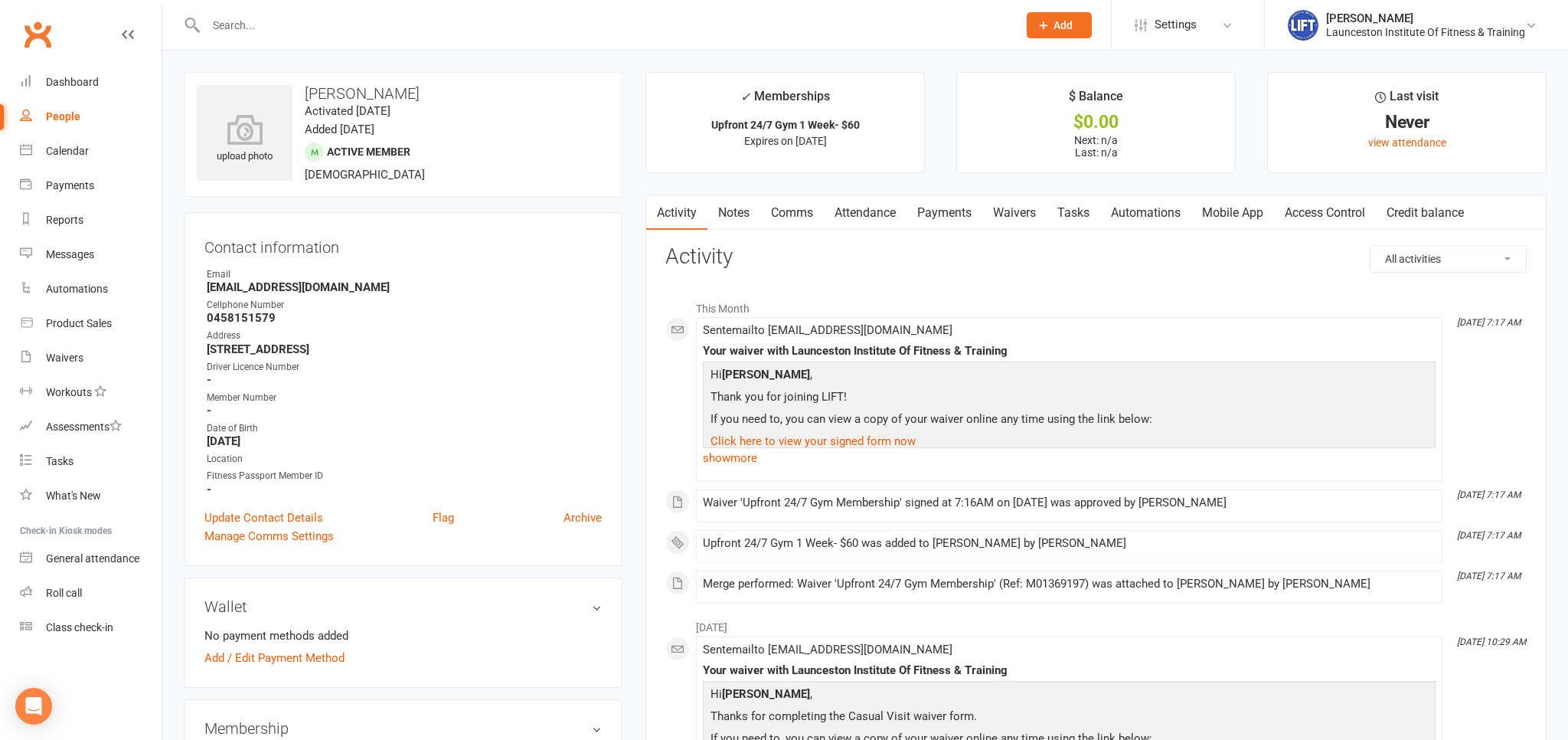
click at [1337, 203] on link "Access Control" at bounding box center [1325, 213] width 102 height 35
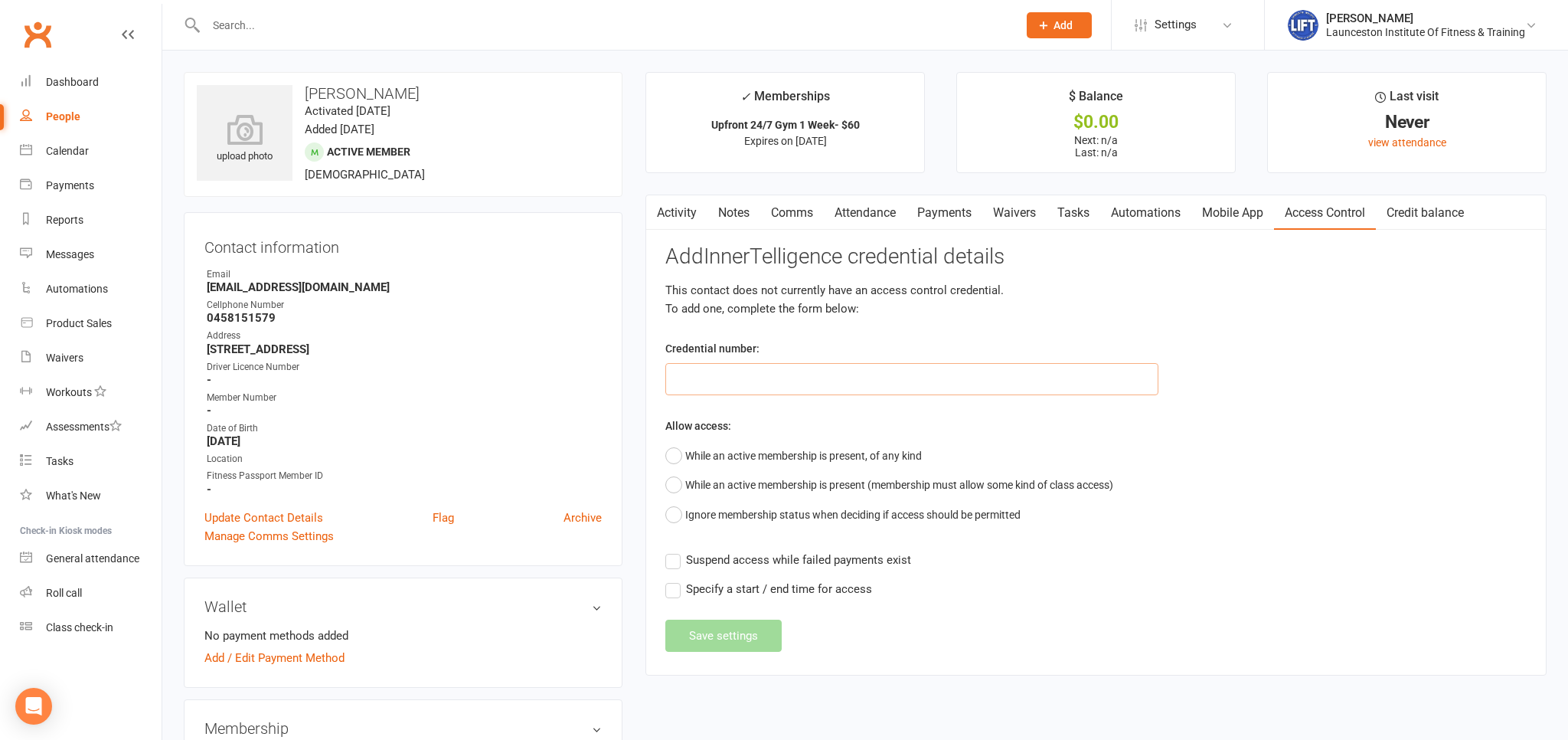
drag, startPoint x: 881, startPoint y: 375, endPoint x: 894, endPoint y: 376, distance: 13.0
paste input "200000000000000032B0F8DC"
type input "200000000000000032B0F8DC"
drag, startPoint x: 843, startPoint y: 453, endPoint x: 840, endPoint y: 483, distance: 30.1
click at [842, 453] on button "While an active membership is present, of any kind" at bounding box center [793, 456] width 256 height 29
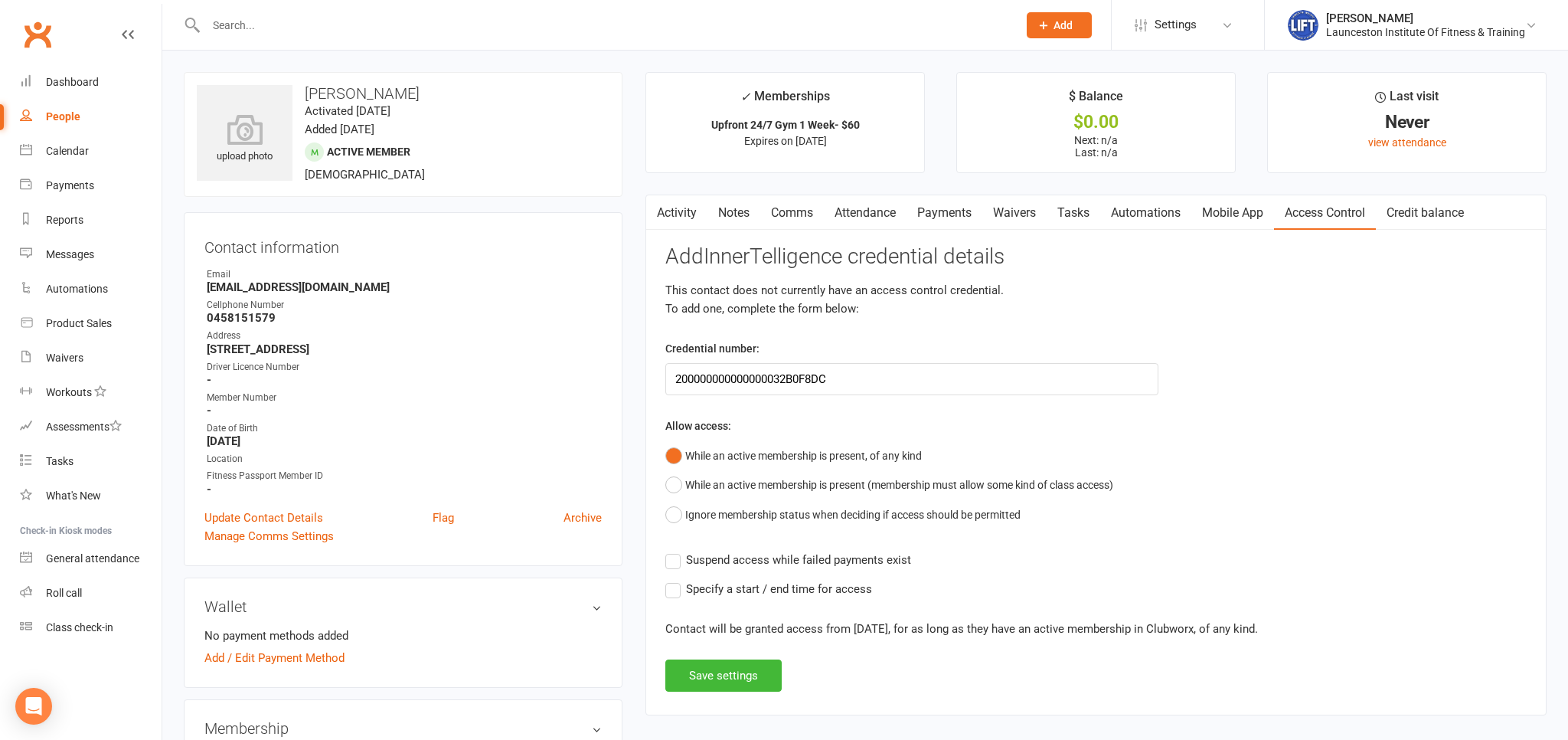
drag, startPoint x: 819, startPoint y: 556, endPoint x: 762, endPoint y: 645, distance: 105.7
click at [819, 559] on span "Suspend access while failed payments exist" at bounding box center [798, 558] width 225 height 16
click at [749, 557] on span "Suspend access while failed payments exist" at bounding box center [798, 558] width 225 height 16
click at [749, 550] on input "Suspend access while failed payments exist" at bounding box center [788, 550] width 246 height 0
click at [739, 673] on button "Save settings" at bounding box center [723, 676] width 116 height 32
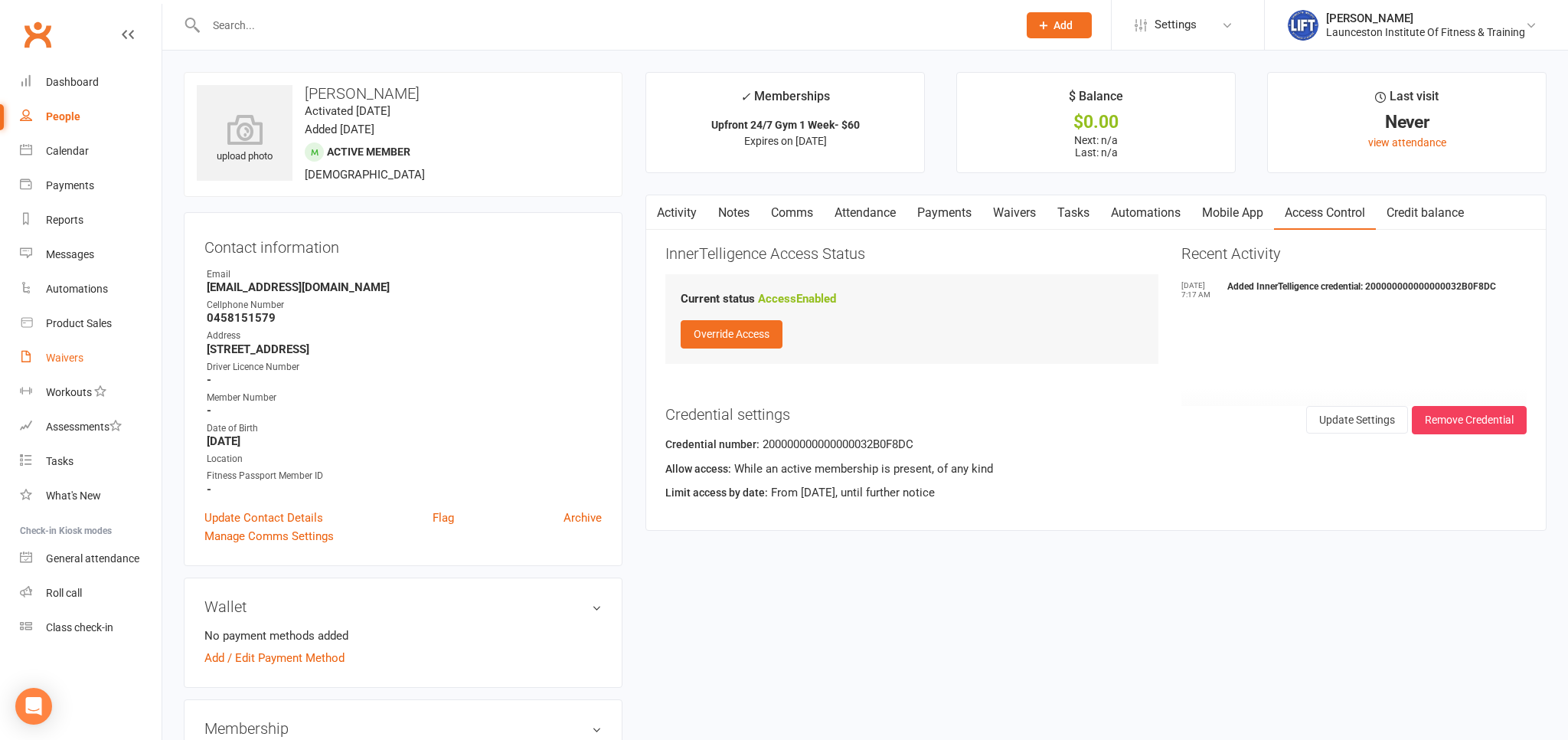
click at [68, 366] on link "Waivers" at bounding box center [91, 358] width 141 height 35
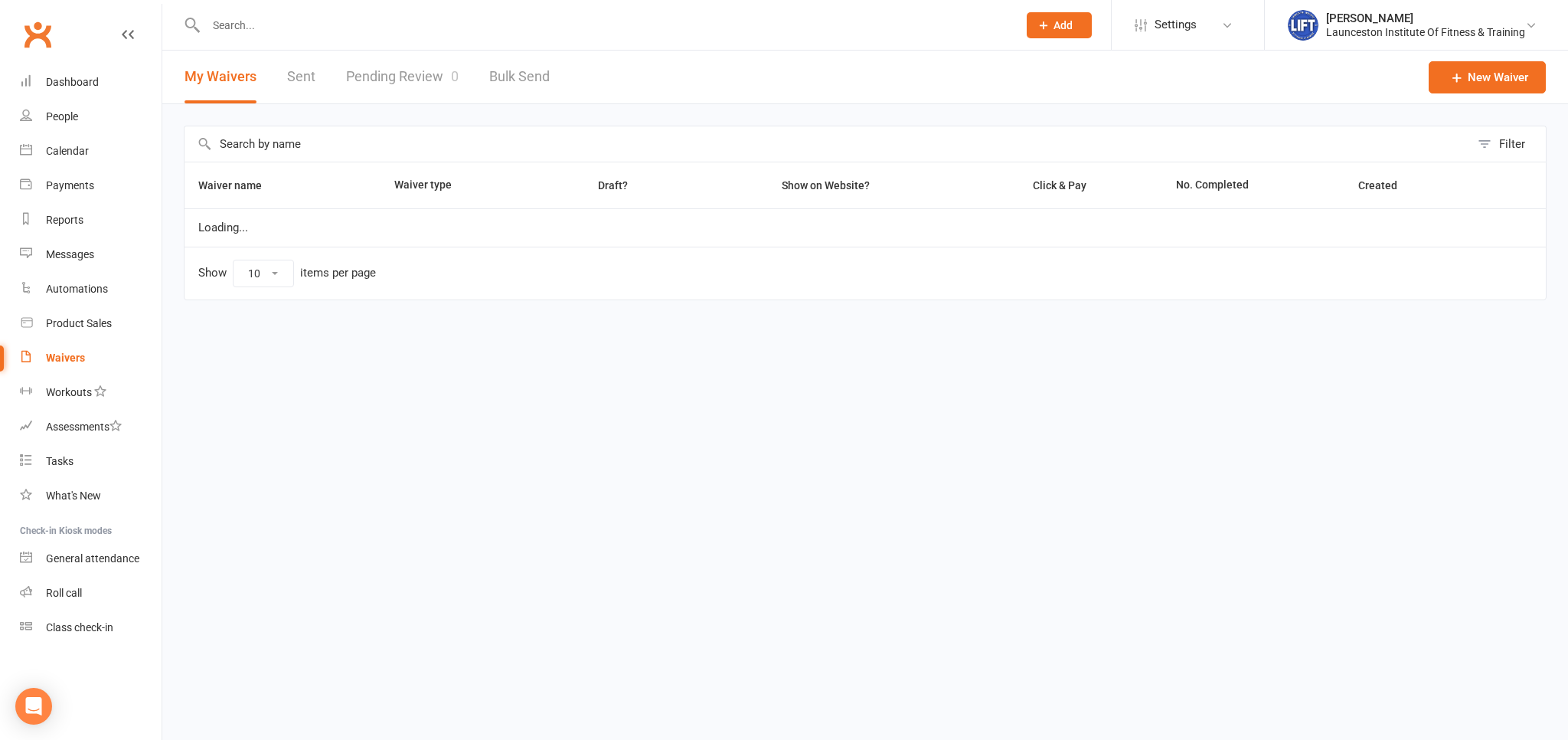
select select "100"
click at [432, 72] on link "Pending Review 0" at bounding box center [402, 77] width 112 height 53
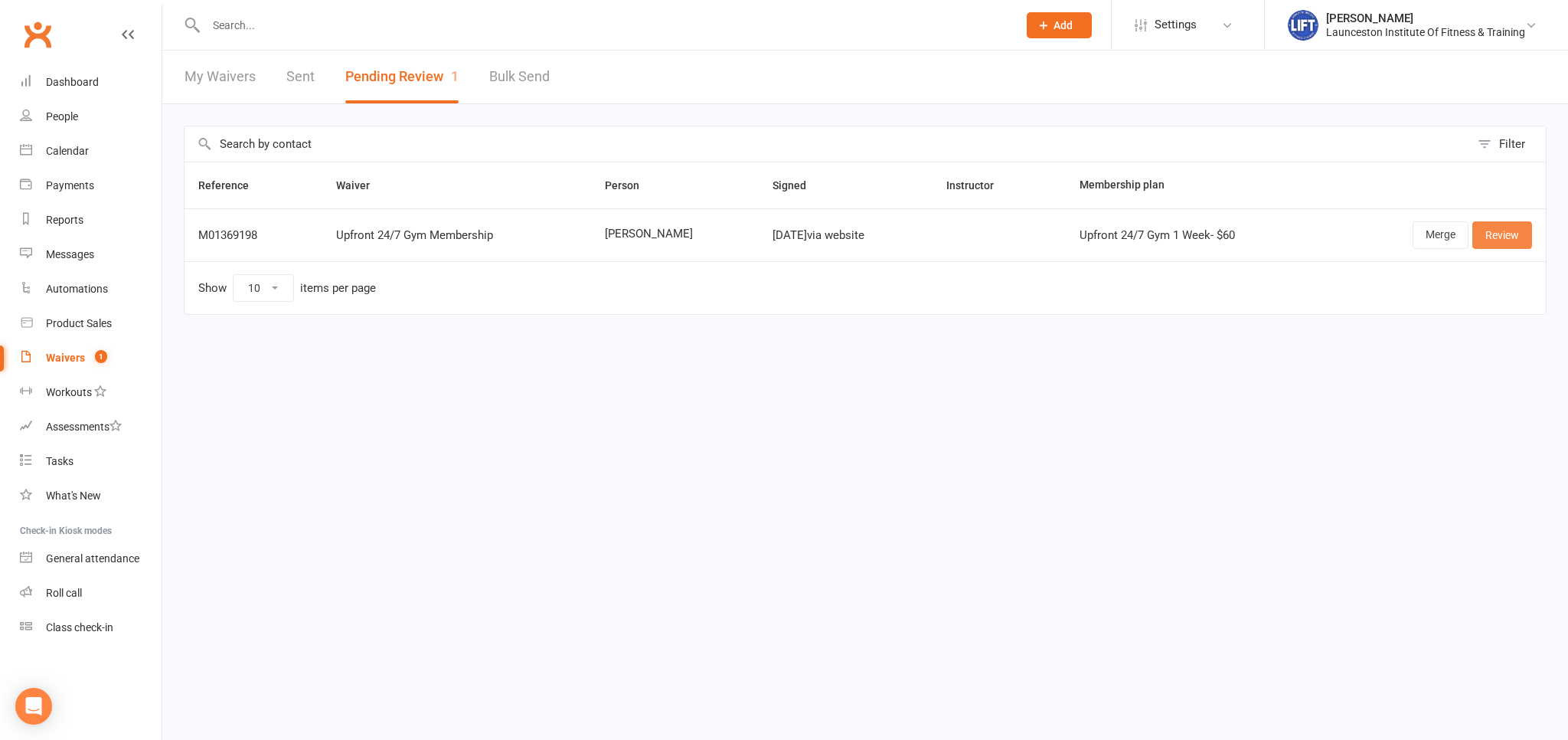
click at [1492, 239] on link "Review" at bounding box center [1502, 235] width 59 height 27
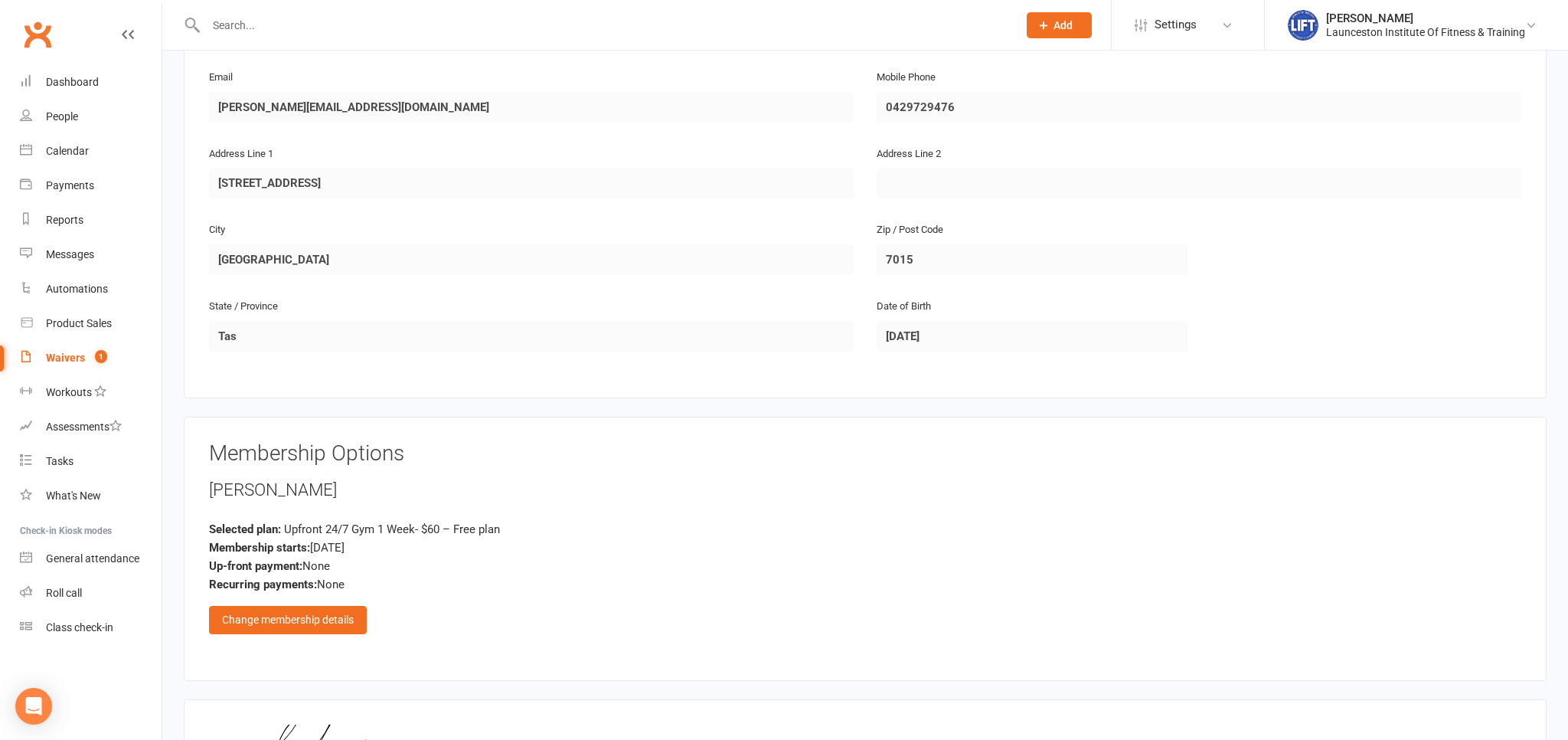
scroll to position [579, 0]
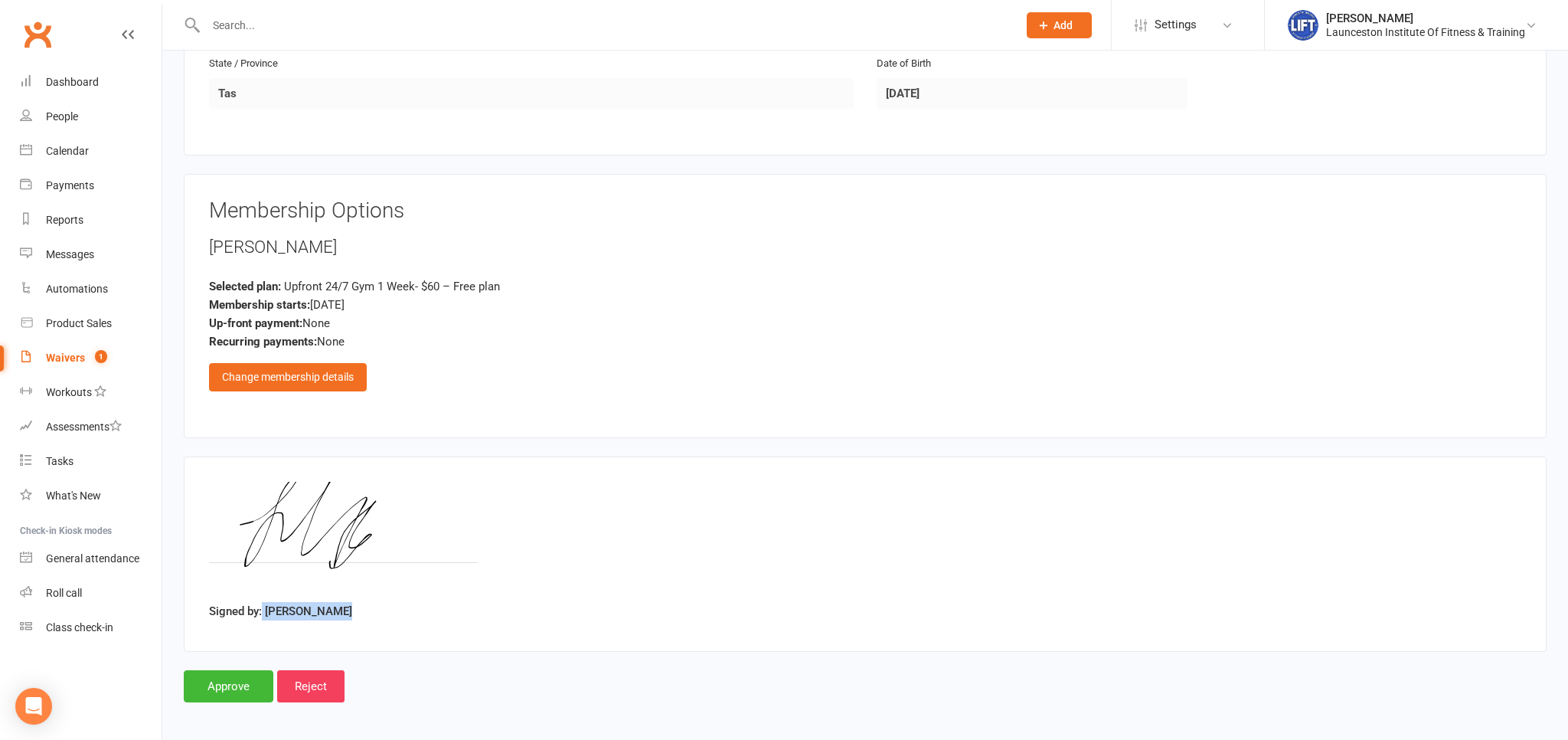
drag, startPoint x: 329, startPoint y: 608, endPoint x: 263, endPoint y: 607, distance: 66.0
click at [263, 607] on div "Signed by: Leah Vassallo" at bounding box center [865, 554] width 1313 height 145
click at [240, 678] on input "Approve" at bounding box center [229, 686] width 90 height 32
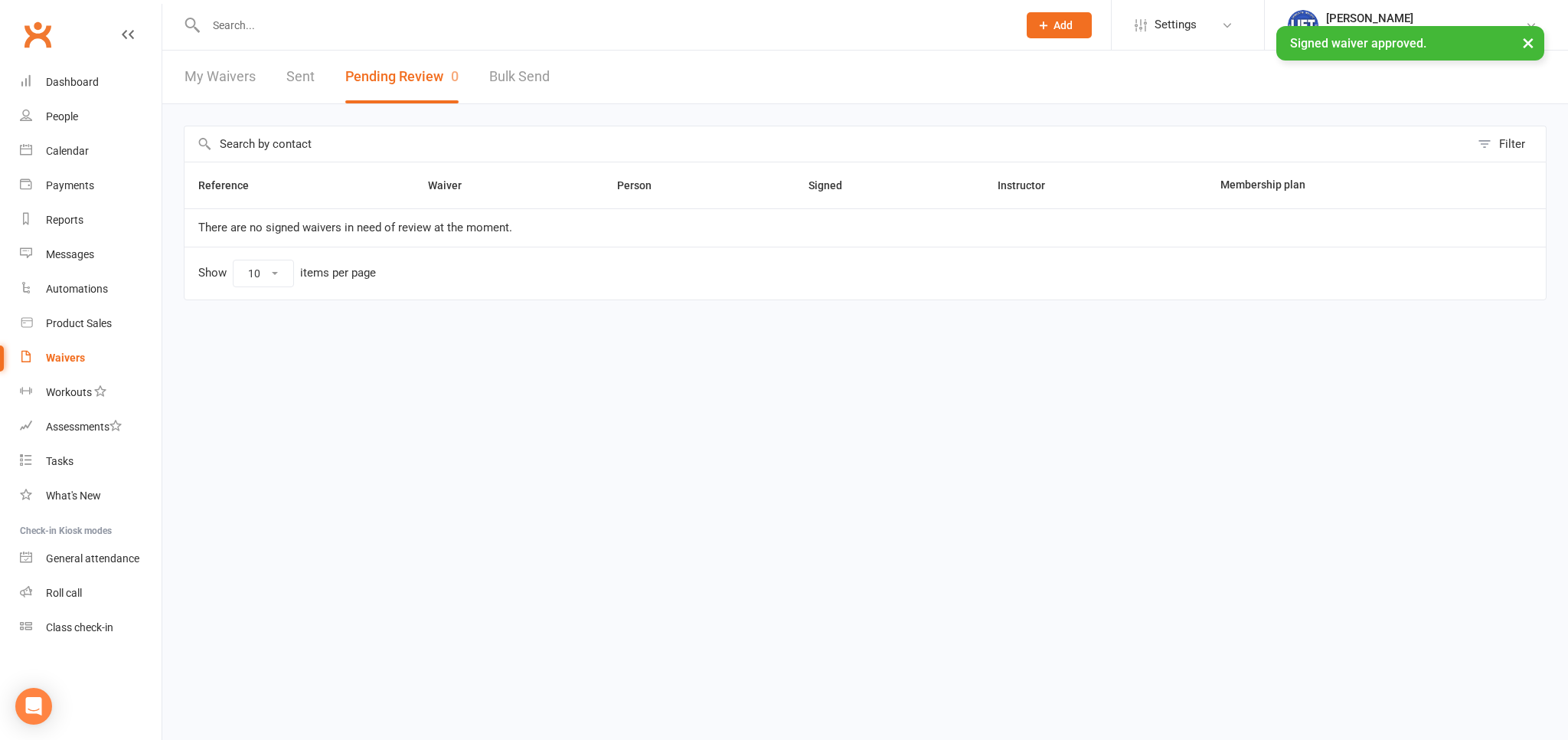
paste input "200000000000000032B0F8DC"
type input "200000000000000032B0F8DC"
drag, startPoint x: 384, startPoint y: 26, endPoint x: 84, endPoint y: 26, distance: 300.0
click at [202, 26] on input "200000000000000032B0F8DC" at bounding box center [604, 25] width 806 height 22
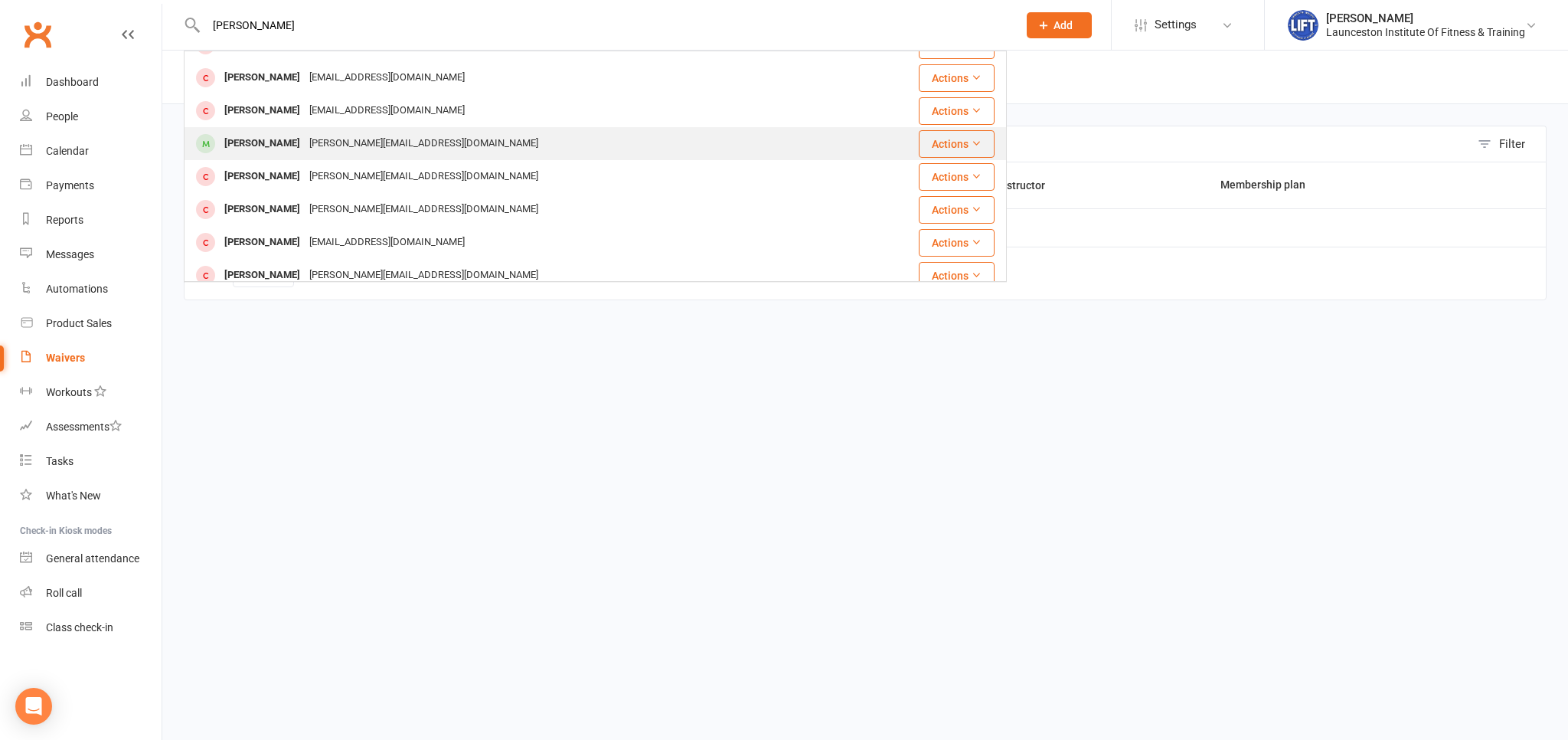
type input "leah"
click at [327, 144] on div "Leah-rooney@hotmail.com" at bounding box center [423, 144] width 238 height 22
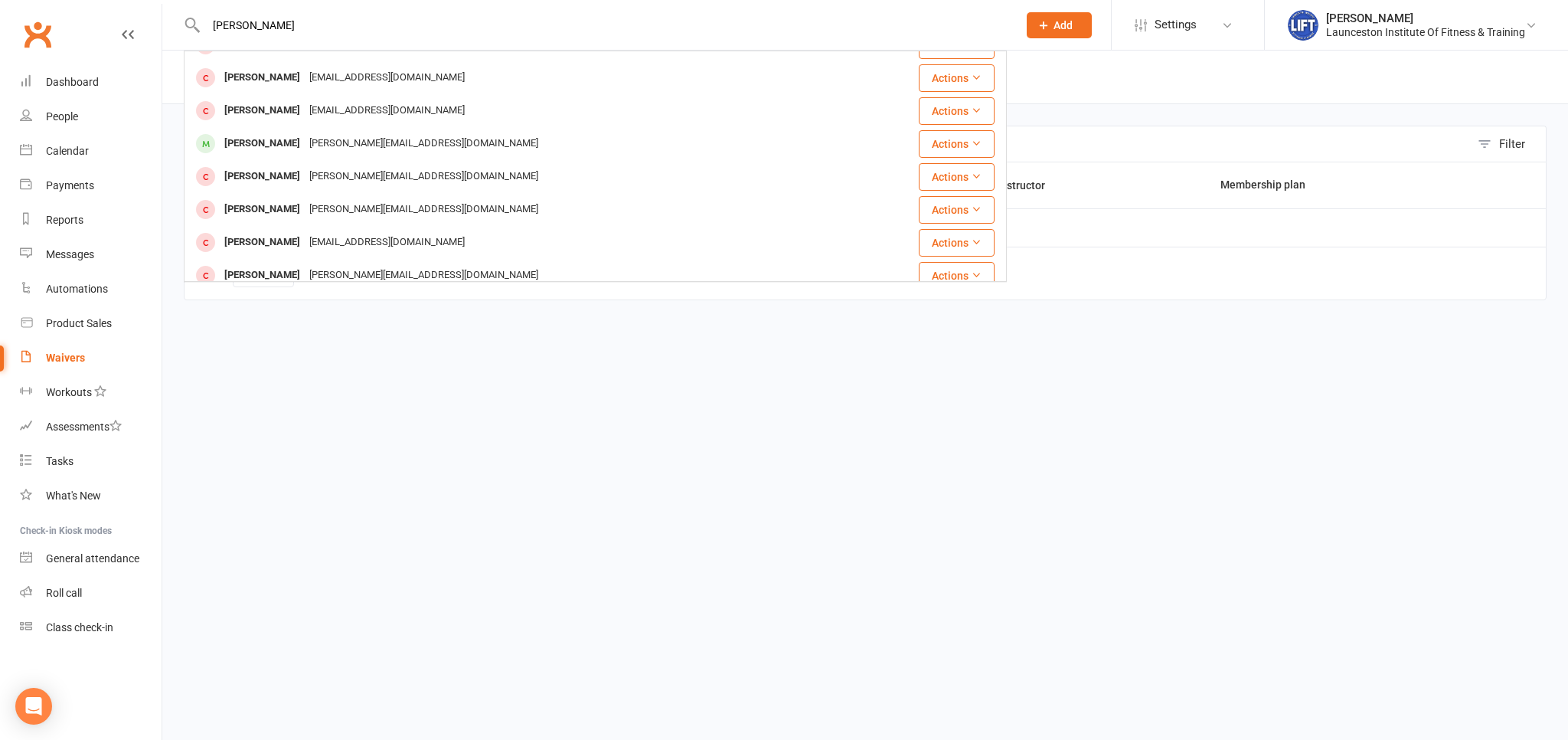
scroll to position [253, 0]
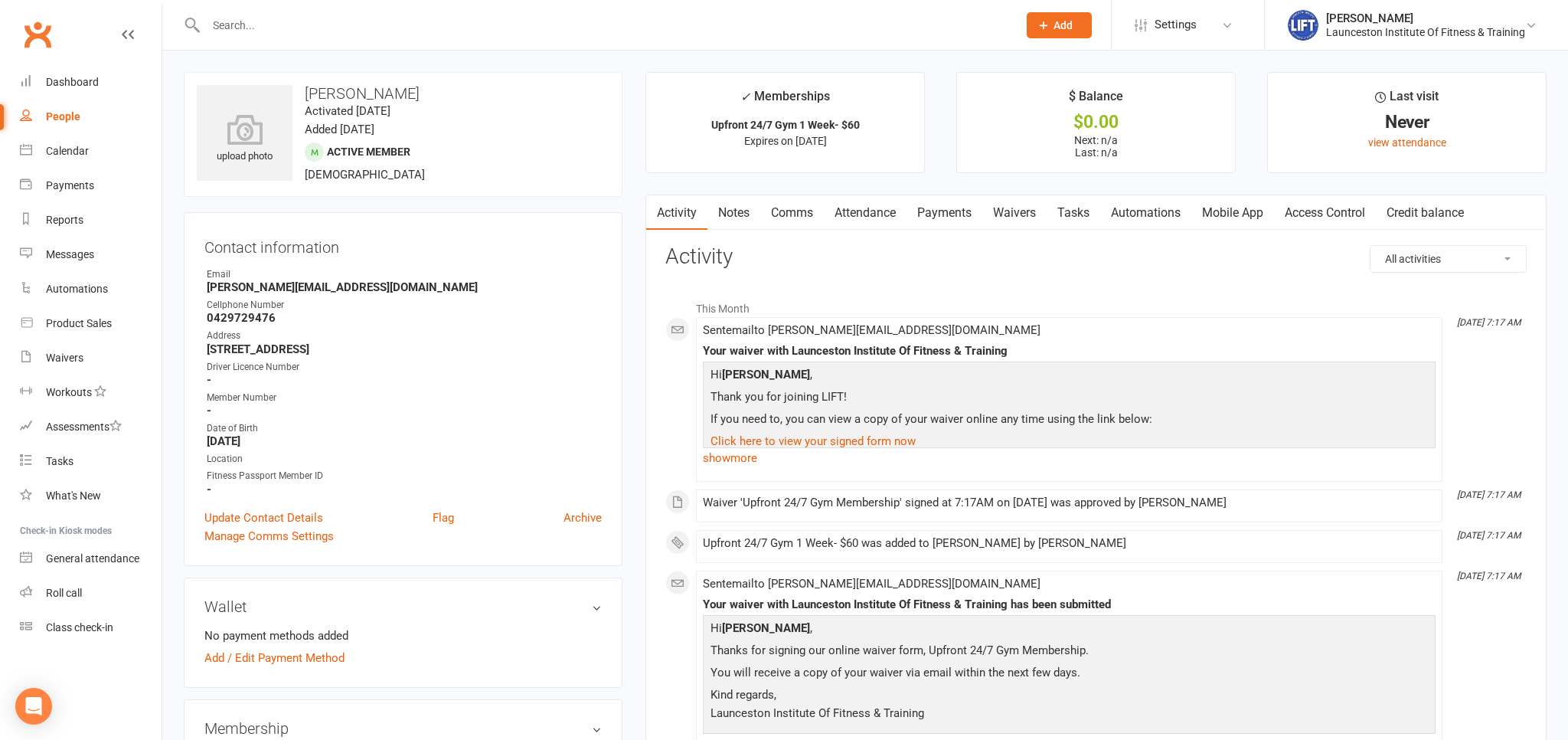
click at [1298, 212] on link "Access Control" at bounding box center [1325, 213] width 102 height 35
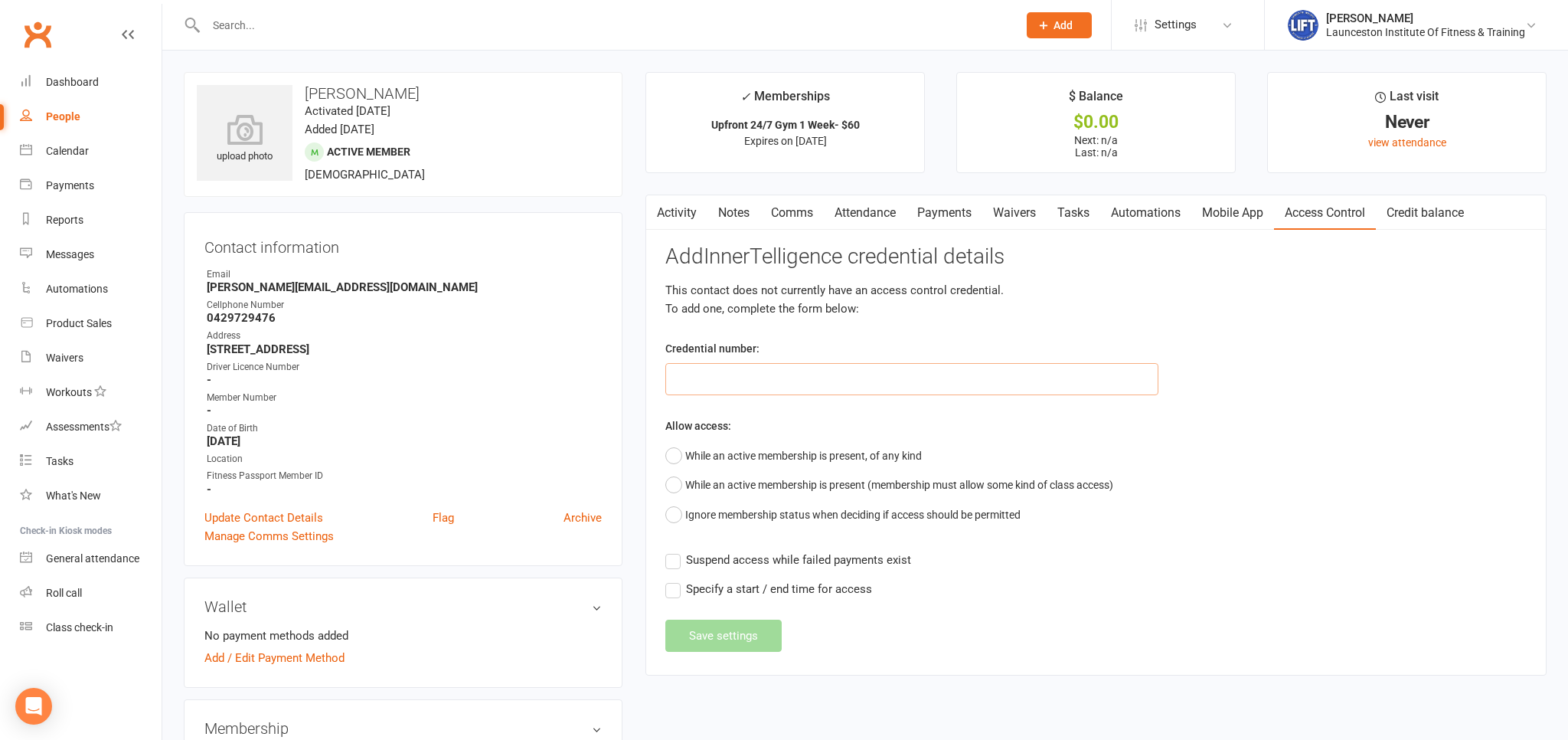
paste input "2000000000000000FDA9015B"
type input "2000000000000000FDA9015B"
drag, startPoint x: 754, startPoint y: 446, endPoint x: 758, endPoint y: 461, distance: 15.5
click at [754, 446] on button "While an active membership is present, of any kind" at bounding box center [793, 456] width 256 height 29
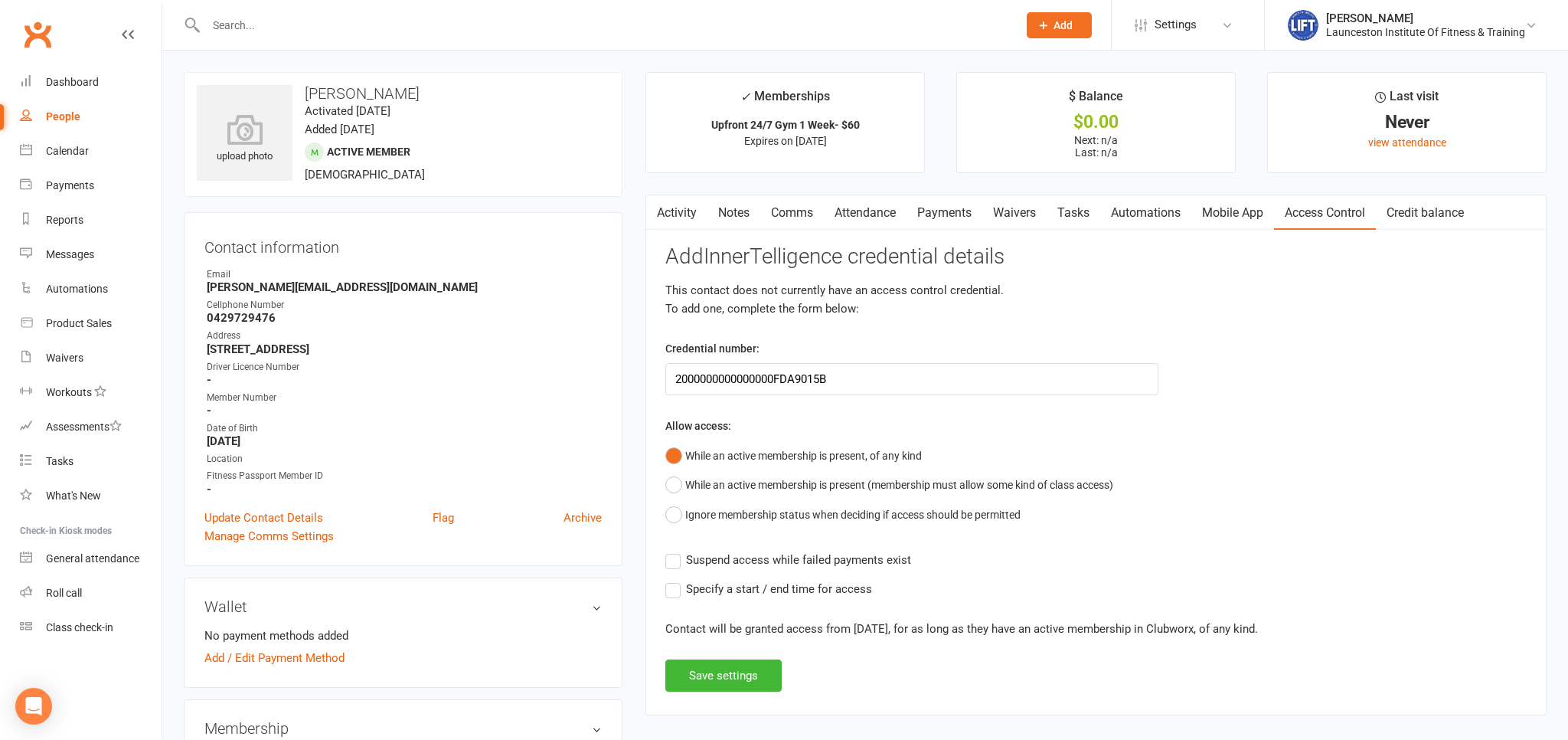
click at [745, 554] on span "Suspend access while failed payments exist" at bounding box center [798, 558] width 225 height 16
click at [745, 550] on input "Suspend access while failed payments exist" at bounding box center [788, 550] width 246 height 0
click at [729, 677] on button "Save settings" at bounding box center [723, 676] width 116 height 32
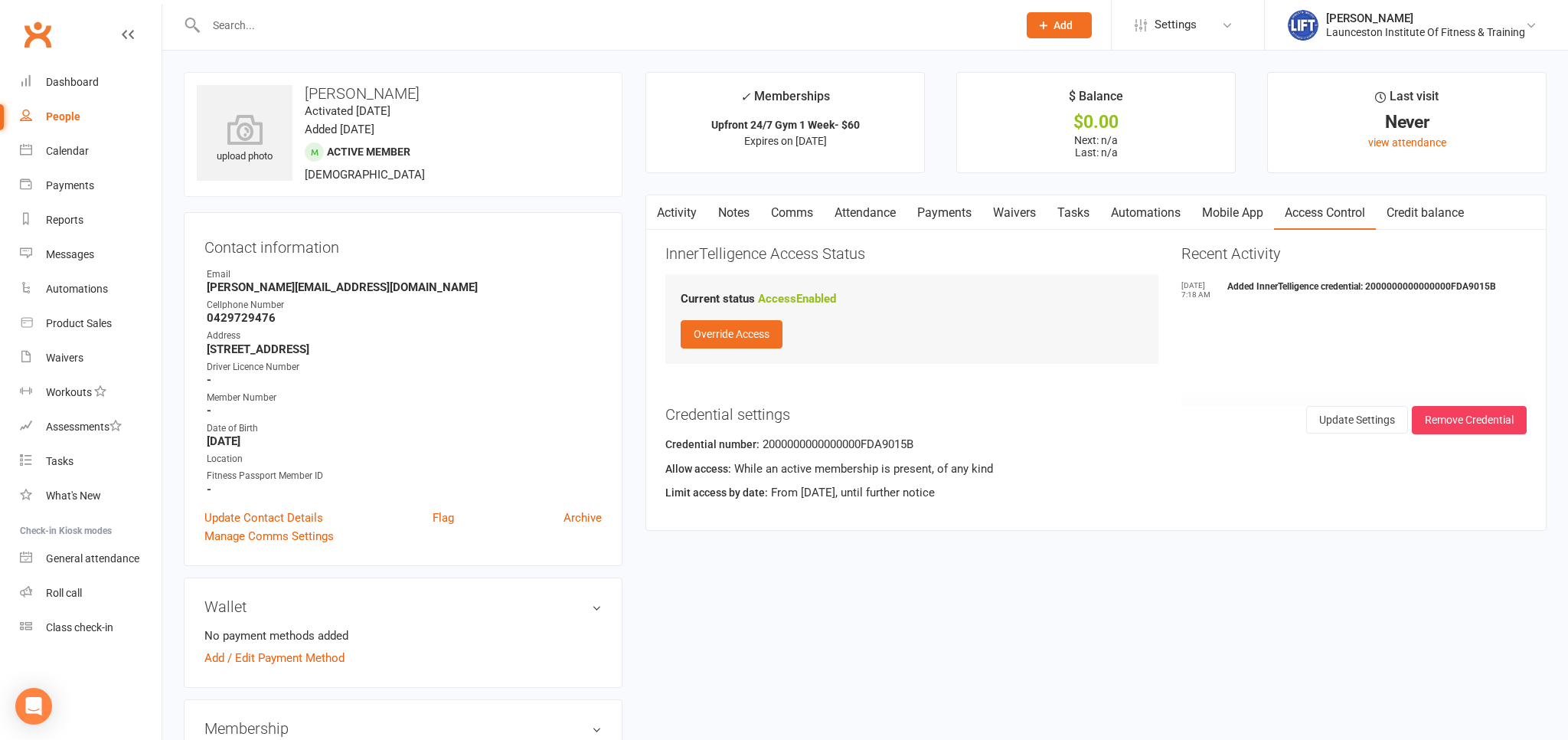
click at [565, 21] on input "text" at bounding box center [604, 25] width 806 height 22
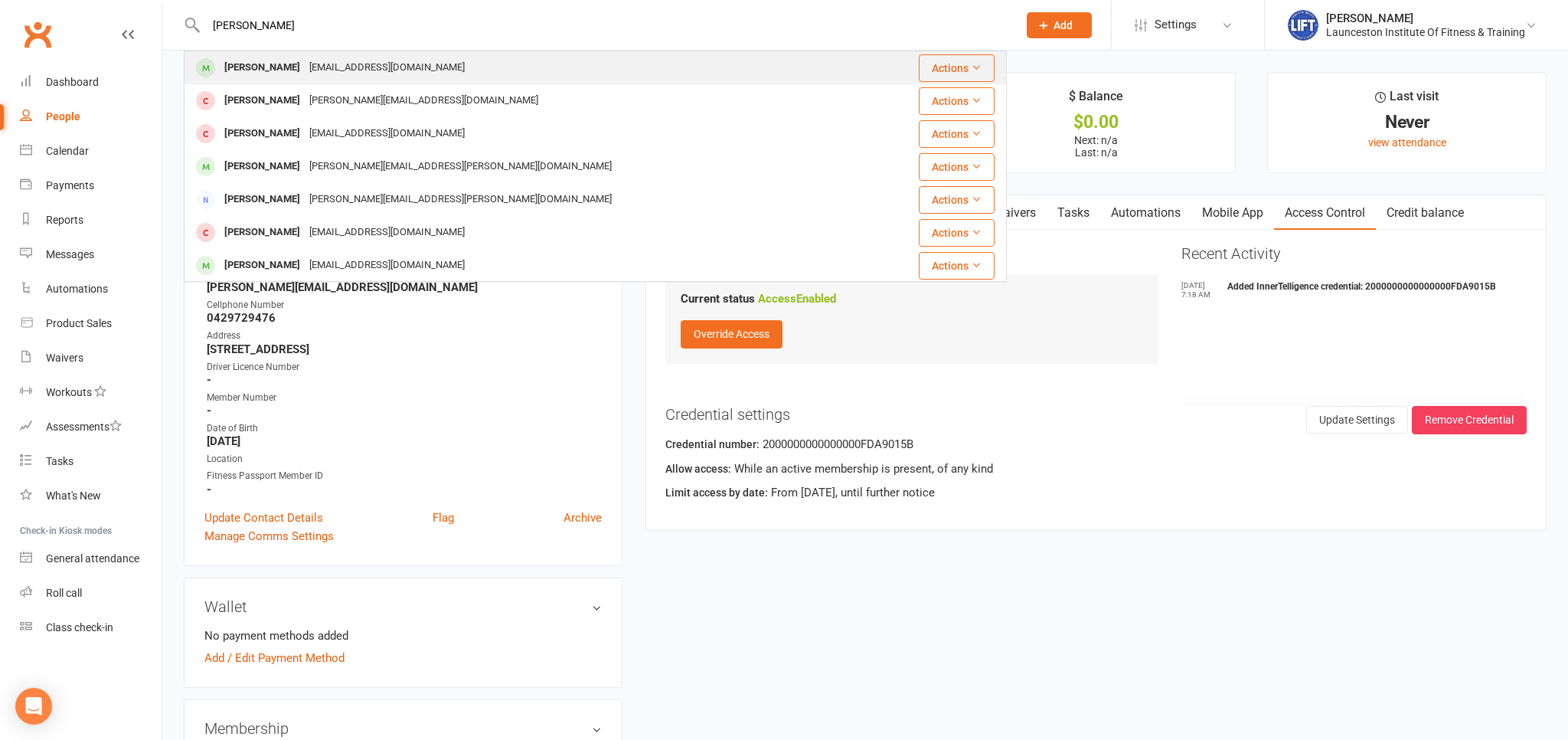
type input "sarah shepp"
click at [414, 66] on div "sarahshepherd117@gmail.com" at bounding box center [386, 68] width 165 height 22
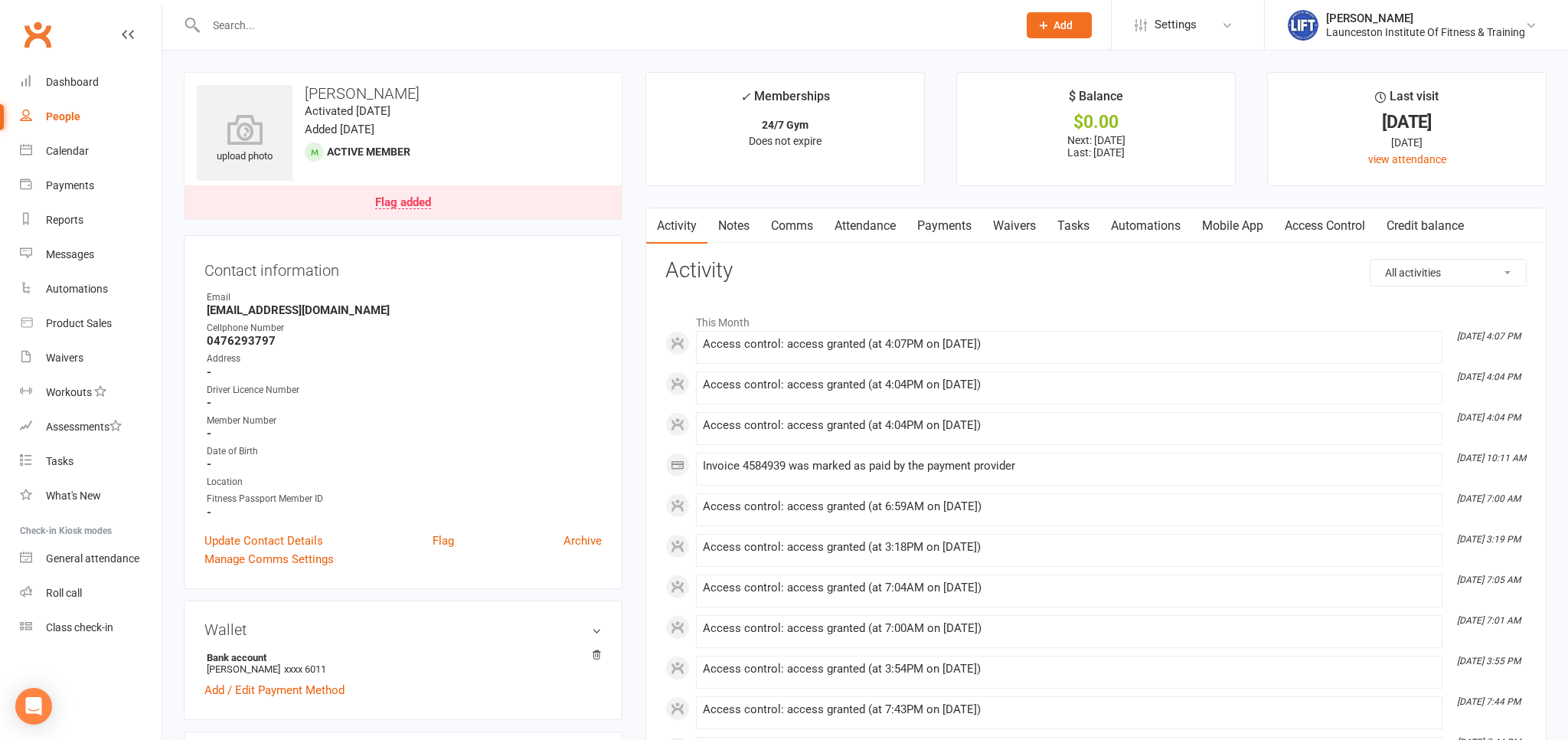
click at [321, 27] on input "text" at bounding box center [604, 25] width 806 height 22
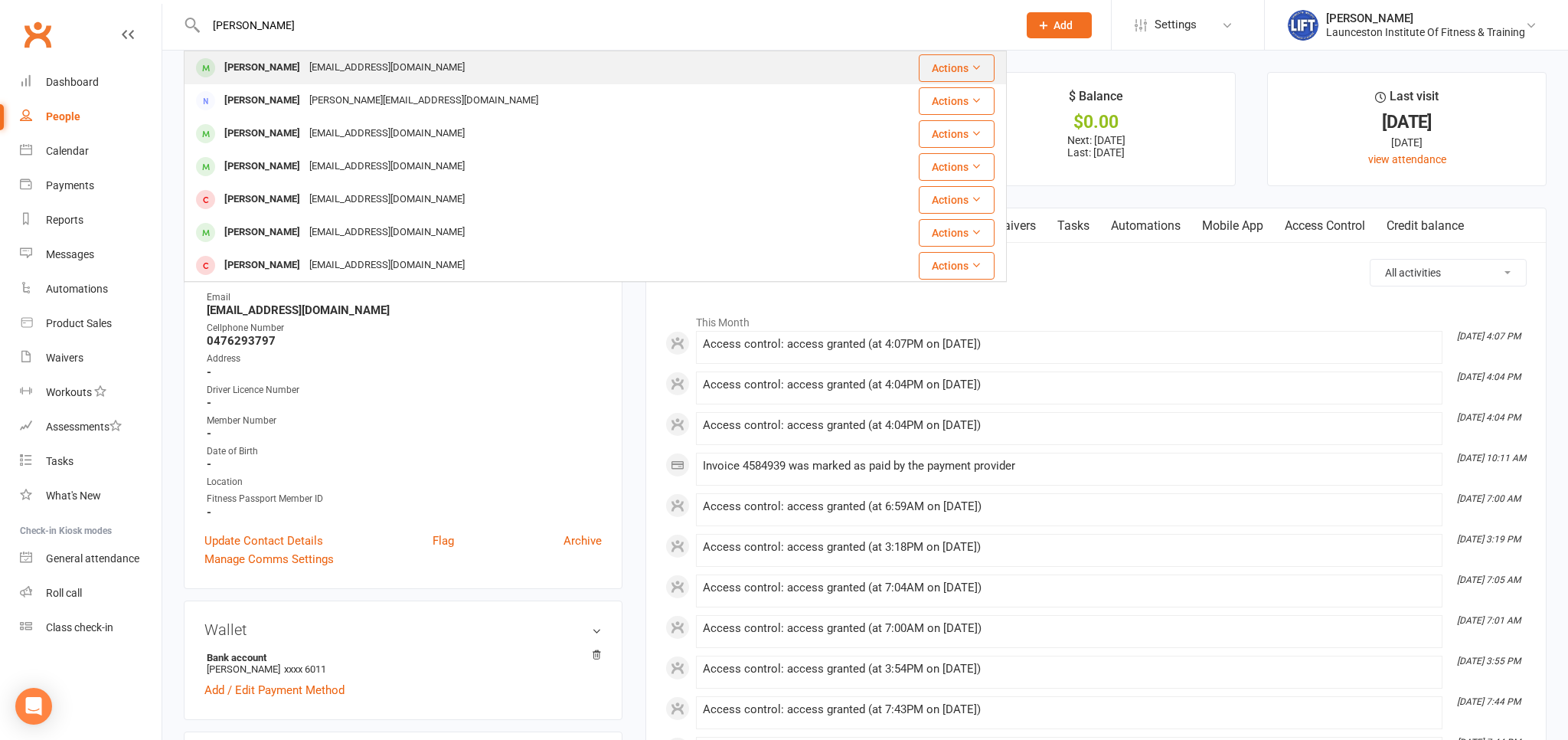
type input "lily fo"
click at [389, 63] on div "lilyforsyth200@gmail.com" at bounding box center [386, 68] width 165 height 22
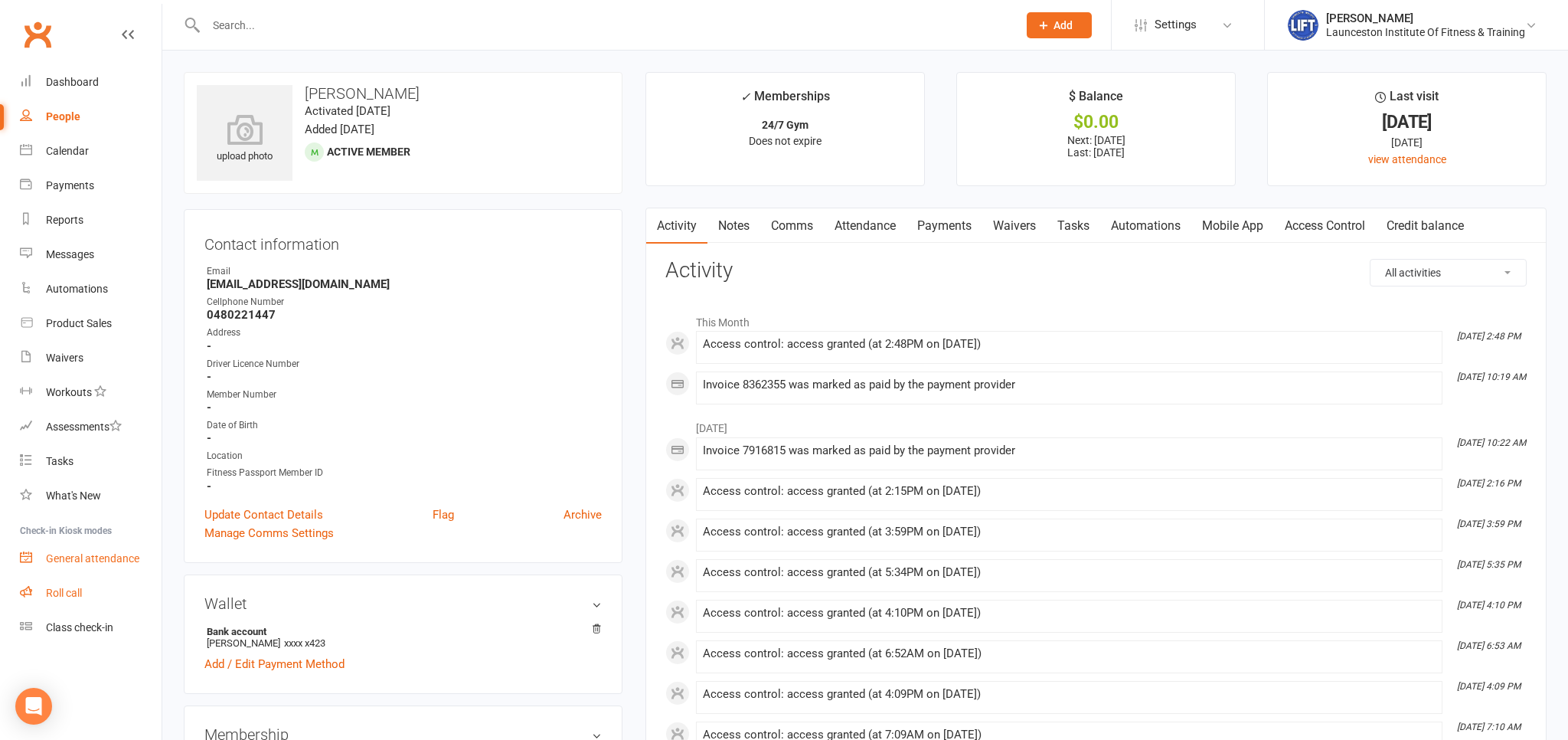
click at [116, 575] on ul "Dashboard People Calendar Payments Reports Messages Automations Product Sales W…" at bounding box center [80, 354] width 161 height 579
click at [122, 556] on div "General attendance" at bounding box center [92, 558] width 93 height 12
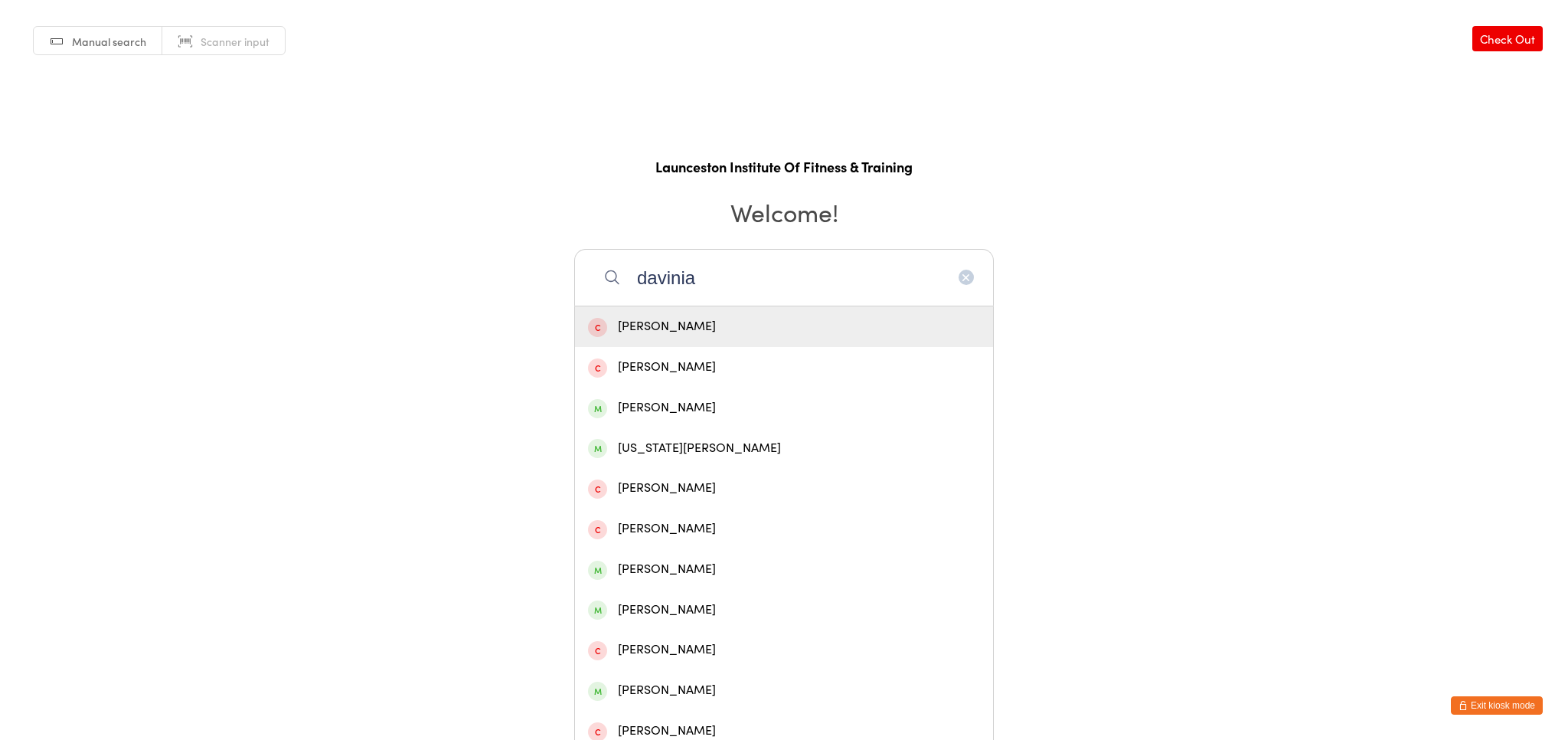
click at [738, 276] on input "davinia" at bounding box center [784, 277] width 419 height 57
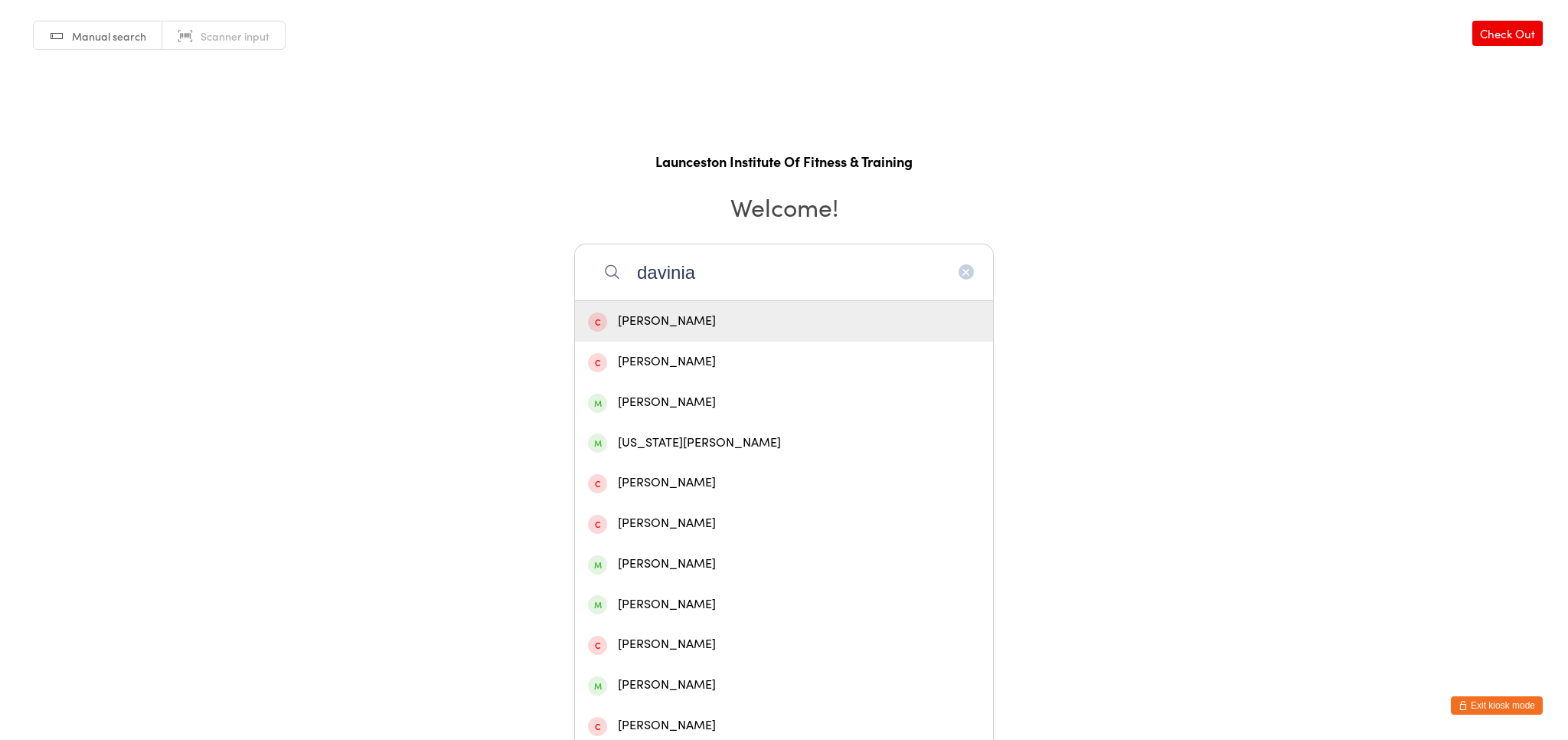
click at [974, 272] on input "davinia" at bounding box center [784, 272] width 419 height 57
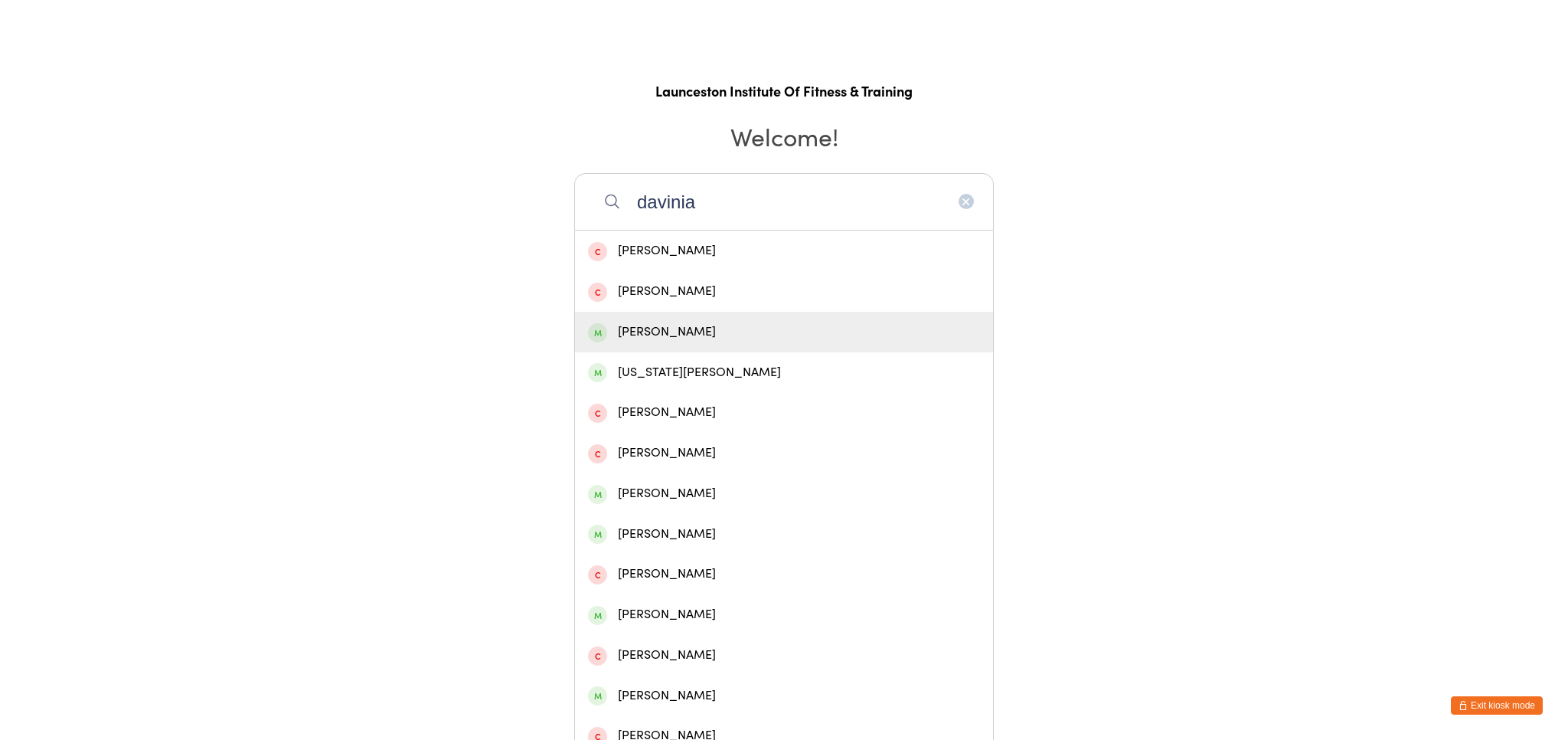
scroll to position [167, 0]
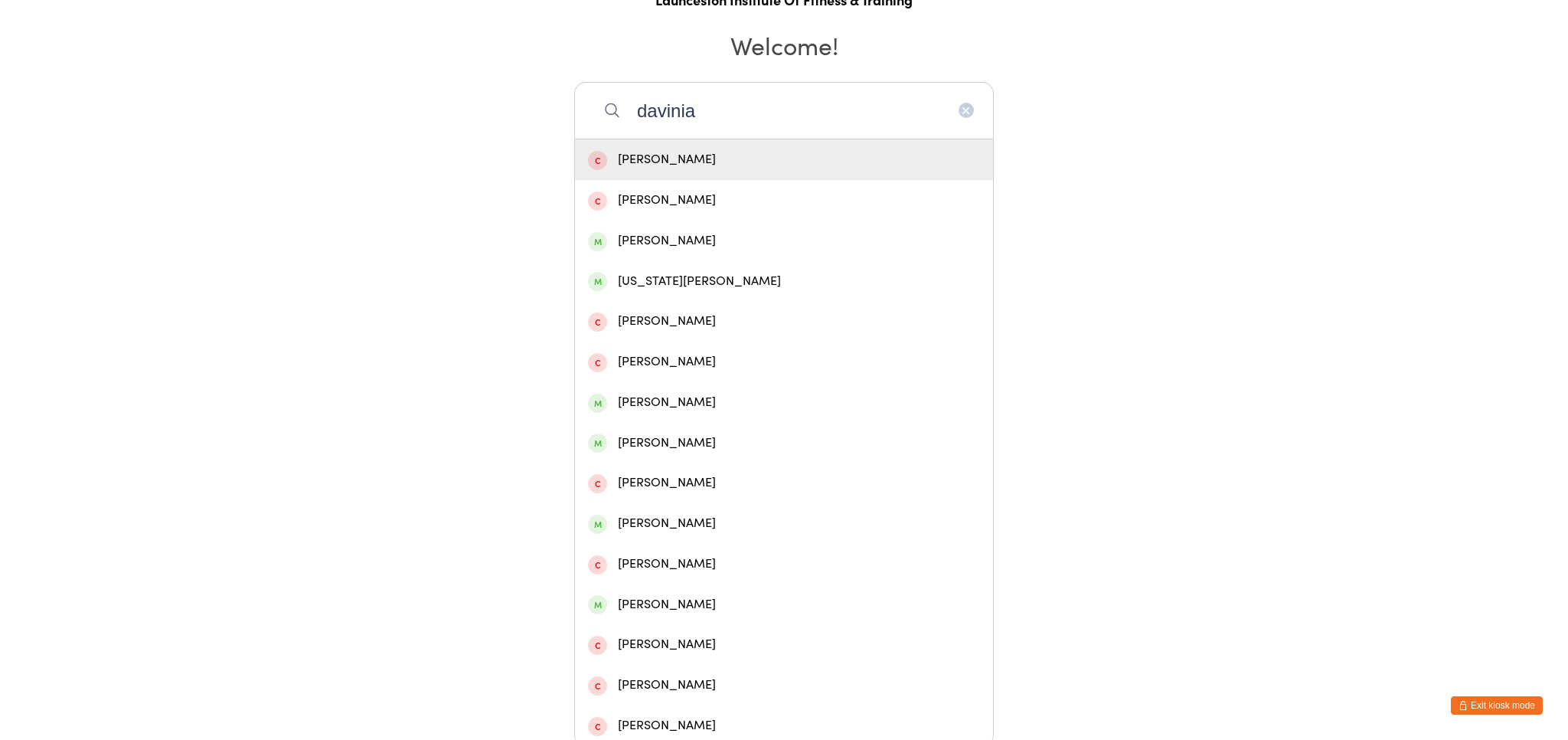
type input "davinia"
click at [966, 107] on icon "button" at bounding box center [966, 110] width 12 height 12
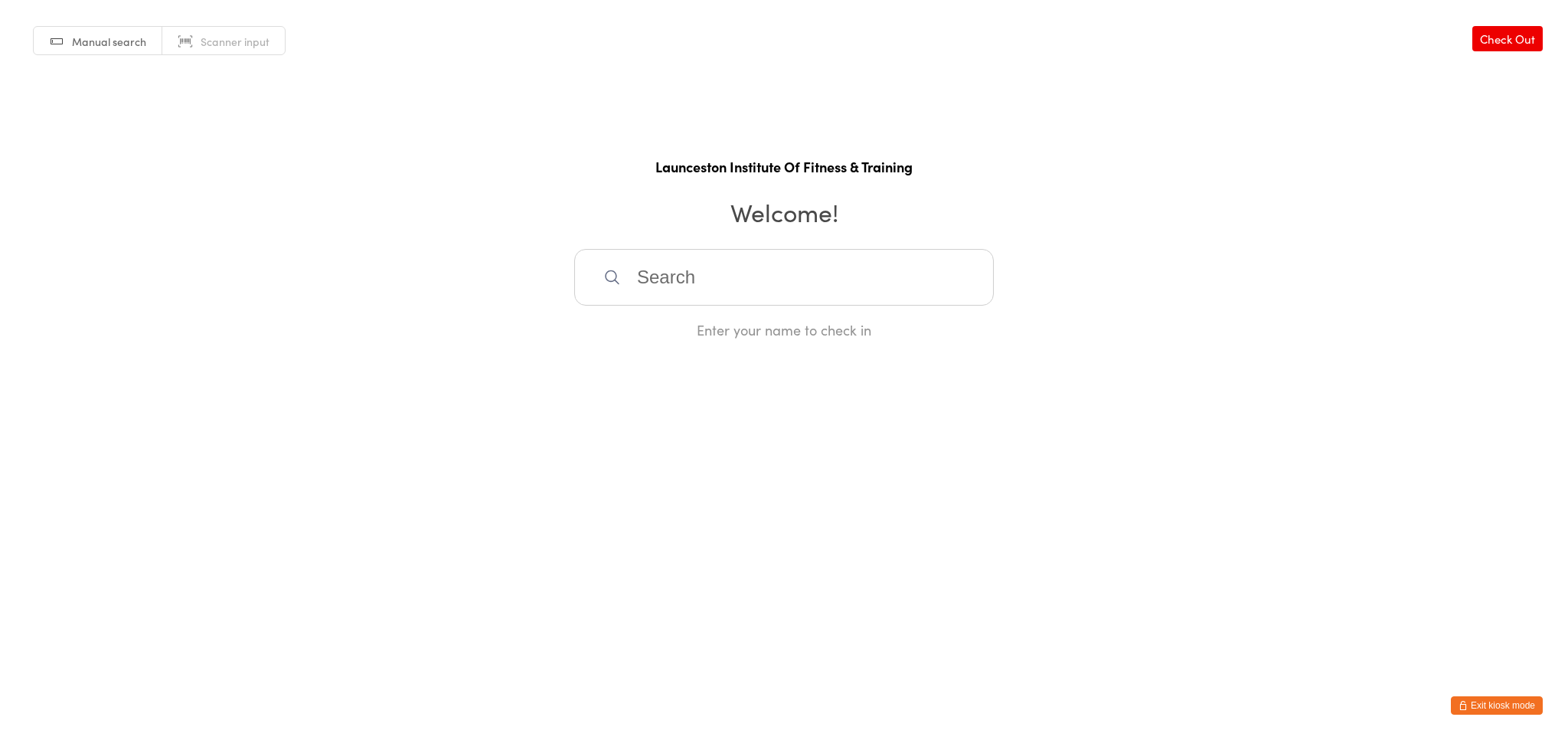
click at [774, 283] on input "search" at bounding box center [784, 277] width 419 height 57
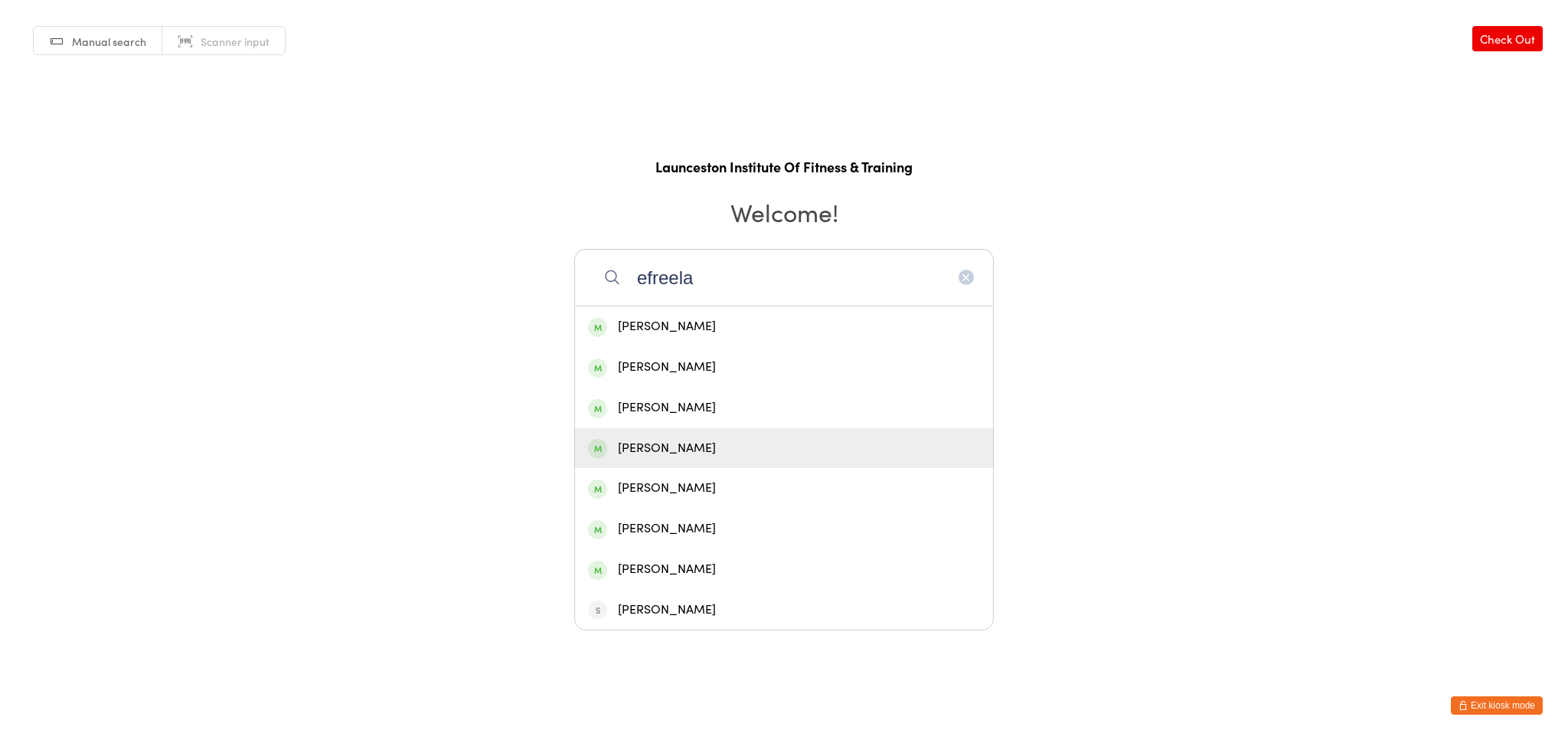
type input "efreela"
click at [830, 452] on div "[PERSON_NAME]" at bounding box center [784, 448] width 392 height 21
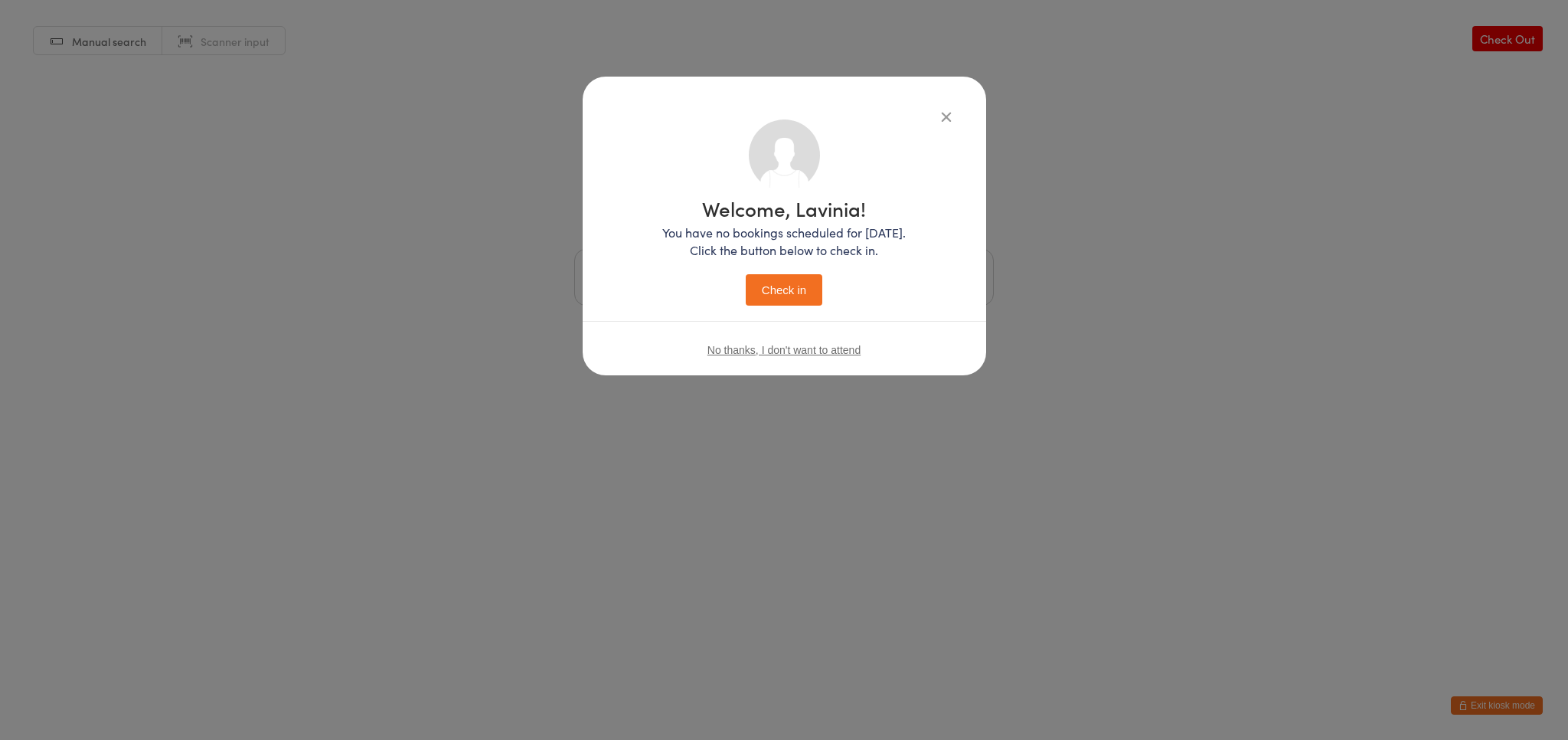
click at [817, 292] on button "Check in" at bounding box center [783, 289] width 76 height 31
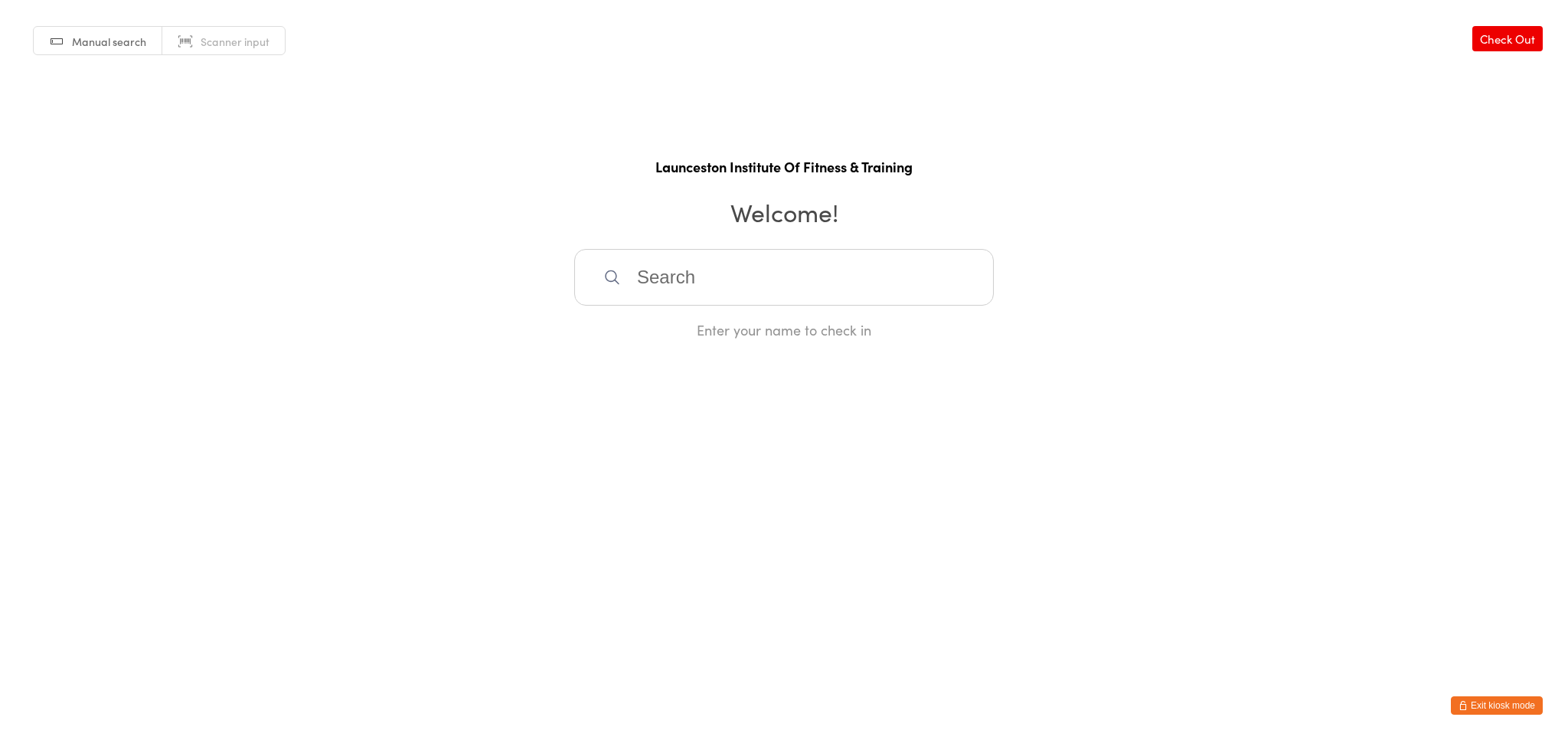
click at [1499, 707] on button "Exit kiosk mode" at bounding box center [1497, 705] width 92 height 18
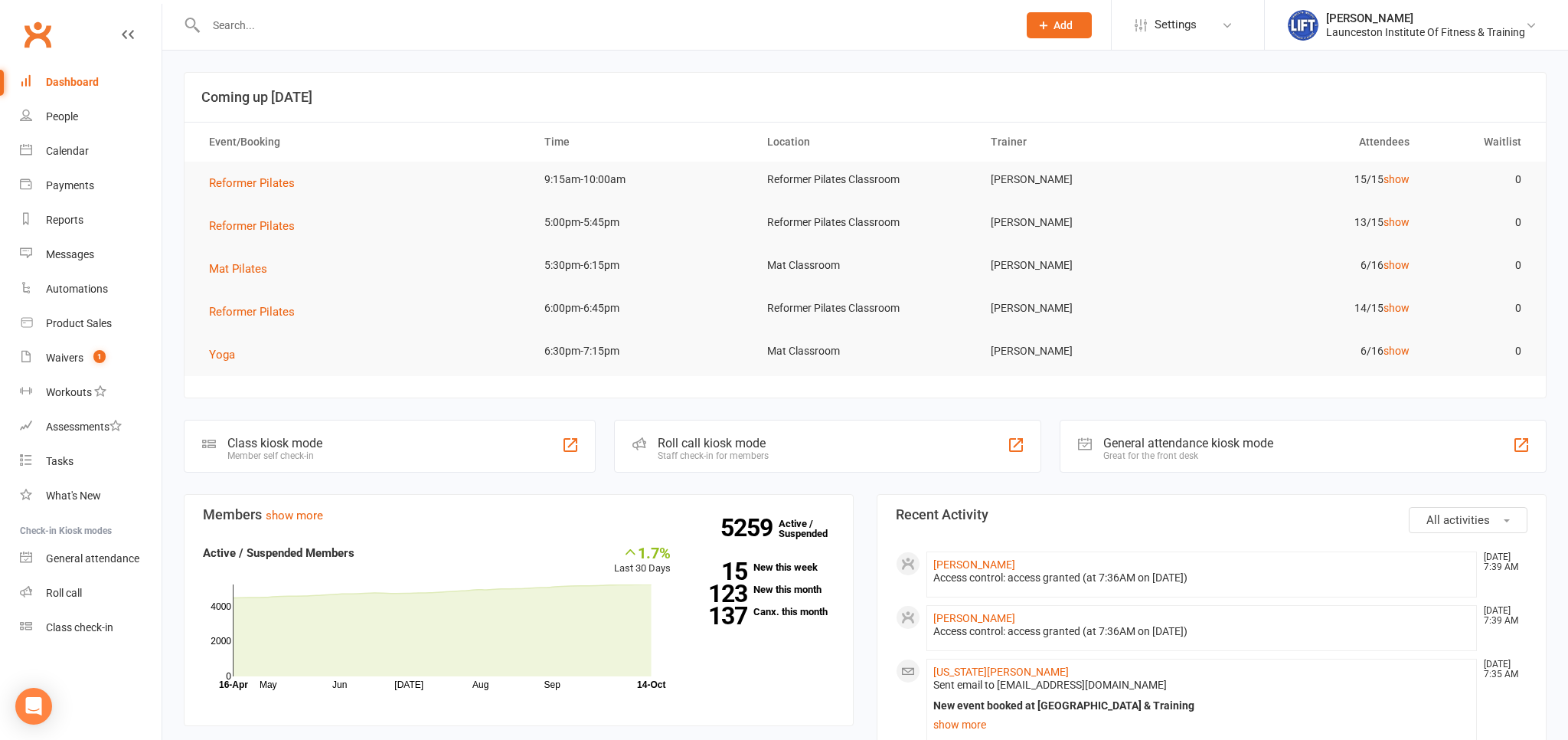
click at [245, 11] on div at bounding box center [595, 25] width 823 height 50
click at [249, 30] on input "text" at bounding box center [604, 25] width 806 height 22
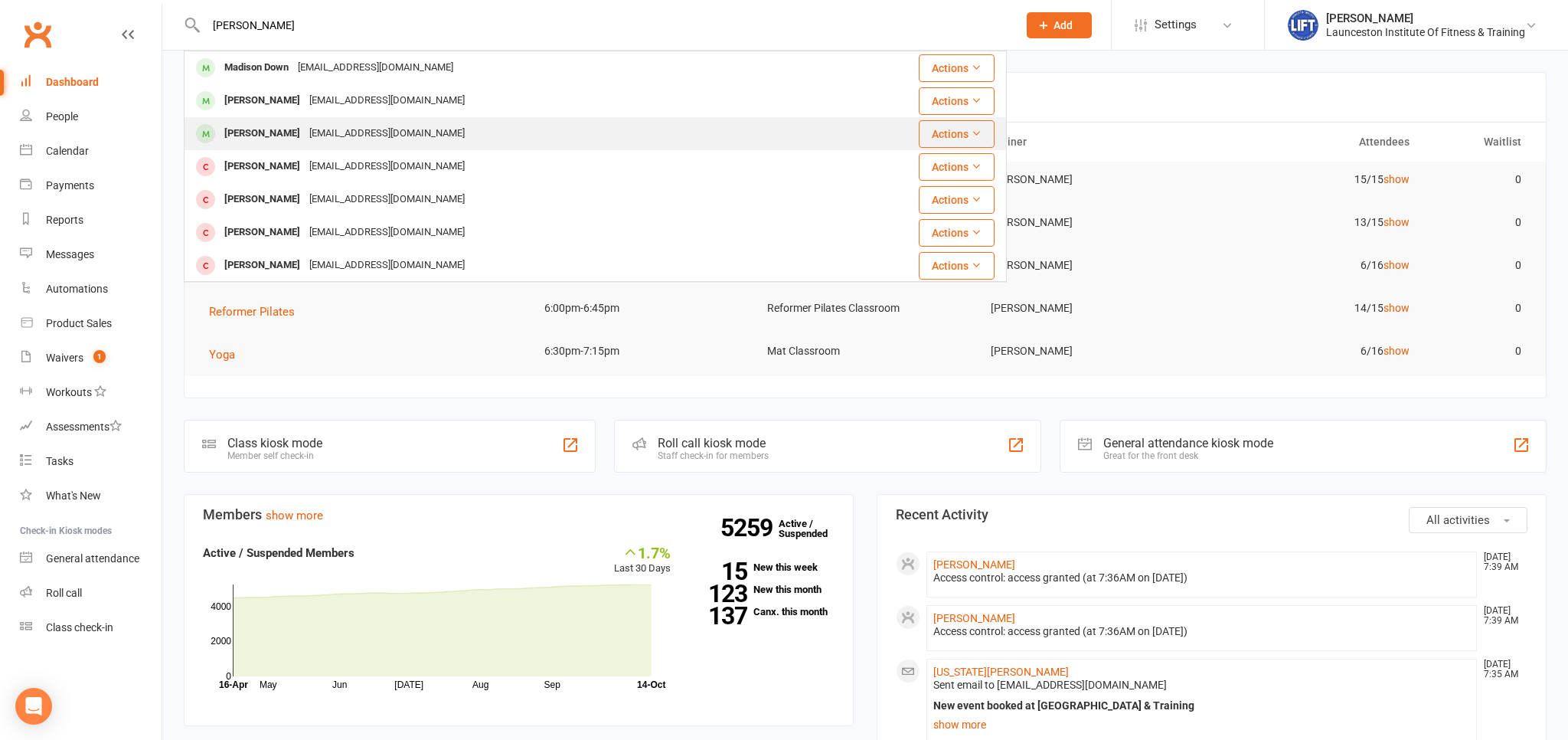
type input "[PERSON_NAME]"
click at [355, 141] on div "[EMAIL_ADDRESS][DOMAIN_NAME]" at bounding box center [386, 133] width 165 height 22
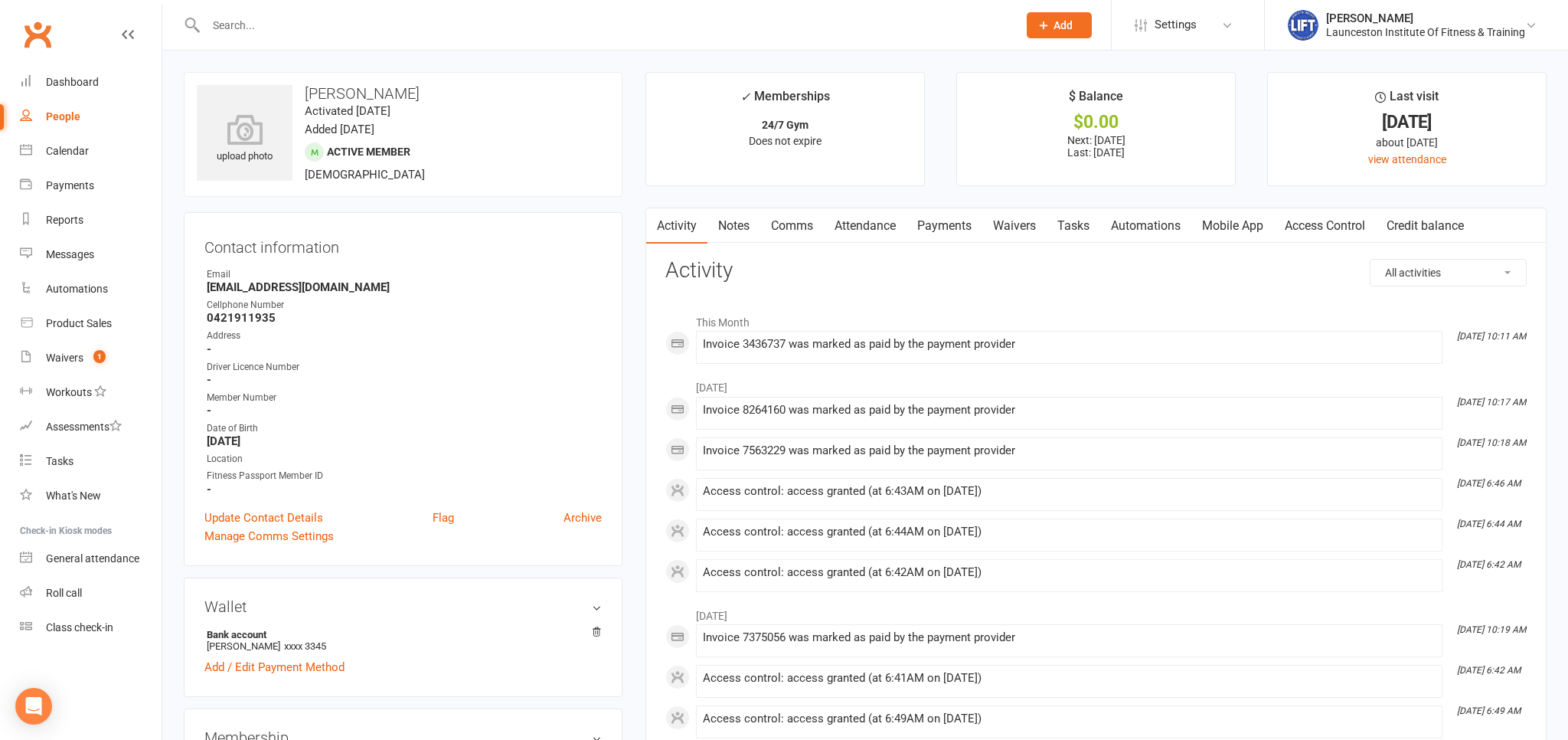
click at [959, 231] on link "Payments" at bounding box center [944, 226] width 76 height 35
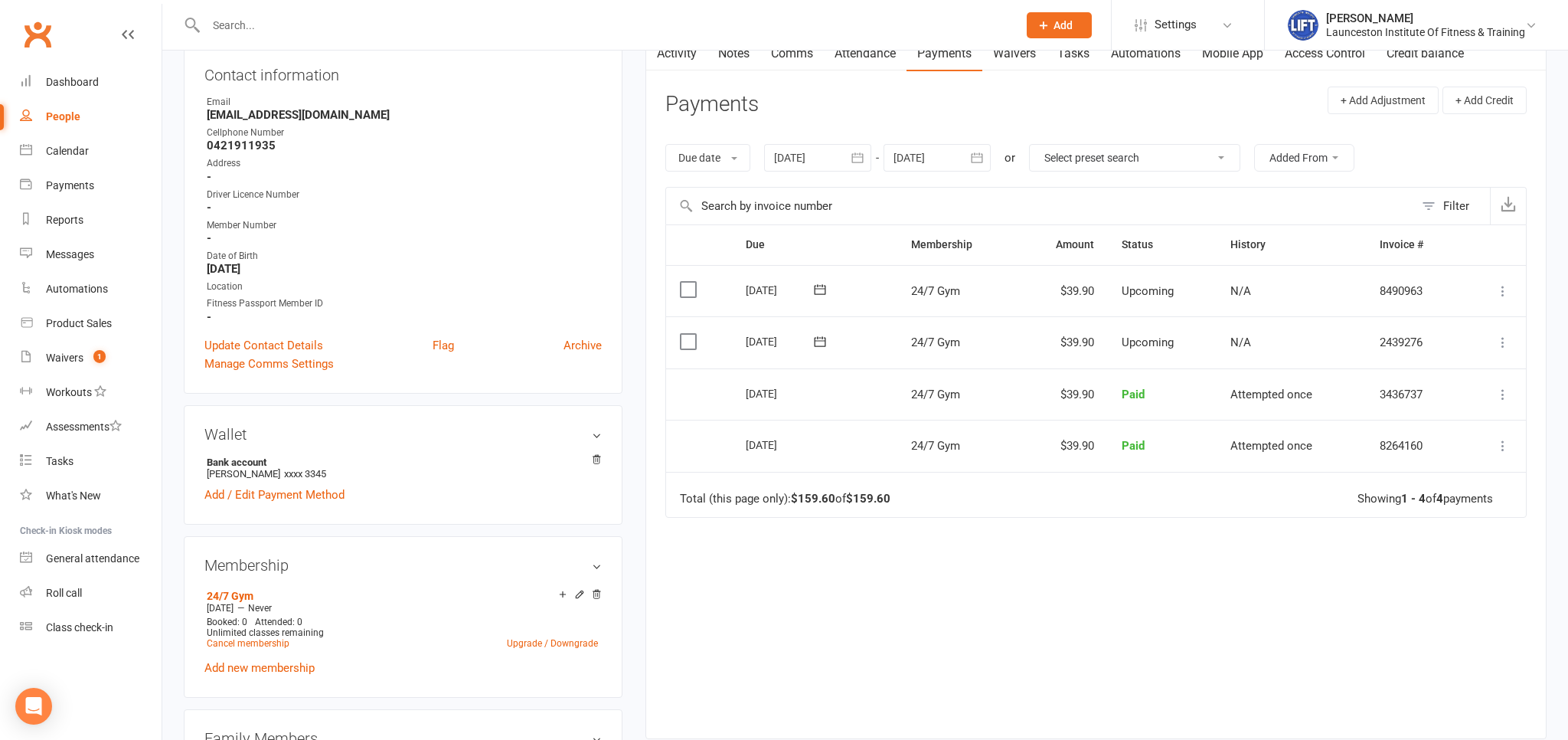
scroll to position [242, 0]
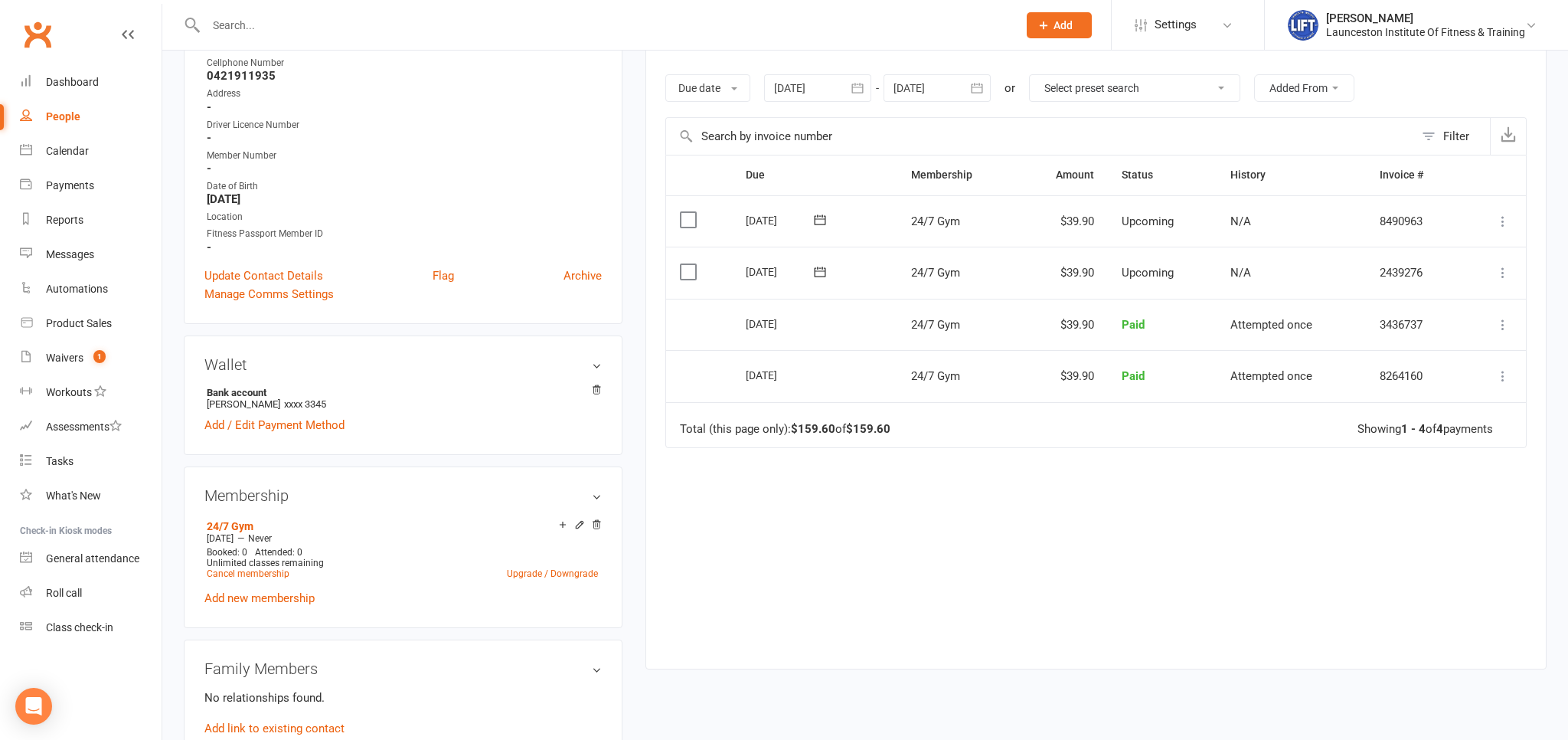
click at [970, 85] on button "button" at bounding box center [977, 88] width 27 height 27
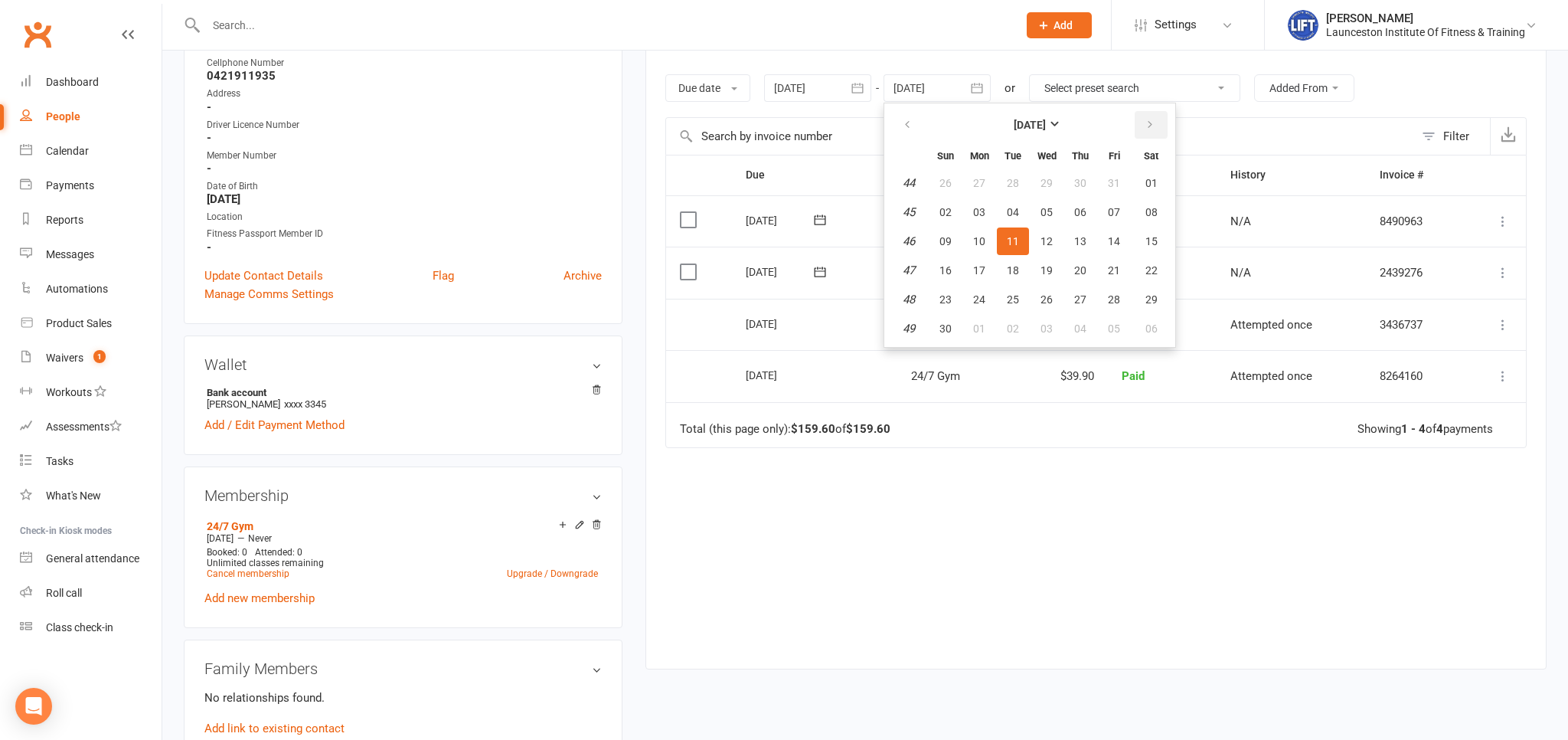
click at [1161, 120] on button "button" at bounding box center [1150, 125] width 33 height 27
click at [1160, 121] on button "button" at bounding box center [1150, 125] width 33 height 27
click at [911, 114] on button "button" at bounding box center [908, 125] width 33 height 27
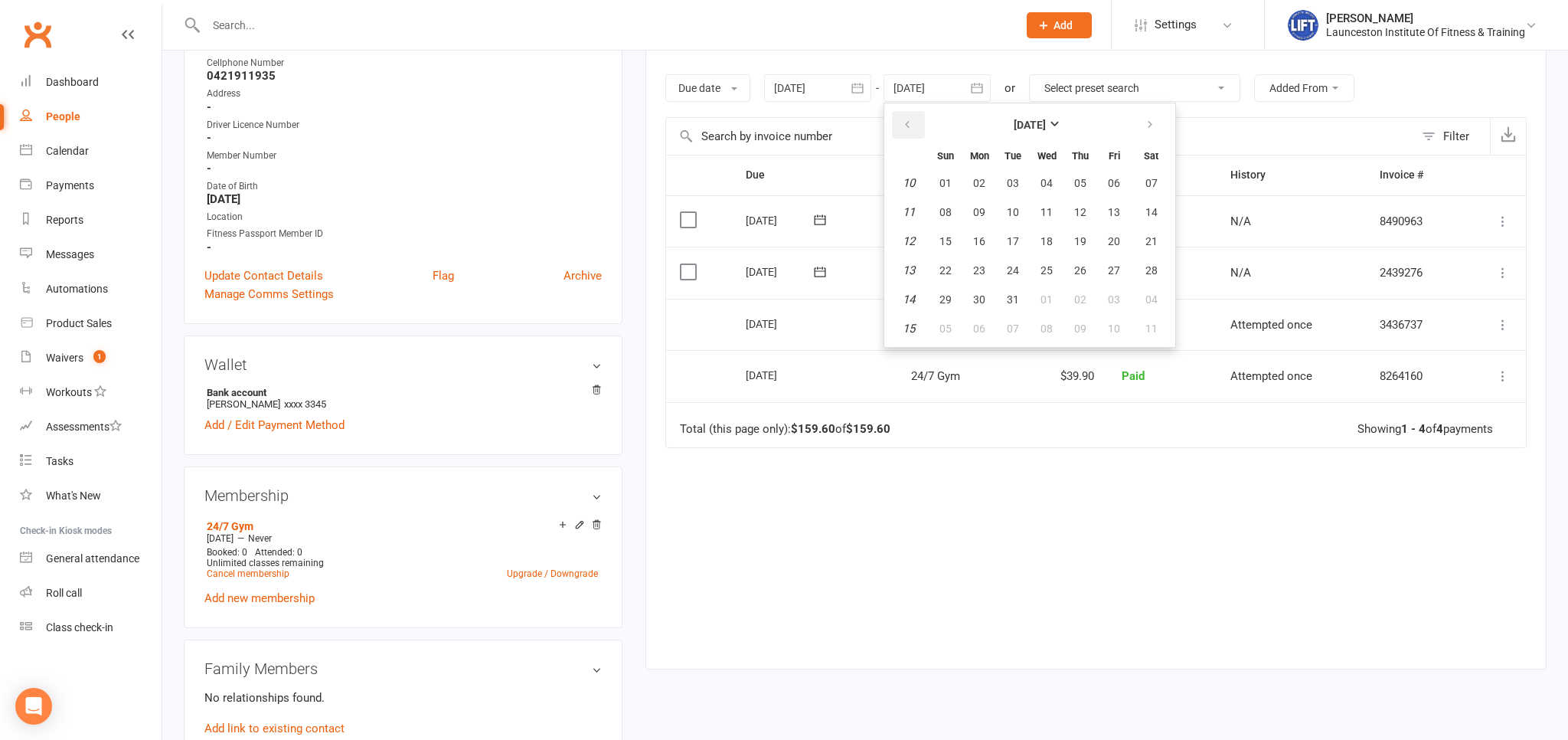
click at [911, 114] on button "button" at bounding box center [908, 125] width 33 height 27
click at [1159, 123] on button "button" at bounding box center [1150, 125] width 33 height 27
click at [1007, 254] on table "[DATE] Sun Mon Tue Wed Thu Fri Sat 6 01 02 03 04 05 06 07 7 08 09 10 11 12 13 1…" at bounding box center [1030, 224] width 285 height 237
click at [1016, 270] on span "24" at bounding box center [1012, 270] width 12 height 12
type input "[DATE]"
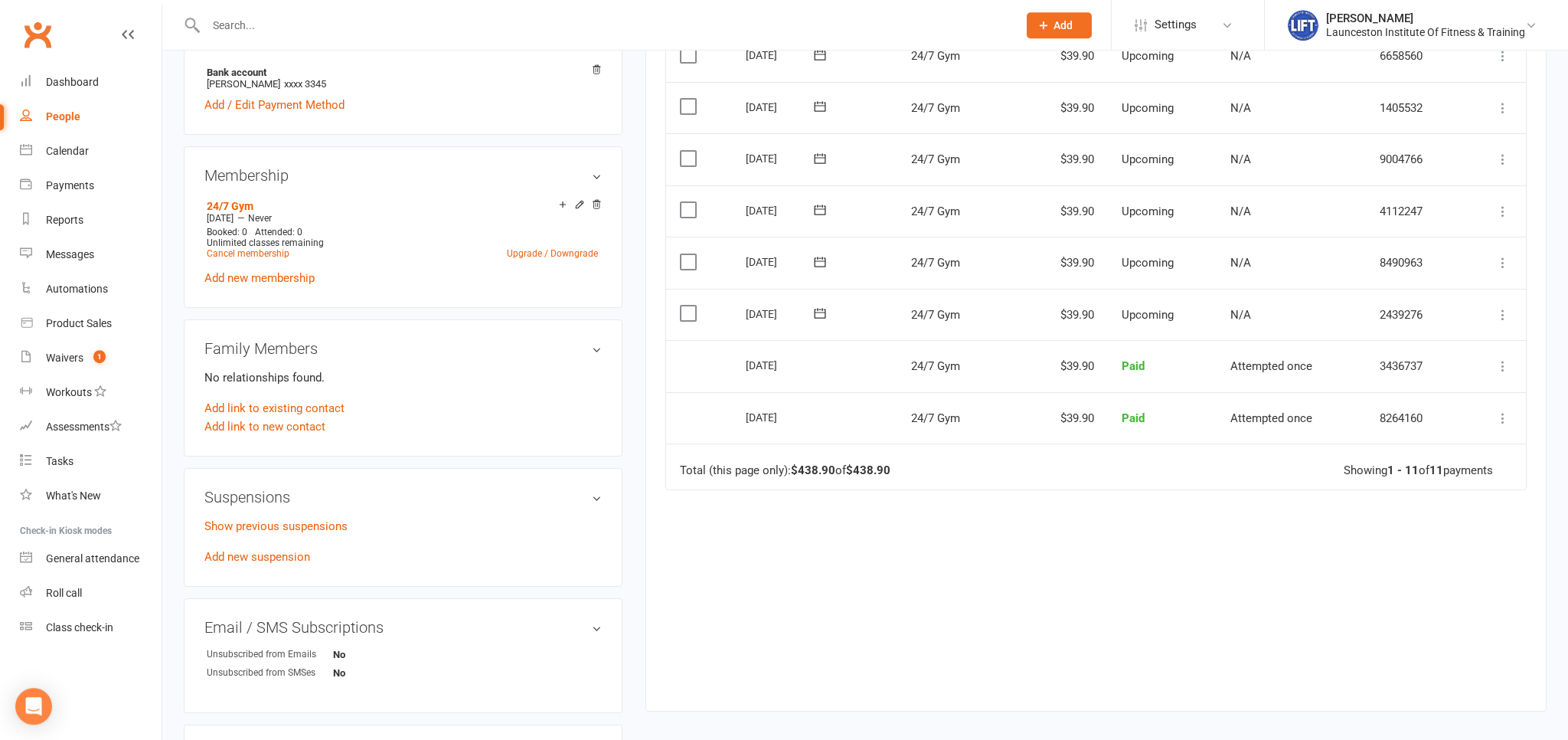
scroll to position [566, 0]
click at [284, 558] on link "Add new suspension" at bounding box center [257, 553] width 106 height 14
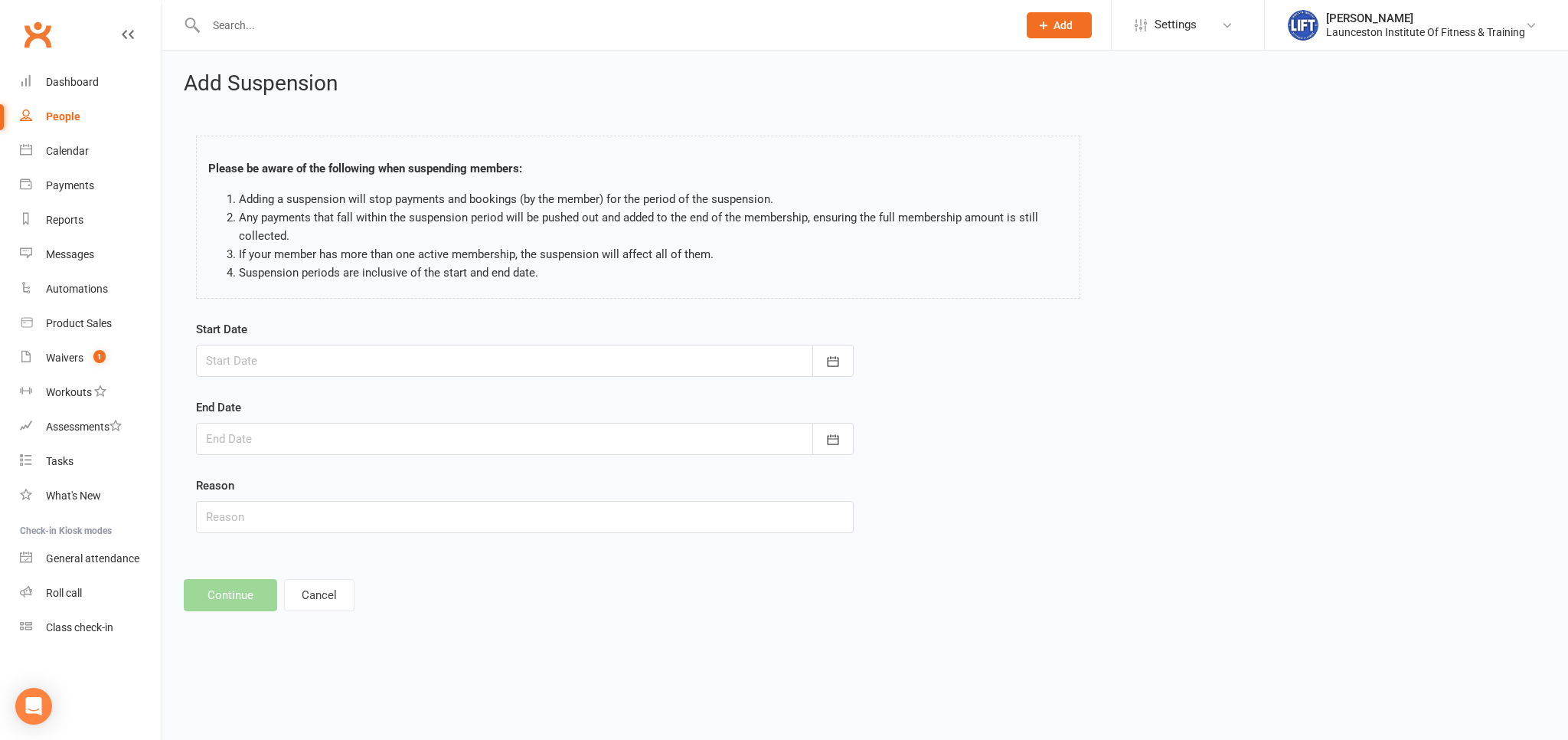
click at [402, 359] on div at bounding box center [525, 361] width 658 height 32
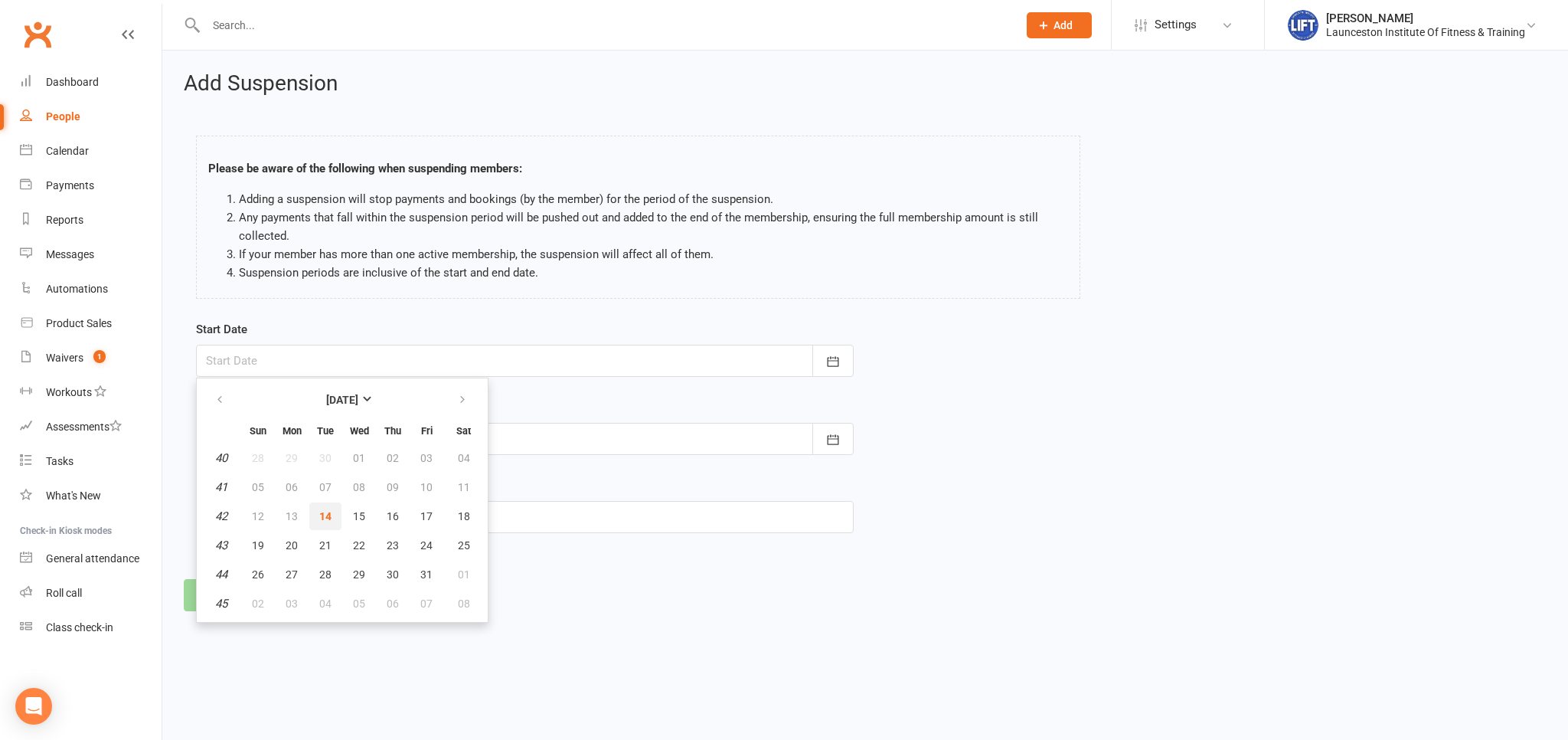
click at [329, 514] on span "14" at bounding box center [325, 516] width 12 height 12
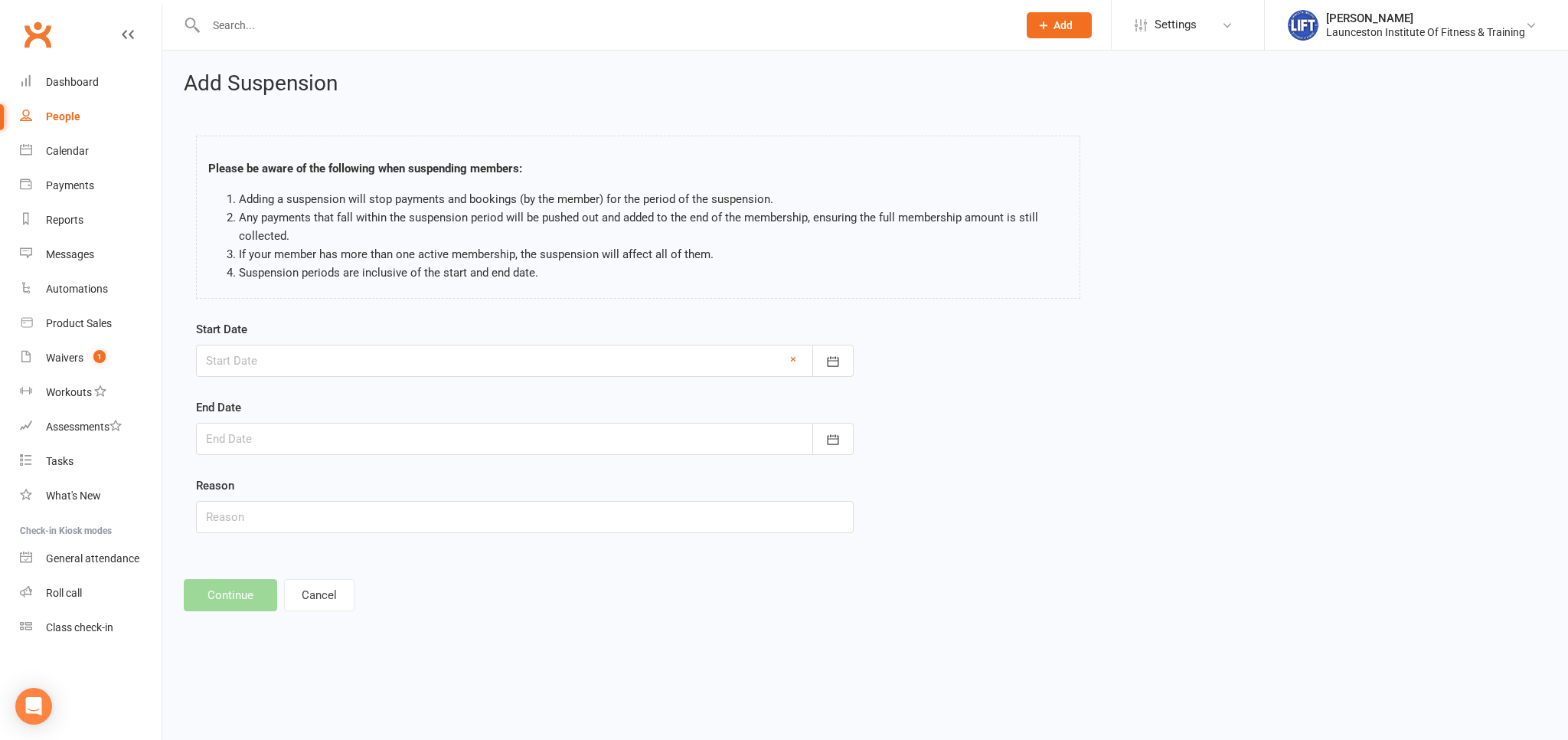
type input "[DATE]"
click at [337, 419] on div "End Date [DATE] Sun Mon Tue Wed Thu Fri Sat 40 28 29 30 01 02 03 04 41 05 06 07…" at bounding box center [525, 427] width 658 height 57
click at [350, 444] on div at bounding box center [525, 439] width 658 height 32
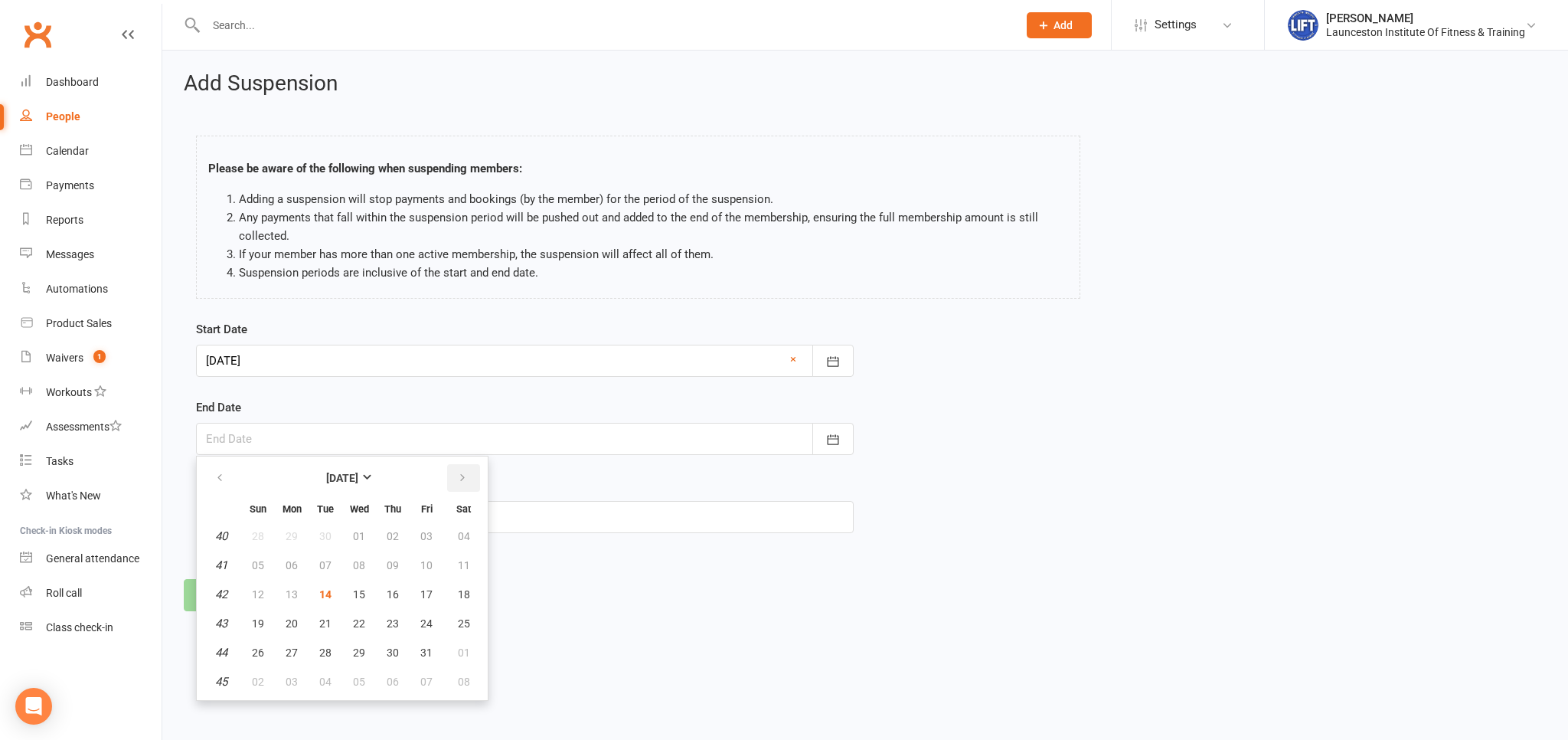
click at [464, 472] on icon "button" at bounding box center [462, 477] width 10 height 12
click at [333, 648] on button "27" at bounding box center [325, 652] width 32 height 27
type input "[DATE]"
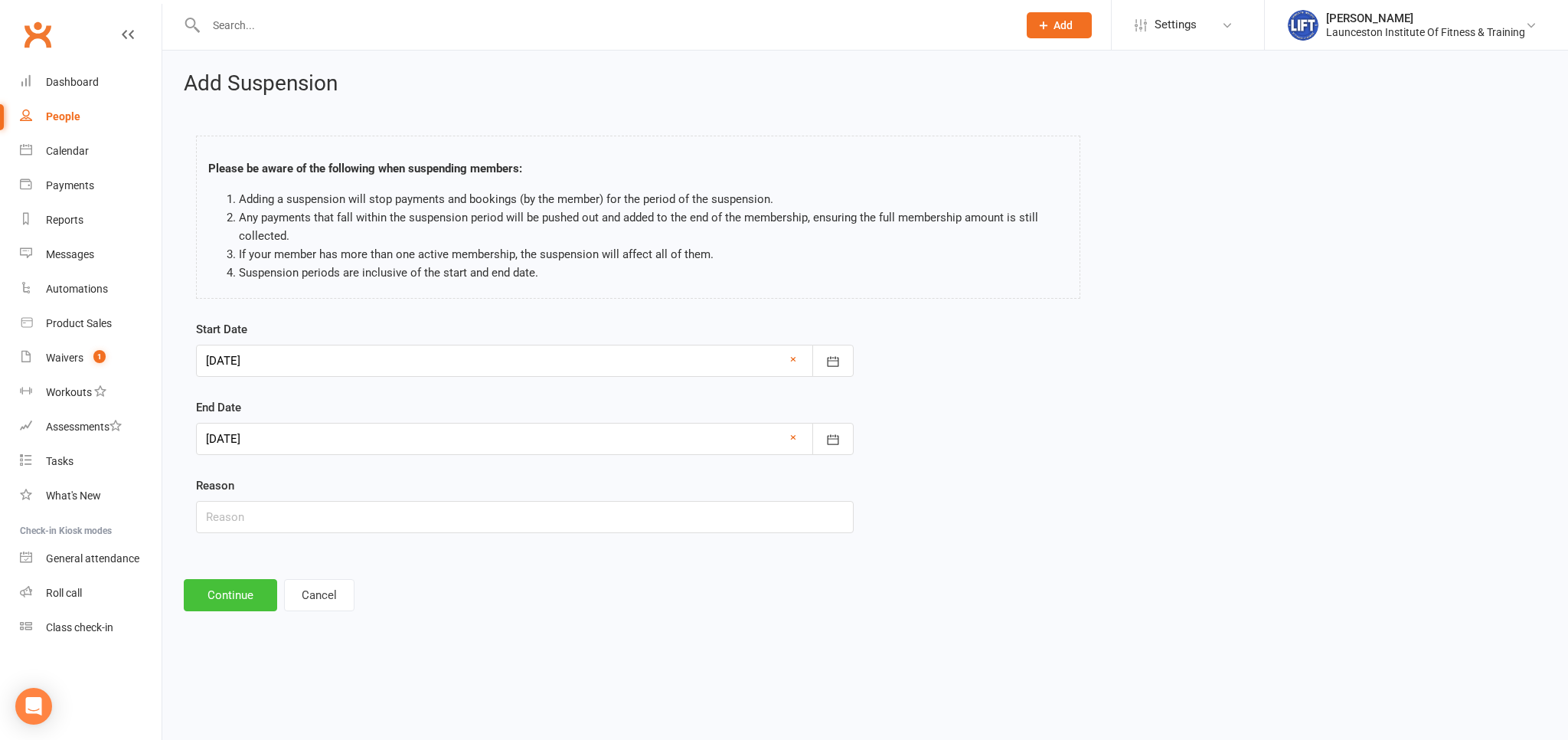
click at [231, 583] on button "Continue" at bounding box center [231, 595] width 93 height 32
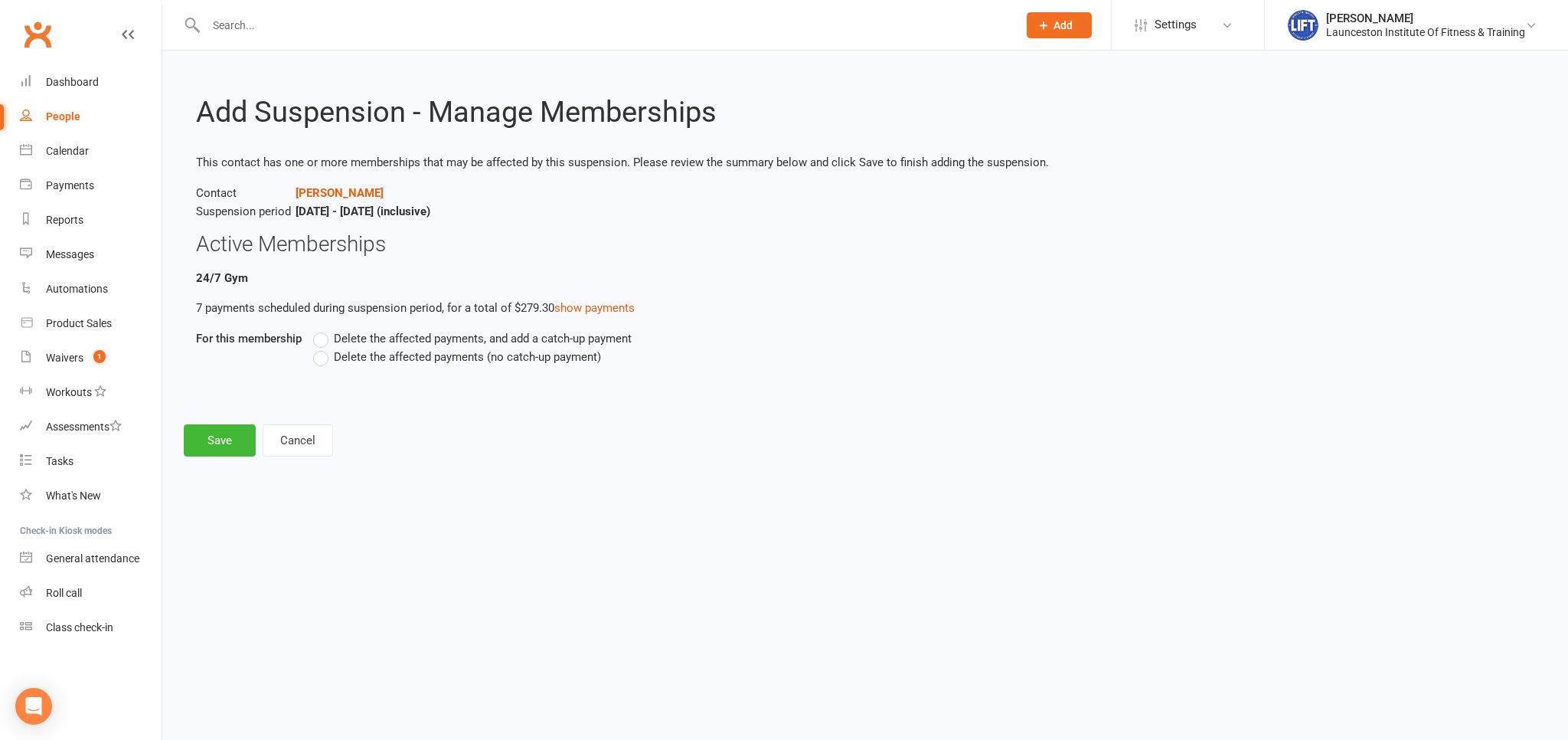
click at [327, 357] on label "Delete the affected payments (no catch-up payment)" at bounding box center [457, 357] width 288 height 18
click at [323, 348] on input "Delete the affected payments (no catch-up payment)" at bounding box center [318, 348] width 10 height 0
click at [228, 440] on button "Save" at bounding box center [220, 440] width 72 height 32
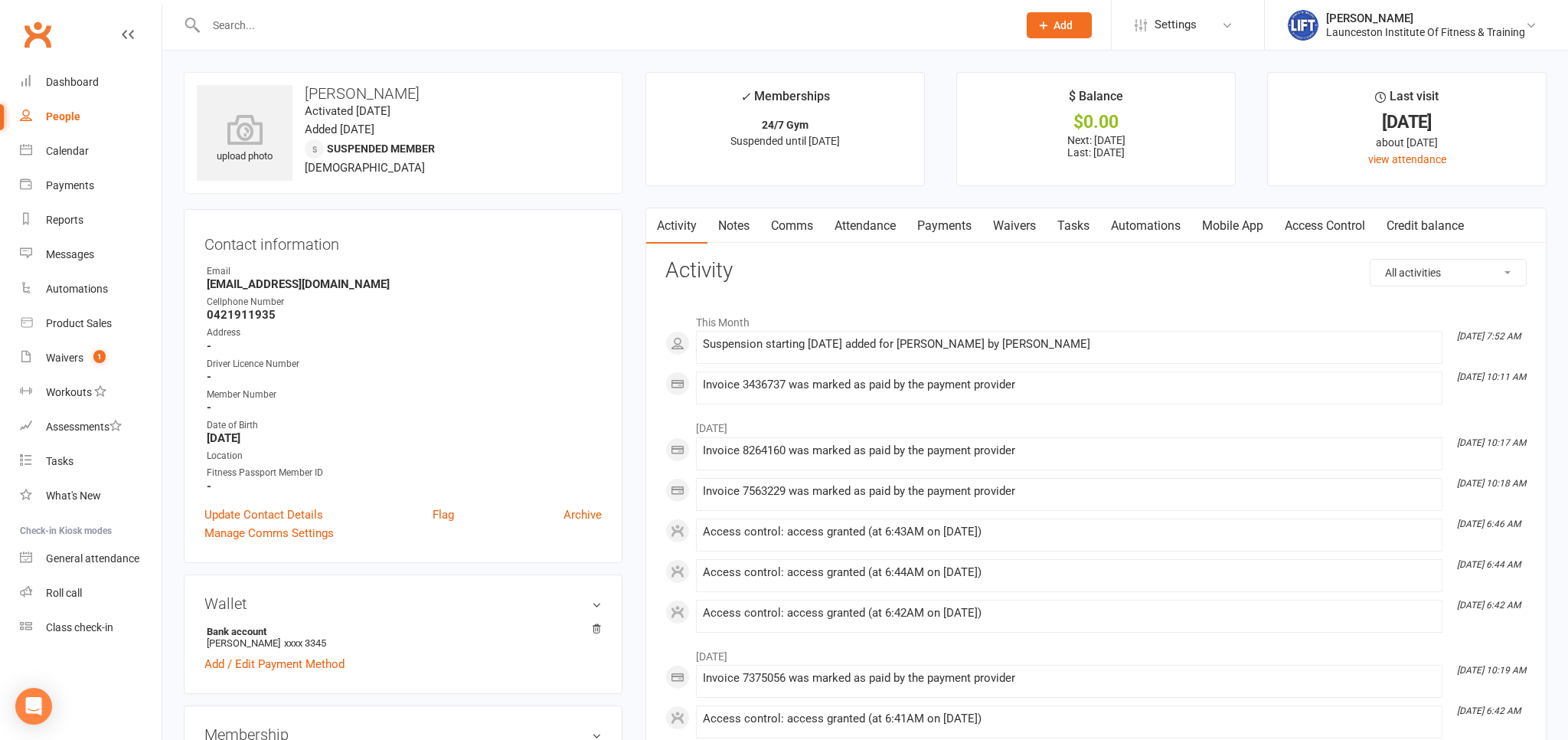
click at [1021, 223] on link "Waivers" at bounding box center [1015, 226] width 64 height 35
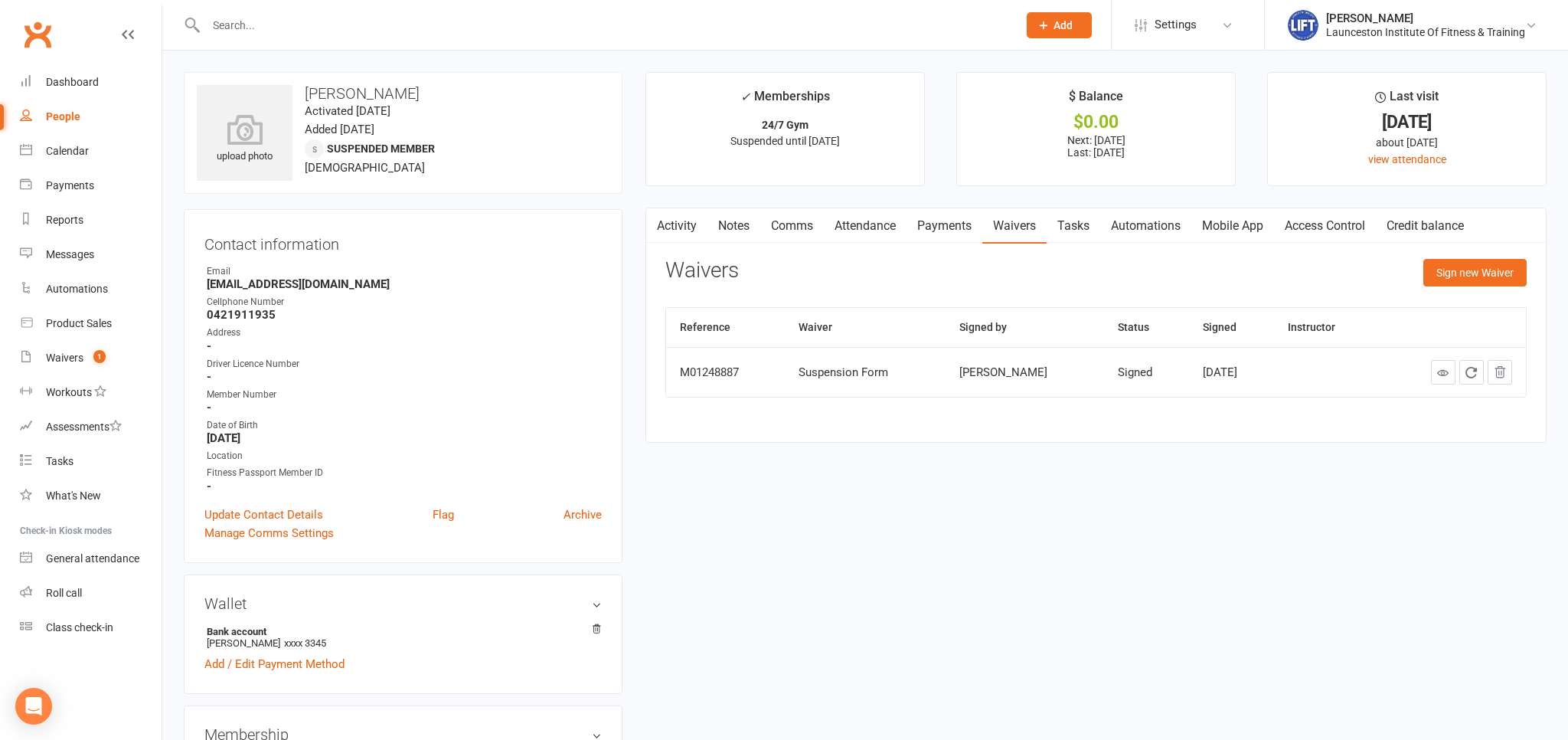
click at [1499, 288] on div "Sign new Waiver" at bounding box center [1475, 276] width 104 height 36
click at [1472, 266] on button "Sign new Waiver" at bounding box center [1475, 272] width 104 height 27
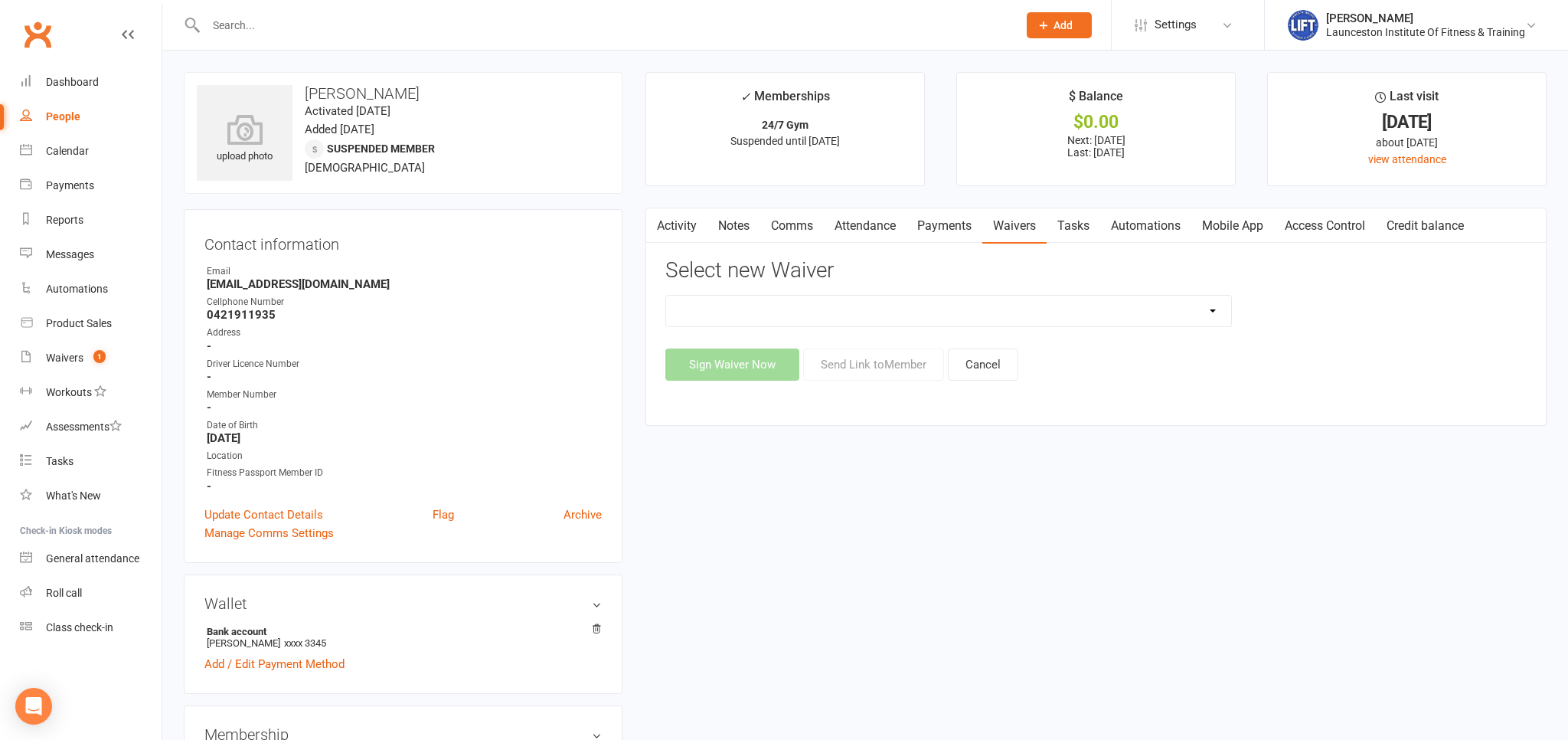
click at [981, 333] on div "24/7 Gym Membership Cancellation Form Casual Class Casual Class Casual Pilates …" at bounding box center [1096, 337] width 861 height 86
click at [666, 296] on select "24/7 Gym Membership Cancellation Form Casual Class Casual Class Casual Pilates …" at bounding box center [948, 311] width 565 height 31
select select "12887"
click option "Suspension Form" at bounding box center [0, 0] width 0 height 0
click at [872, 373] on button "Send Link to Member" at bounding box center [873, 365] width 141 height 32
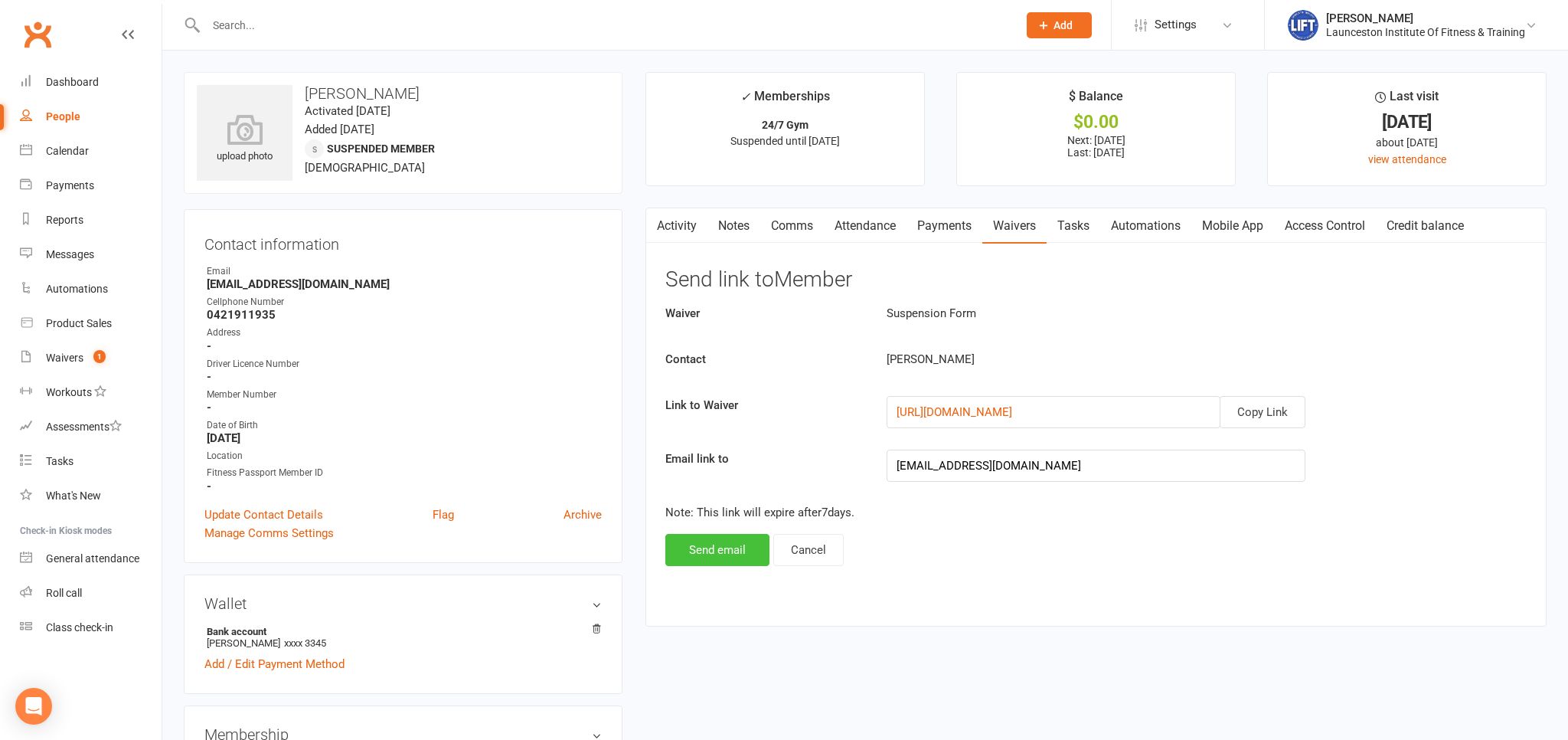
click at [728, 547] on button "Send email" at bounding box center [717, 550] width 104 height 32
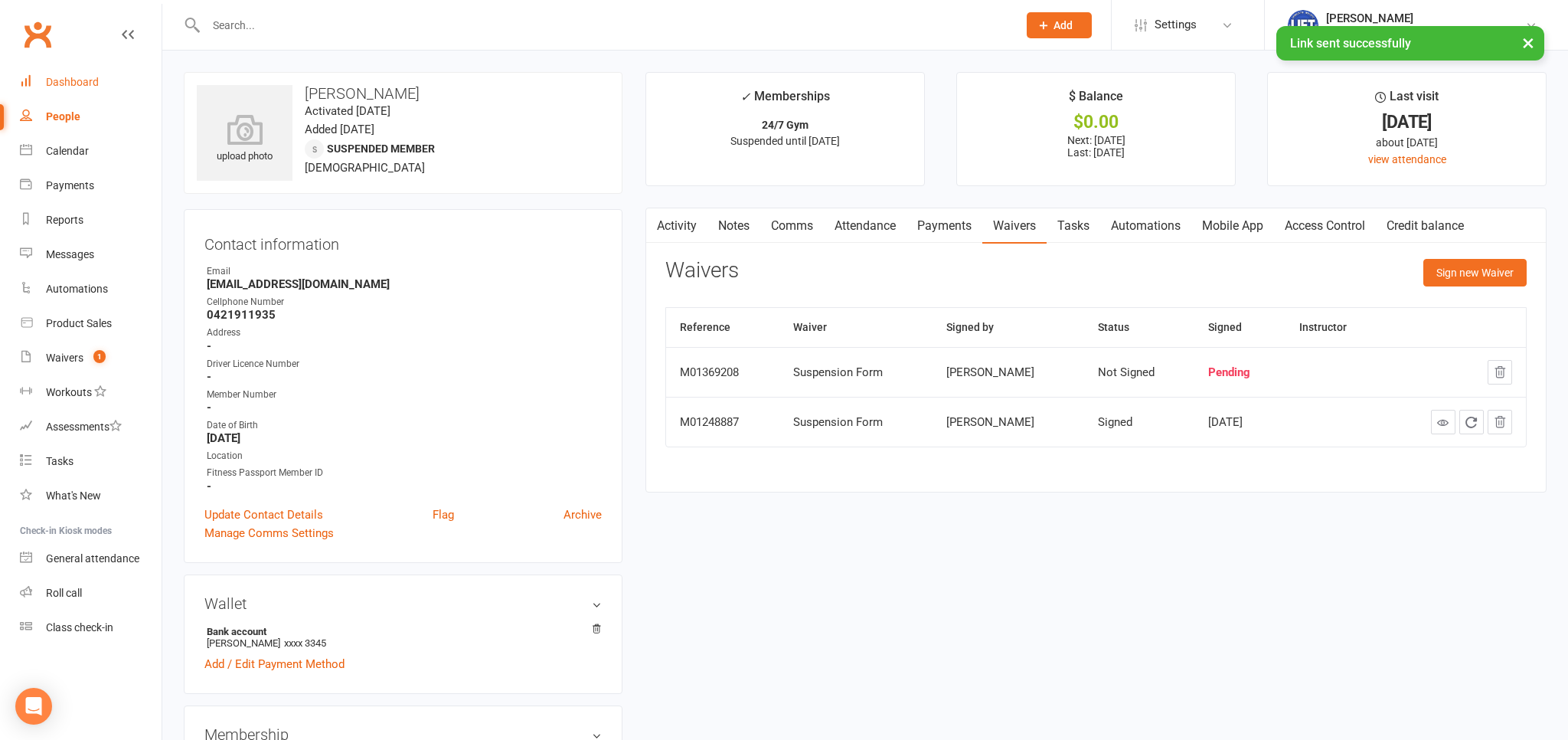
click at [78, 81] on div "Dashboard" at bounding box center [72, 81] width 53 height 12
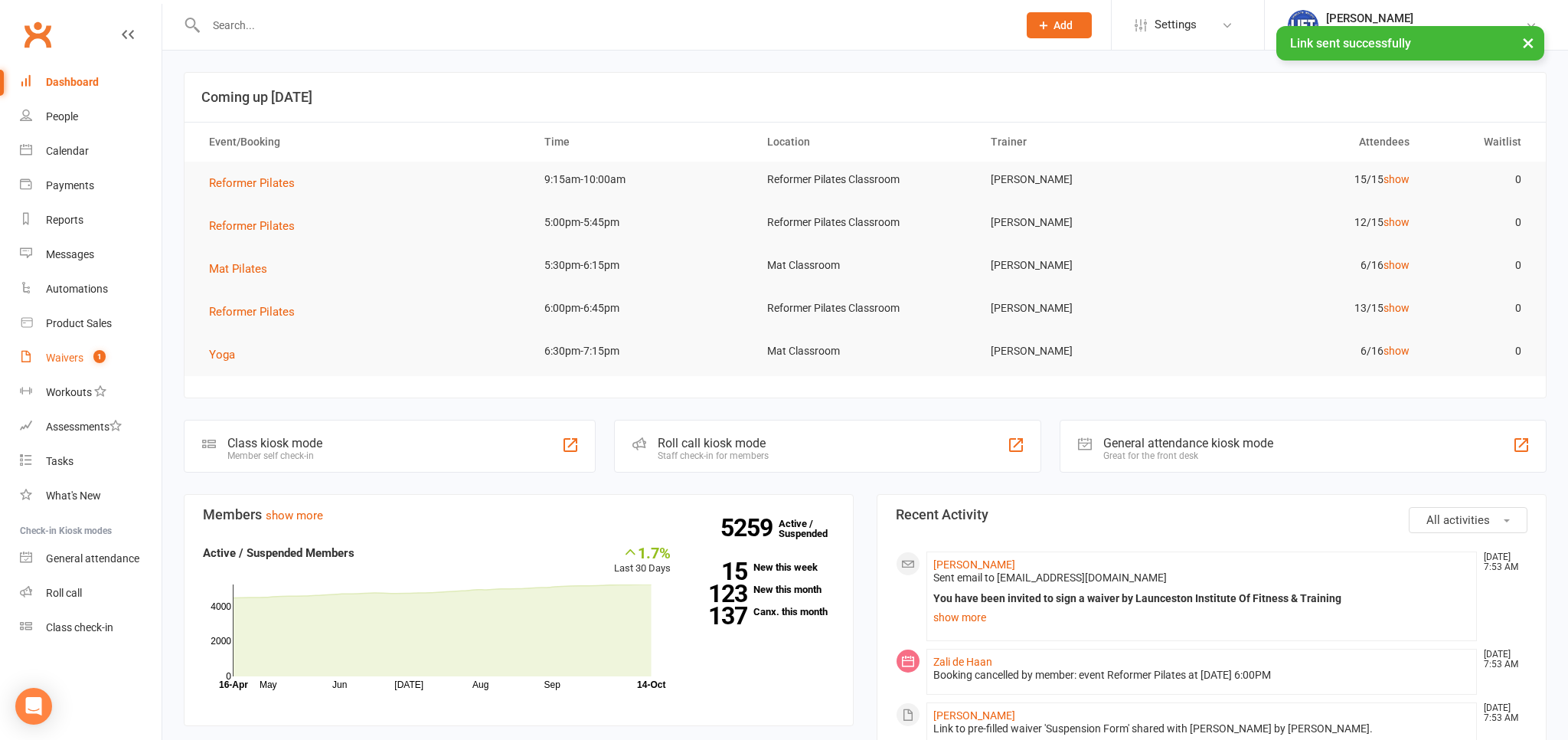
click at [67, 357] on div "Waivers" at bounding box center [64, 357] width 38 height 12
select select "100"
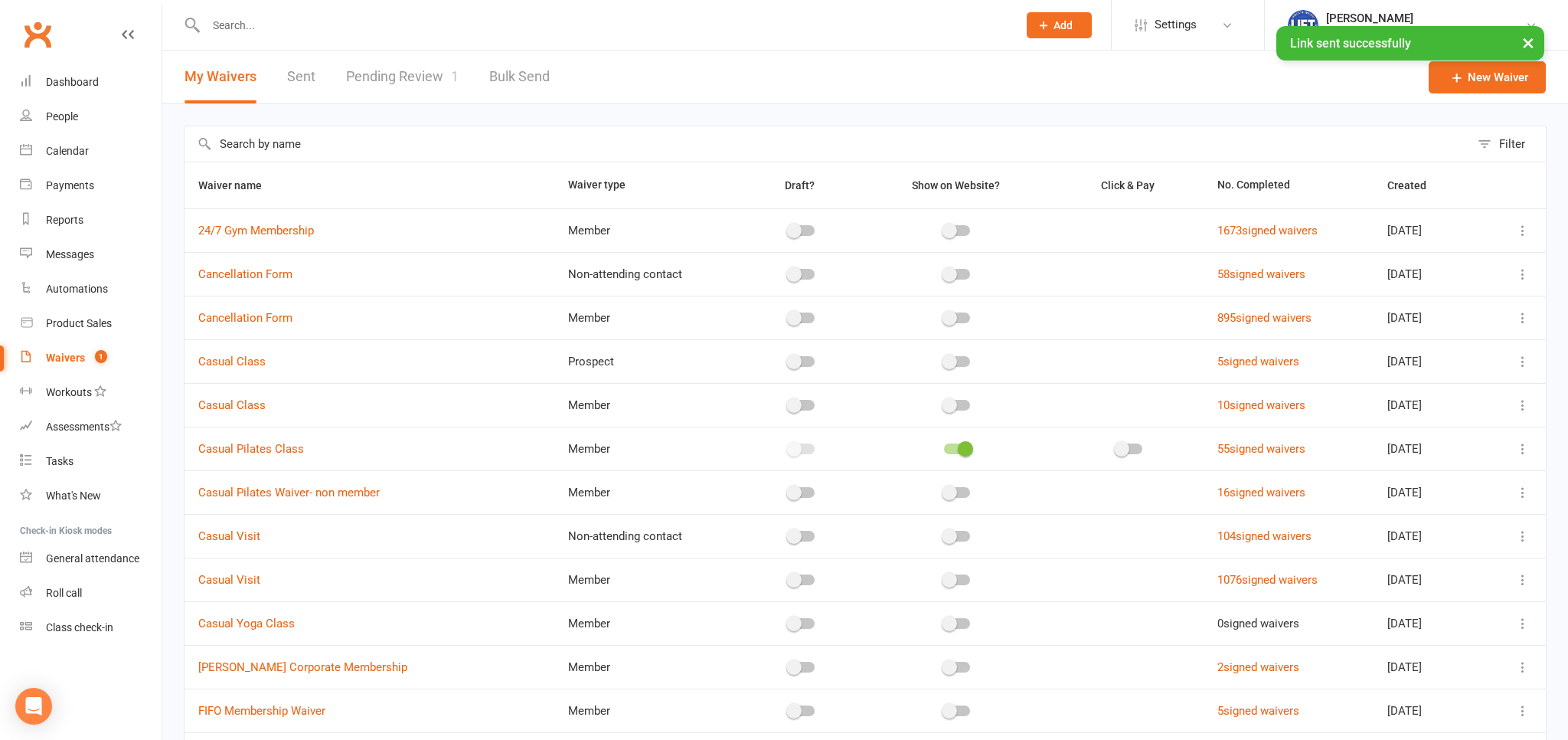
click at [415, 74] on link "Pending Review 1" at bounding box center [402, 77] width 112 height 53
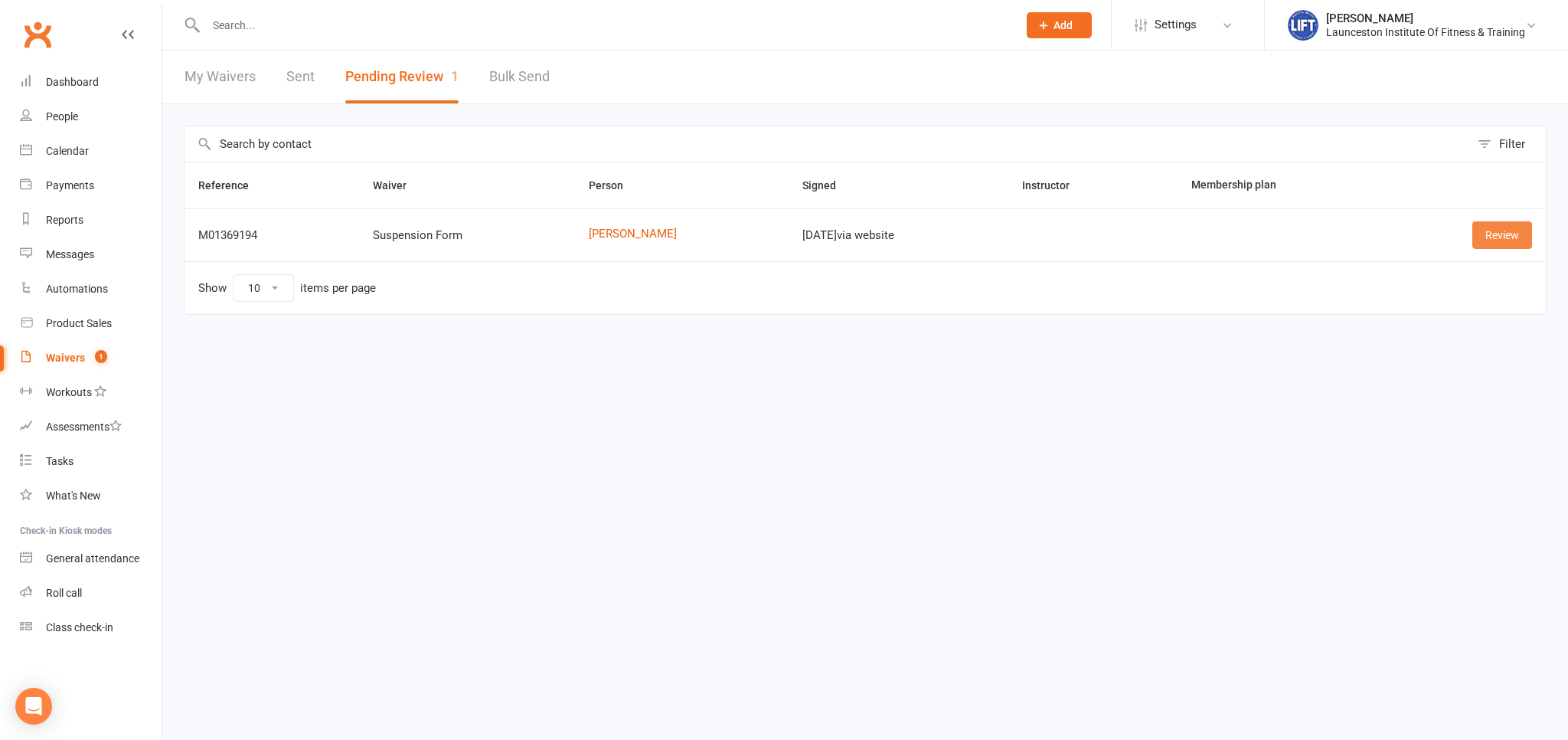
click at [1501, 231] on link "Review" at bounding box center [1502, 235] width 59 height 27
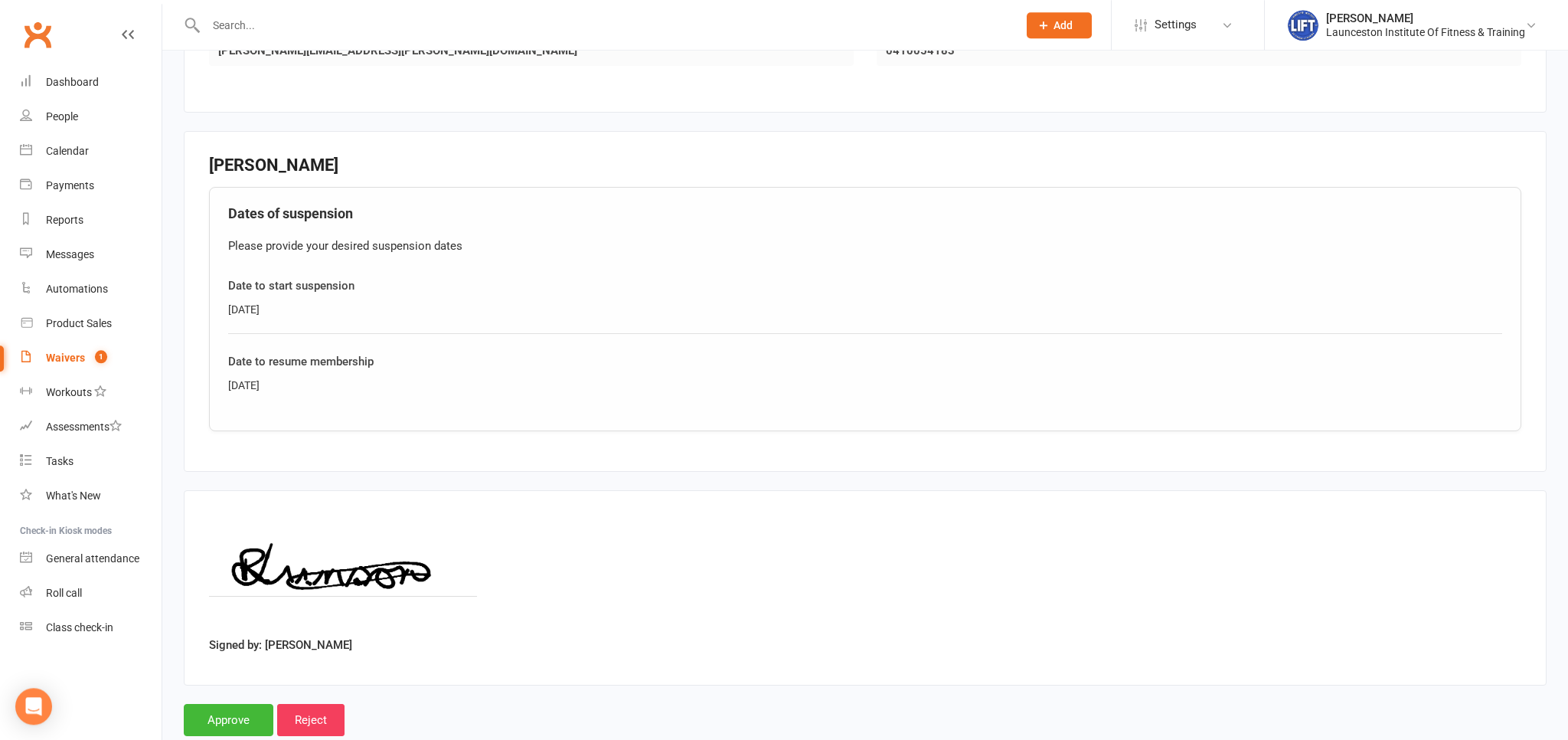
scroll to position [412, 0]
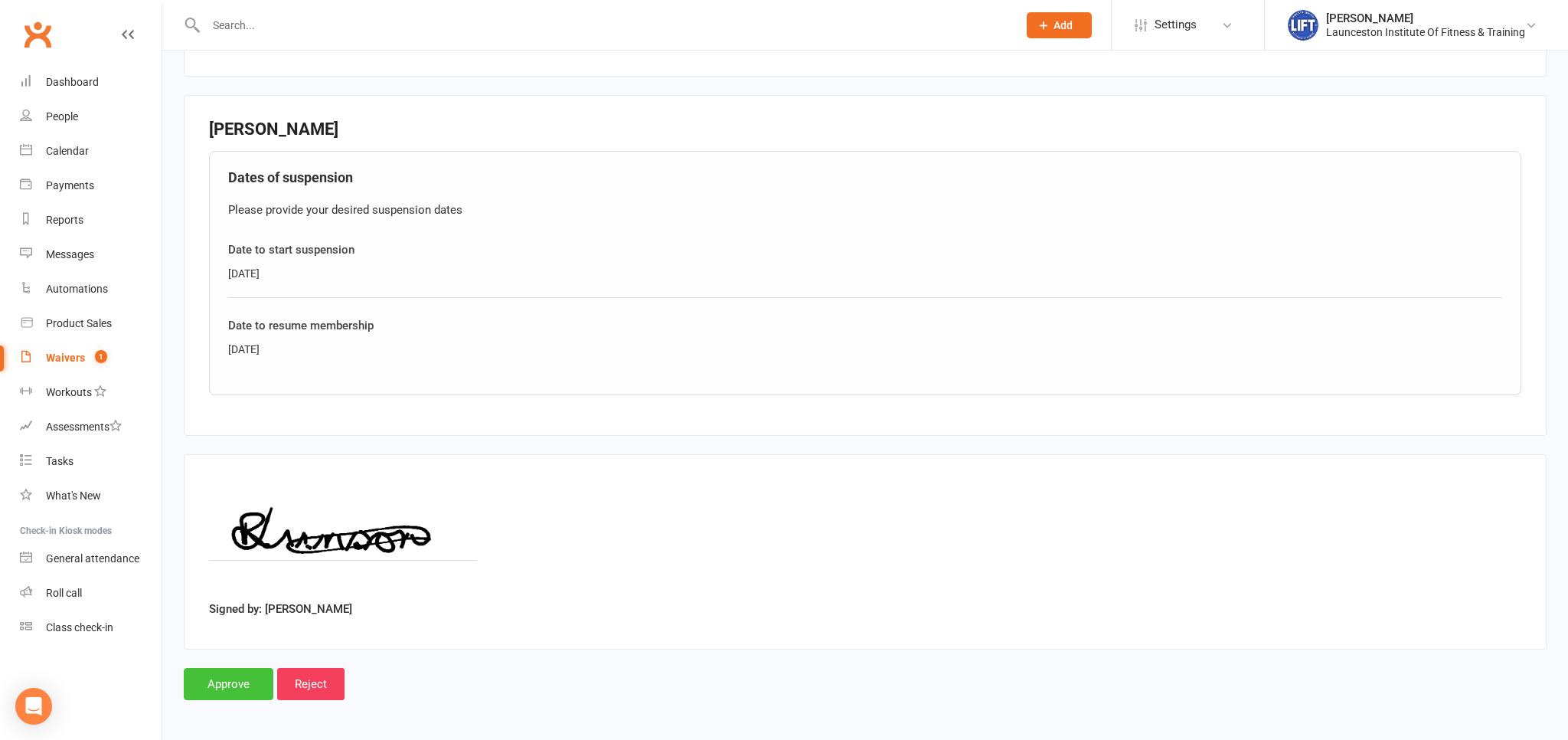
click at [230, 679] on input "Approve" at bounding box center [229, 684] width 90 height 32
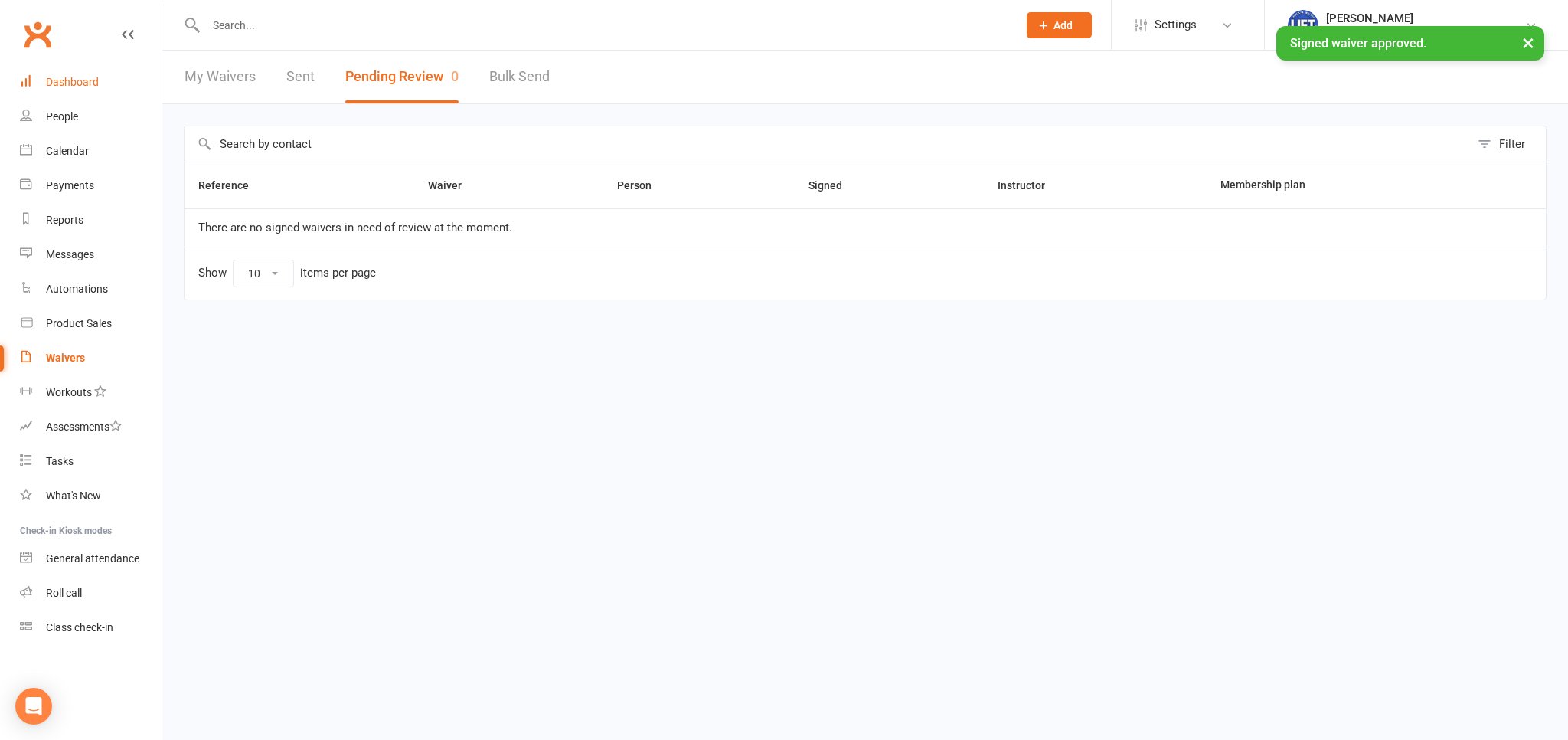
click at [79, 82] on div "Dashboard" at bounding box center [72, 81] width 53 height 12
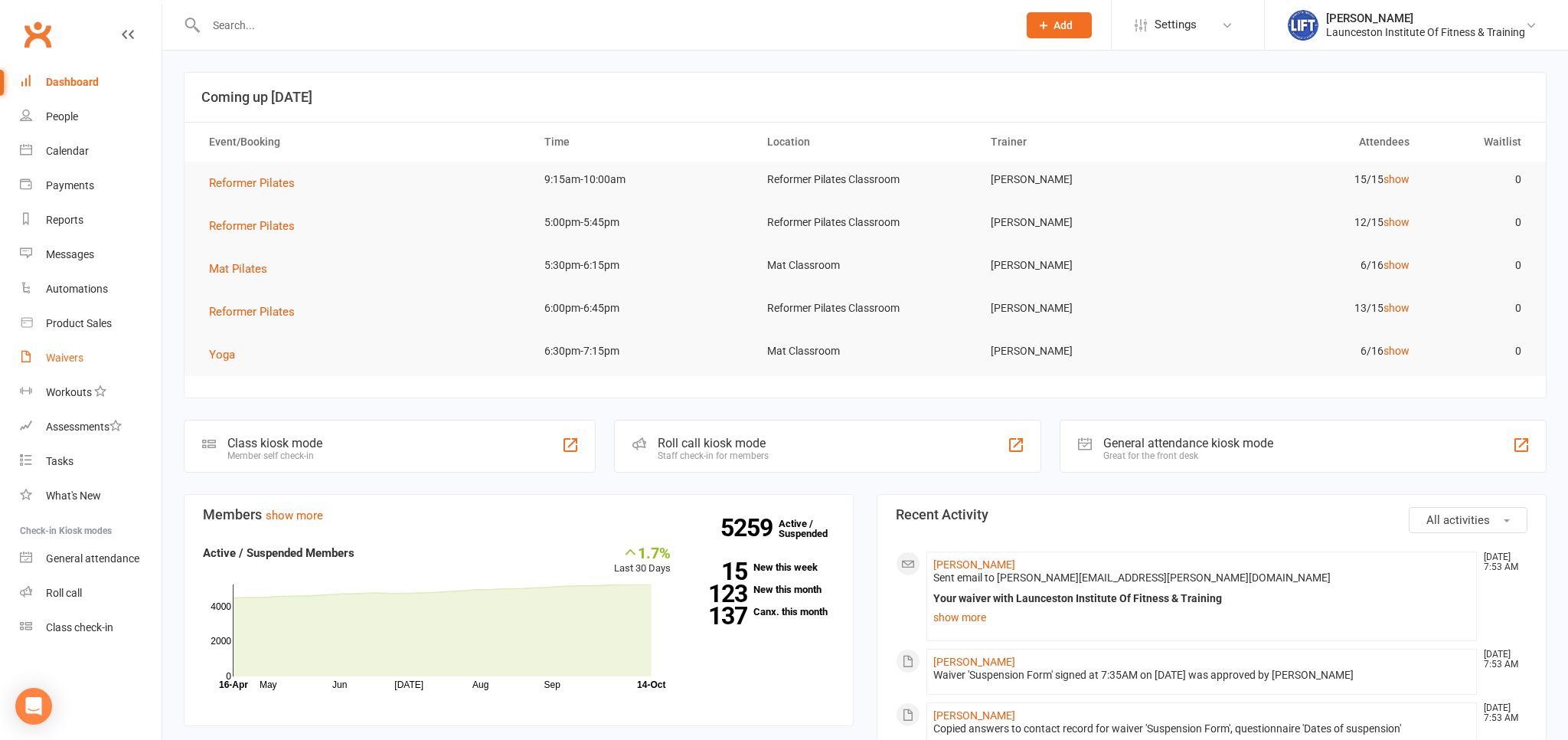
click at [66, 356] on div "Waivers" at bounding box center [64, 357] width 38 height 12
select select "100"
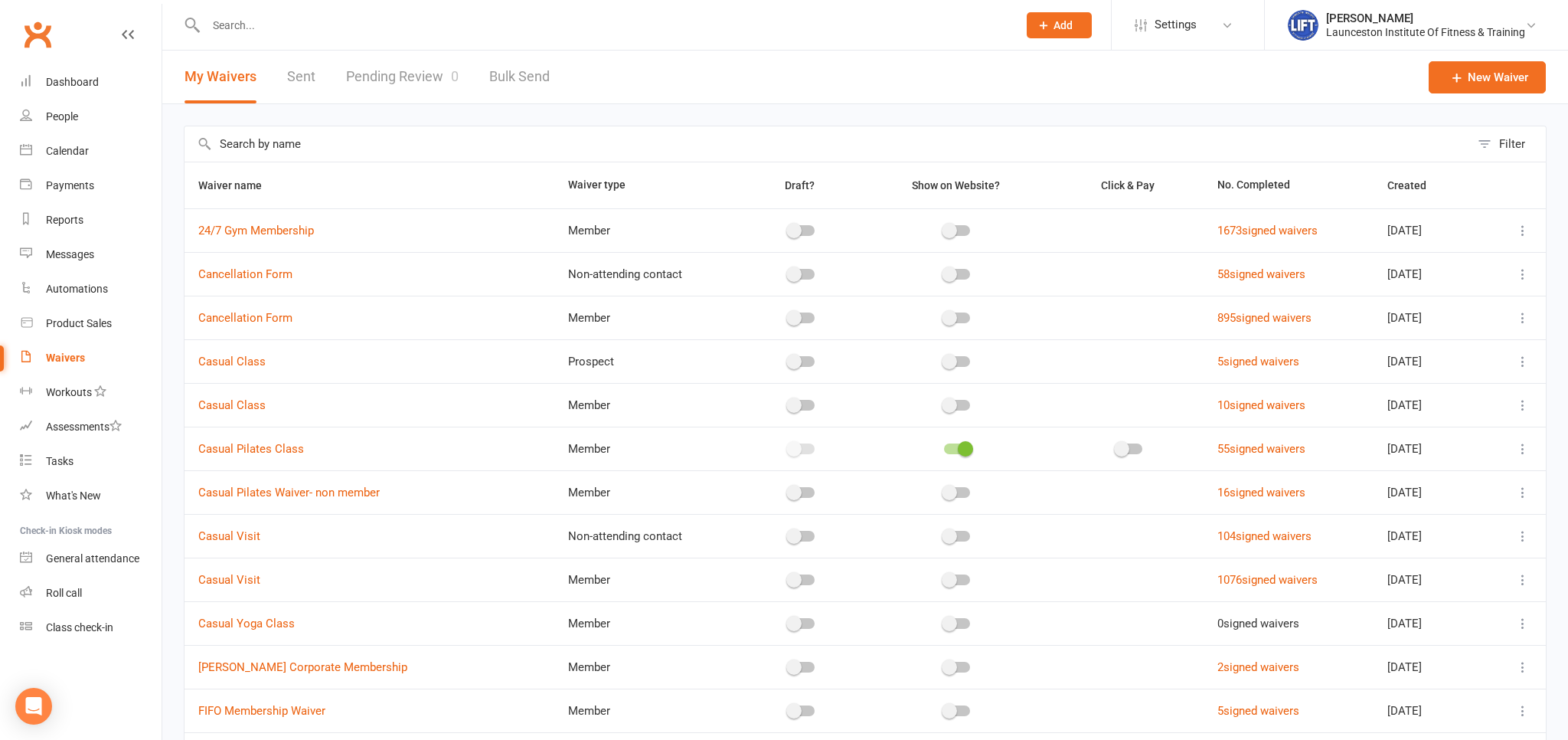
click at [402, 72] on link "Pending Review 0" at bounding box center [402, 77] width 112 height 53
